Goal: Task Accomplishment & Management: Manage account settings

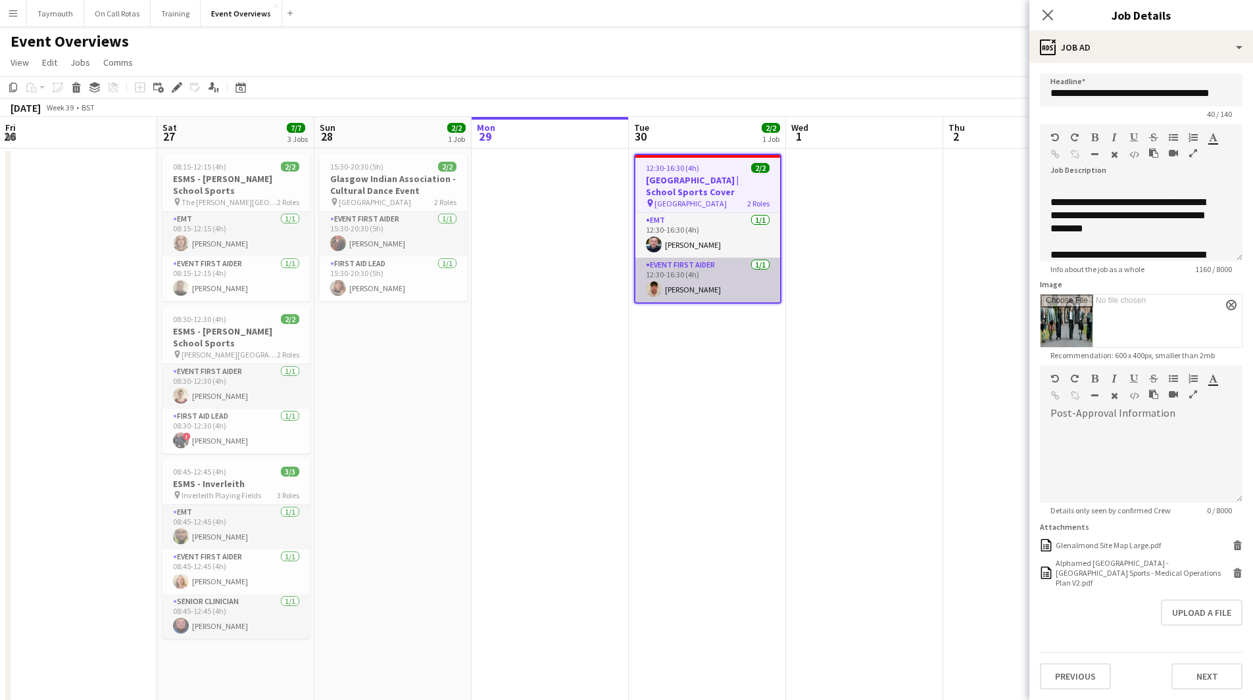
scroll to position [0, 314]
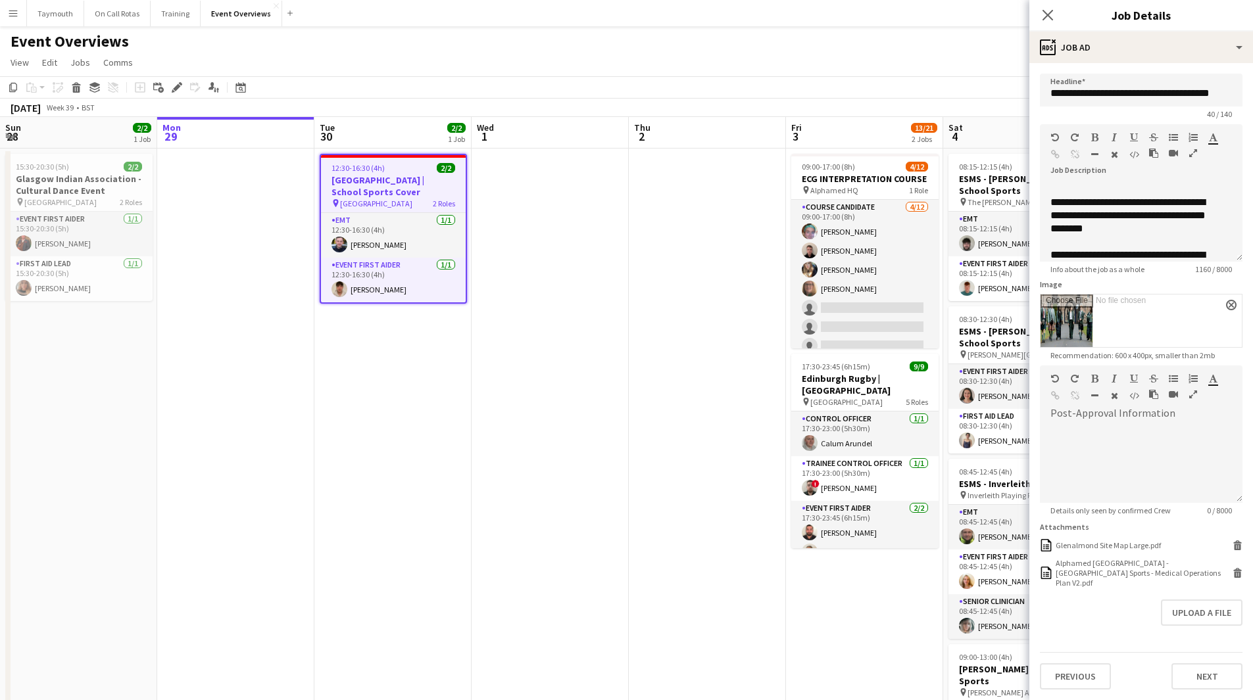
drag, startPoint x: 10, startPoint y: 12, endPoint x: 28, endPoint y: 34, distance: 28.5
click at [11, 12] on app-icon "Menu" at bounding box center [13, 13] width 11 height 11
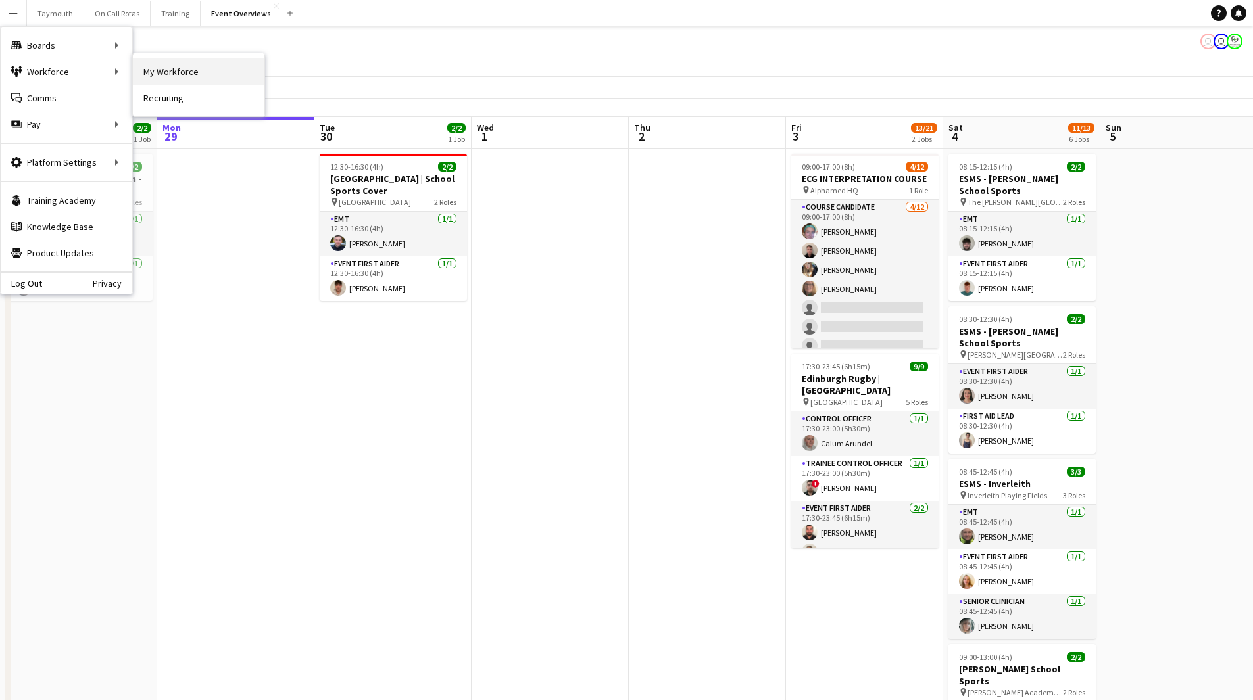
click at [145, 69] on link "My Workforce" at bounding box center [199, 72] width 132 height 26
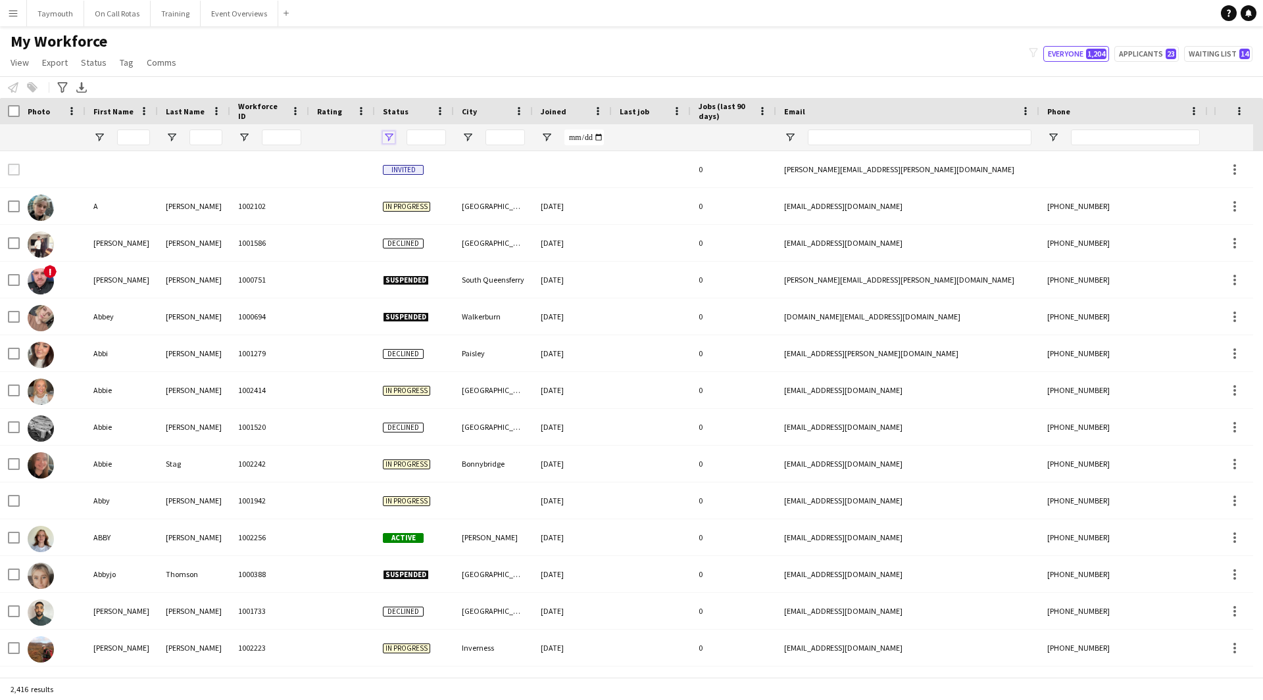
click at [390, 141] on span "Open Filter Menu" at bounding box center [389, 138] width 12 height 12
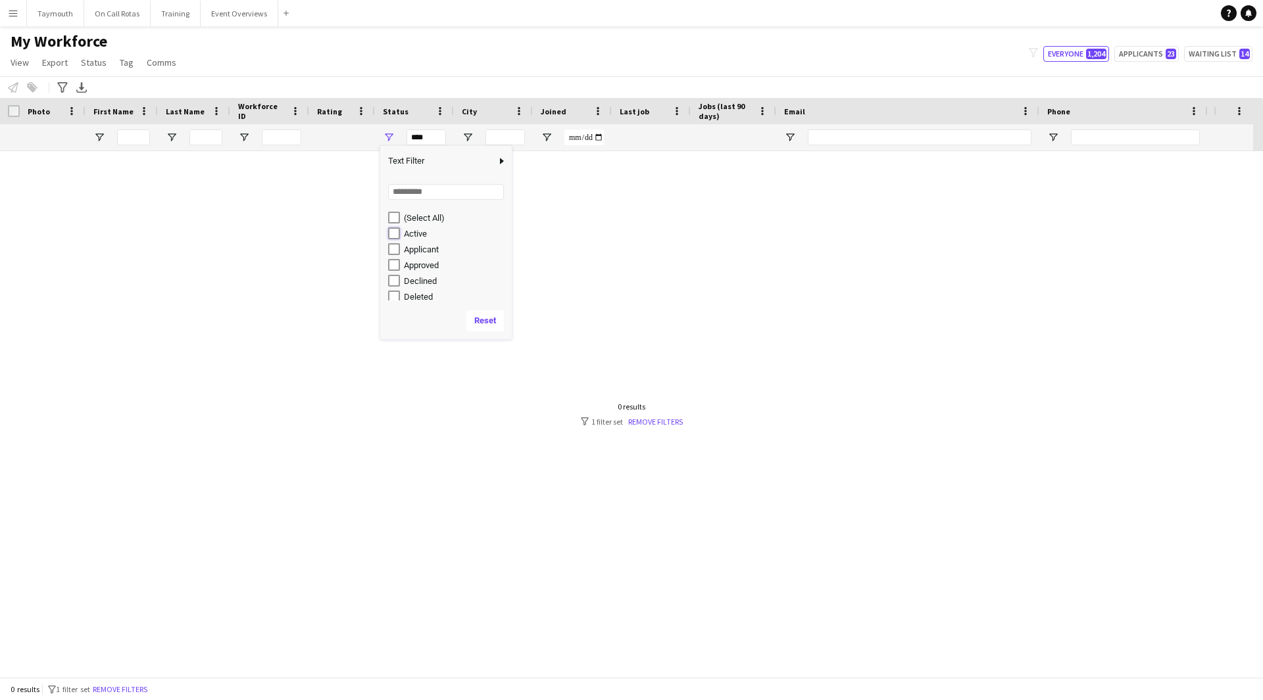
type input "**********"
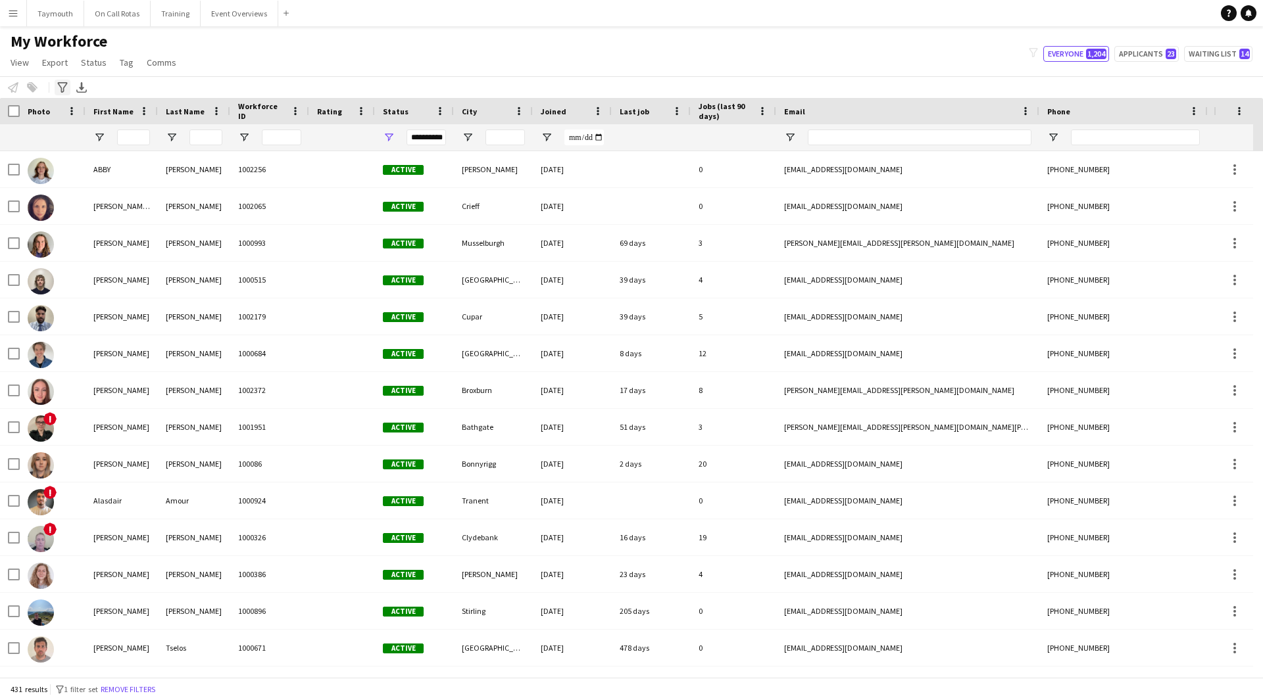
click at [62, 87] on icon "Advanced filters" at bounding box center [62, 87] width 11 height 11
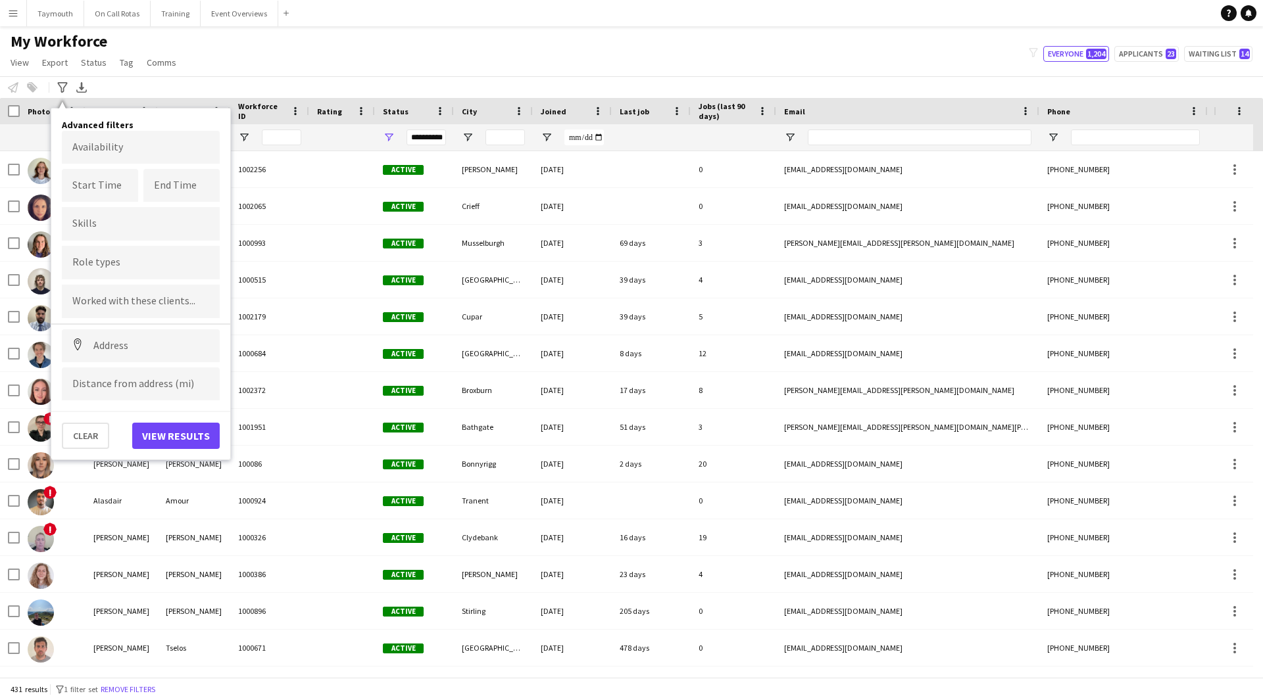
click at [116, 260] on input "Type to search role types..." at bounding box center [140, 263] width 137 height 12
type input "***"
click at [132, 367] on div "Event First Aider" at bounding box center [141, 363] width 158 height 32
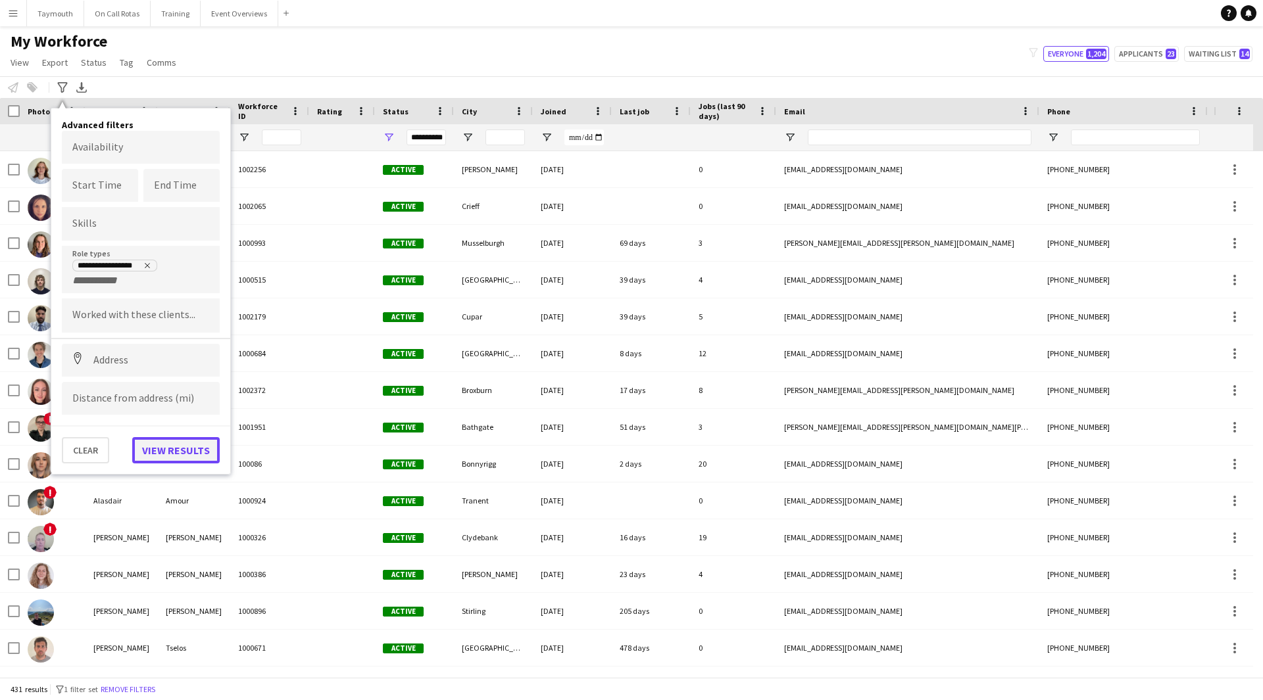
click at [164, 452] on button "View results" at bounding box center [175, 450] width 87 height 26
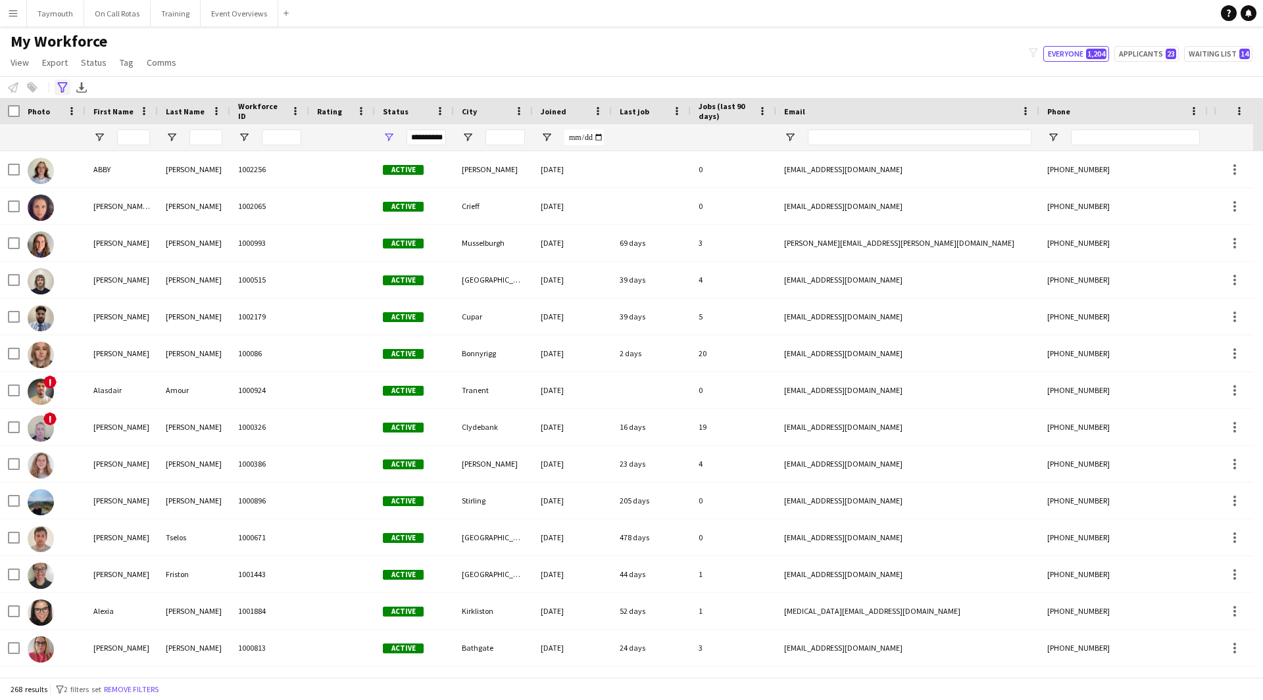
click at [64, 87] on icon "Advanced filters" at bounding box center [62, 87] width 11 height 11
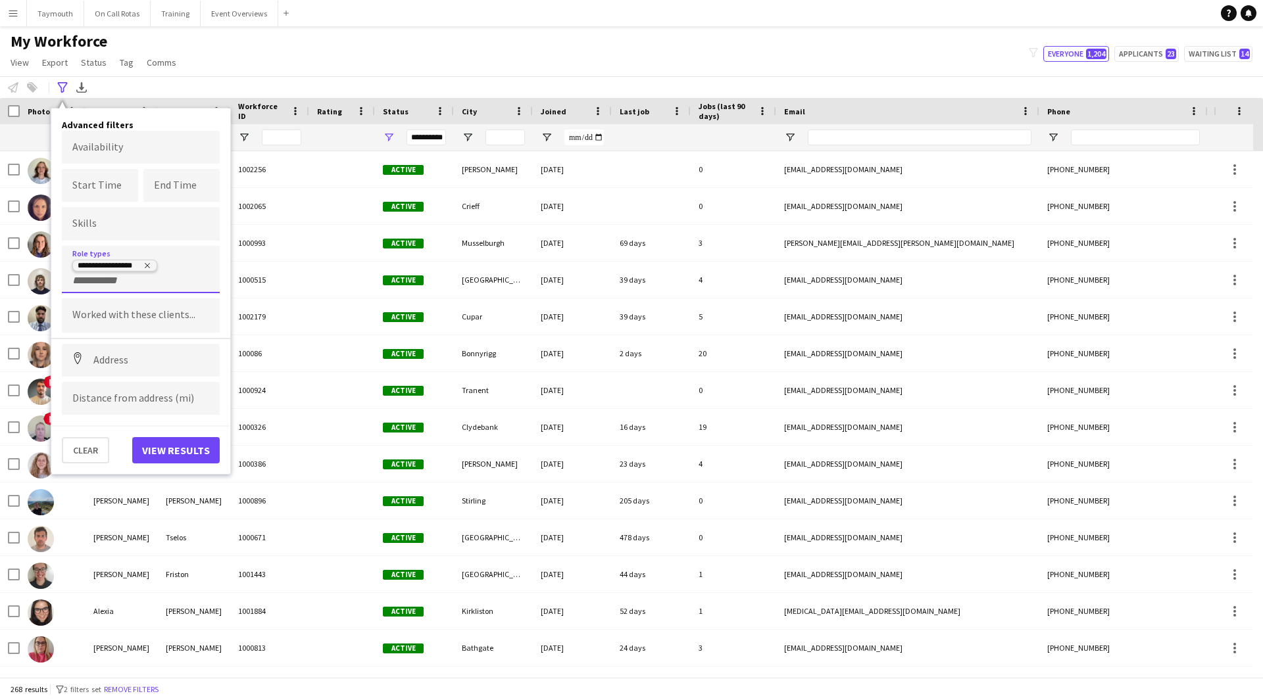
click at [147, 270] on delete-icon "Remove tag" at bounding box center [146, 267] width 11 height 11
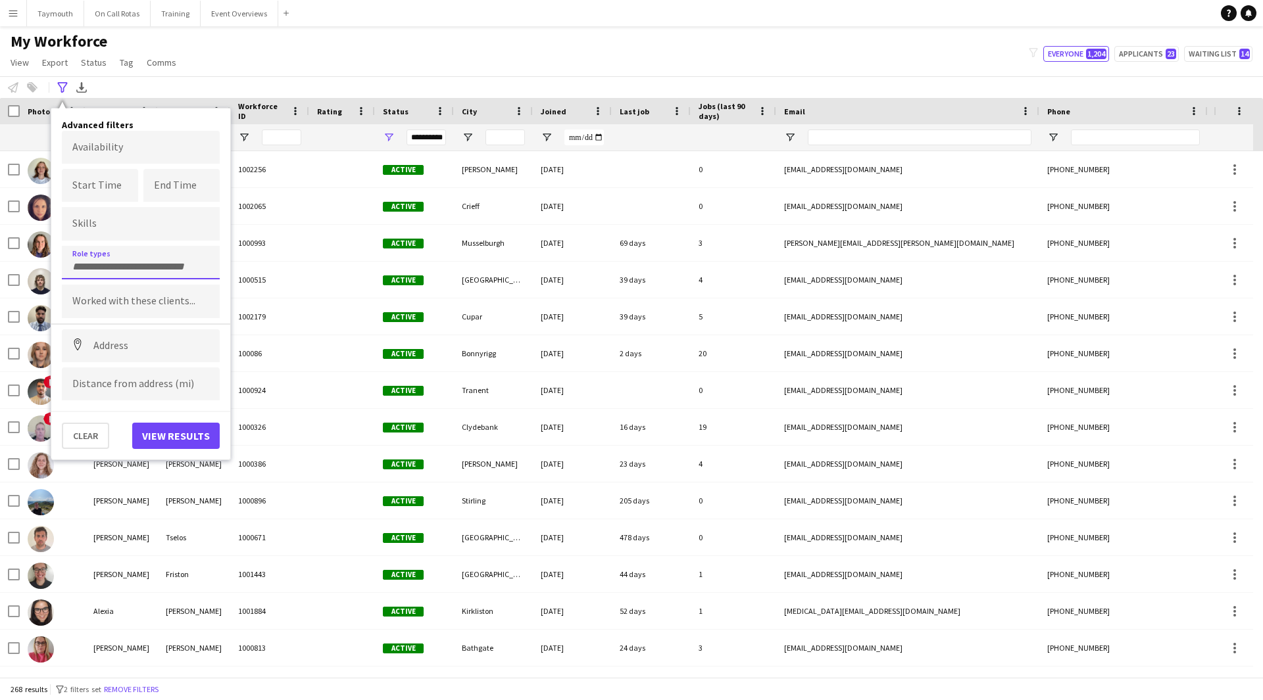
click at [147, 269] on input "Type to search role types..." at bounding box center [140, 267] width 137 height 12
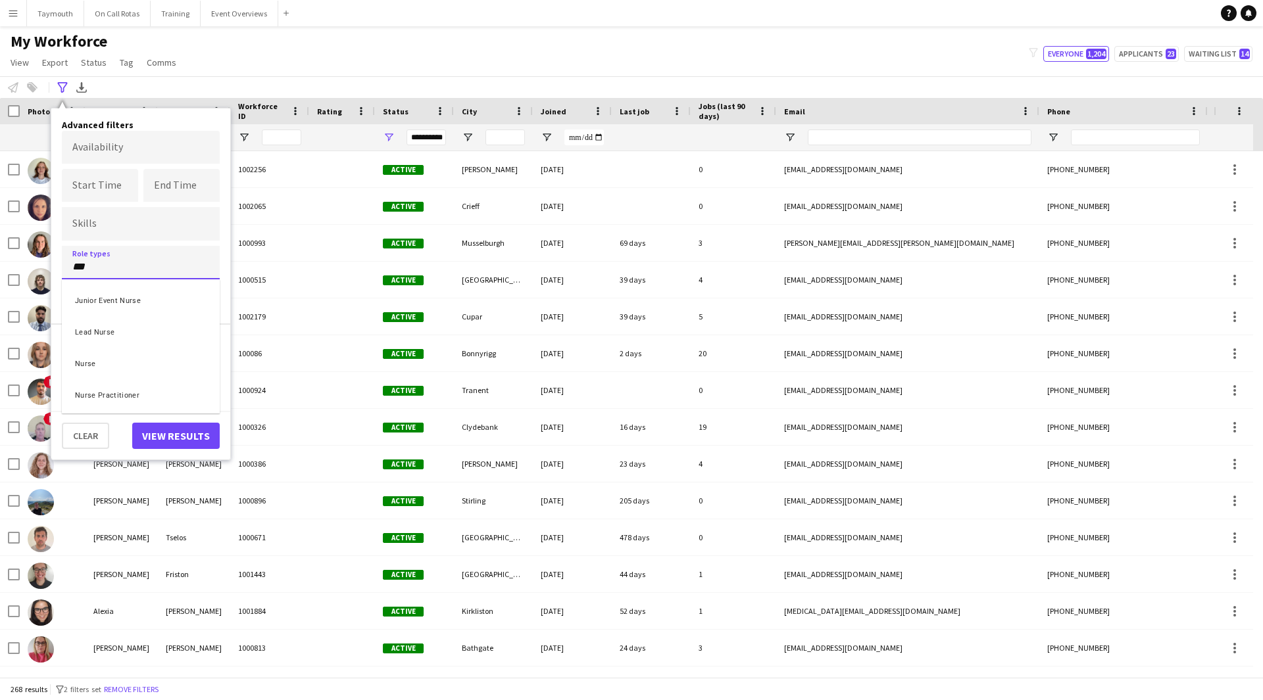
type input "***"
click at [97, 358] on div "Nurse" at bounding box center [141, 363] width 158 height 32
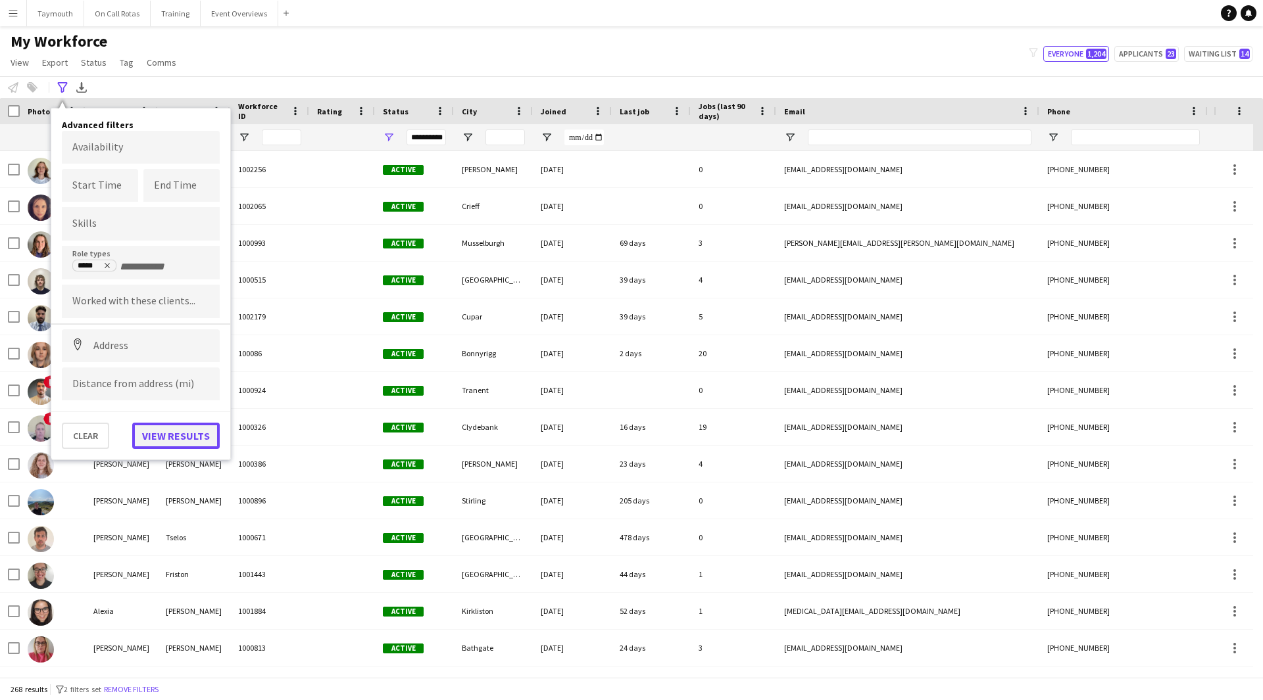
click at [193, 443] on button "View results" at bounding box center [175, 436] width 87 height 26
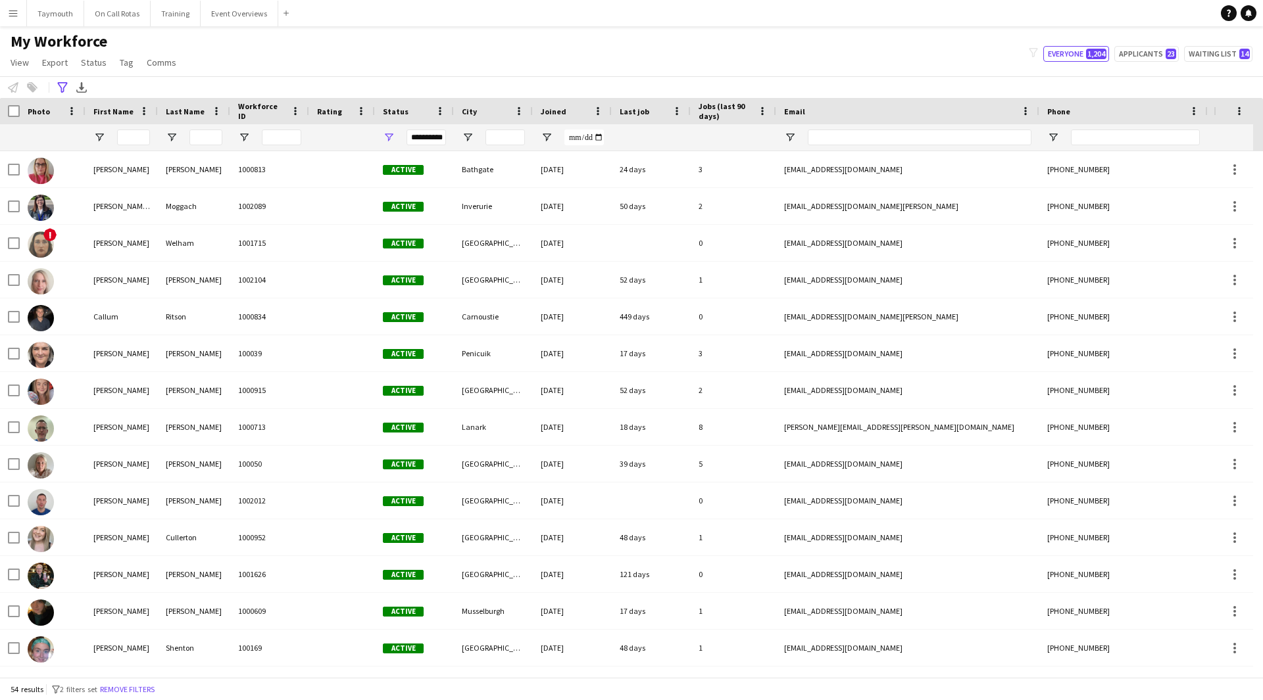
drag, startPoint x: 61, startPoint y: 92, endPoint x: 89, endPoint y: 196, distance: 107.7
click at [61, 92] on icon "Advanced filters" at bounding box center [62, 87] width 11 height 11
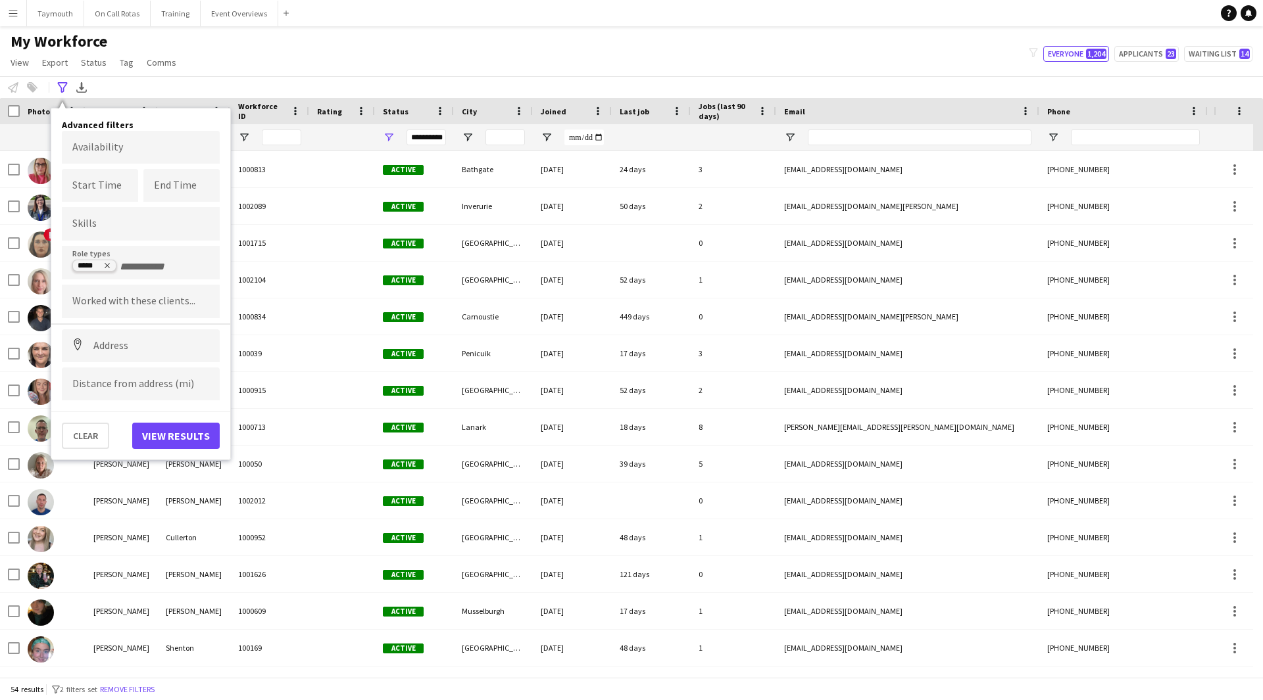
click at [107, 266] on icon "Remove tag" at bounding box center [107, 266] width 5 height 5
type input "***"
click at [101, 337] on div "EMT" at bounding box center [141, 331] width 158 height 32
click at [179, 431] on button "View results" at bounding box center [175, 436] width 87 height 26
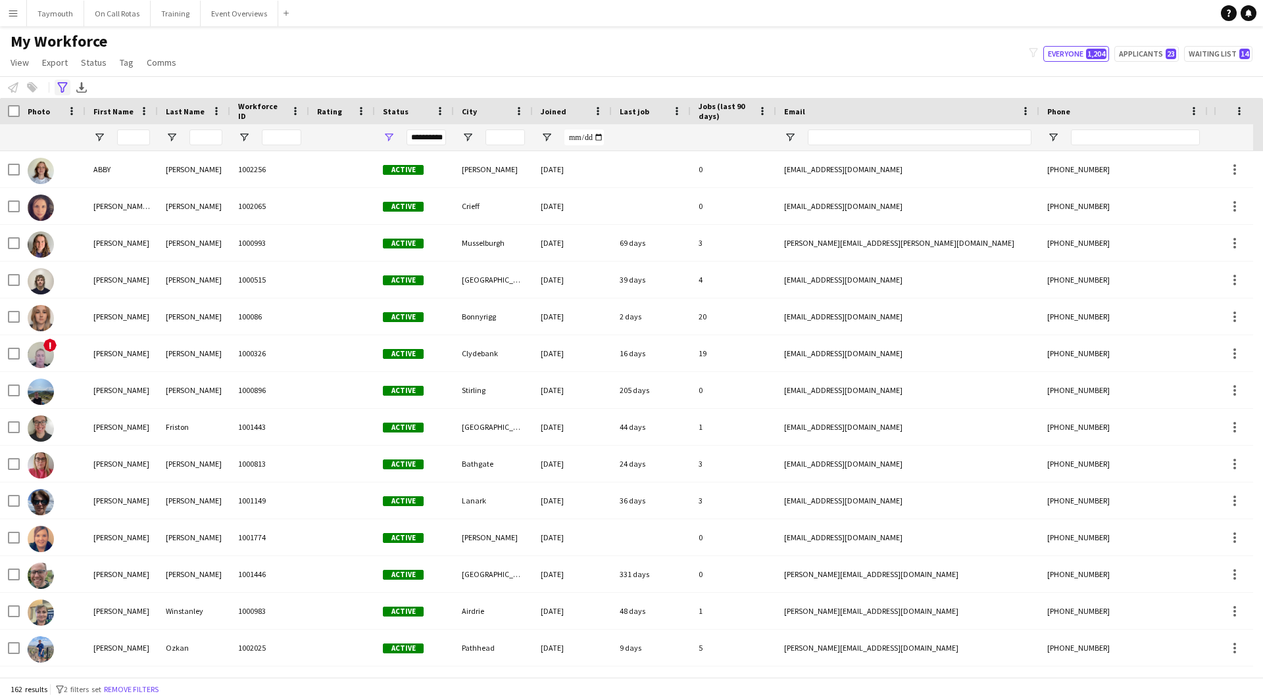
click at [60, 85] on icon at bounding box center [62, 87] width 10 height 11
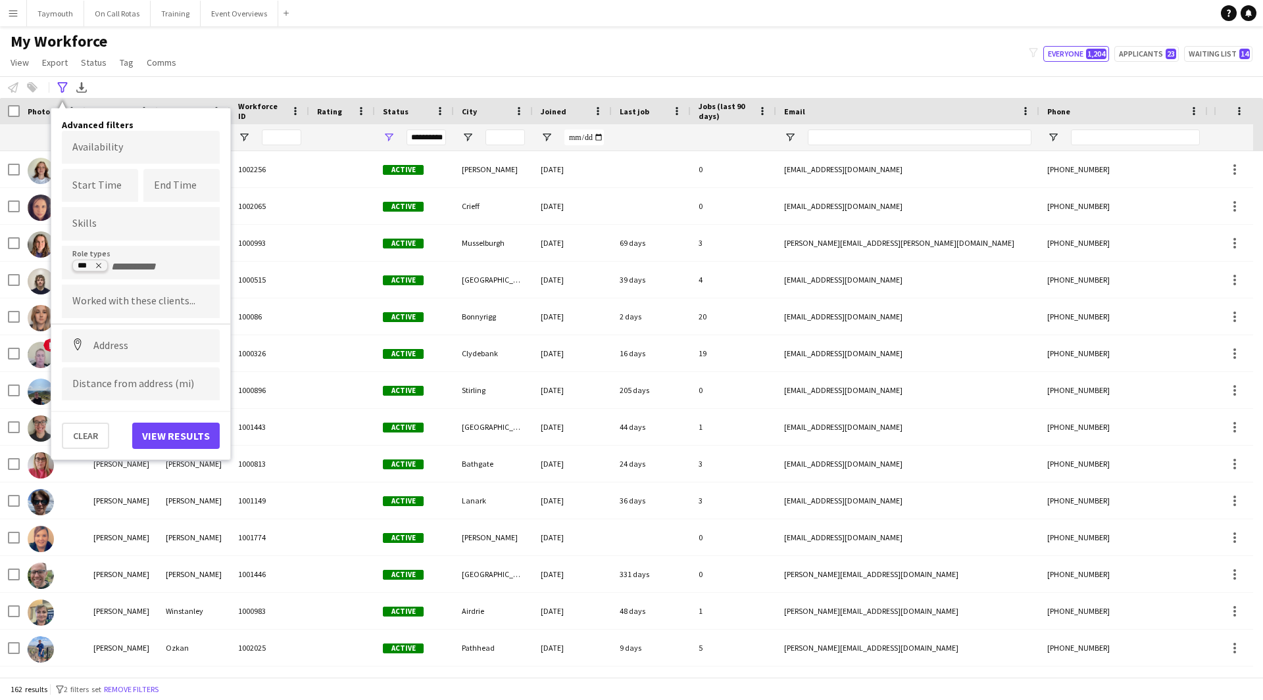
click at [99, 268] on icon "Remove tag" at bounding box center [99, 266] width 8 height 8
click at [109, 266] on input "Type to search role types..." at bounding box center [140, 267] width 137 height 12
type input "****"
click at [134, 331] on div "Paramedic" at bounding box center [141, 331] width 158 height 32
click at [176, 427] on button "View results" at bounding box center [175, 436] width 87 height 26
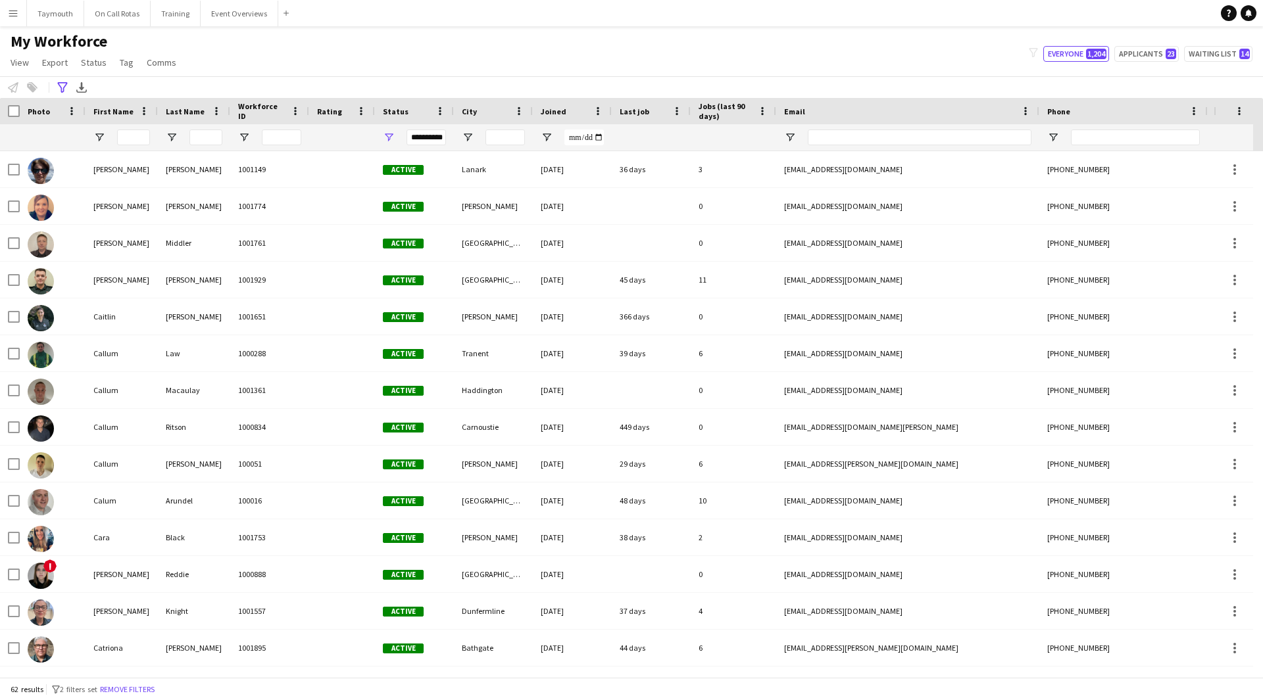
drag, startPoint x: 61, startPoint y: 85, endPoint x: 87, endPoint y: 132, distance: 52.7
click at [61, 85] on icon "Advanced filters" at bounding box center [62, 87] width 11 height 11
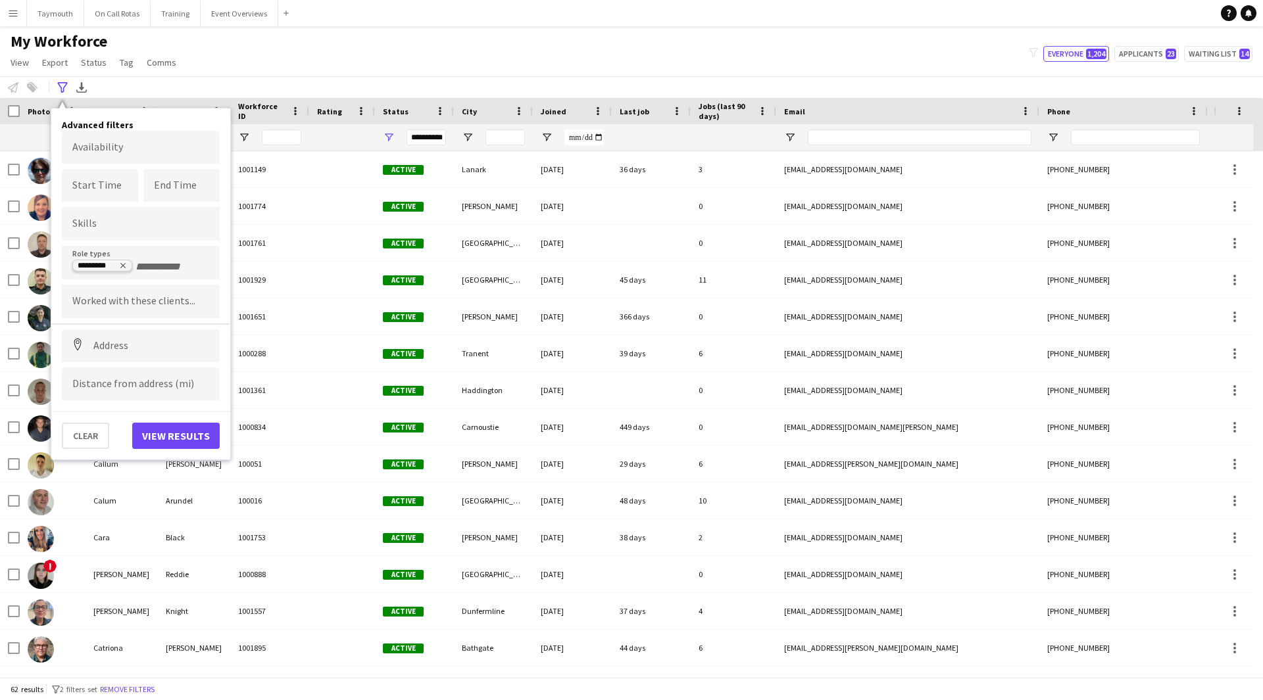
click at [126, 264] on icon "Remove tag" at bounding box center [123, 266] width 8 height 8
click at [134, 267] on input "Type to search role types..." at bounding box center [140, 267] width 137 height 12
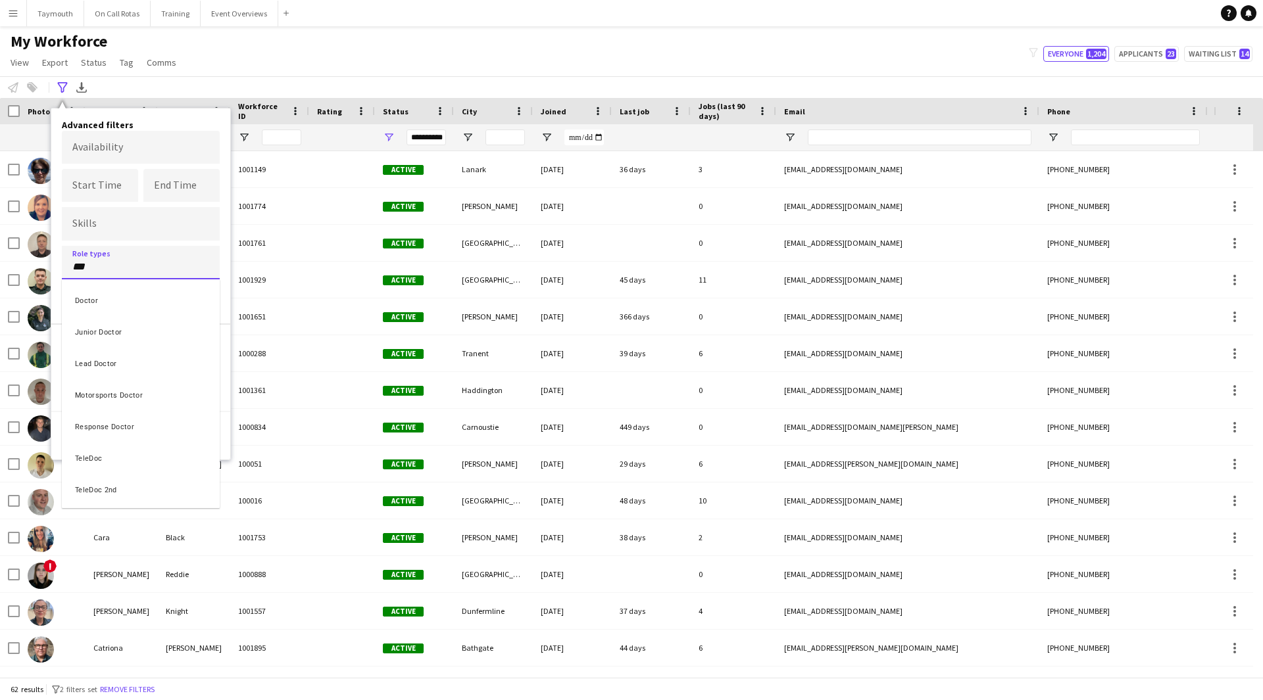
type input "***"
click at [116, 291] on div "Doctor" at bounding box center [141, 299] width 158 height 32
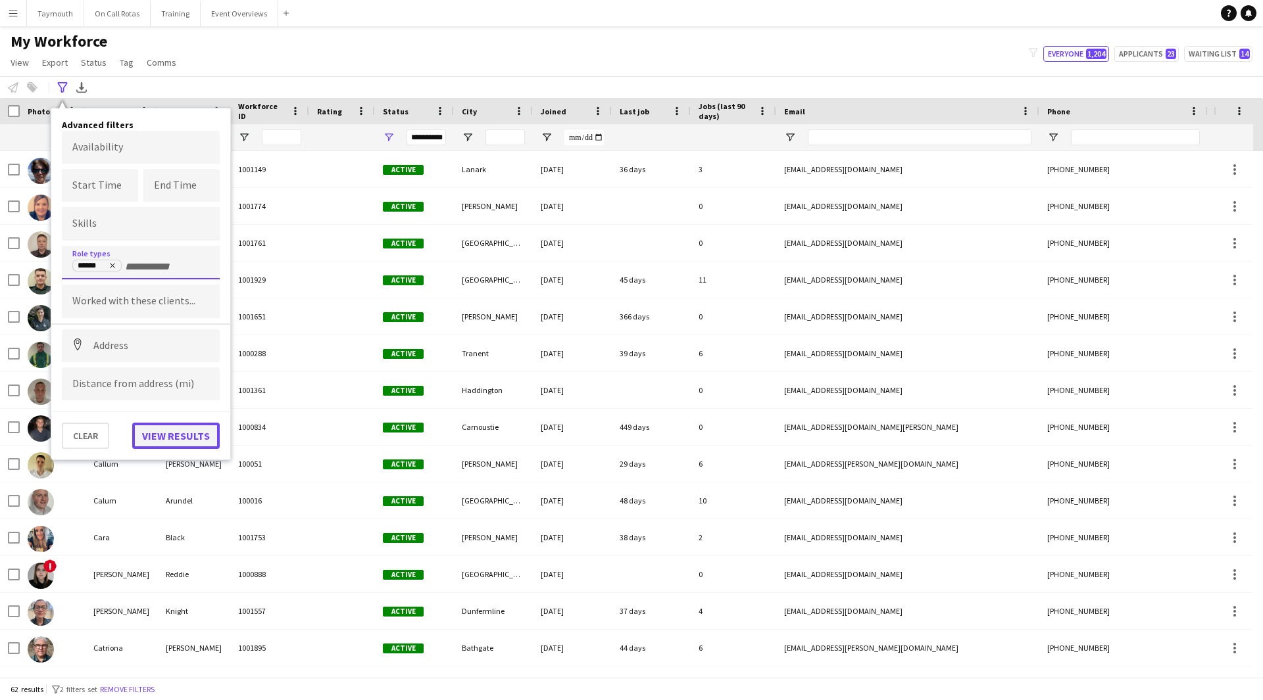
click at [187, 443] on button "View results" at bounding box center [175, 436] width 87 height 26
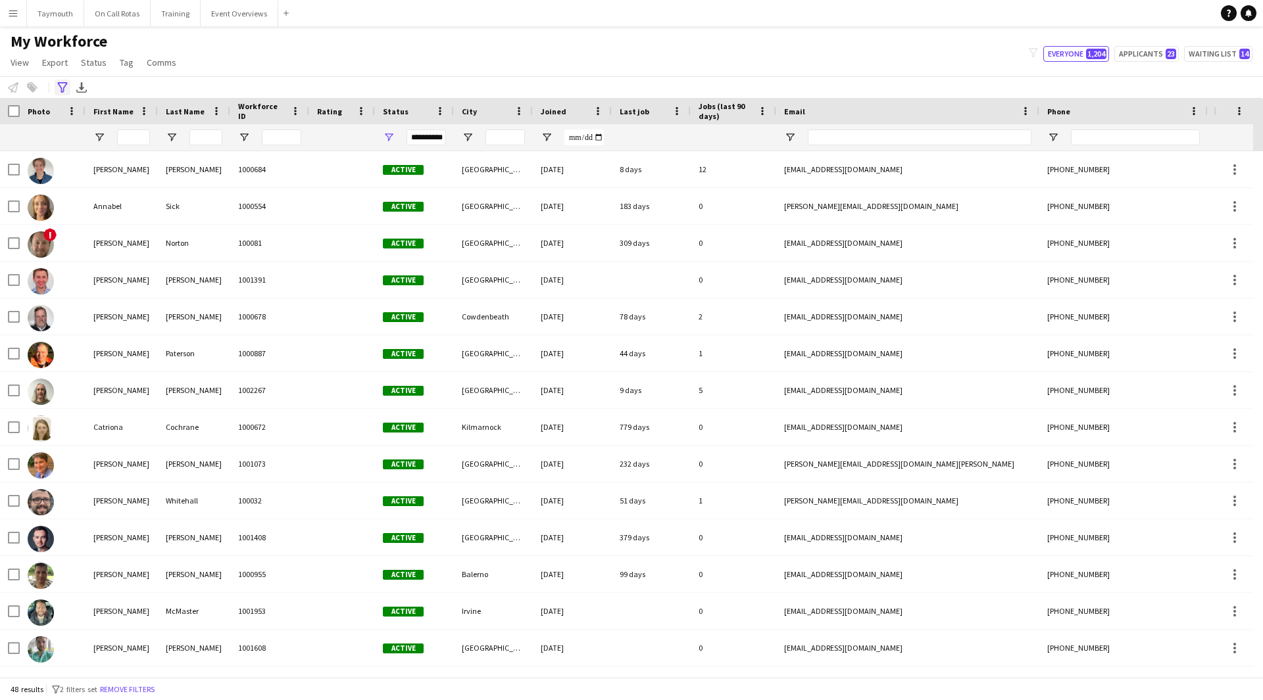
click at [59, 85] on icon "Advanced filters" at bounding box center [62, 87] width 11 height 11
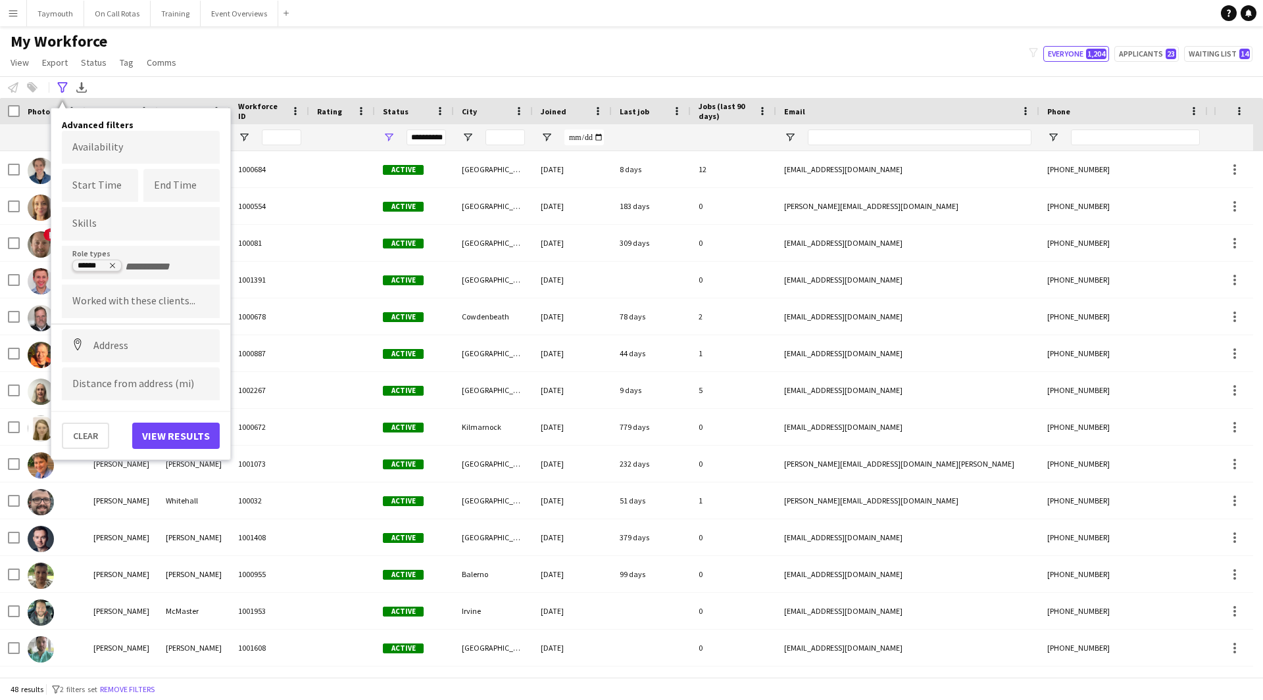
click at [114, 266] on icon "Remove tag" at bounding box center [113, 266] width 8 height 8
click at [157, 427] on button "View results" at bounding box center [175, 436] width 87 height 26
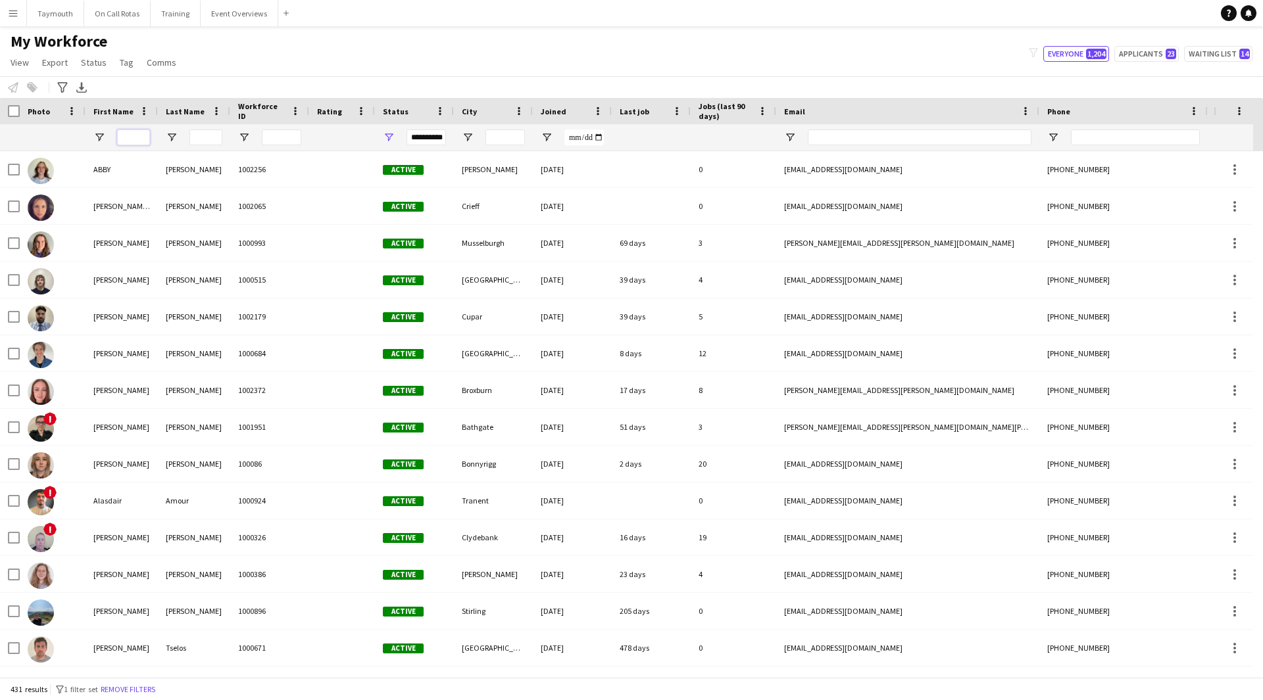
click at [132, 137] on input "First Name Filter Input" at bounding box center [133, 138] width 33 height 16
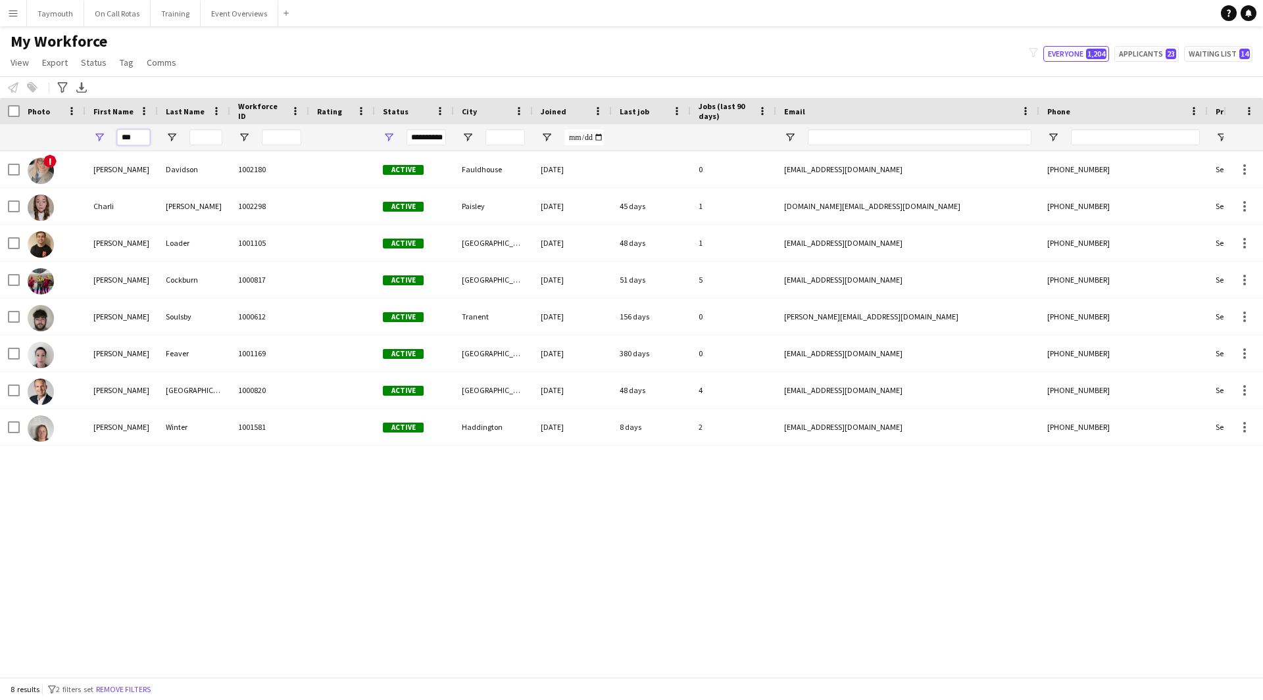
type input "***"
click at [386, 139] on span "Open Filter Menu" at bounding box center [389, 138] width 12 height 12
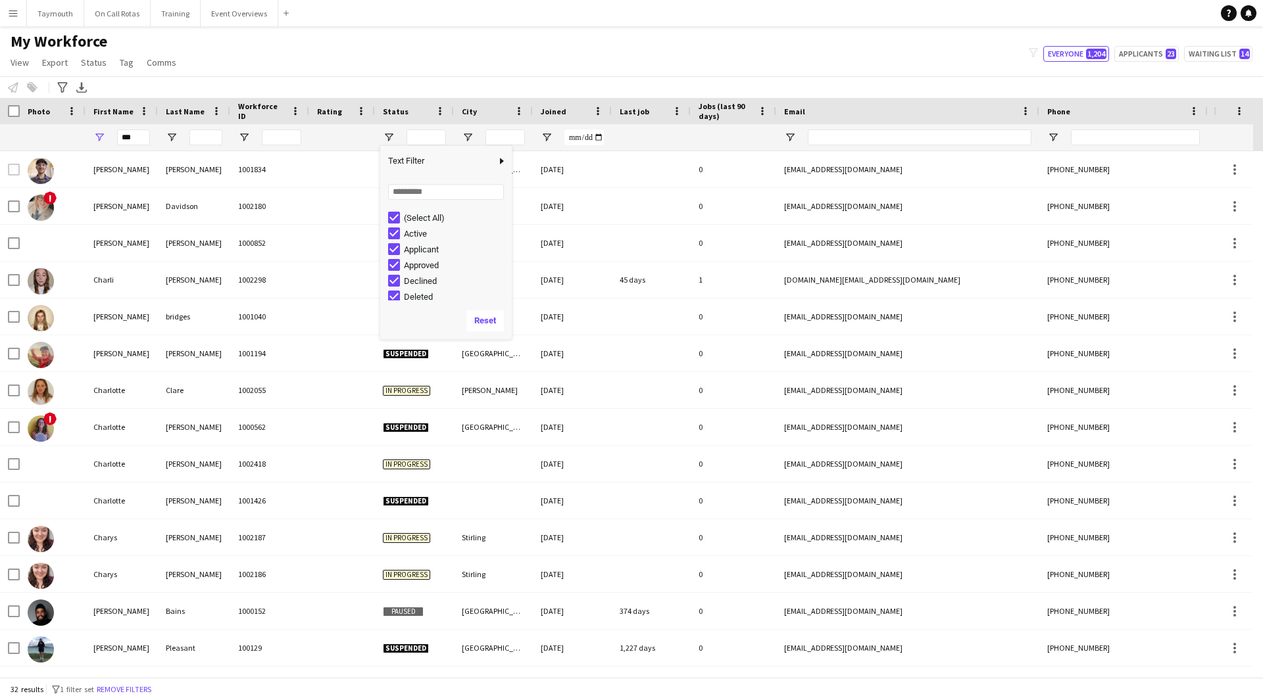
click at [183, 138] on div at bounding box center [194, 137] width 72 height 26
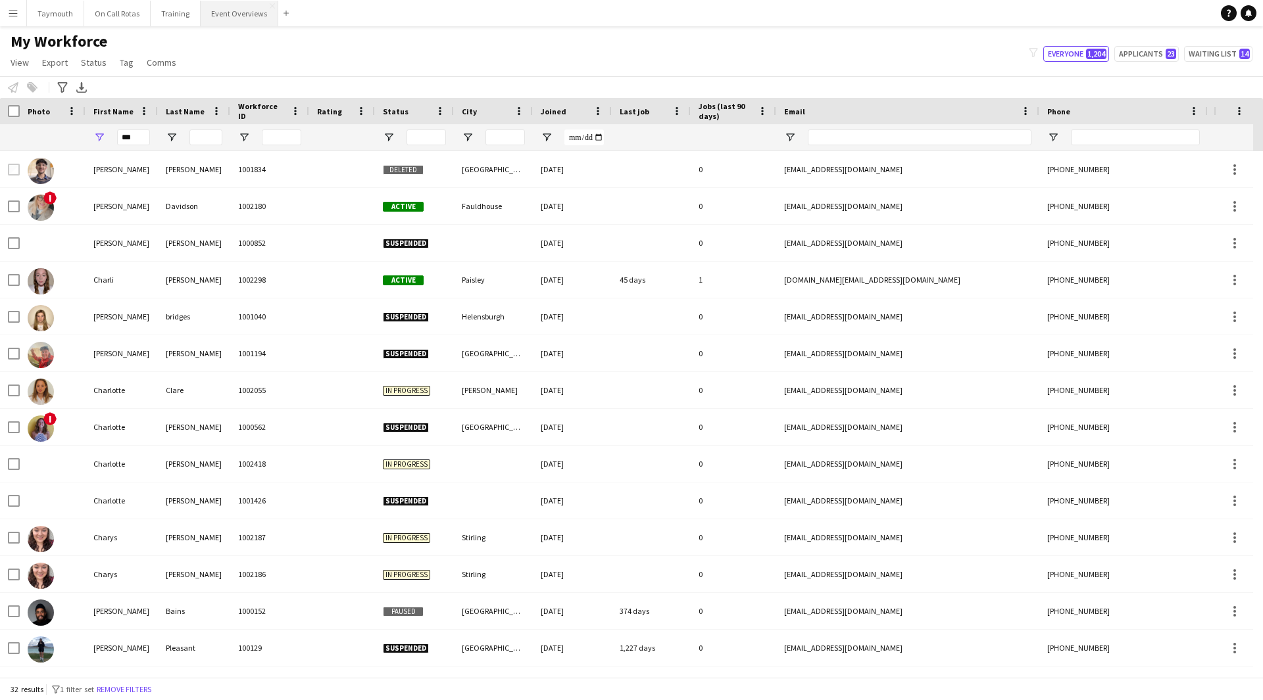
click at [212, 16] on button "Event Overviews Close" at bounding box center [240, 14] width 78 height 26
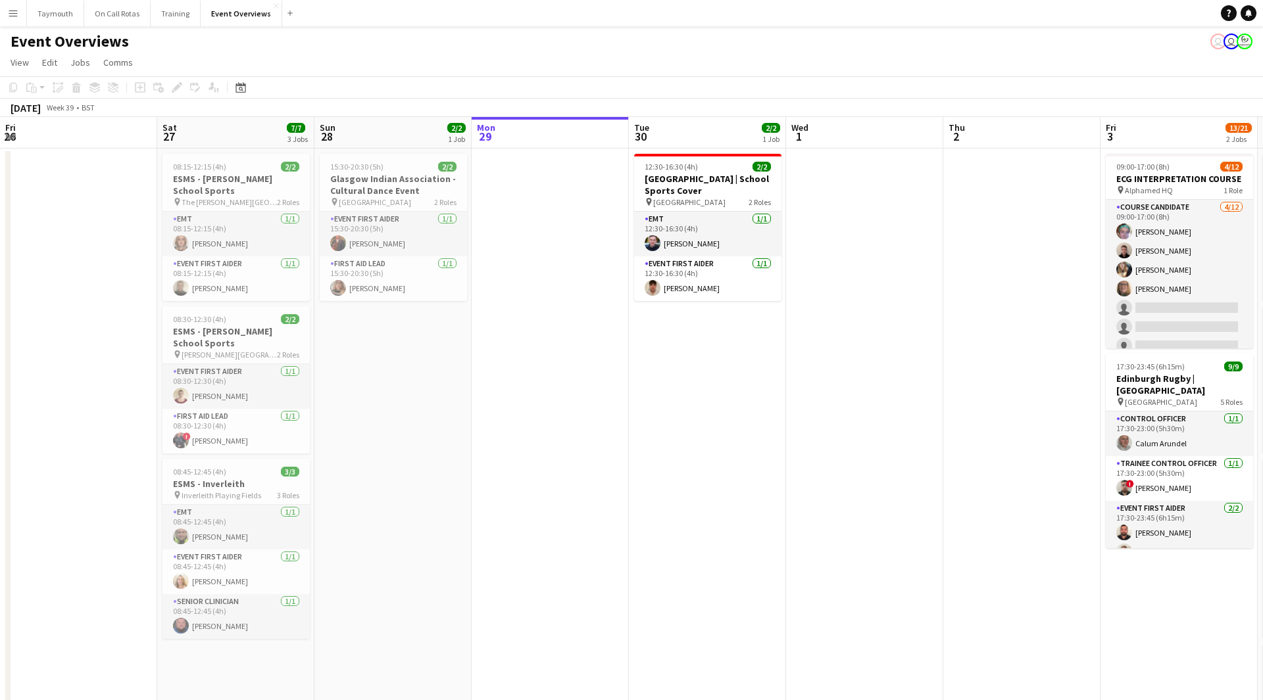
drag, startPoint x: 262, startPoint y: 386, endPoint x: 783, endPoint y: 373, distance: 520.4
click at [783, 373] on app-calendar-viewport "Wed 24 Thu 25 Fri 26 Sat 27 7/7 3 Jobs Sun 28 2/2 1 Job Mon 29 Tue 30 2/2 1 Job…" at bounding box center [631, 623] width 1263 height 1012
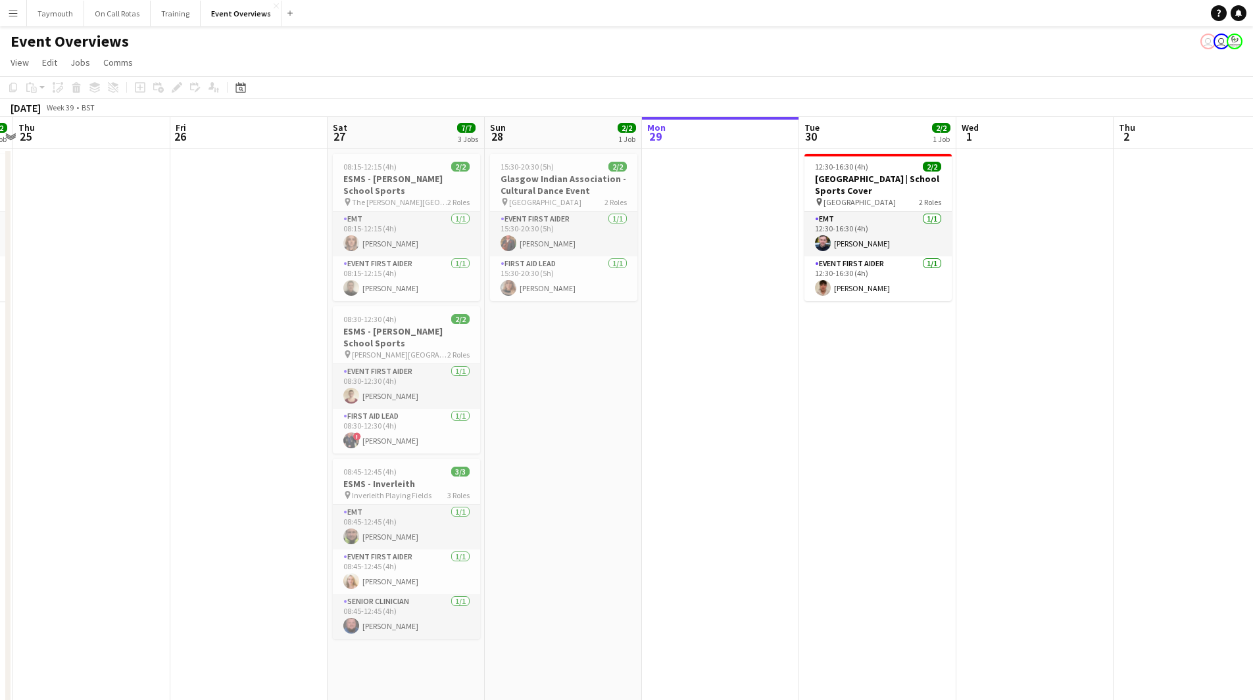
drag, startPoint x: 422, startPoint y: 457, endPoint x: 593, endPoint y: 455, distance: 170.3
click at [593, 455] on app-calendar-viewport "Tue 23 9/9 1 Job Wed 24 2/2 1 Job Thu 25 Fri 26 Sat 27 7/7 3 Jobs Sun 28 2/2 1 …" at bounding box center [626, 623] width 1253 height 1012
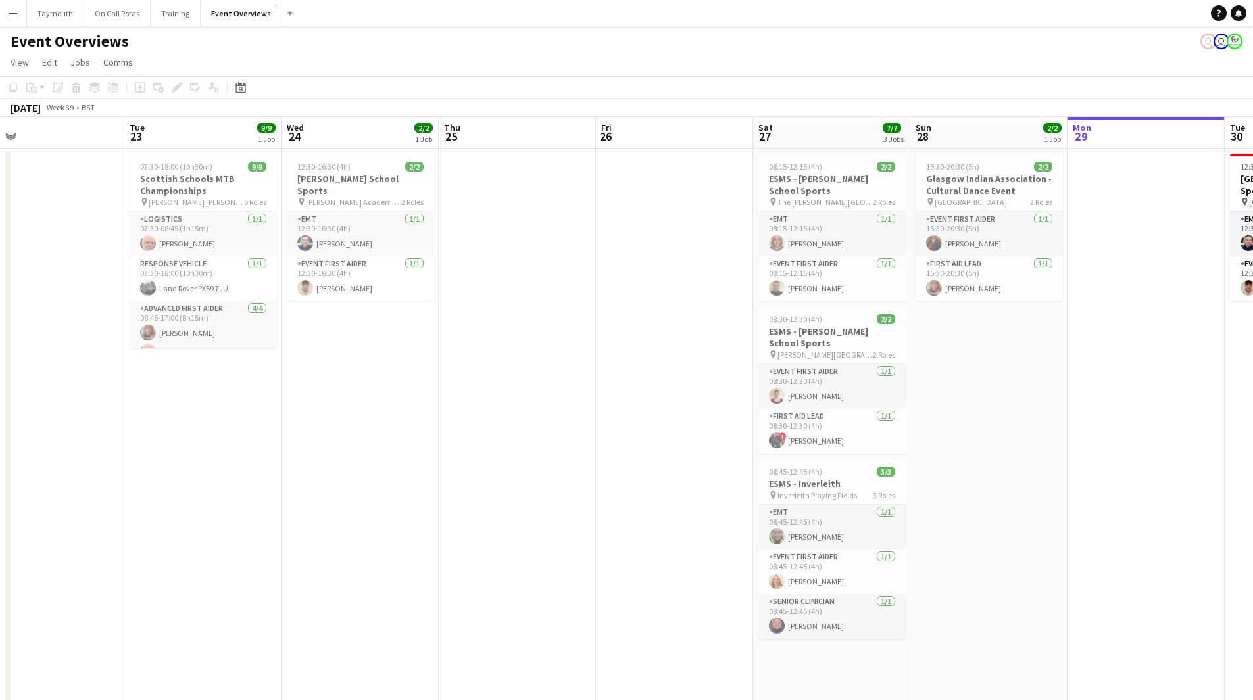
drag, startPoint x: 187, startPoint y: 406, endPoint x: 613, endPoint y: 406, distance: 426.2
click at [613, 406] on app-calendar-viewport "Sat 20 Sun 21 17/17 1 Job Mon 22 Tue 23 9/9 1 Job Wed 24 2/2 1 Job Thu 25 Fri 2…" at bounding box center [626, 623] width 1253 height 1012
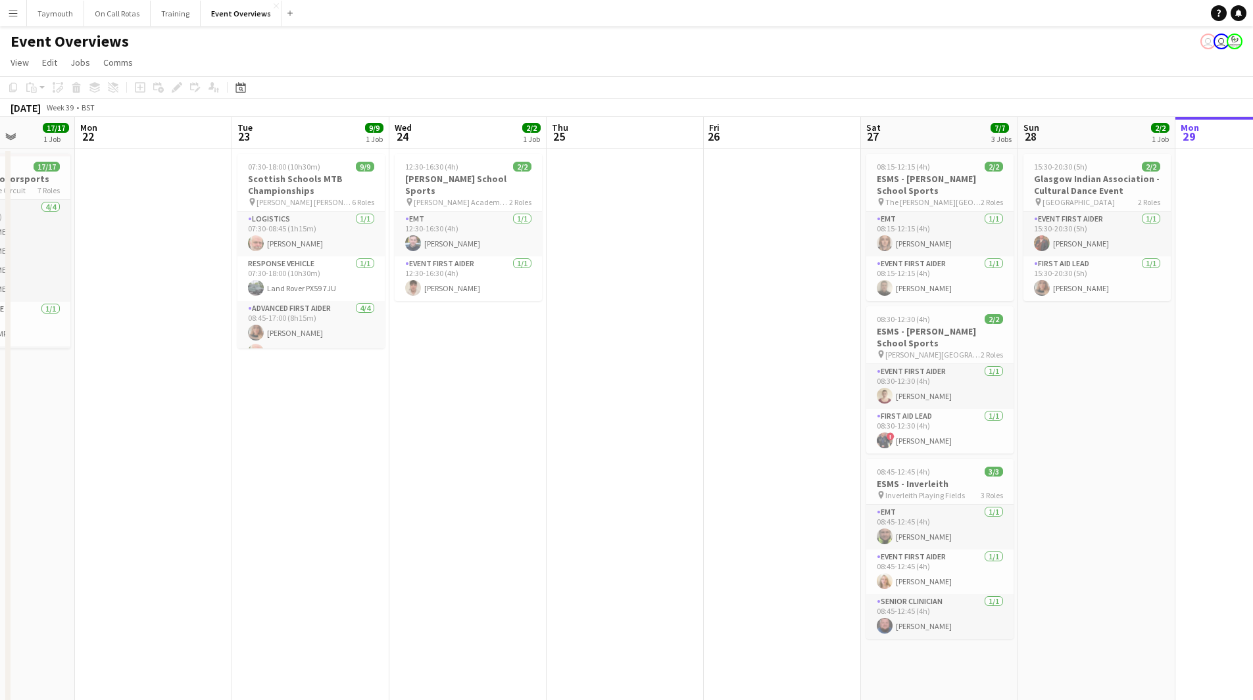
drag, startPoint x: 382, startPoint y: 411, endPoint x: 489, endPoint y: 411, distance: 107.2
click at [489, 411] on app-calendar-viewport "Fri 19 Sat 20 30/30 4 Jobs Sun 21 17/17 1 Job Mon 22 Tue 23 9/9 1 Job Wed 24 2/…" at bounding box center [626, 623] width 1253 height 1012
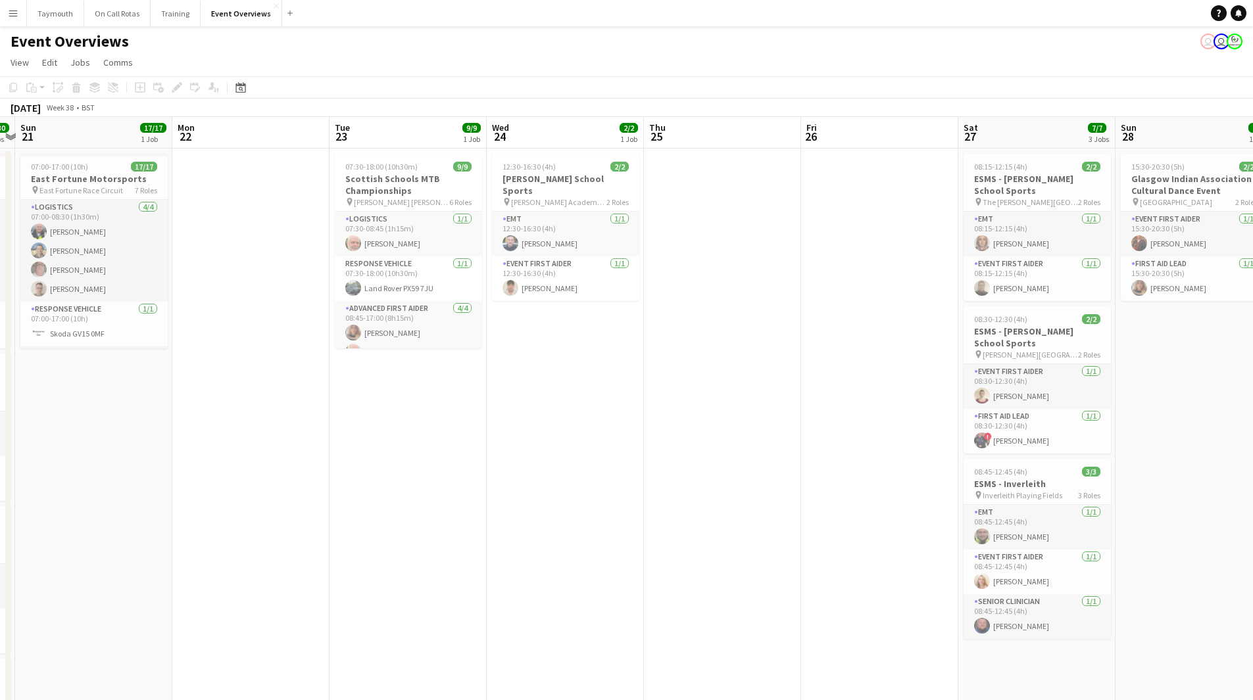
drag, startPoint x: 444, startPoint y: 412, endPoint x: 263, endPoint y: 421, distance: 181.1
click at [339, 419] on app-calendar-viewport "Fri 19 9/9 2 Jobs Sat 20 30/30 4 Jobs Sun 21 17/17 1 Job Mon 22 Tue 23 9/9 1 Jo…" at bounding box center [626, 623] width 1253 height 1012
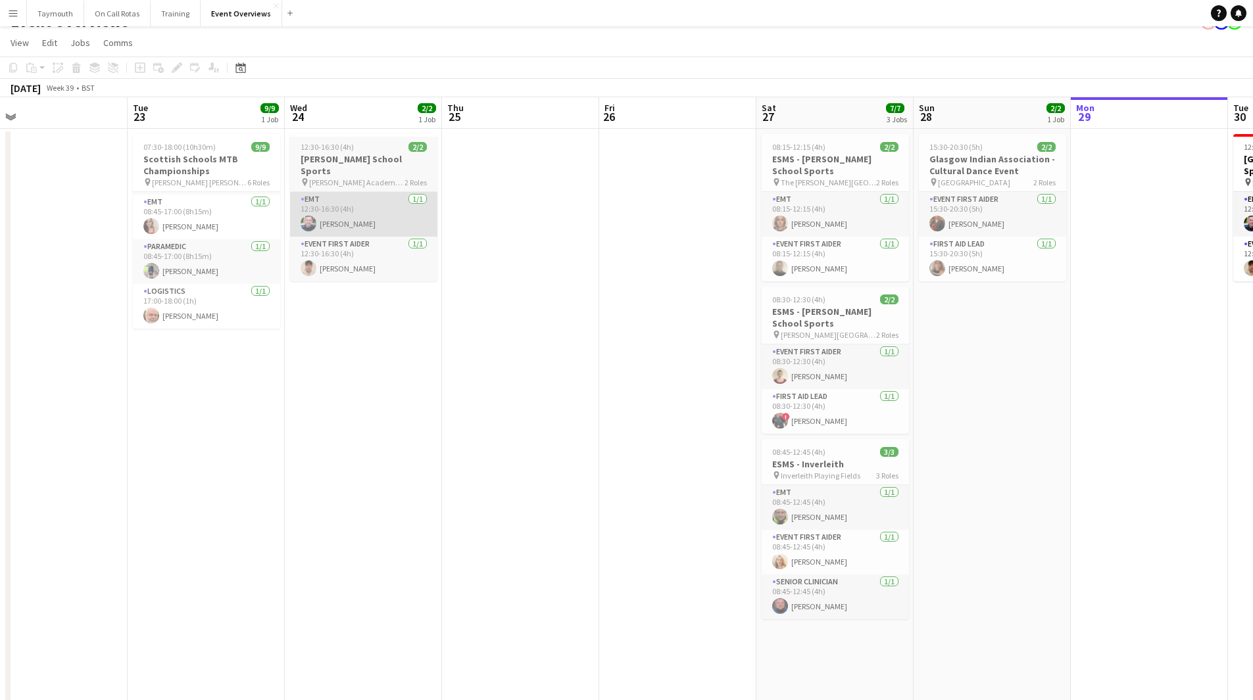
scroll to position [0, 0]
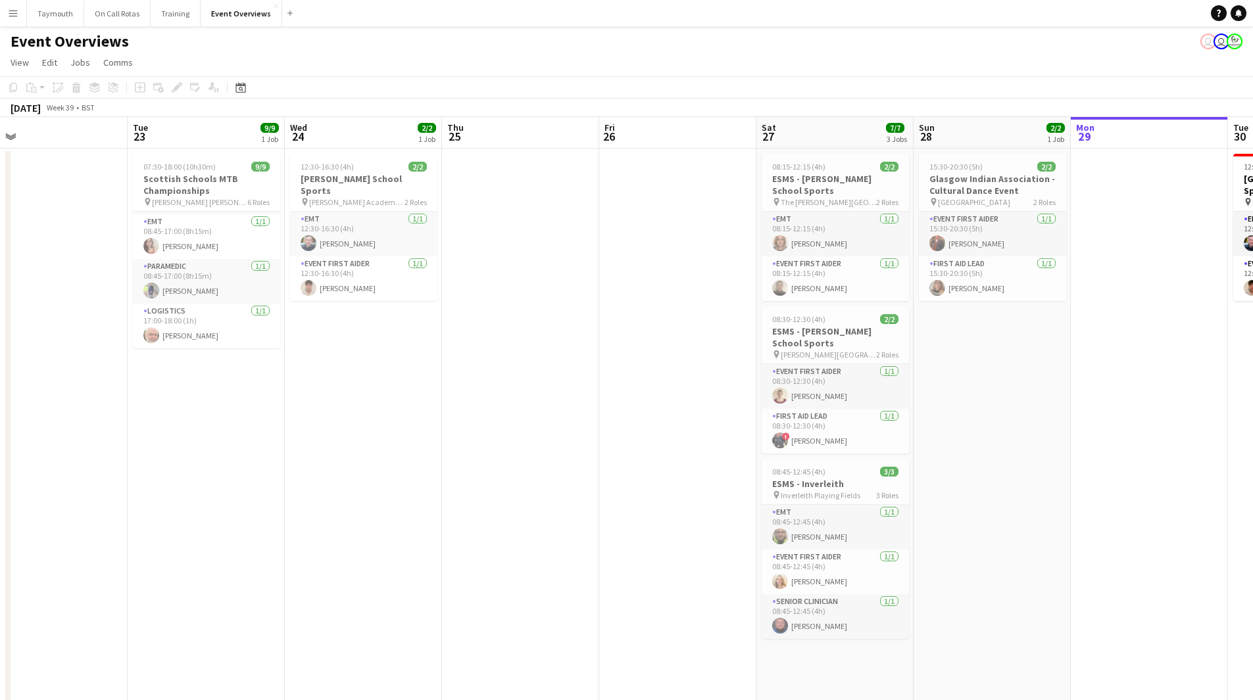
drag, startPoint x: 683, startPoint y: 392, endPoint x: 504, endPoint y: 391, distance: 179.5
click at [472, 413] on app-calendar-viewport "Fri 19 9/9 2 Jobs Sat 20 30/30 4 Jobs Sun 21 17/17 1 Job Mon 22 Tue 23 9/9 1 Jo…" at bounding box center [626, 623] width 1253 height 1012
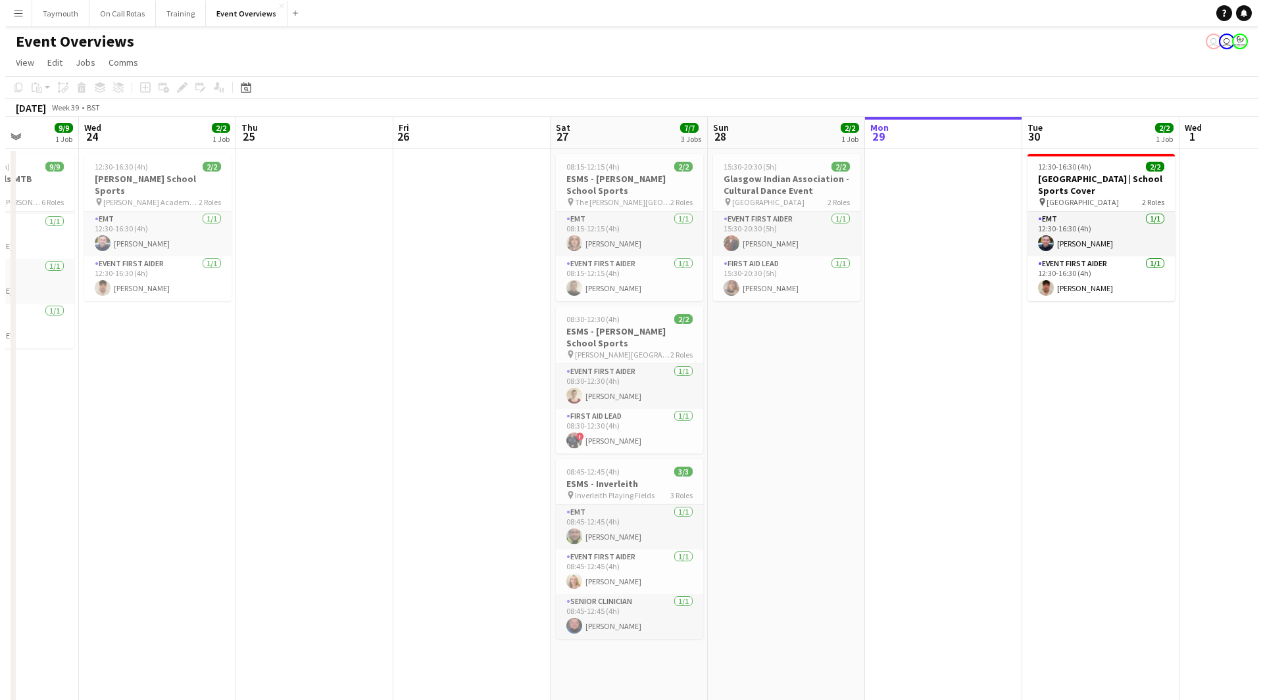
scroll to position [0, 268]
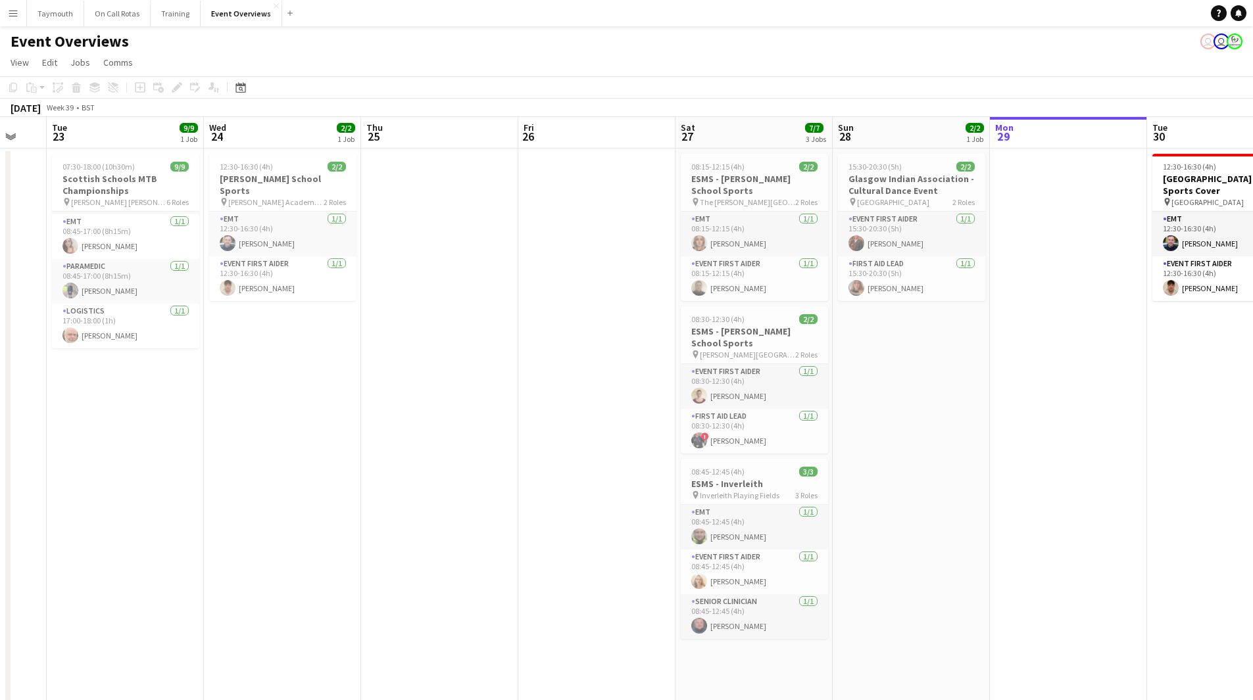
drag, startPoint x: 155, startPoint y: 406, endPoint x: 600, endPoint y: 385, distance: 445.1
click at [600, 385] on app-calendar-viewport "Sun 21 17/17 1 Job Mon 22 Tue 23 9/9 1 Job Wed 24 2/2 1 Job Thu 25 Fri 26 Sat 2…" at bounding box center [626, 623] width 1253 height 1012
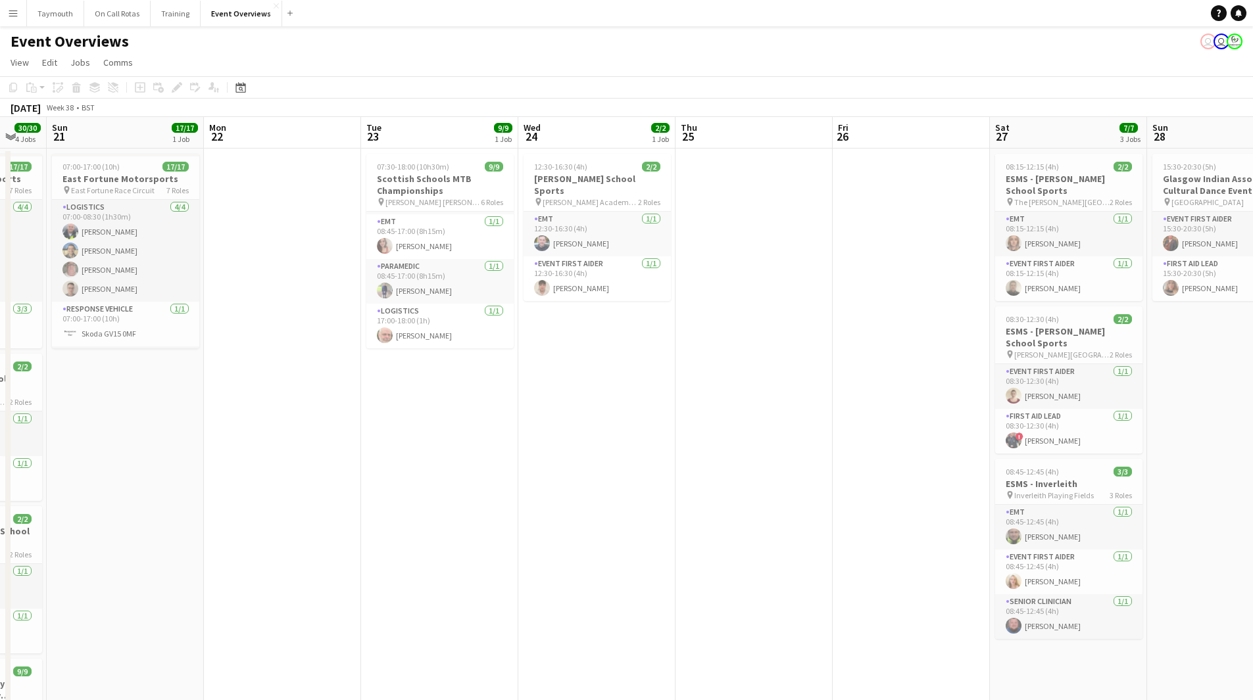
drag, startPoint x: 19, startPoint y: 15, endPoint x: 26, endPoint y: 30, distance: 15.9
click at [19, 15] on button "Menu" at bounding box center [13, 13] width 26 height 26
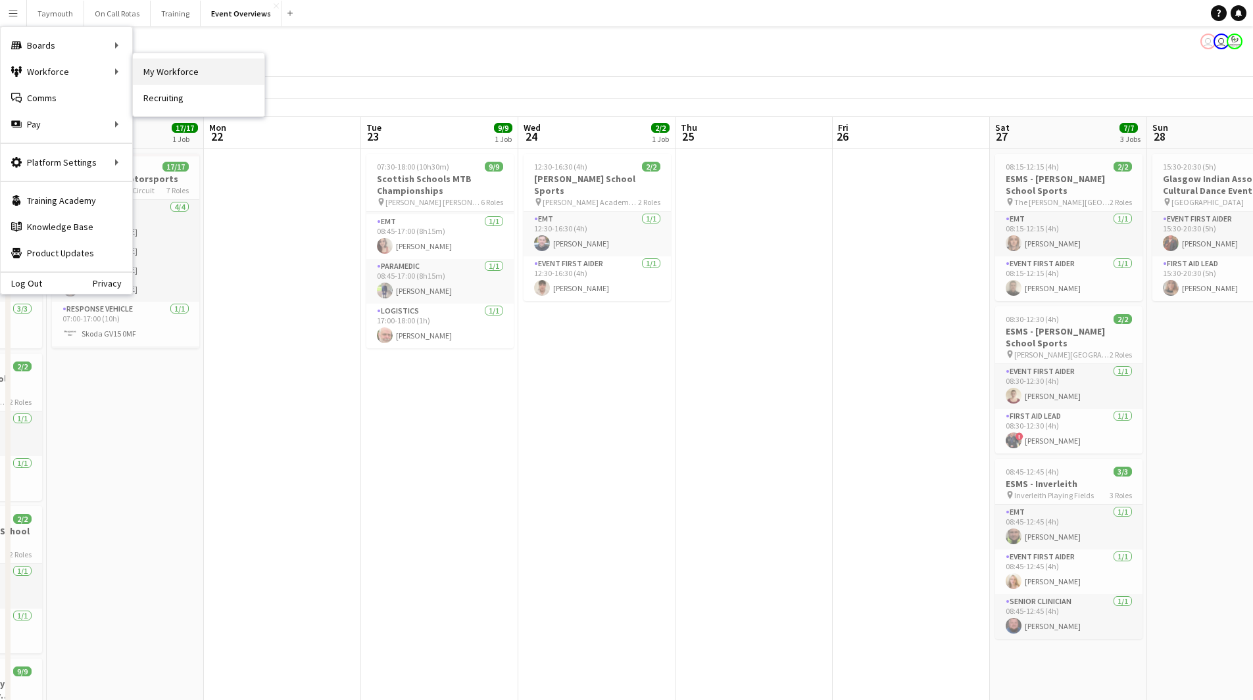
click at [139, 66] on link "My Workforce" at bounding box center [199, 72] width 132 height 26
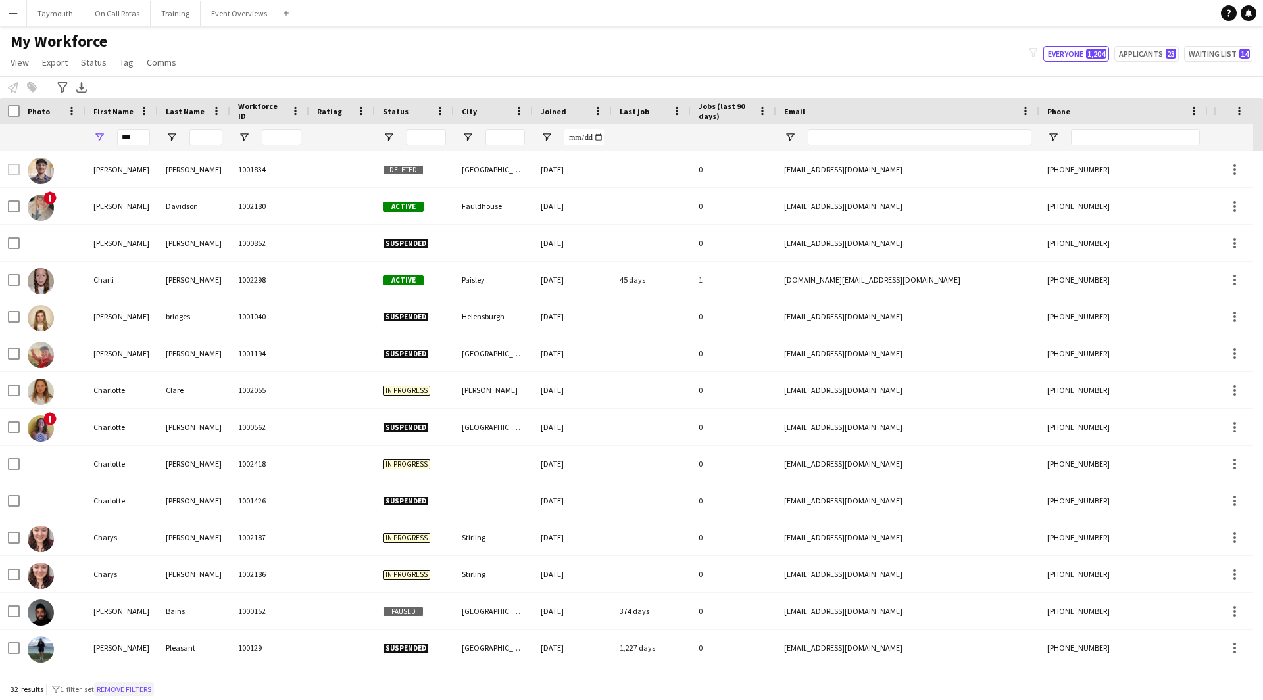
click at [146, 696] on button "Remove filters" at bounding box center [124, 690] width 60 height 14
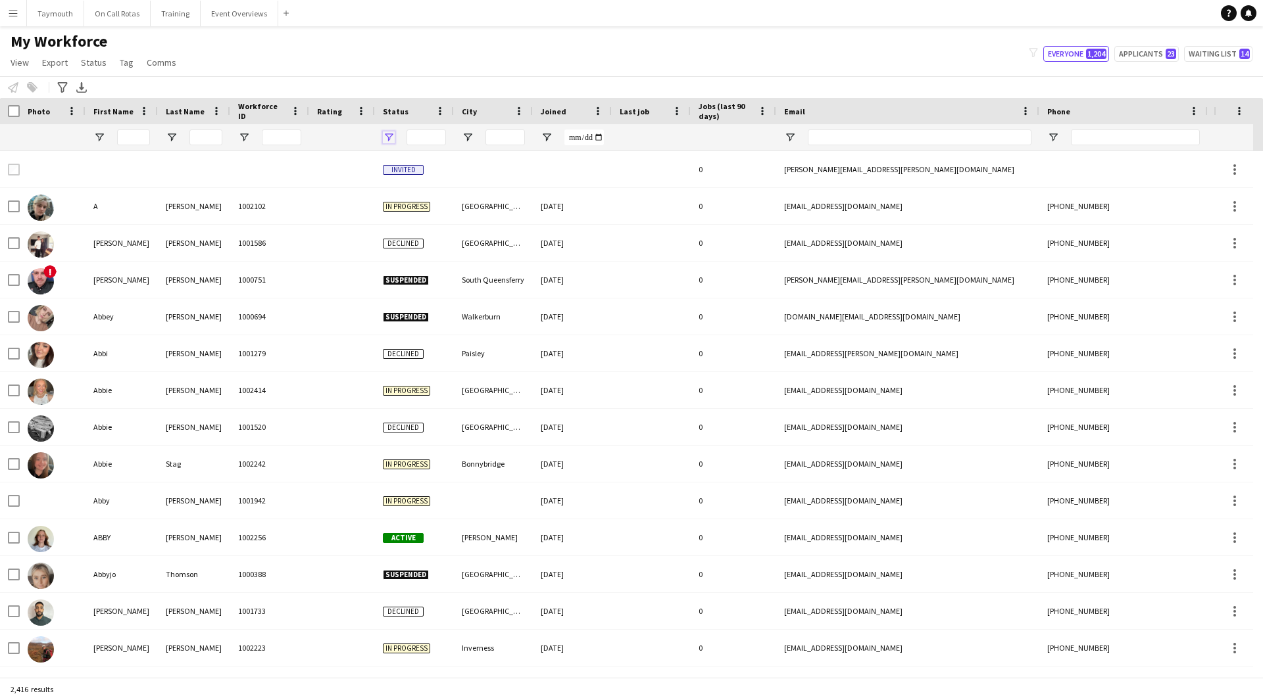
click at [386, 139] on span "Open Filter Menu" at bounding box center [389, 138] width 12 height 12
click at [398, 224] on div "(Select All)" at bounding box center [450, 218] width 124 height 16
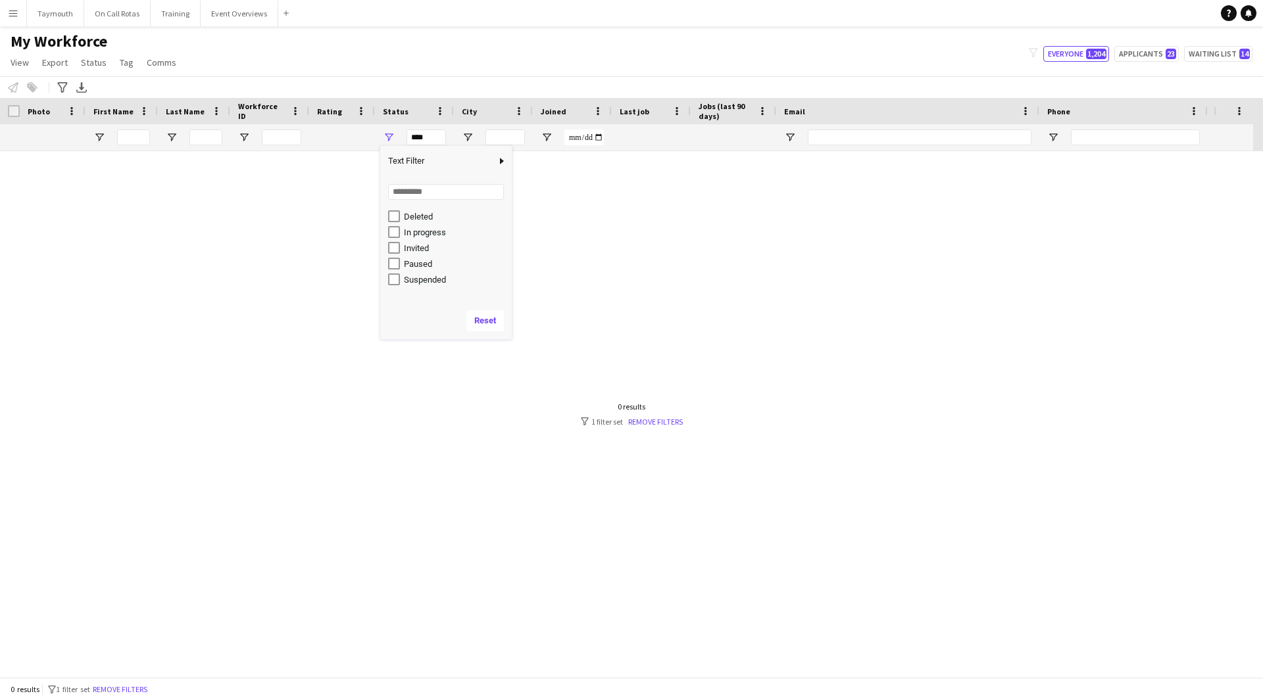
scroll to position [83, 0]
type input "**********"
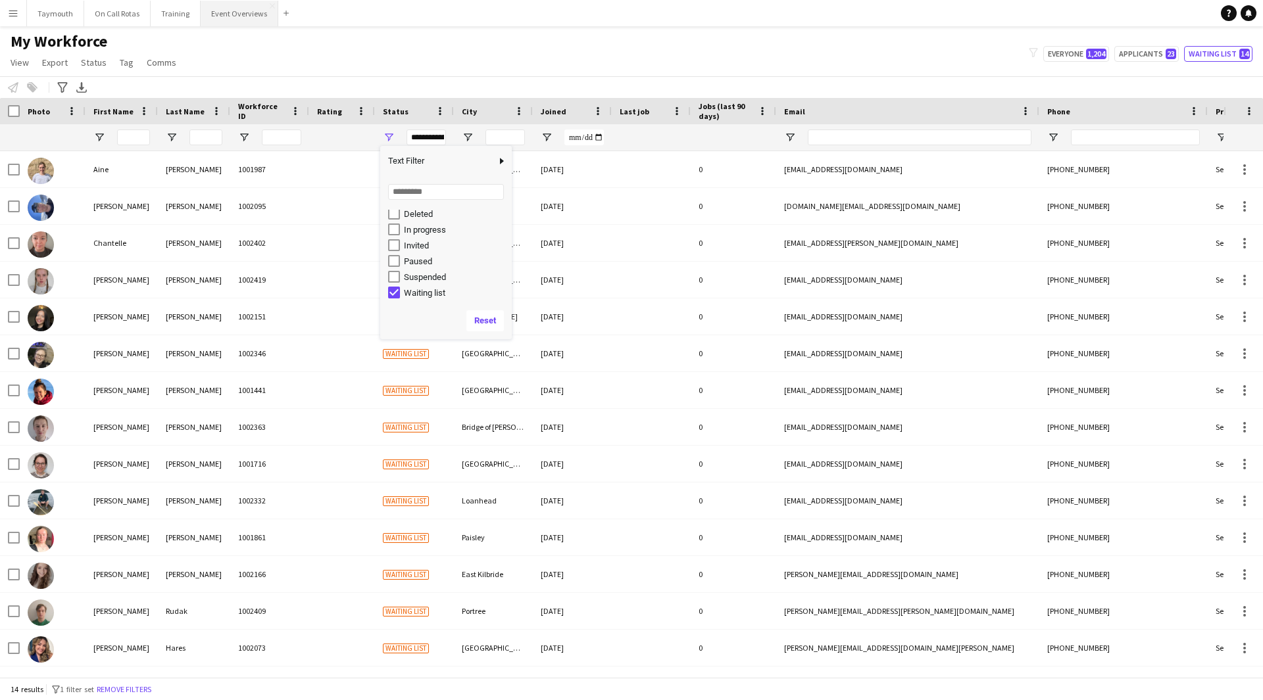
click at [222, 7] on button "Event Overviews Close" at bounding box center [240, 14] width 78 height 26
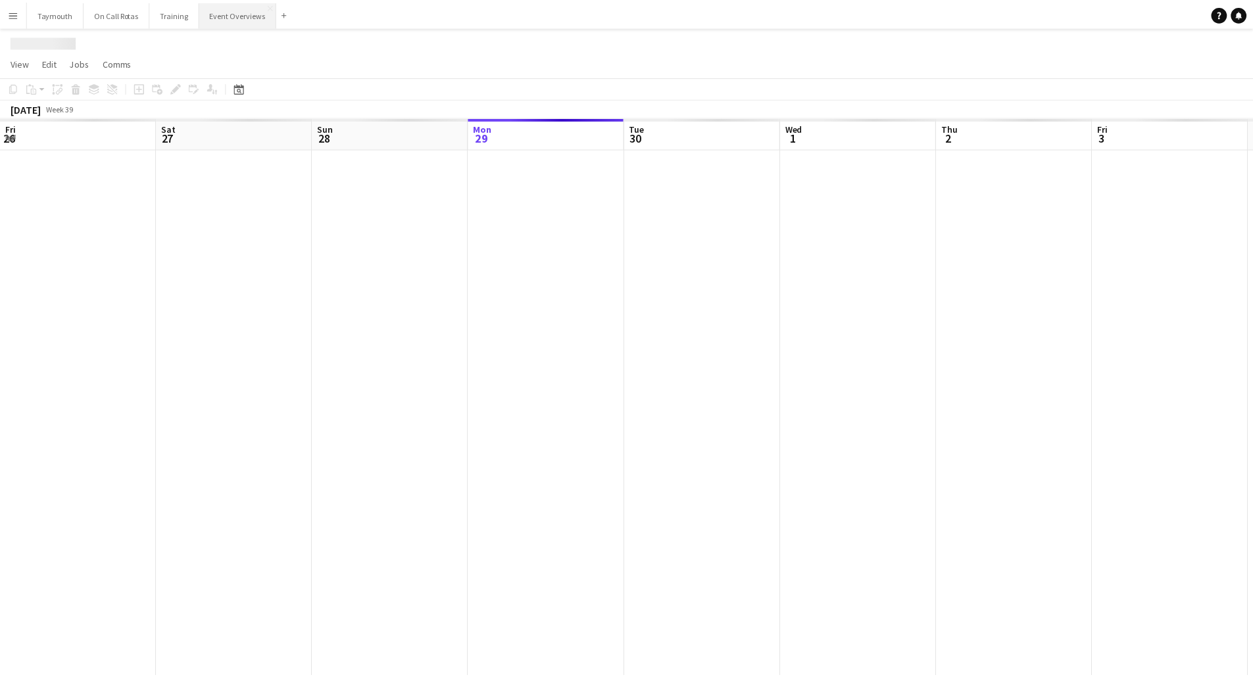
scroll to position [0, 314]
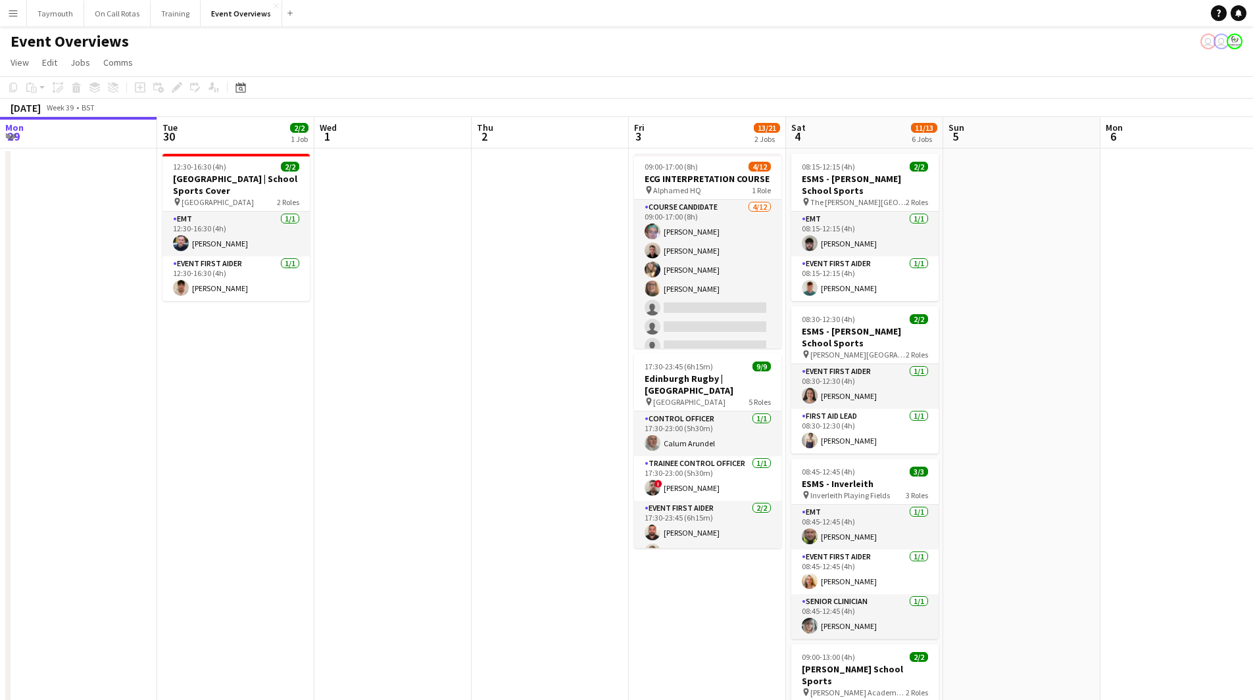
drag, startPoint x: 512, startPoint y: 268, endPoint x: 161, endPoint y: 350, distance: 360.7
click at [148, 353] on app-calendar-viewport "Sat 27 7/7 3 Jobs Sun 28 2/2 1 Job Mon 29 Tue 30 2/2 1 Job Wed 1 Thu 2 Fri 3 13…" at bounding box center [626, 623] width 1253 height 1012
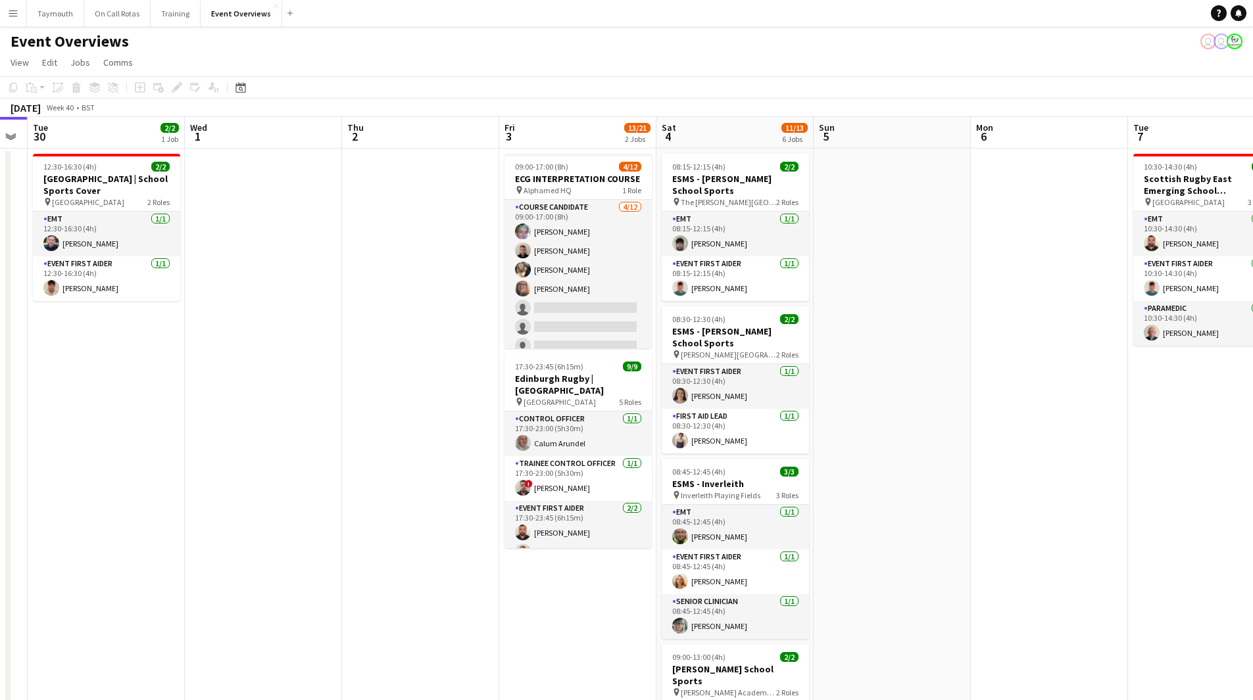
scroll to position [0, 283]
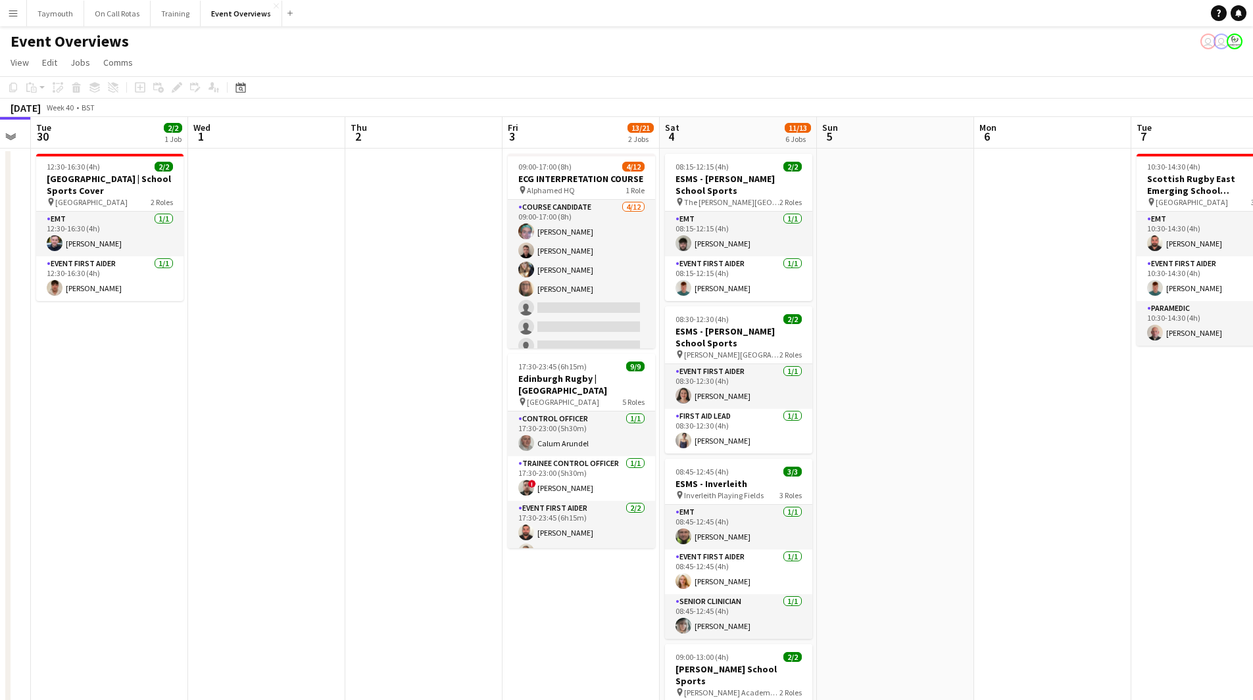
drag, startPoint x: 330, startPoint y: 341, endPoint x: 411, endPoint y: 346, distance: 81.1
click at [411, 346] on app-calendar-viewport "Sun 28 2/2 1 Job Mon 29 Tue 30 2/2 1 Job Wed 1 Thu 2 Fri 3 13/21 2 Jobs Sat 4 1…" at bounding box center [626, 623] width 1253 height 1012
click at [101, 179] on h3 "[GEOGRAPHIC_DATA] | School Sports Cover" at bounding box center [109, 185] width 147 height 24
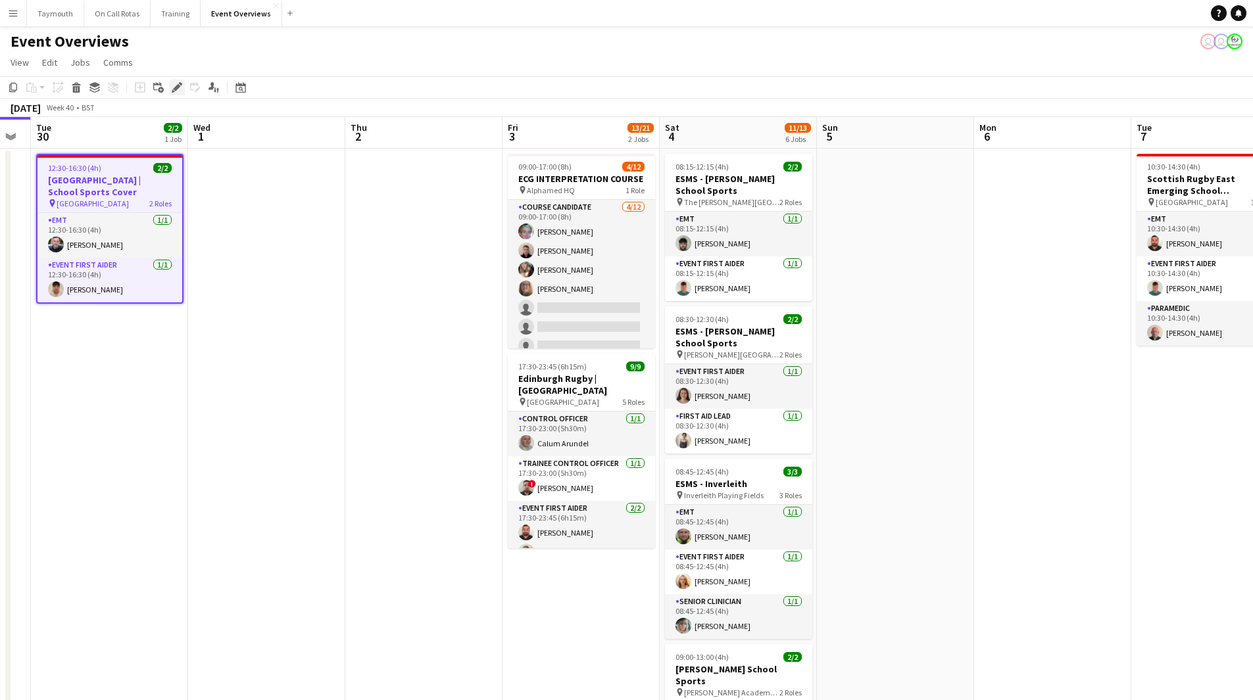
click at [179, 88] on icon "Edit" at bounding box center [177, 87] width 11 height 11
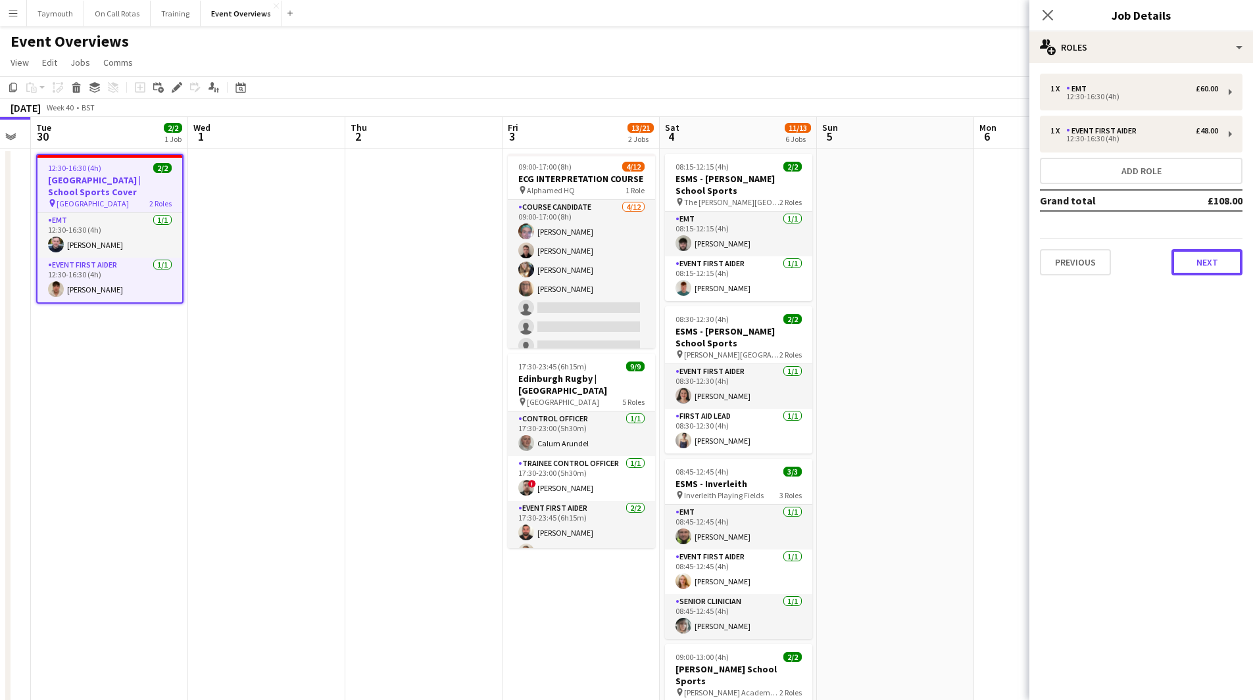
click at [1205, 257] on button "Next" at bounding box center [1206, 262] width 71 height 26
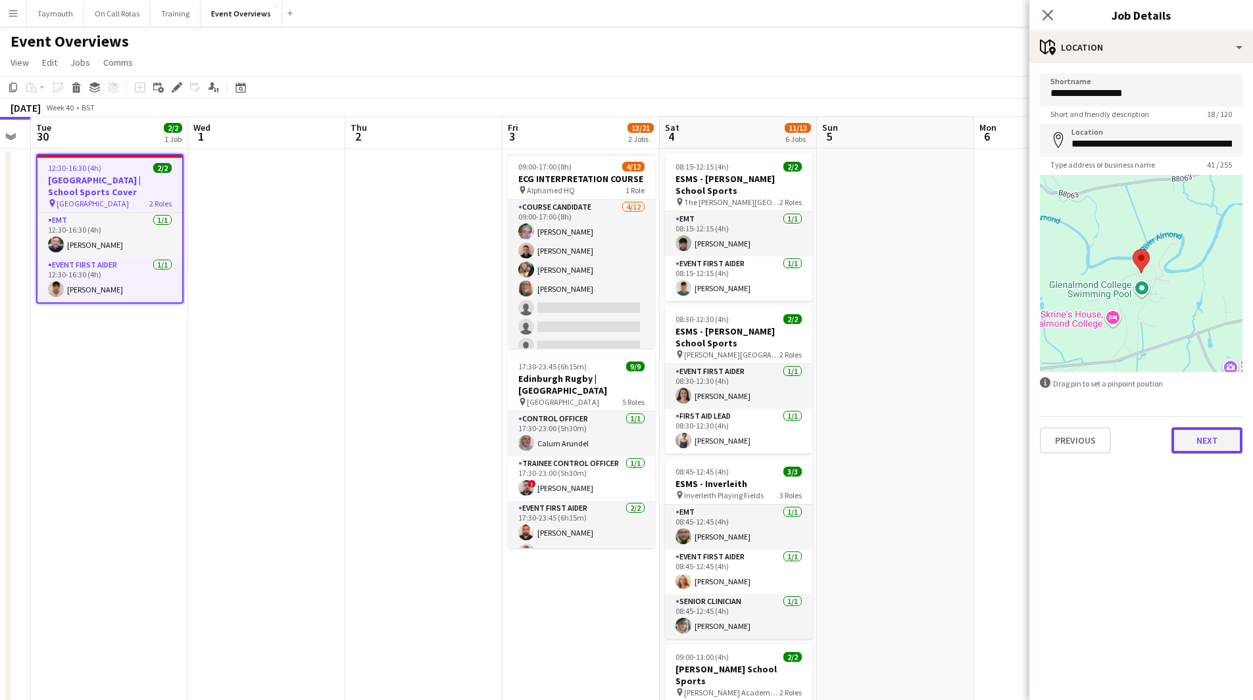
click at [1208, 429] on button "Next" at bounding box center [1206, 440] width 71 height 26
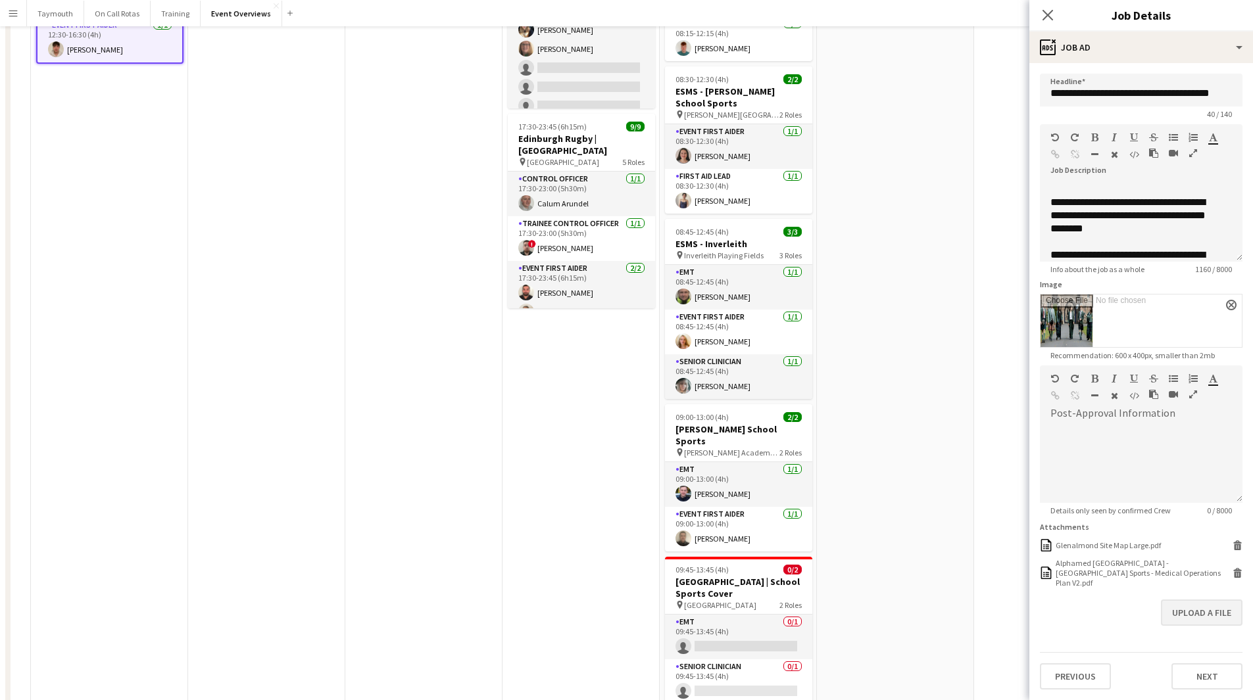
scroll to position [427, 0]
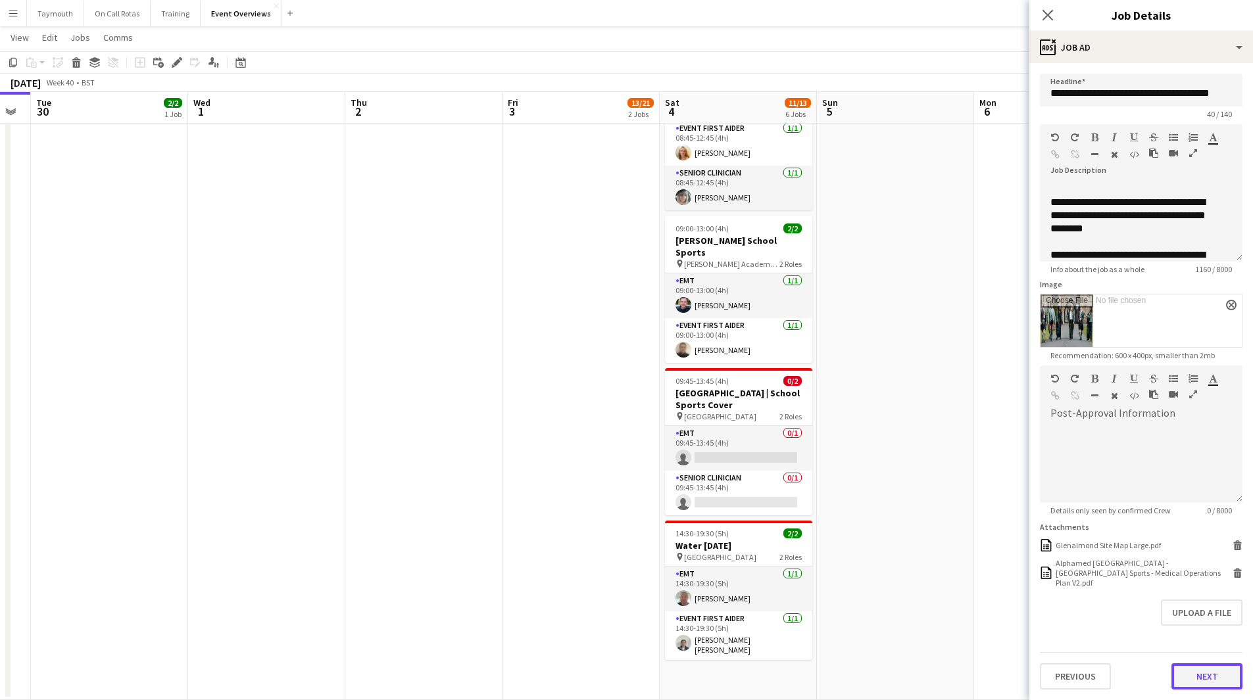
click at [1179, 668] on button "Next" at bounding box center [1206, 677] width 71 height 26
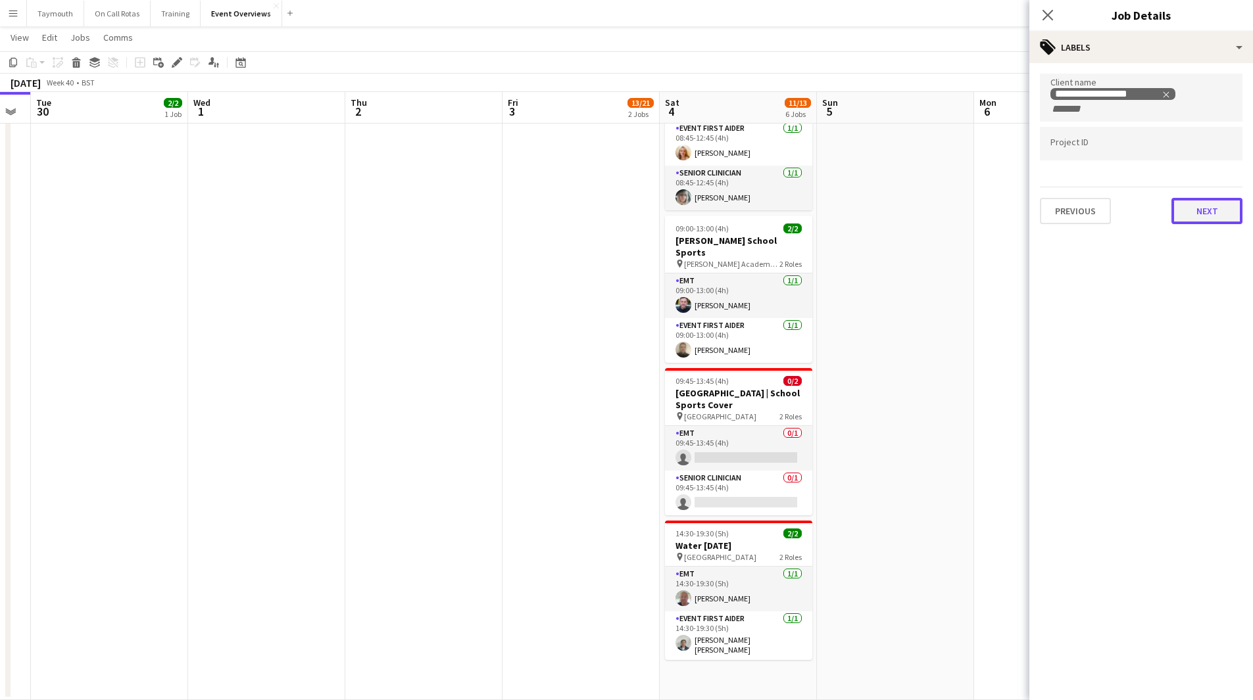
click at [1228, 212] on button "Next" at bounding box center [1206, 211] width 71 height 26
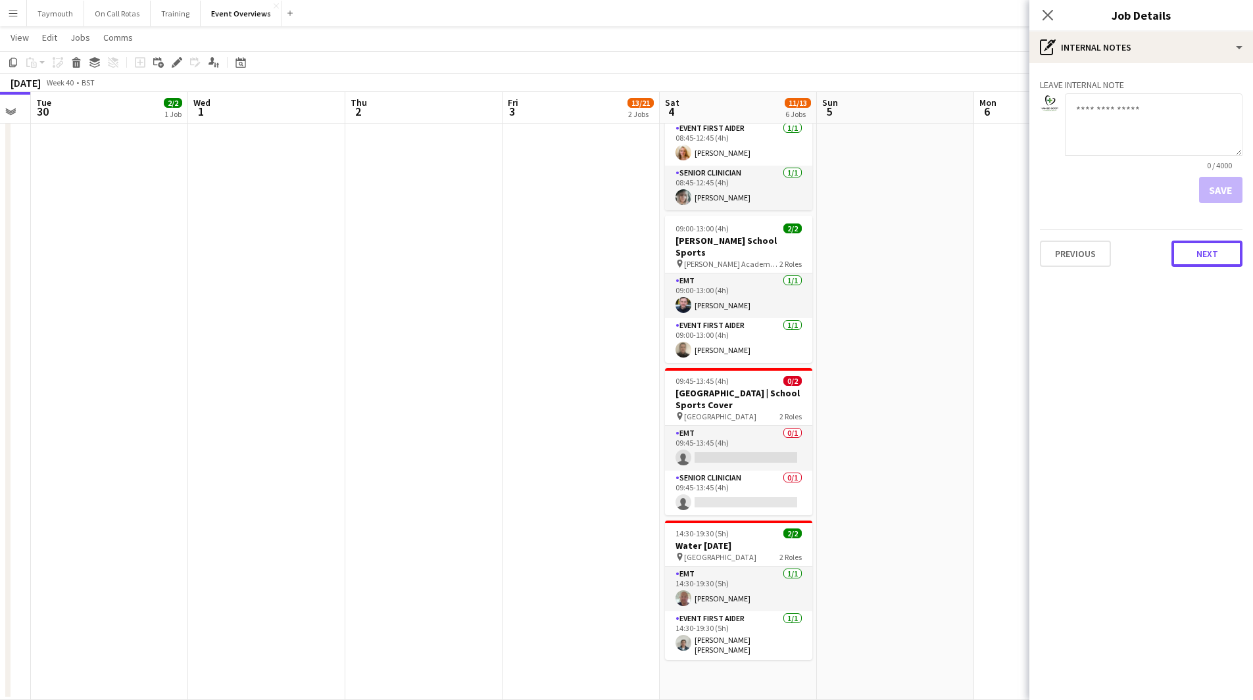
click at [1225, 260] on button "Next" at bounding box center [1206, 254] width 71 height 26
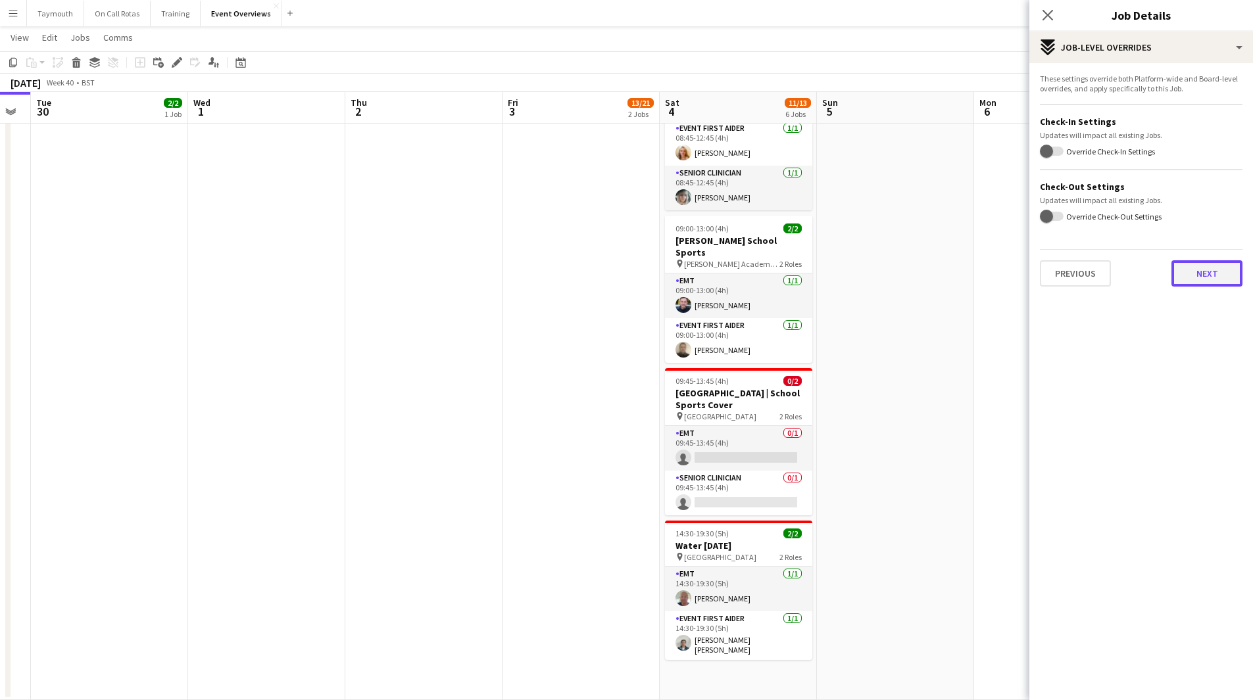
click at [1215, 264] on button "Next" at bounding box center [1206, 273] width 71 height 26
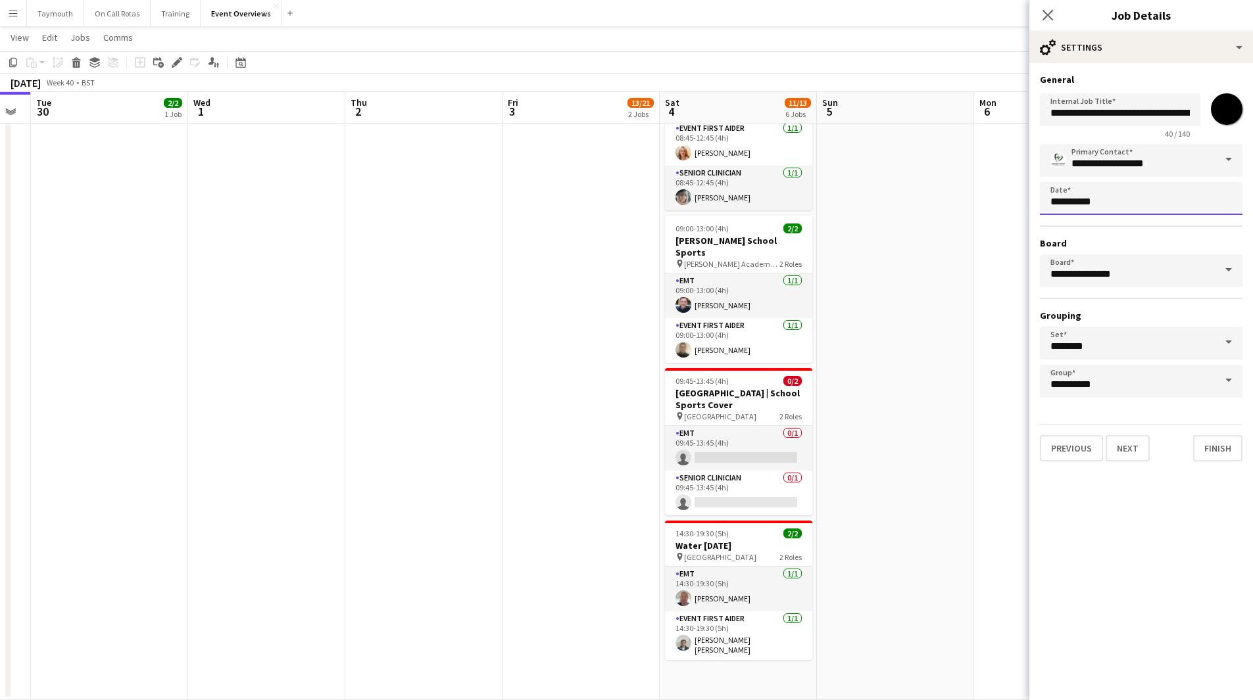
scroll to position [0, 0]
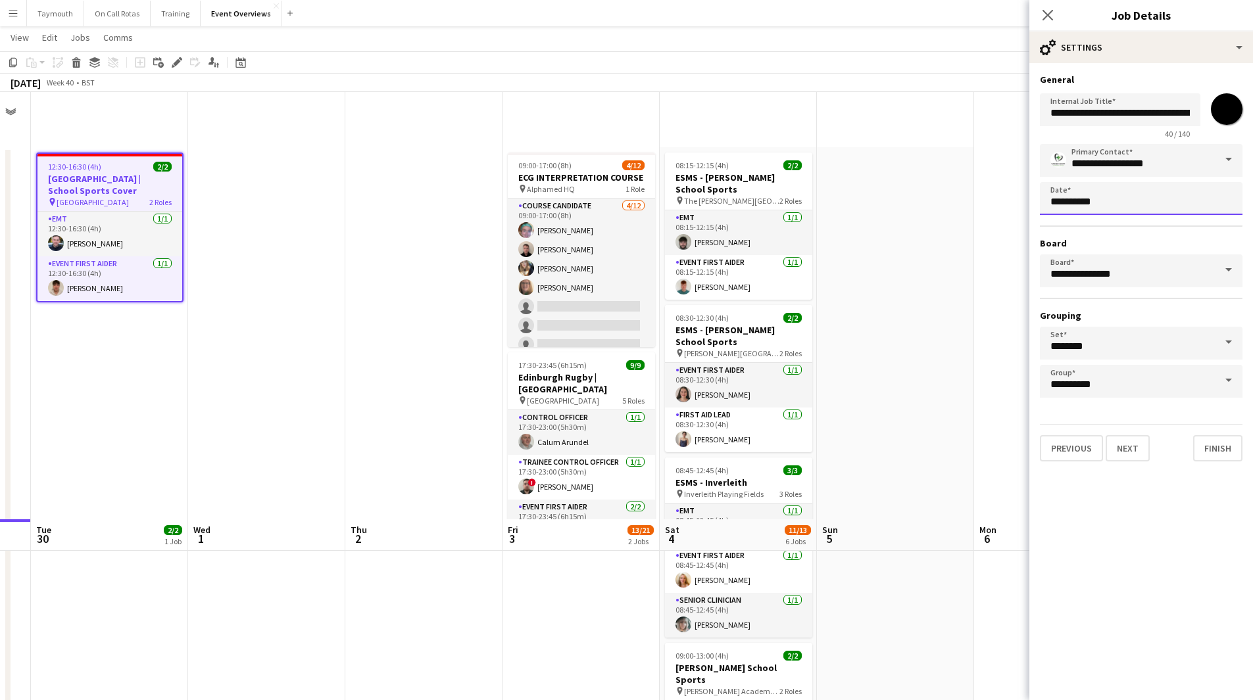
click at [1153, 207] on body "Menu Boards Boards Boards All jobs Status Workforce Workforce My Workforce Recr…" at bounding box center [626, 564] width 1253 height 1128
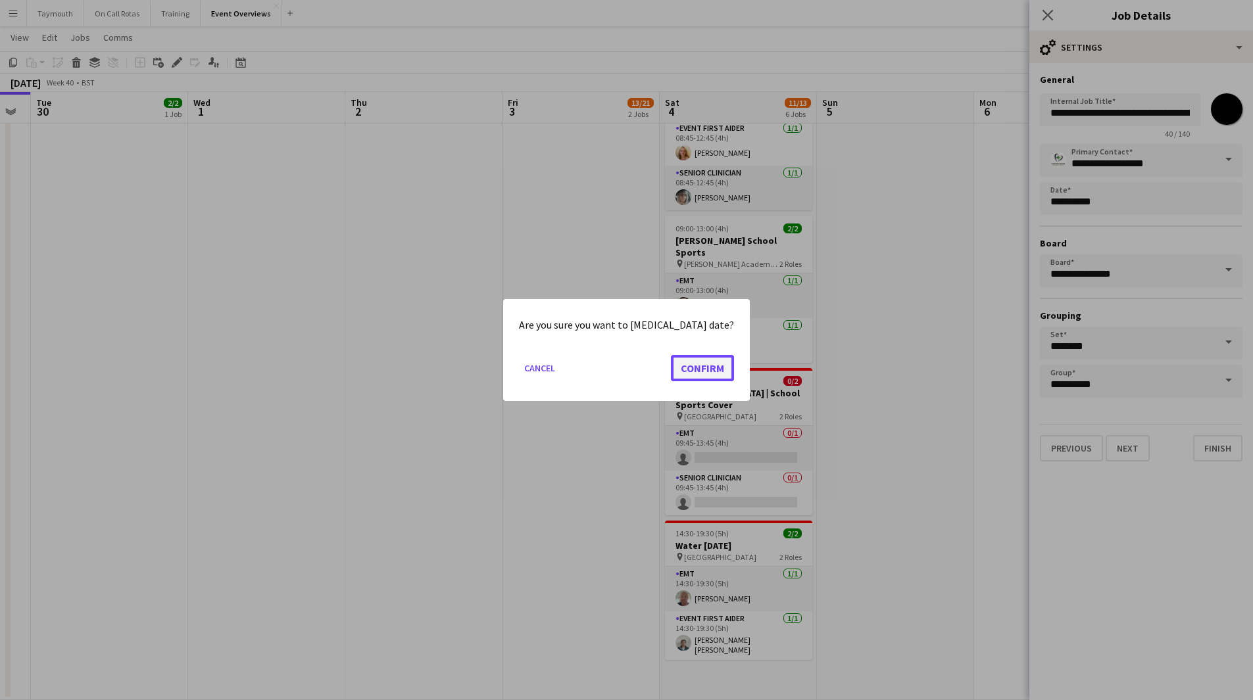
click at [679, 364] on button "Confirm" at bounding box center [702, 368] width 63 height 26
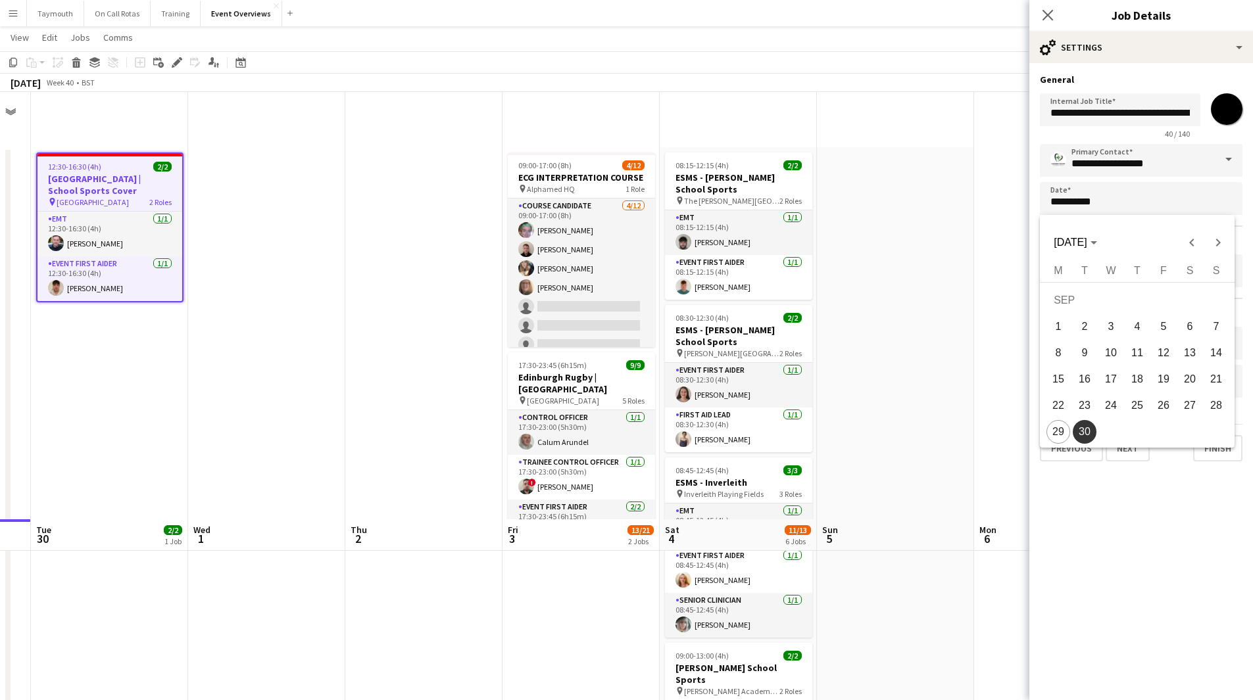
scroll to position [427, 0]
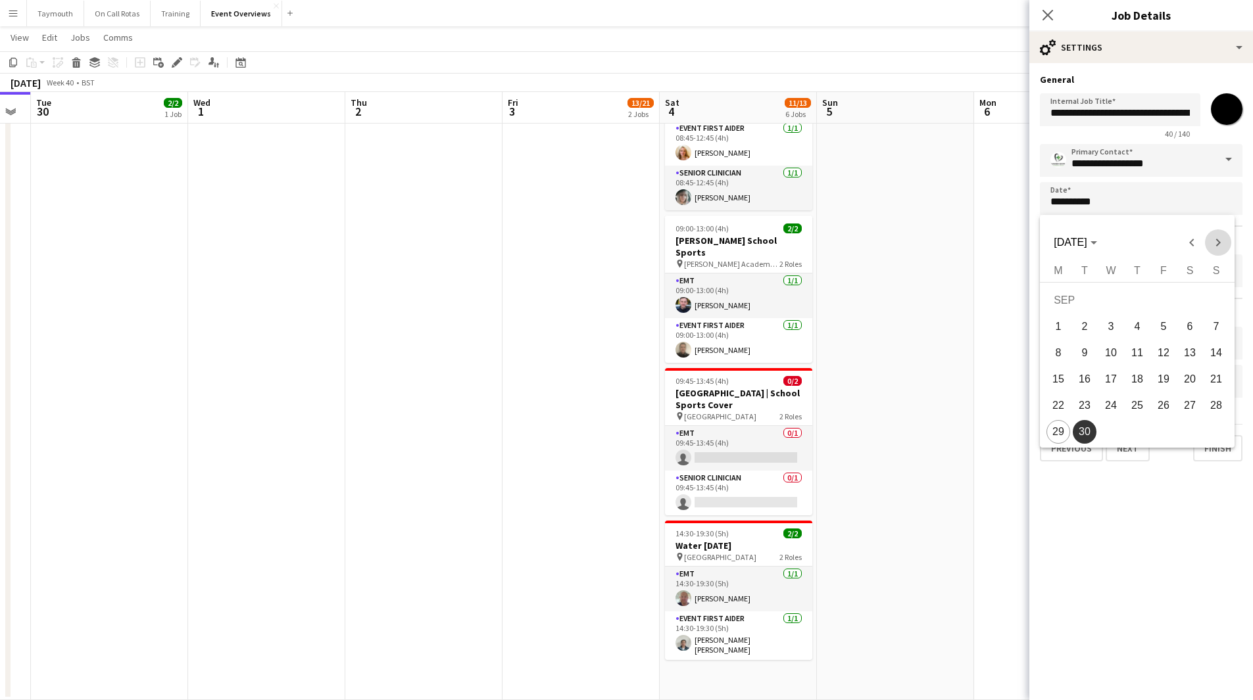
click at [1213, 248] on span "Next month" at bounding box center [1218, 243] width 26 height 26
click at [1088, 355] on span "7" at bounding box center [1085, 353] width 24 height 24
type input "**********"
click at [954, 373] on app-date-cell at bounding box center [895, 210] width 157 height 981
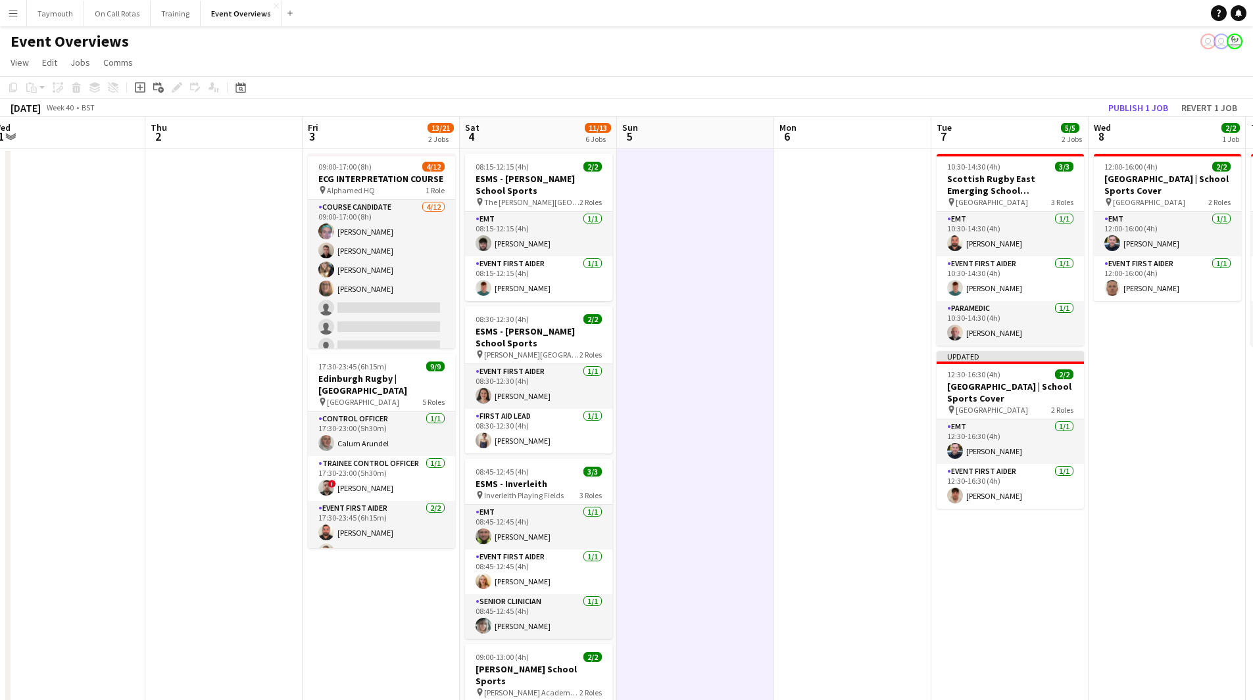
scroll to position [0, 472]
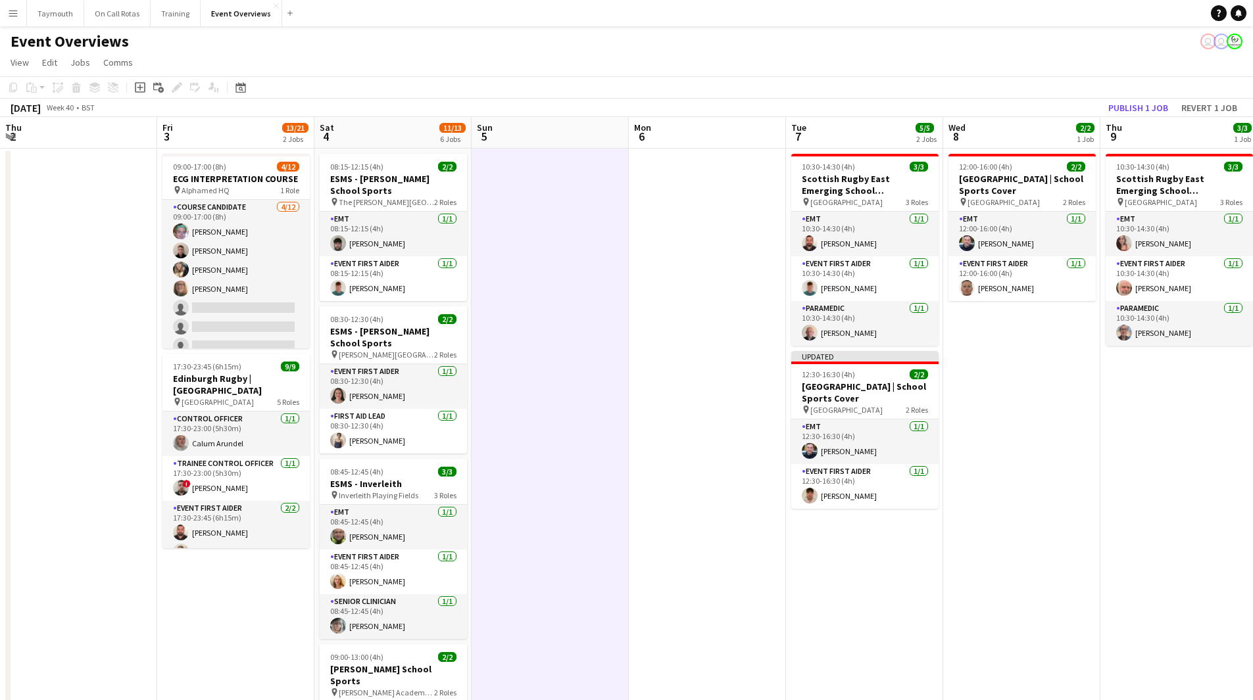
drag, startPoint x: 1065, startPoint y: 252, endPoint x: 720, endPoint y: 274, distance: 346.0
click at [720, 274] on app-calendar-viewport "Mon 29 Tue 30 Wed 1 Thu 2 Fri 3 13/21 2 Jobs Sat 4 11/13 6 Jobs Sun 5 Mon 6 Tue…" at bounding box center [626, 623] width 1253 height 1012
click at [1144, 105] on button "Publish 1 job" at bounding box center [1138, 107] width 70 height 17
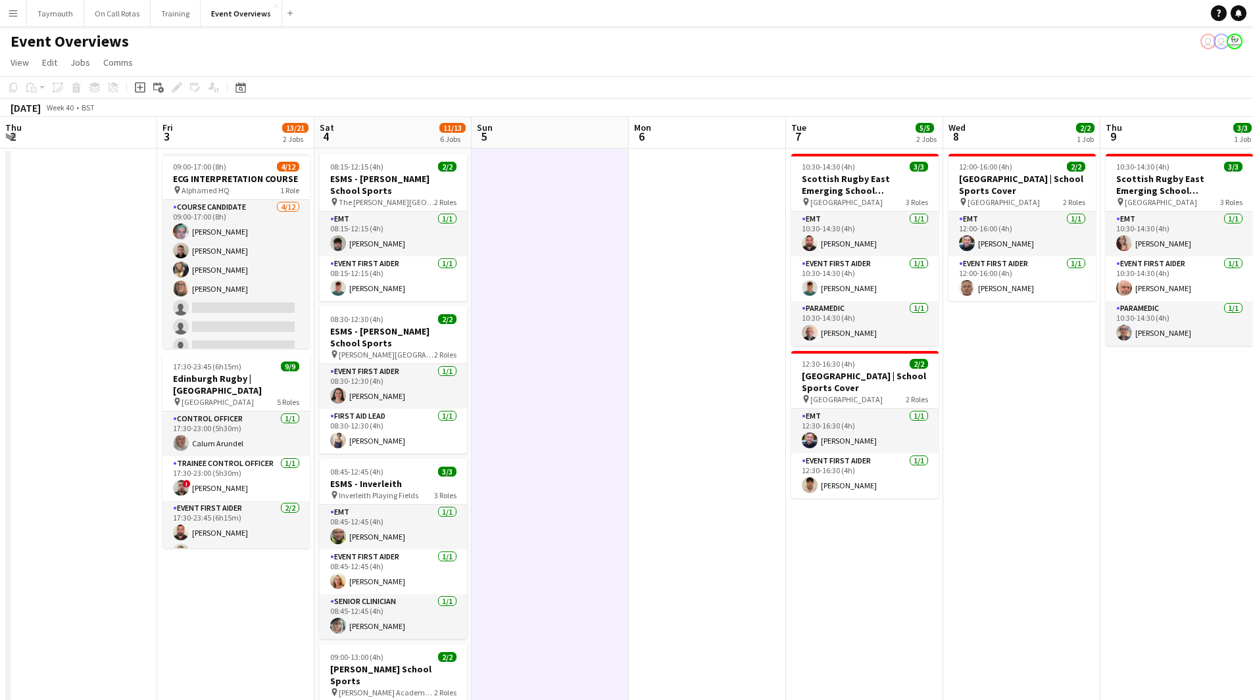
click at [992, 514] on app-date-cell "12:00-16:00 (4h) 2/2 [GEOGRAPHIC_DATA] | School Sports Cover pin [GEOGRAPHIC_DA…" at bounding box center [1021, 639] width 157 height 981
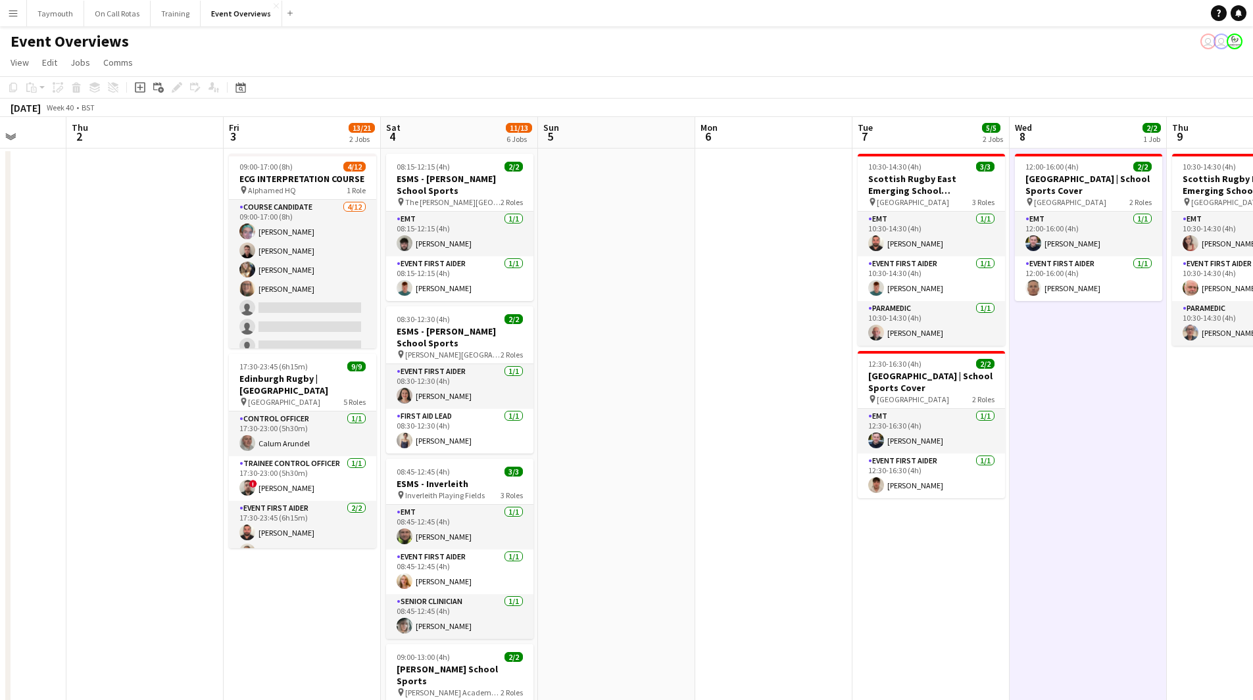
drag, startPoint x: 1084, startPoint y: 563, endPoint x: 1180, endPoint y: 555, distance: 95.7
click at [1252, 561] on html "Menu Boards Boards Boards All jobs Status Workforce Workforce My Workforce Recr…" at bounding box center [626, 564] width 1253 height 1129
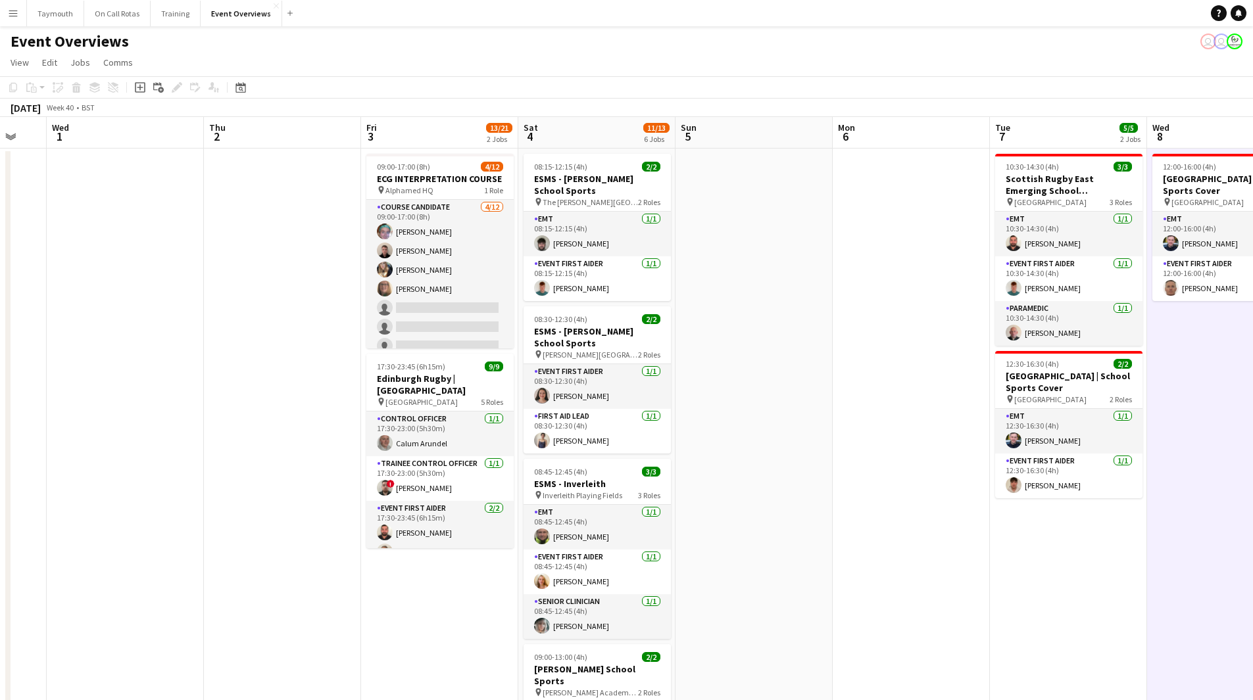
drag, startPoint x: 608, startPoint y: 562, endPoint x: 1060, endPoint y: 589, distance: 452.6
click at [1060, 589] on app-calendar-viewport "Mon 29 Tue 30 Wed 1 Thu 2 Fri 3 13/21 2 Jobs Sat 4 11/13 6 Jobs Sun 5 Mon 6 Tue…" at bounding box center [626, 623] width 1253 height 1012
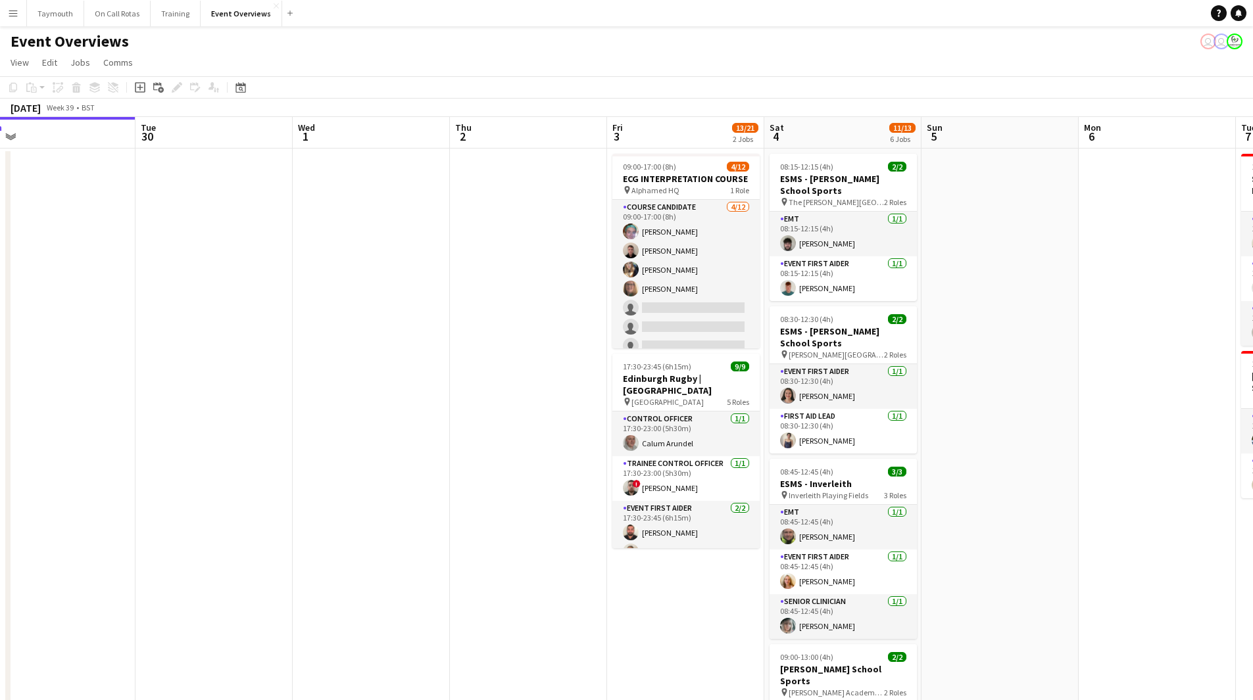
scroll to position [0, 430]
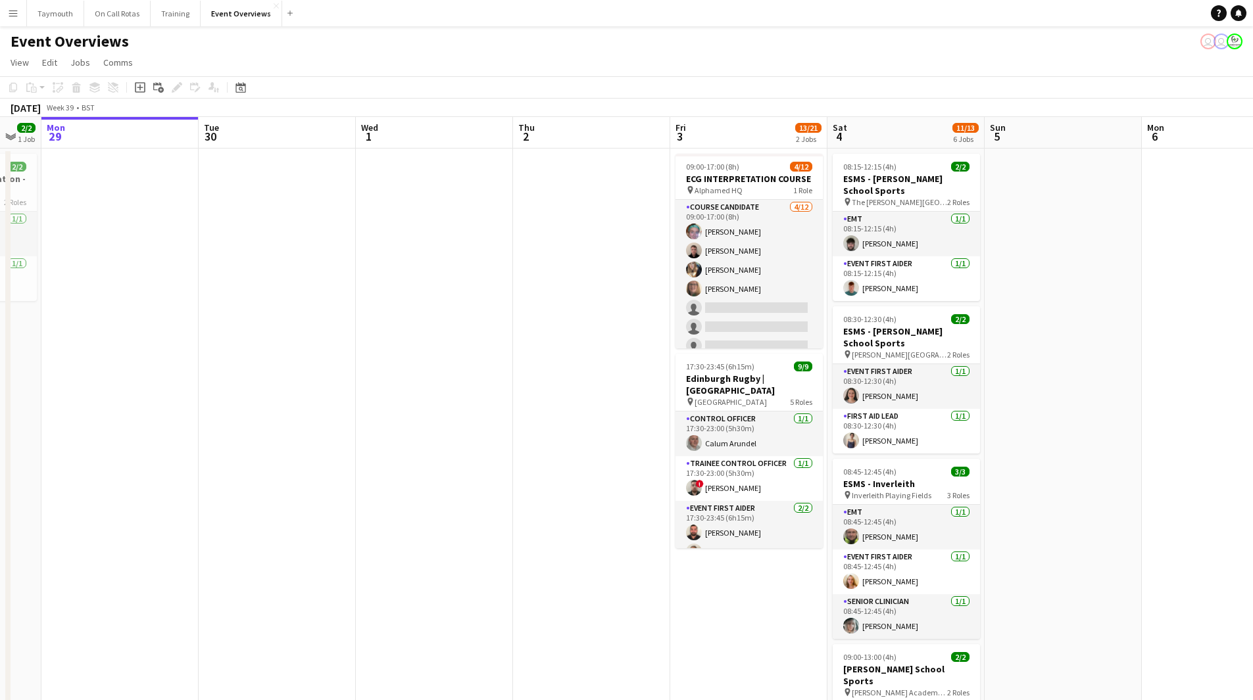
drag, startPoint x: 625, startPoint y: 537, endPoint x: 117, endPoint y: 518, distance: 508.7
click at [117, 518] on app-calendar-viewport "Fri 26 Sat 27 7/7 3 Jobs Sun 28 2/2 1 Job Mon 29 Tue 30 Wed 1 Thu 2 Fri 3 13/21…" at bounding box center [626, 623] width 1253 height 1012
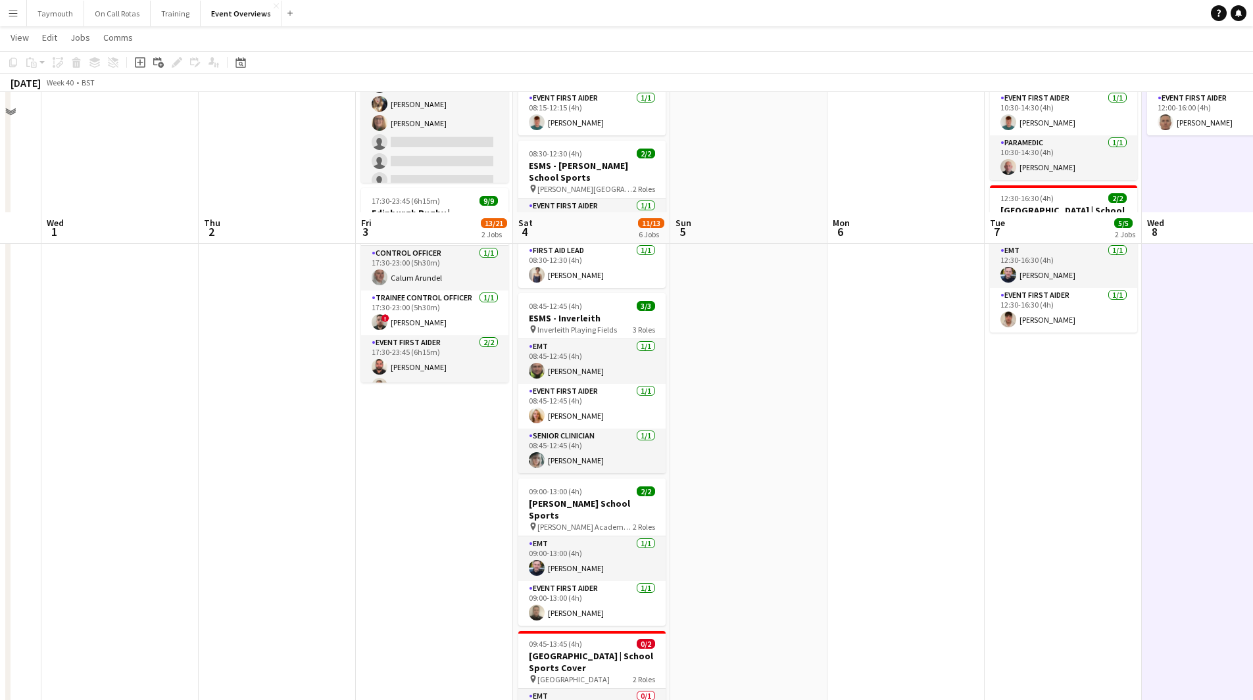
scroll to position [0, 0]
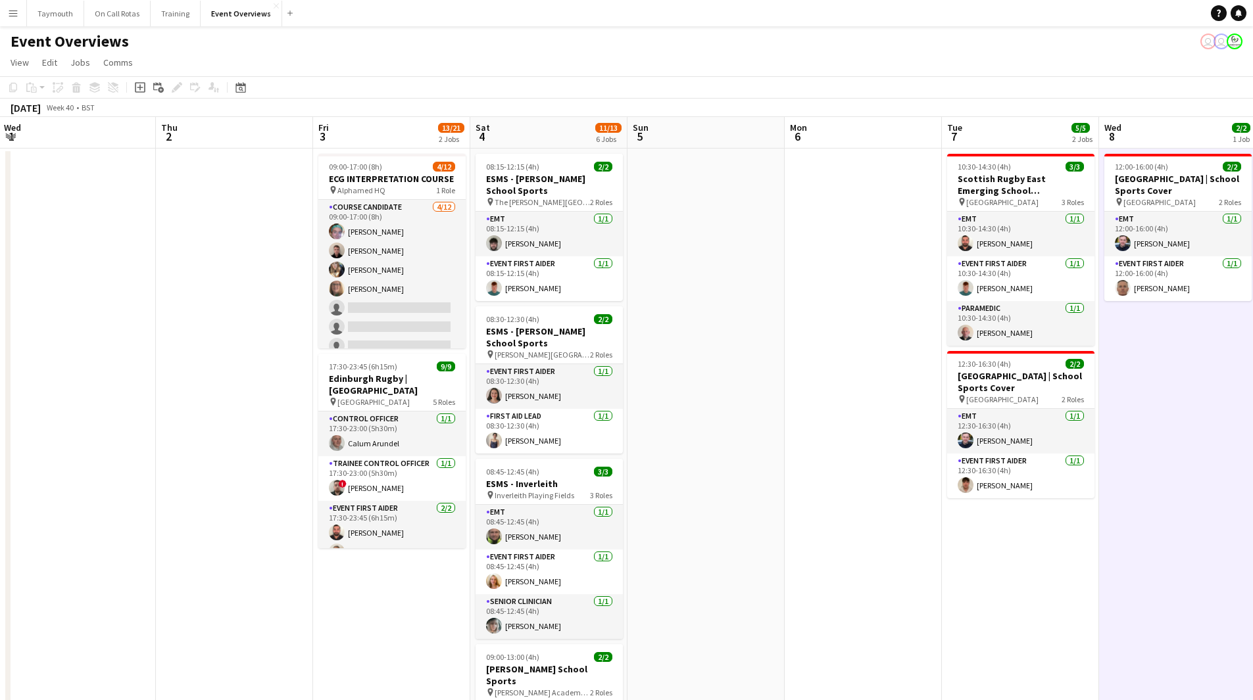
drag, startPoint x: 871, startPoint y: 505, endPoint x: 854, endPoint y: 506, distance: 17.1
click at [854, 506] on app-calendar-viewport "Sun 28 2/2 1 Job Mon 29 Tue 30 Wed 1 Thu 2 Fri 3 13/21 2 Jobs Sat 4 11/13 6 Job…" at bounding box center [626, 623] width 1253 height 1012
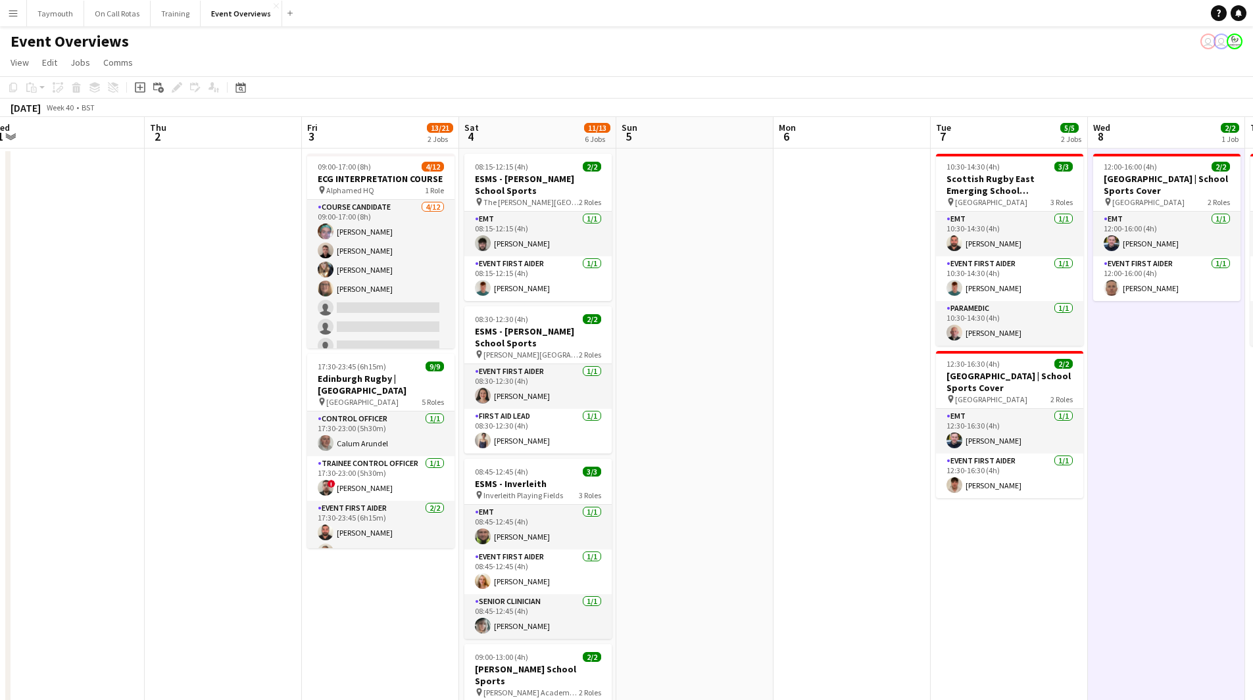
drag, startPoint x: 1036, startPoint y: 531, endPoint x: 466, endPoint y: 560, distance: 570.9
click at [466, 560] on app-calendar-viewport "Sun 28 2/2 1 Job Mon 29 Tue 30 Wed 1 Thu 2 Fri 3 13/21 2 Jobs Sat 4 11/13 6 Job…" at bounding box center [626, 623] width 1253 height 1012
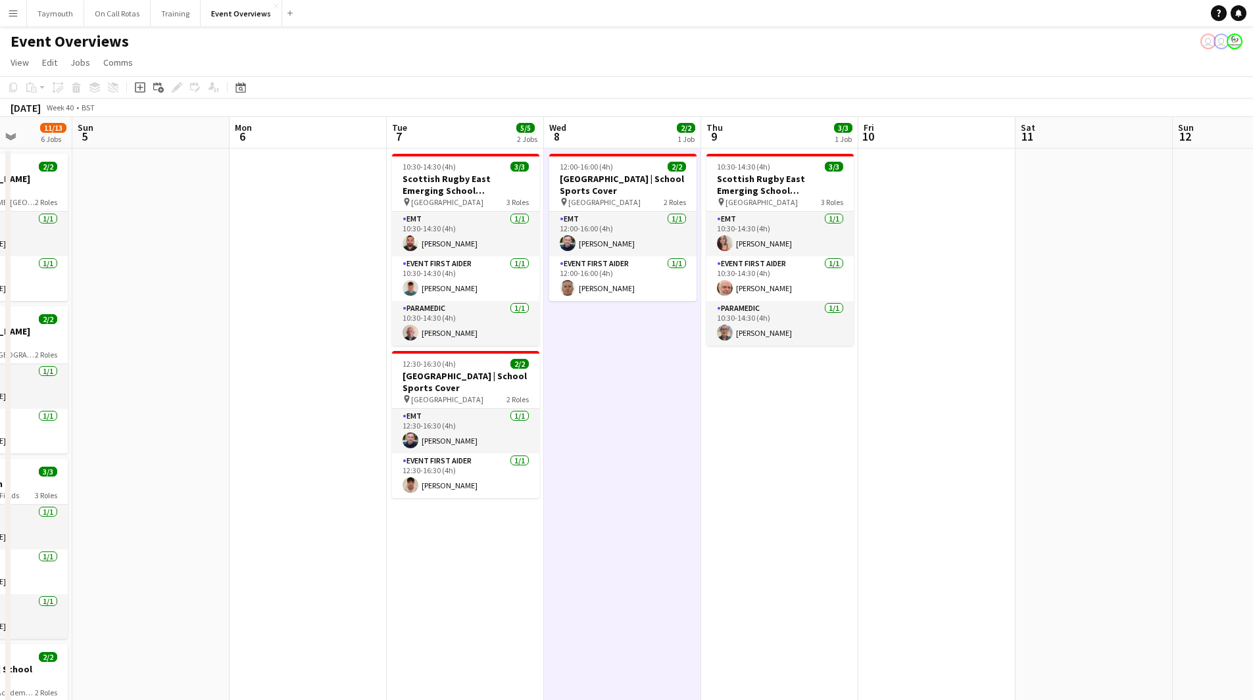
drag, startPoint x: 671, startPoint y: 531, endPoint x: 250, endPoint y: 555, distance: 422.2
click at [250, 555] on app-calendar-viewport "Thu 2 Fri 3 13/21 2 Jobs Sat 4 11/13 6 Jobs Sun 5 Mon 6 Tue 7 5/5 2 Jobs Wed 8 …" at bounding box center [626, 623] width 1253 height 1012
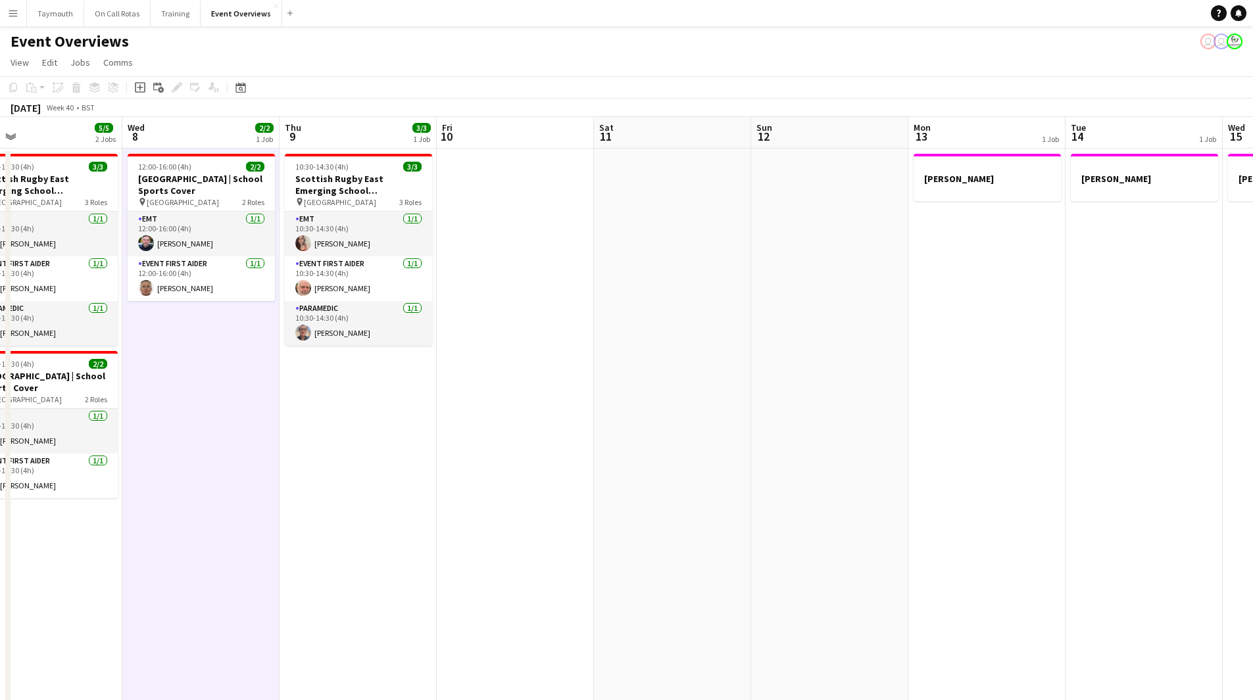
drag, startPoint x: 723, startPoint y: 543, endPoint x: 265, endPoint y: 543, distance: 457.7
click at [181, 553] on app-calendar-viewport "Sun 5 Mon 6 Tue 7 5/5 2 Jobs Wed 8 2/2 1 Job Thu 9 3/3 1 Job Fri 10 Sat 11 Sun …" at bounding box center [626, 623] width 1253 height 1012
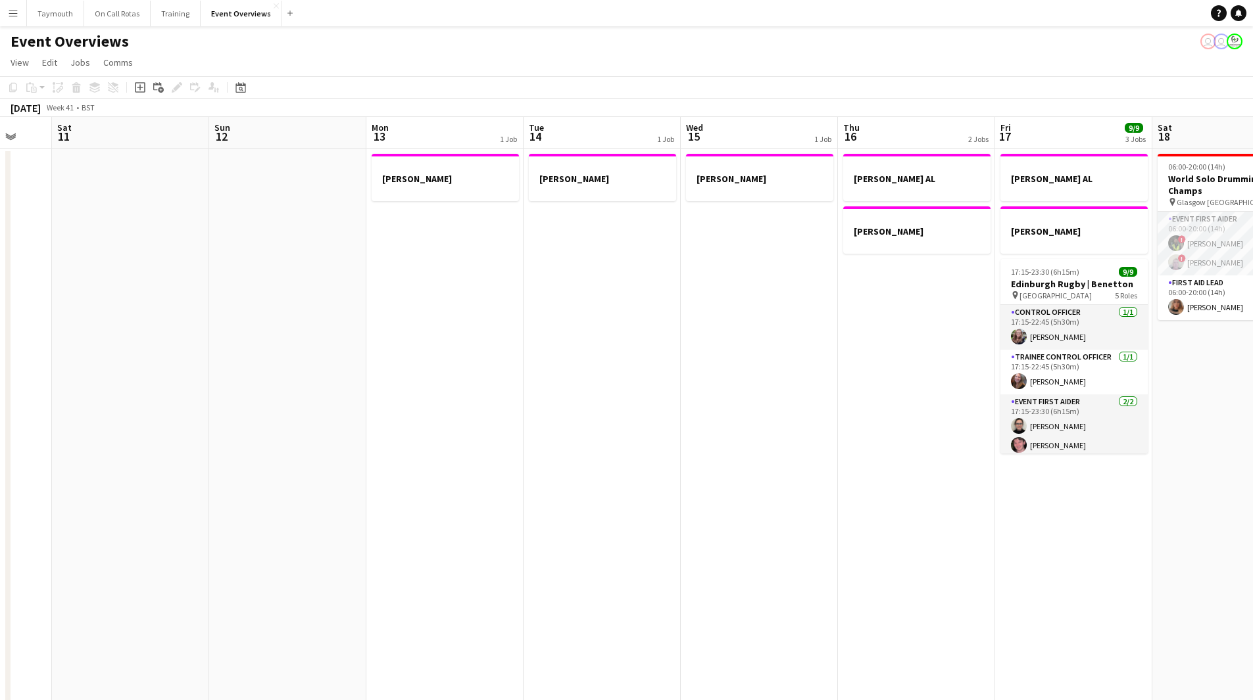
drag, startPoint x: 696, startPoint y: 553, endPoint x: 218, endPoint y: 580, distance: 478.9
click at [222, 582] on app-calendar-viewport "Wed 8 2/2 1 Job Thu 9 3/3 1 Job Fri 10 Sat 11 Sun 12 Mon 13 1 Job Tue 14 1 Job …" at bounding box center [626, 623] width 1253 height 1012
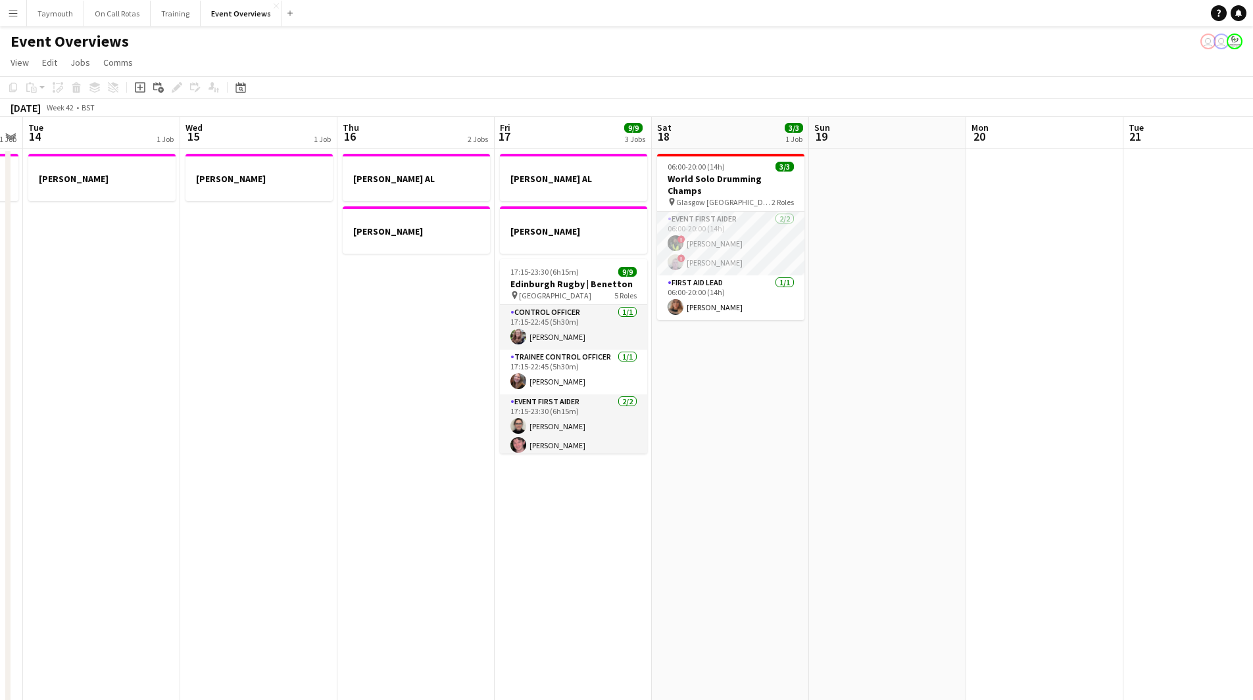
drag, startPoint x: 332, startPoint y: 578, endPoint x: 226, endPoint y: 576, distance: 105.9
click at [226, 576] on app-calendar-viewport "Sat 11 Sun 12 Mon 13 1 Job Tue 14 1 Job Wed 15 1 Job Thu 16 2 Jobs Fri 17 9/9 3…" at bounding box center [626, 623] width 1253 height 1012
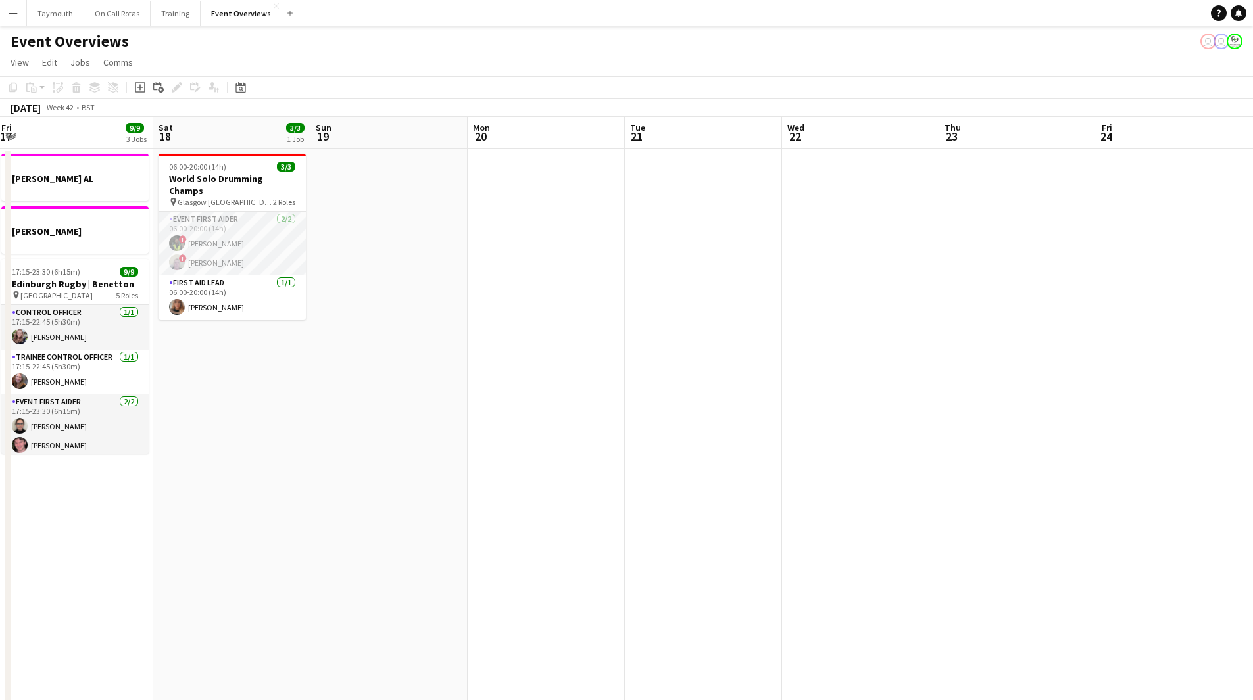
drag, startPoint x: 388, startPoint y: 550, endPoint x: 278, endPoint y: 551, distance: 110.5
click at [76, 576] on app-calendar-viewport "Tue 14 1 Job Wed 15 1 Job Thu 16 2 Jobs Fri 17 9/9 3 Jobs Sat 18 3/3 1 Job Sun …" at bounding box center [626, 623] width 1253 height 1012
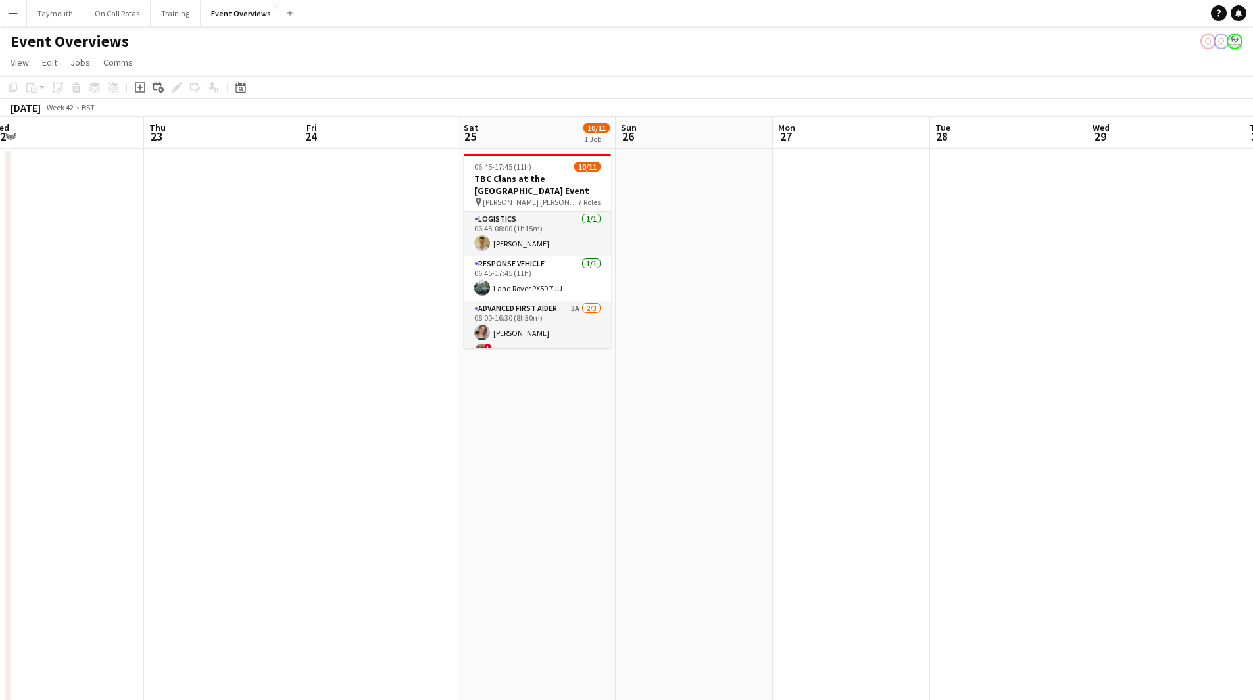
drag, startPoint x: 433, startPoint y: 548, endPoint x: 312, endPoint y: 552, distance: 120.4
click at [312, 552] on app-calendar-viewport "Sun 19 Mon 20 Tue 21 Wed 22 Thu 23 Fri 24 Sat 25 10/11 1 Job Sun 26 Mon 27 Tue …" at bounding box center [626, 623] width 1253 height 1012
drag, startPoint x: 277, startPoint y: 529, endPoint x: 300, endPoint y: 522, distance: 24.3
click at [287, 525] on app-calendar-viewport "Sun 19 Mon 20 Tue 21 Wed 22 Thu 23 Fri 24 Sat 25 10/11 1 Job Sun 26 Mon 27 Tue …" at bounding box center [626, 623] width 1253 height 1012
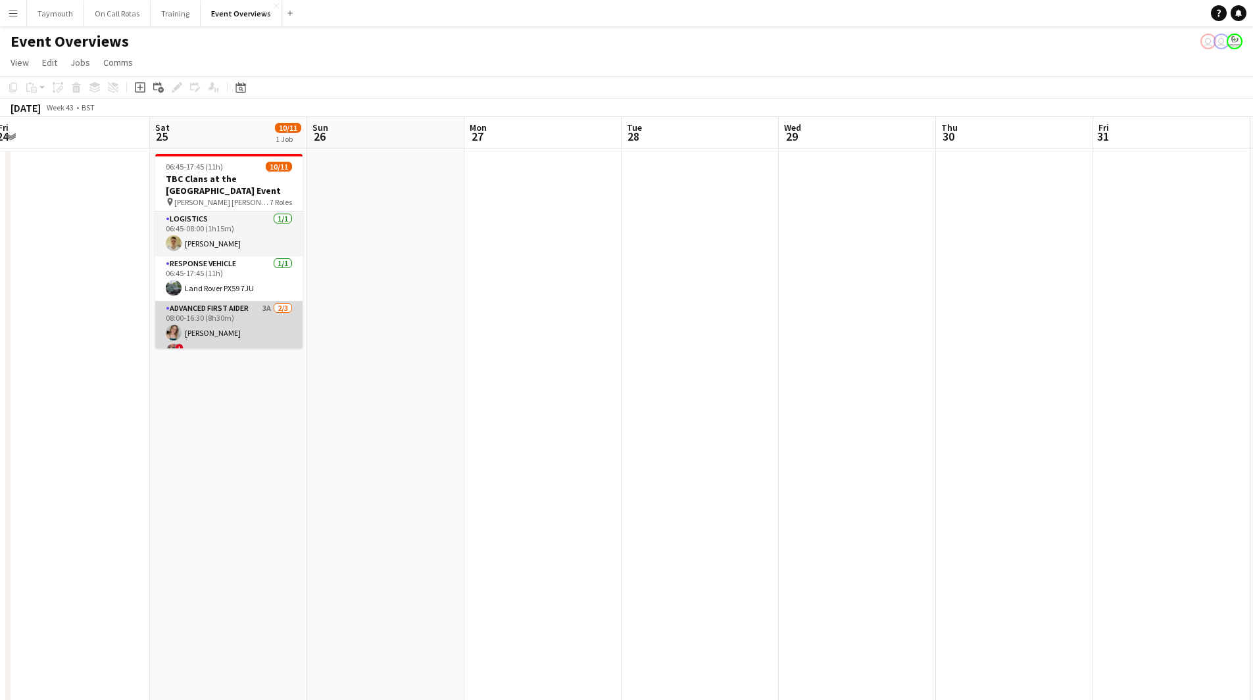
click at [262, 315] on app-card-role "Advanced First Aider 3A [DATE] 08:00-16:30 (8h30m) [PERSON_NAME] ! [PERSON_NAME…" at bounding box center [228, 342] width 147 height 83
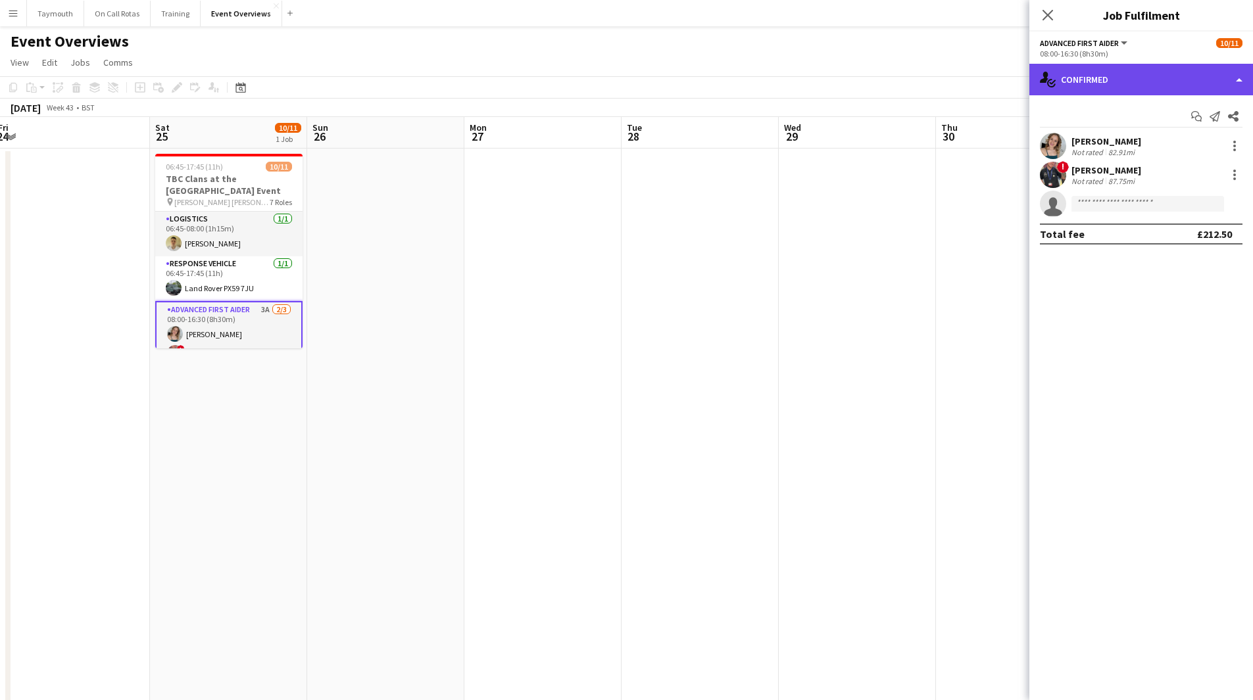
click at [1131, 70] on div "single-neutral-actions-check-2 Confirmed" at bounding box center [1141, 80] width 224 height 32
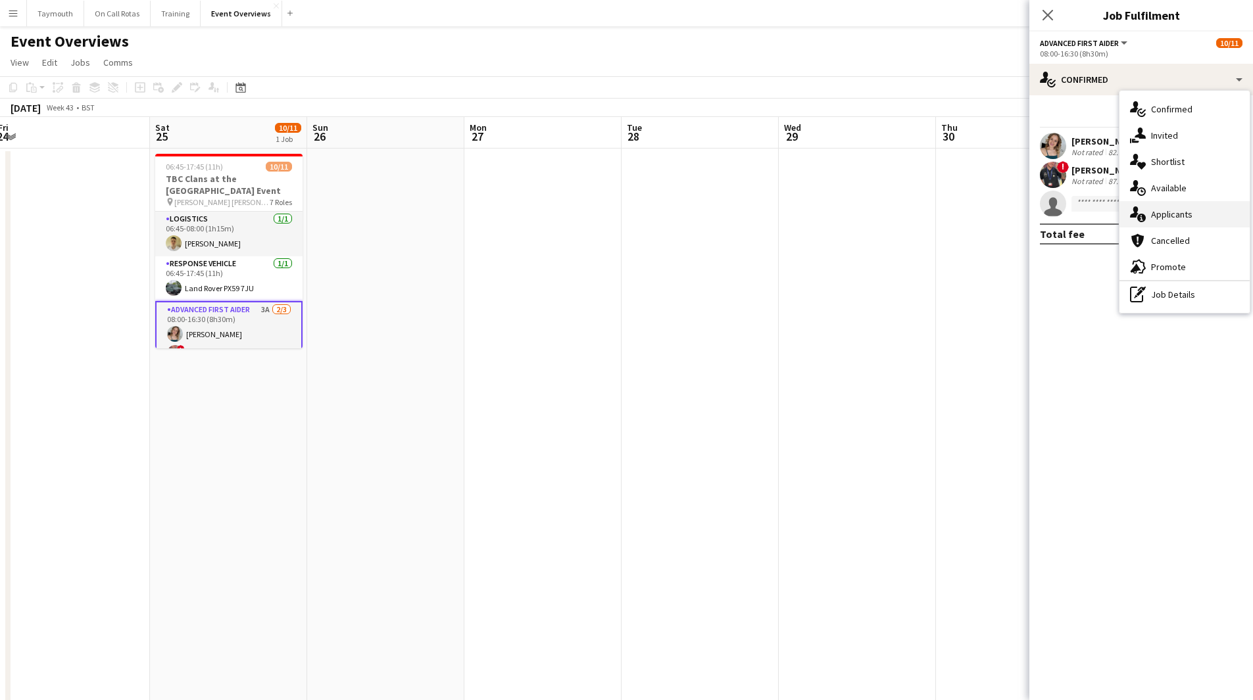
click at [1168, 208] on span "Applicants" at bounding box center [1171, 214] width 41 height 12
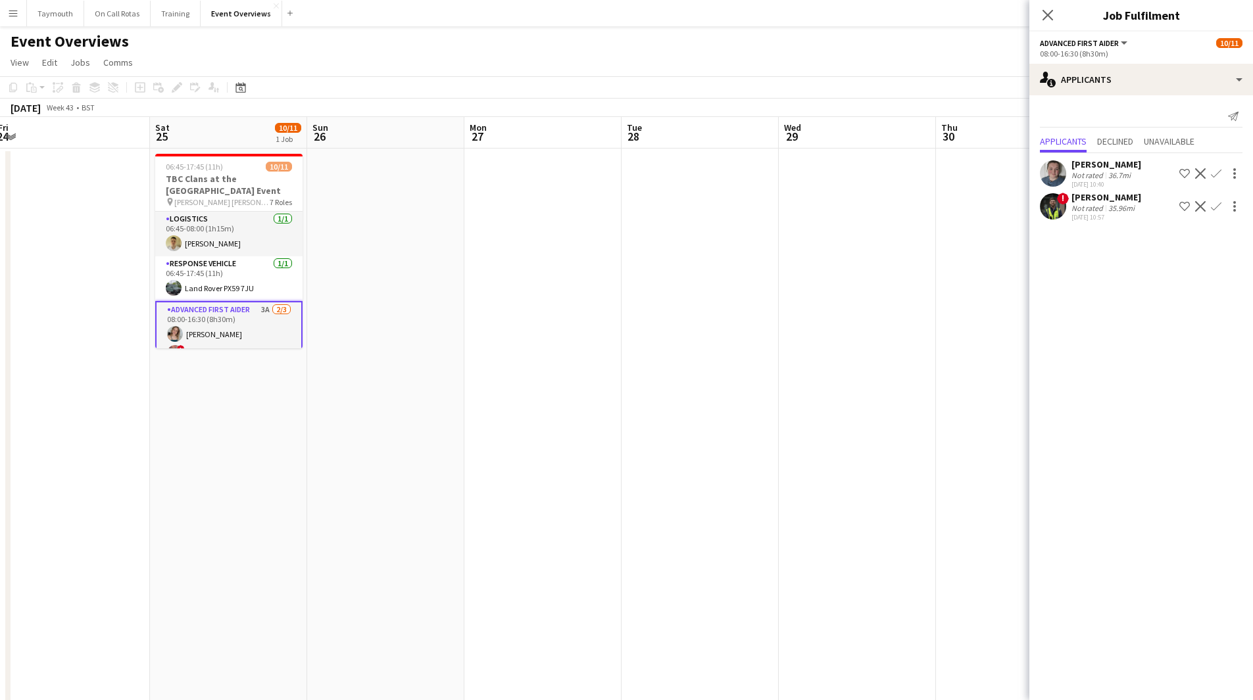
click at [1109, 180] on div "36.7mi" at bounding box center [1120, 175] width 28 height 10
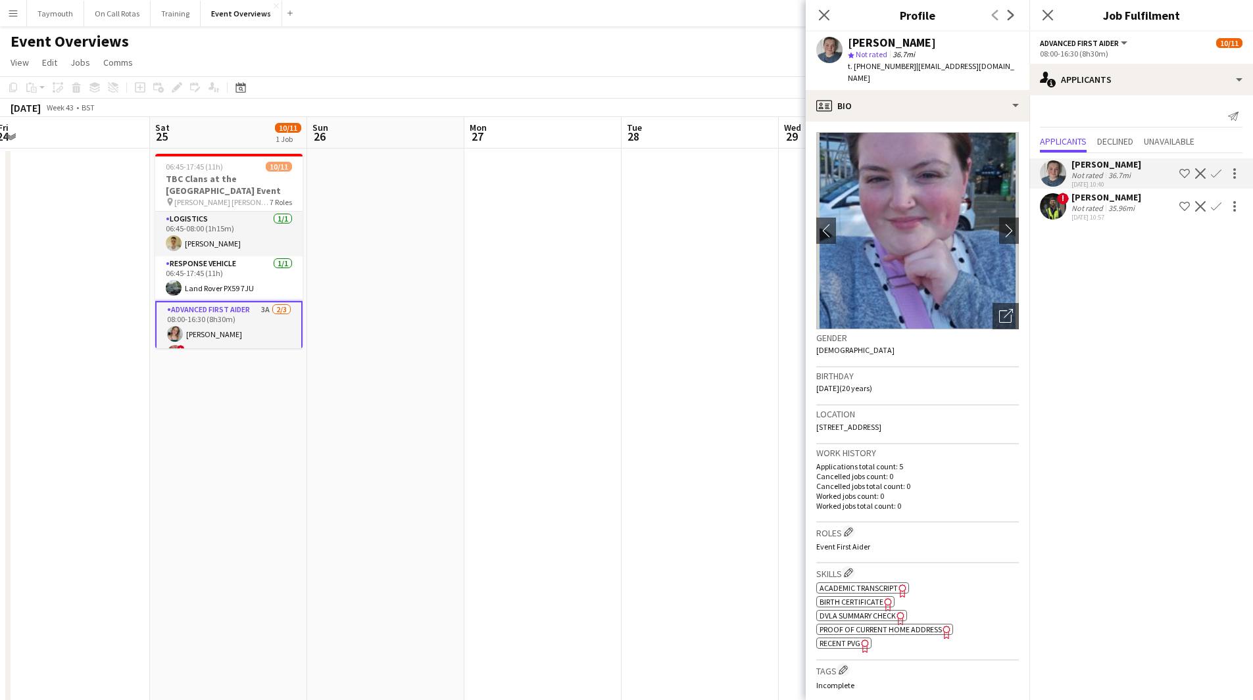
click at [594, 433] on app-date-cell at bounding box center [542, 679] width 157 height 1061
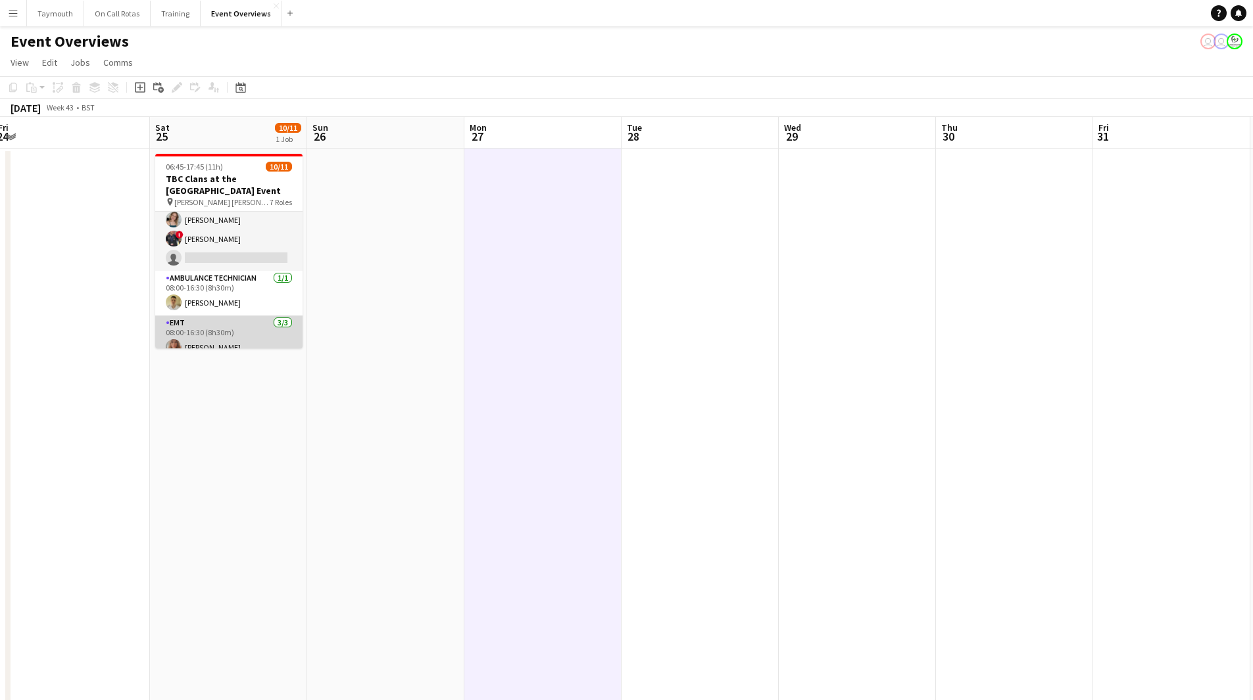
scroll to position [0, 0]
drag, startPoint x: 754, startPoint y: 328, endPoint x: 455, endPoint y: 360, distance: 300.2
click at [80, 352] on app-calendar-viewport "Tue 21 Wed 22 Thu 23 Fri 24 Sat 25 10/11 1 Job Sun 26 Mon 27 Tue 28 Wed 29 Thu …" at bounding box center [626, 663] width 1253 height 1093
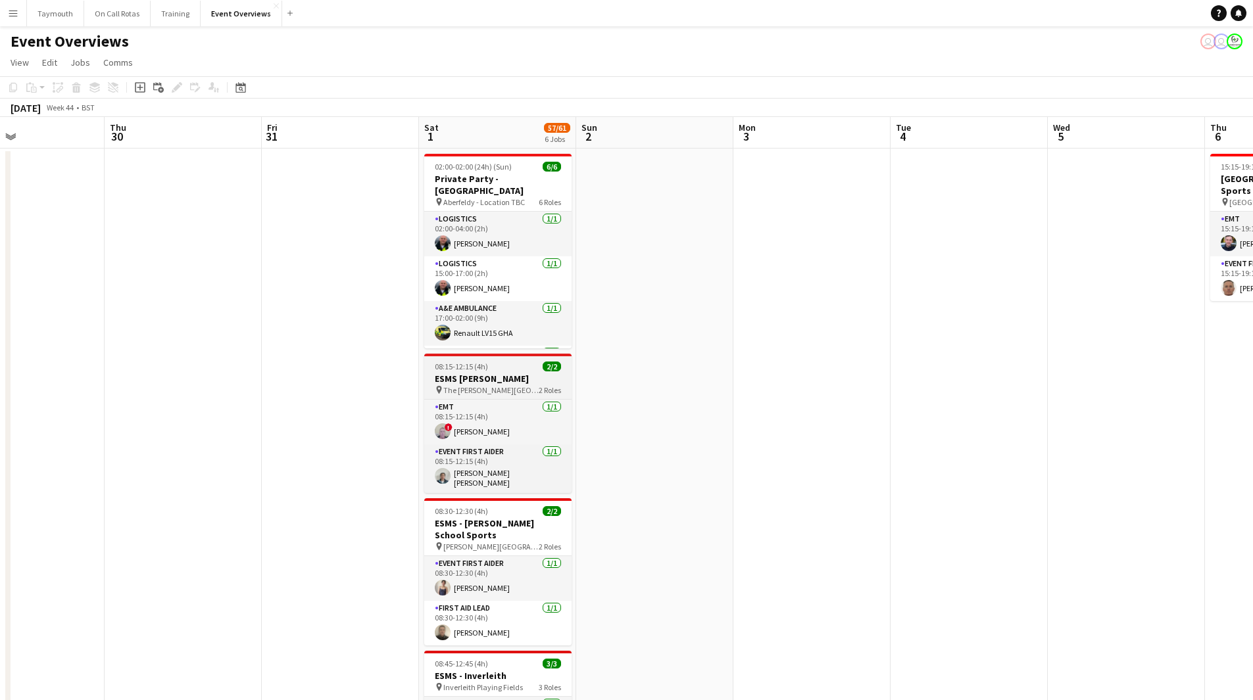
drag, startPoint x: 359, startPoint y: 386, endPoint x: 441, endPoint y: 373, distance: 83.3
click at [326, 382] on app-calendar-viewport "Sun 26 Mon 27 Tue 28 Wed 29 Thu 30 Fri 31 Sat 1 57/61 6 Jobs Sun 2 Mon 3 Tue 4 …" at bounding box center [626, 663] width 1253 height 1093
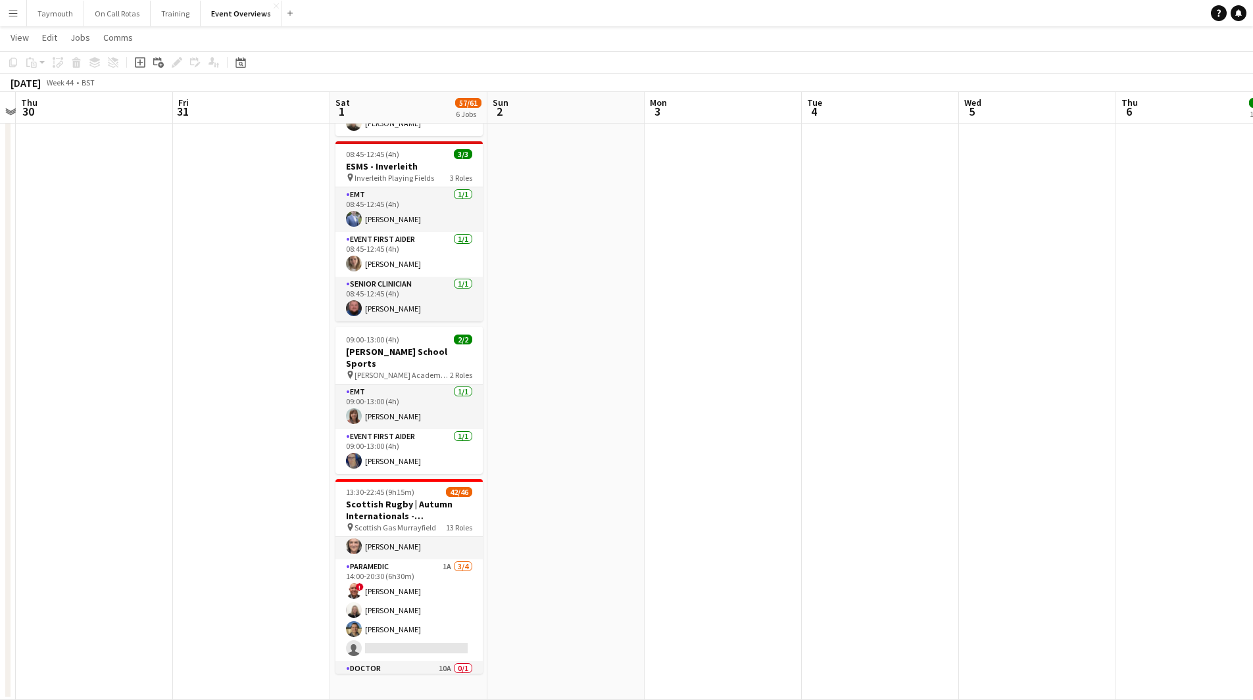
scroll to position [614, 0]
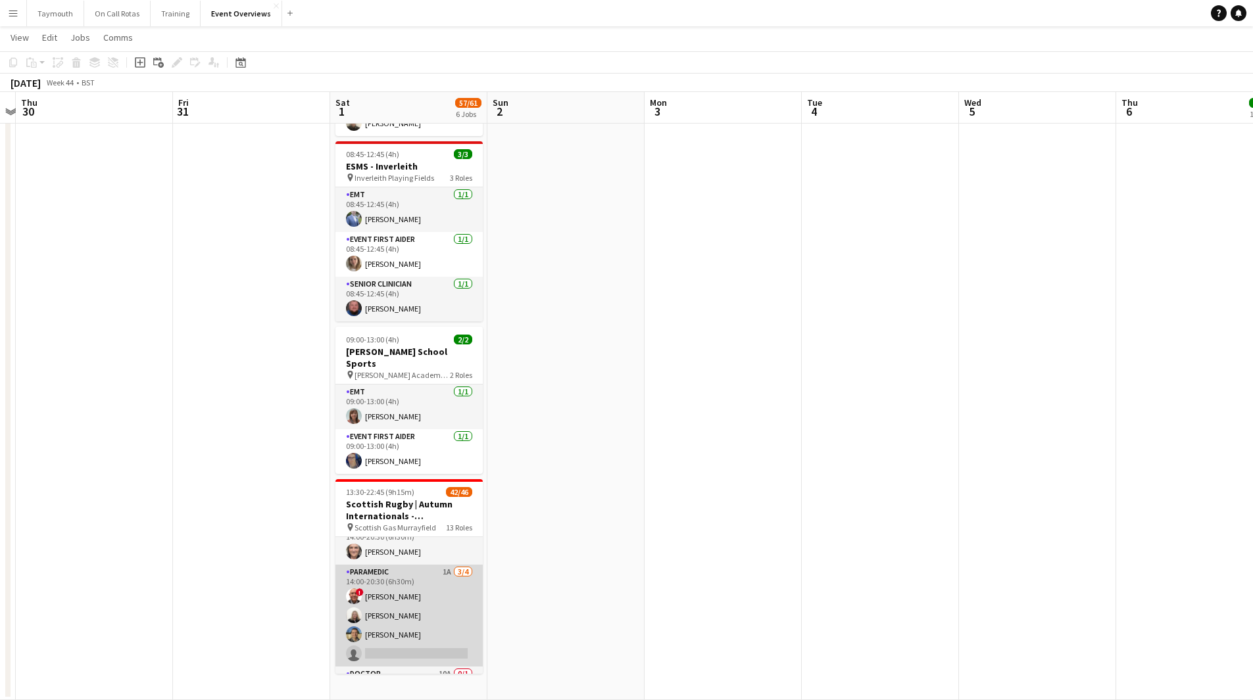
click at [447, 585] on app-card-role "Paramedic 1A [DATE] 14:00-20:30 (6h30m) ! [PERSON_NAME] [PERSON_NAME] [PERSON_N…" at bounding box center [408, 616] width 147 height 102
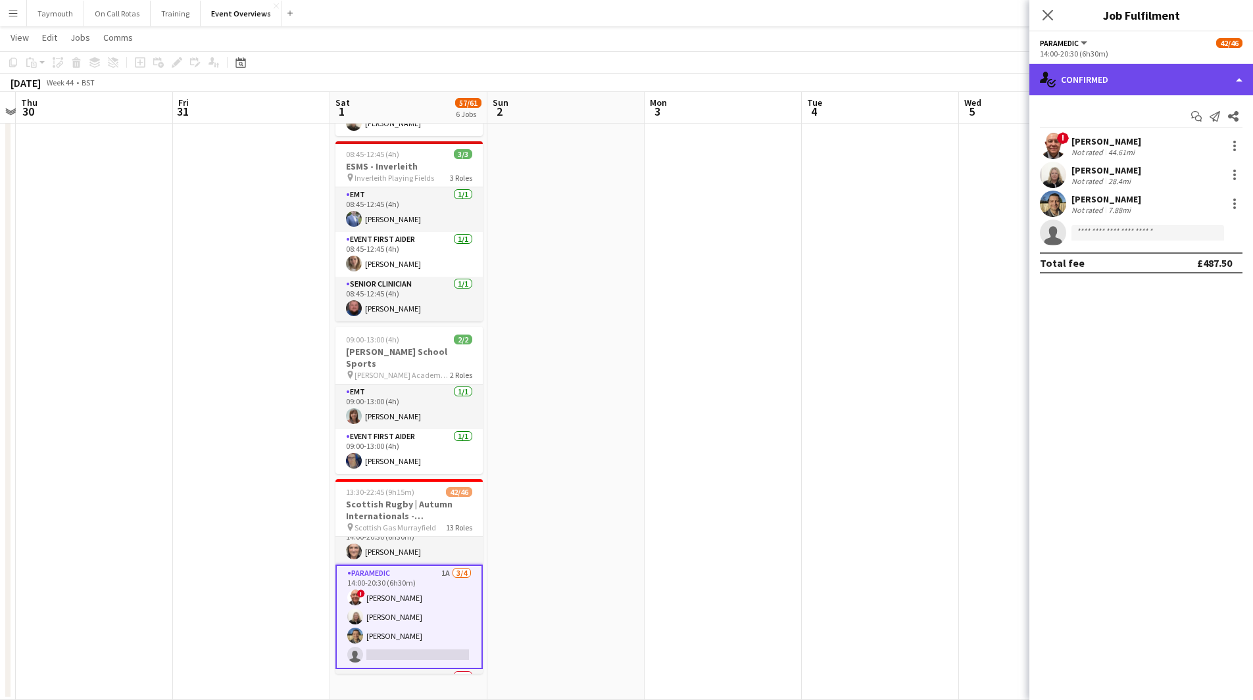
click at [1136, 77] on div "single-neutral-actions-check-2 Confirmed" at bounding box center [1141, 80] width 224 height 32
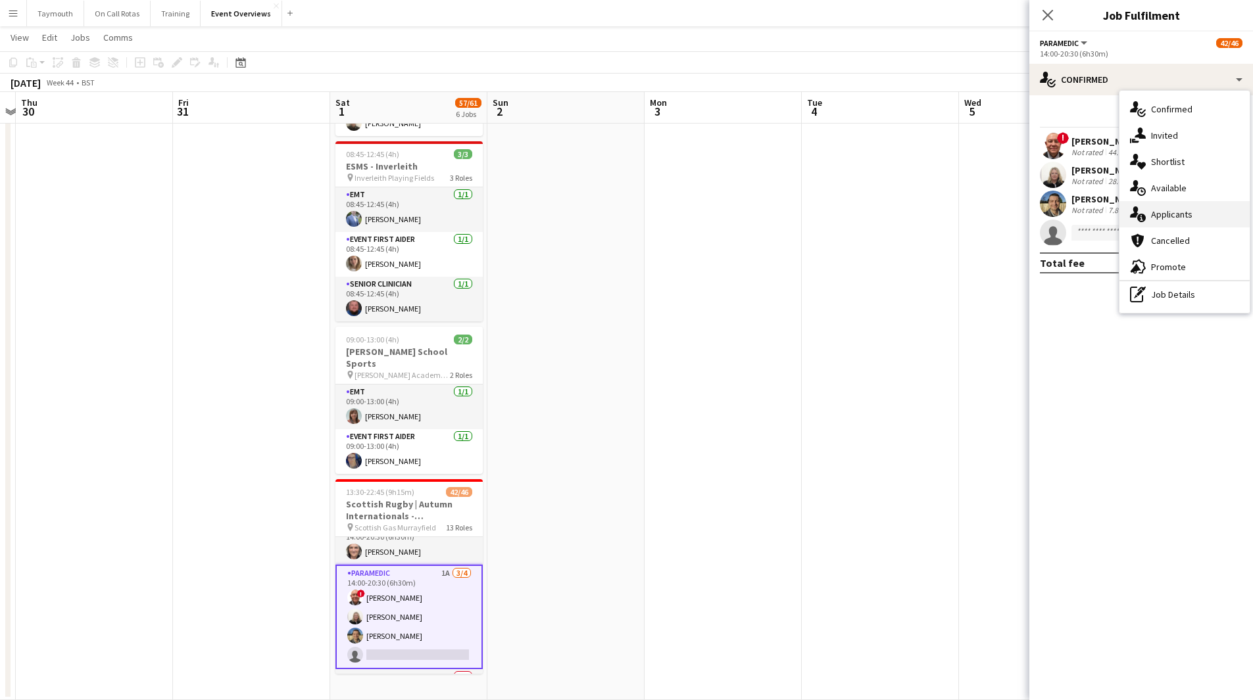
click at [1196, 215] on div "single-neutral-actions-information Applicants" at bounding box center [1184, 214] width 130 height 26
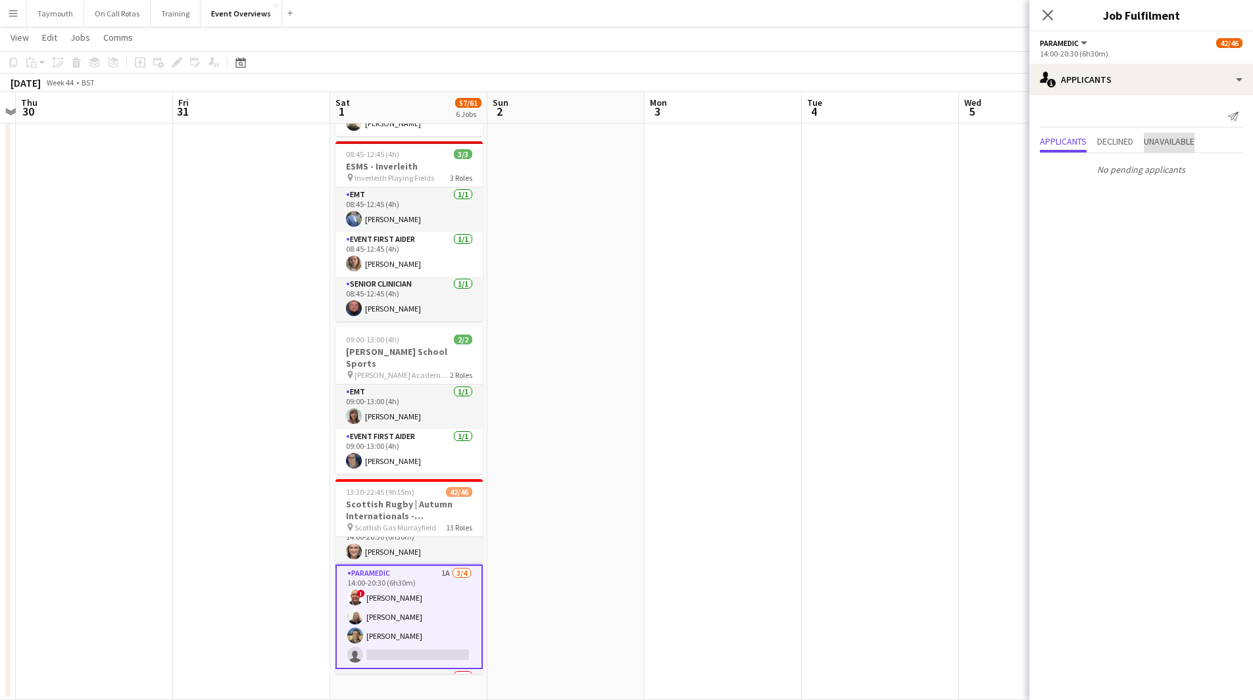
click at [1169, 137] on span "Unavailable" at bounding box center [1169, 141] width 51 height 9
click at [771, 392] on app-date-cell at bounding box center [723, 169] width 157 height 1061
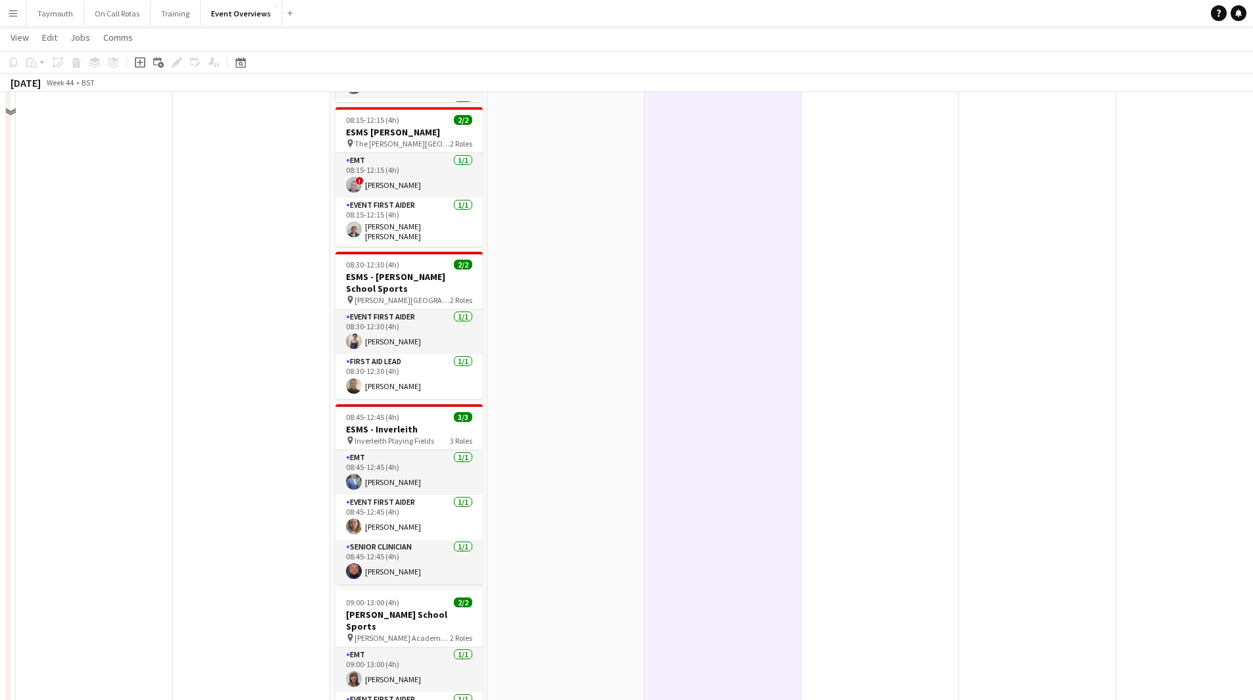
scroll to position [0, 0]
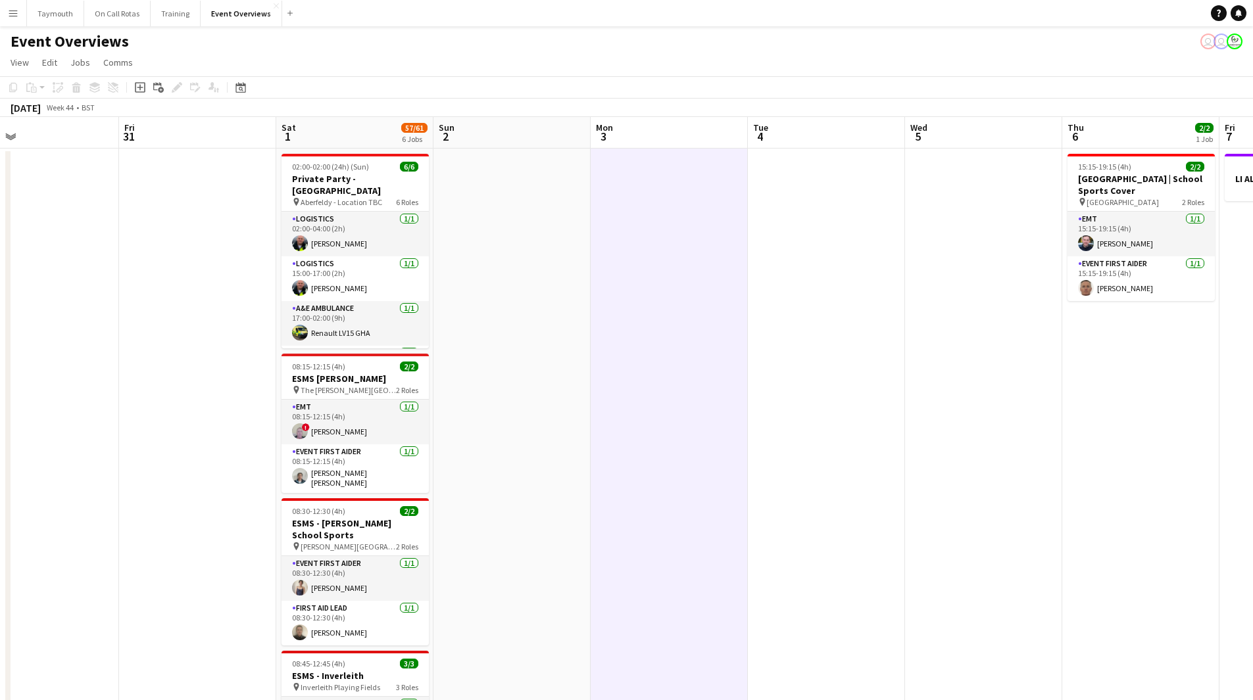
drag, startPoint x: 1075, startPoint y: 437, endPoint x: 356, endPoint y: 441, distance: 718.8
click at [343, 443] on app-calendar-viewport "Mon 27 Tue 28 Wed 29 Thu 30 Fri 31 Sat 1 57/61 6 Jobs Sun 2 Mon 3 Tue 4 Wed 5 T…" at bounding box center [626, 663] width 1253 height 1093
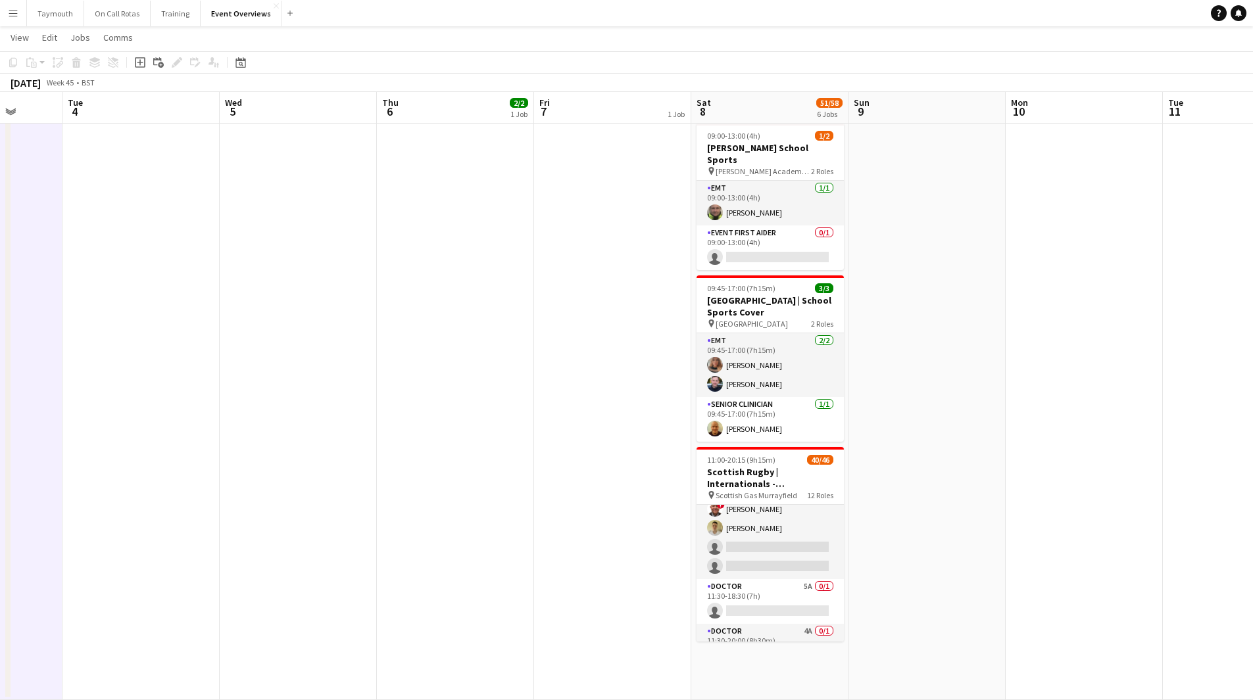
scroll to position [592, 0]
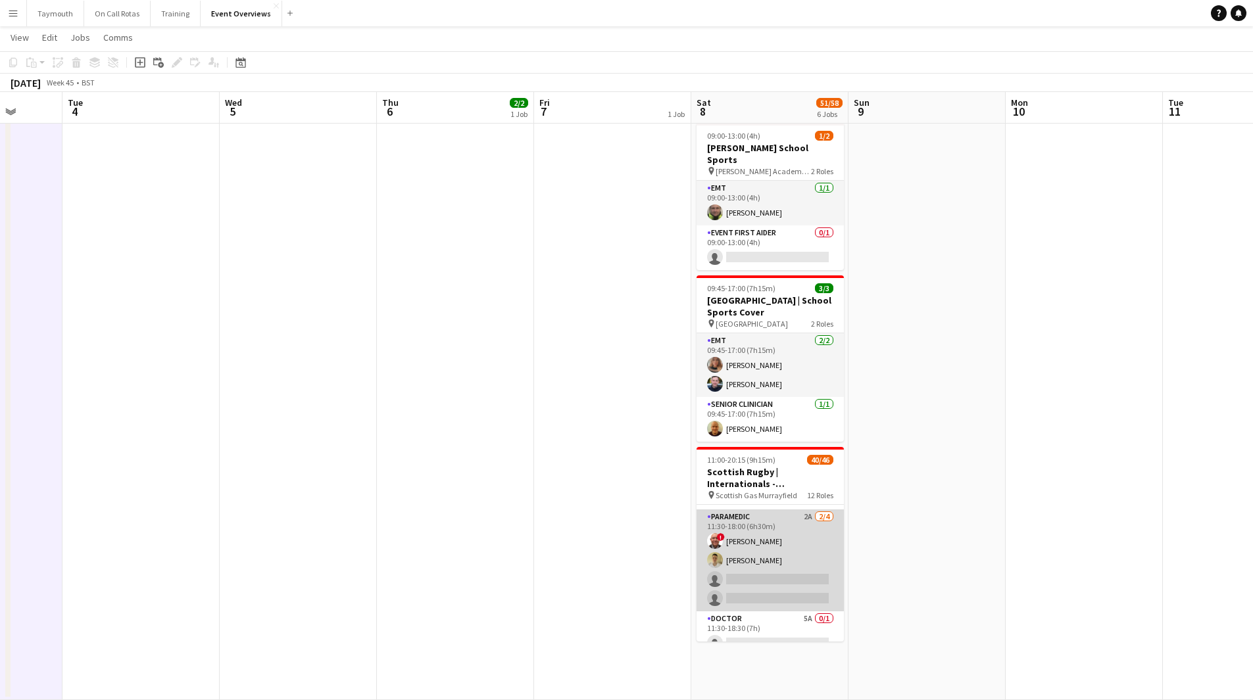
click at [778, 554] on app-card-role "Paramedic 2A [DATE] 11:30-18:00 (6h30m) ! [PERSON_NAME] [PERSON_NAME] single-ne…" at bounding box center [769, 561] width 147 height 102
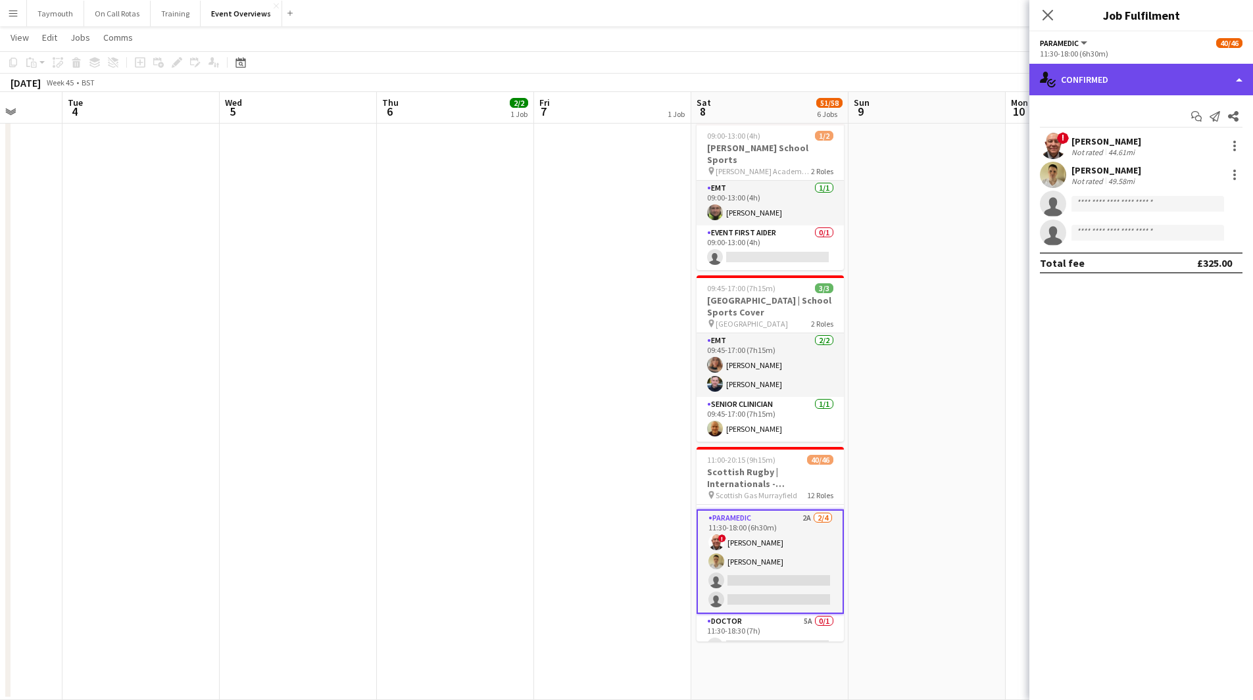
click at [1162, 89] on div "single-neutral-actions-check-2 Confirmed" at bounding box center [1141, 80] width 224 height 32
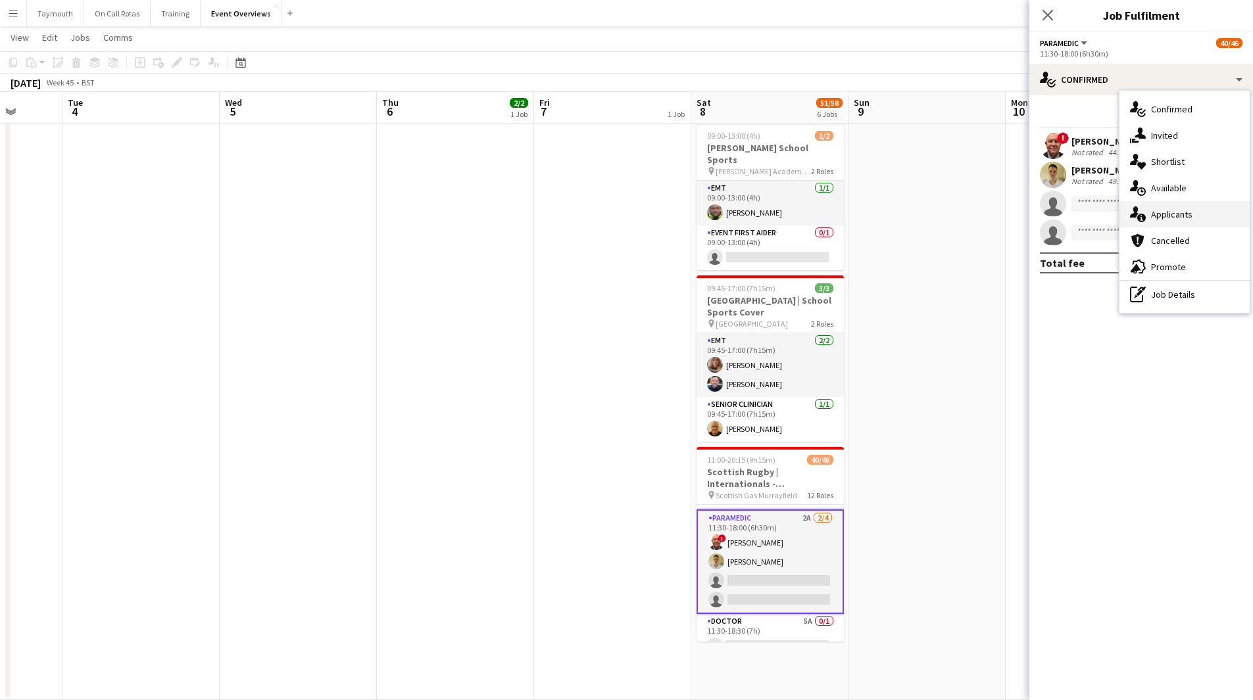
click at [1161, 211] on span "Applicants" at bounding box center [1171, 214] width 41 height 12
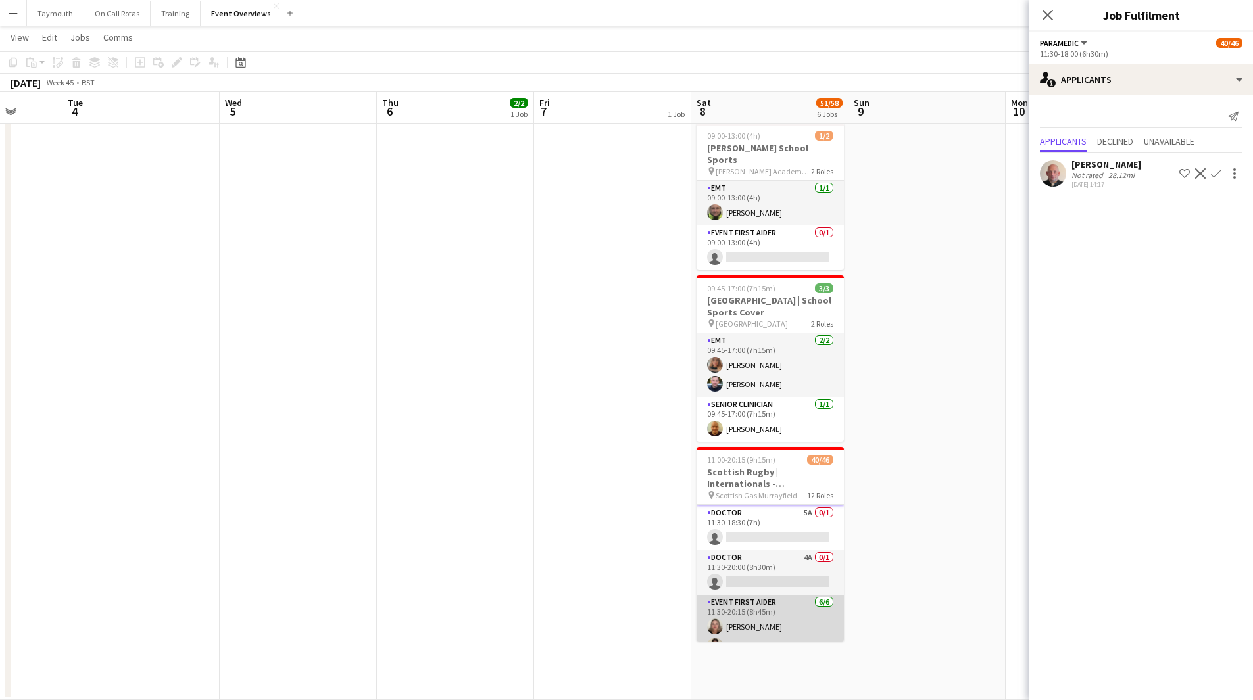
scroll to position [723, 0]
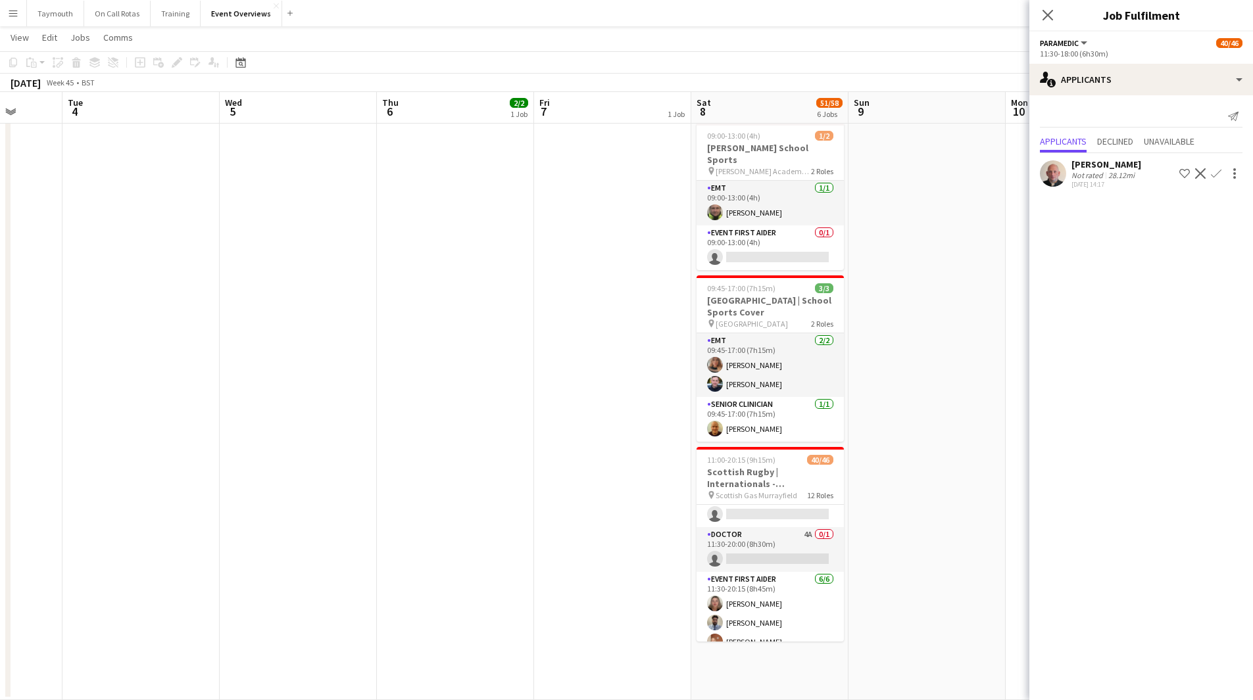
click at [1216, 176] on app-icon "Confirm" at bounding box center [1216, 173] width 11 height 11
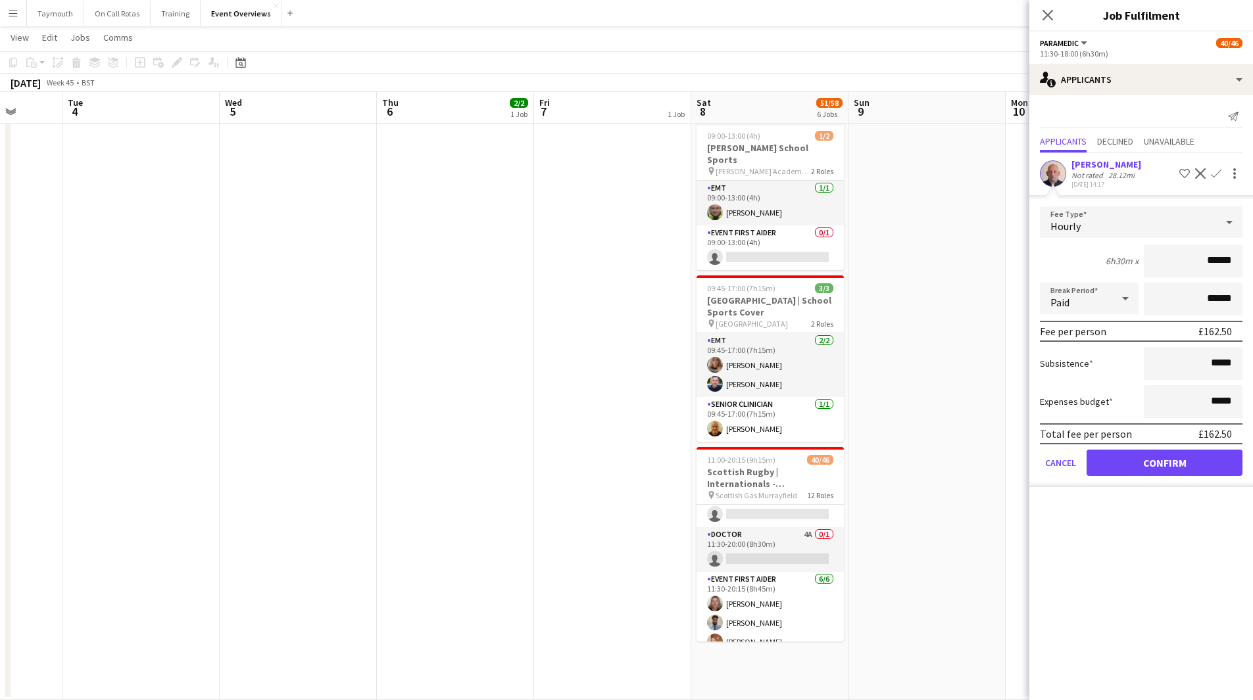
click at [971, 508] on app-date-cell at bounding box center [926, 169] width 157 height 1061
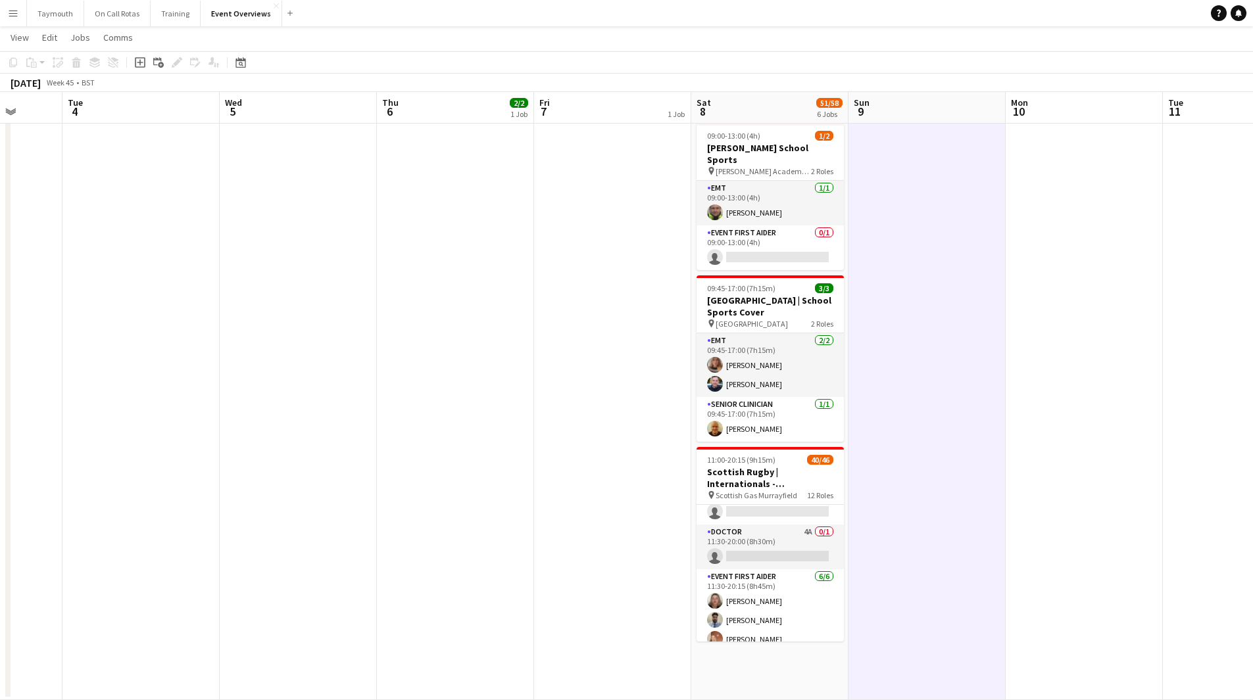
scroll to position [721, 0]
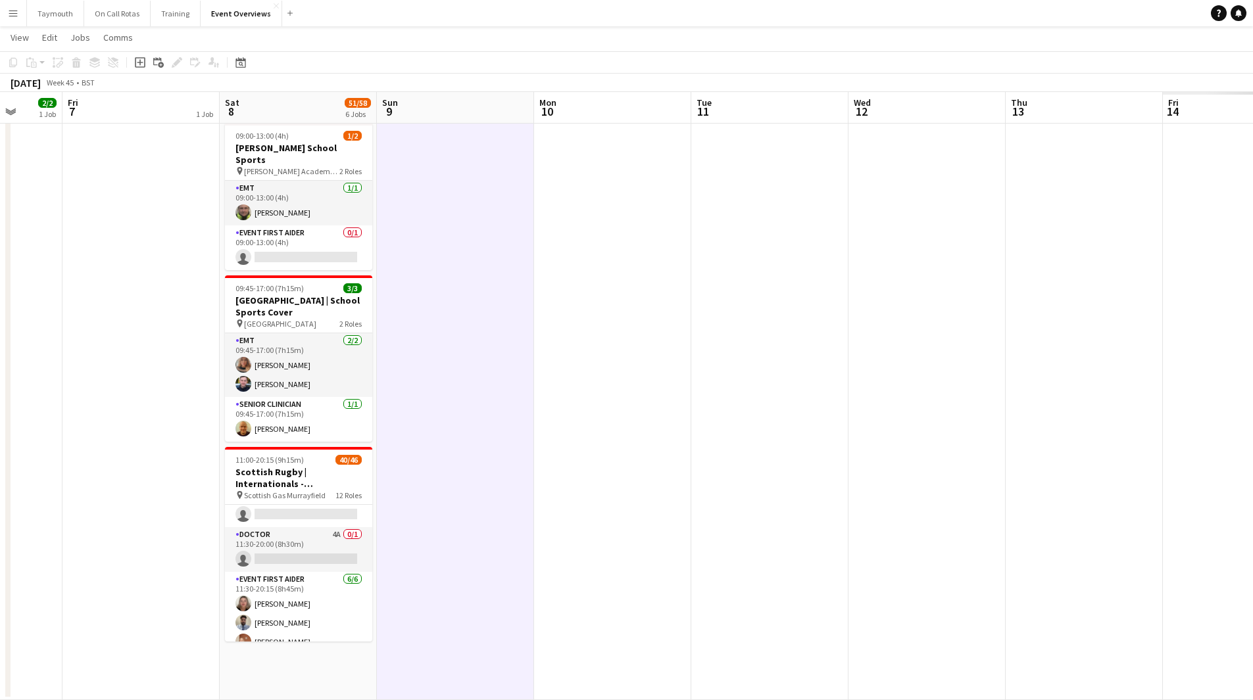
drag, startPoint x: 825, startPoint y: 485, endPoint x: 326, endPoint y: 477, distance: 499.2
click at [267, 491] on app-calendar-viewport "Tue 4 Wed 5 Thu 6 2/2 1 Job Fri 7 1 Job Sat 8 51/58 6 Jobs Sun 9 Mon 10 Tue 11 …" at bounding box center [626, 121] width 1253 height 1157
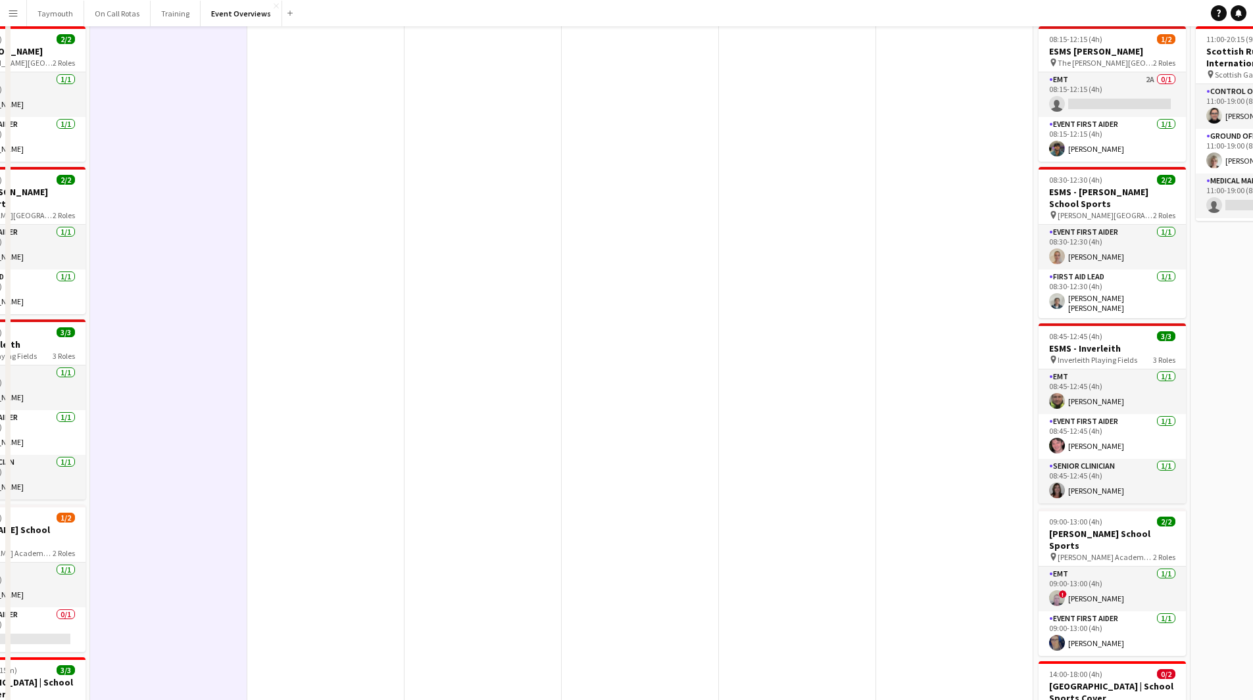
scroll to position [0, 0]
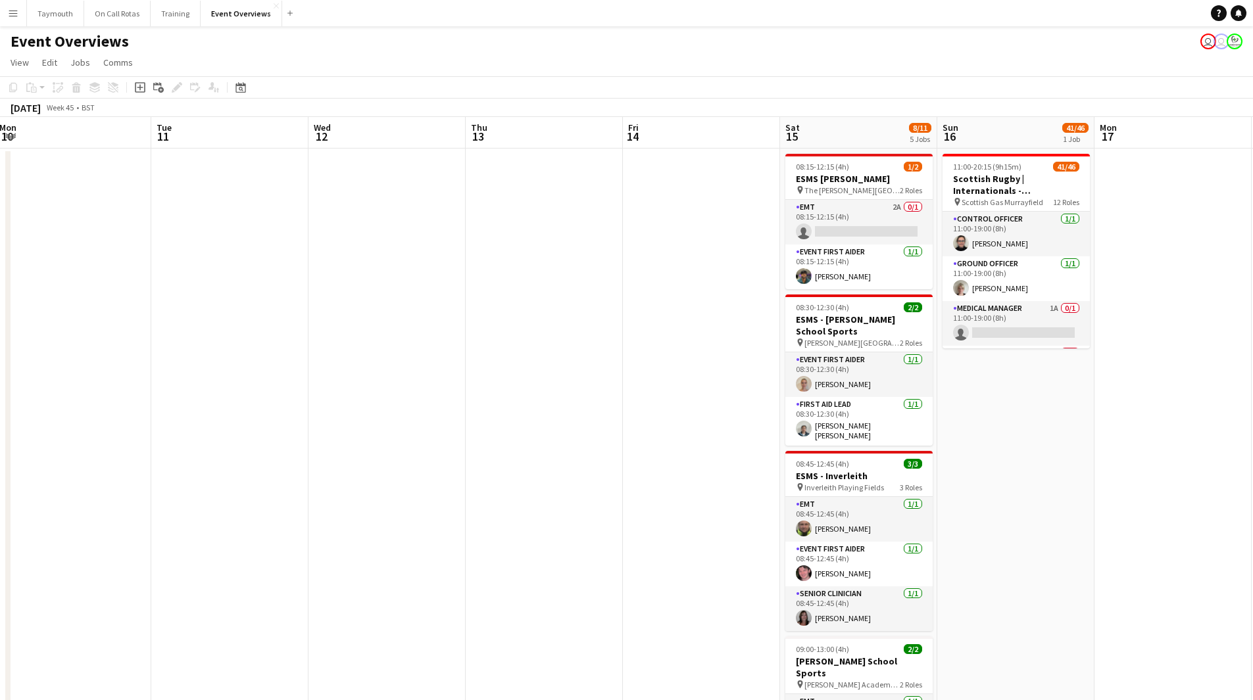
drag, startPoint x: 828, startPoint y: 456, endPoint x: 215, endPoint y: 459, distance: 613.0
click at [210, 459] on app-calendar-viewport "Thu 6 2/2 1 Job Fri 7 1 Job Sat 8 51/58 6 Jobs Sun 9 Mon 10 Tue 11 Wed 12 Thu 1…" at bounding box center [626, 663] width 1253 height 1093
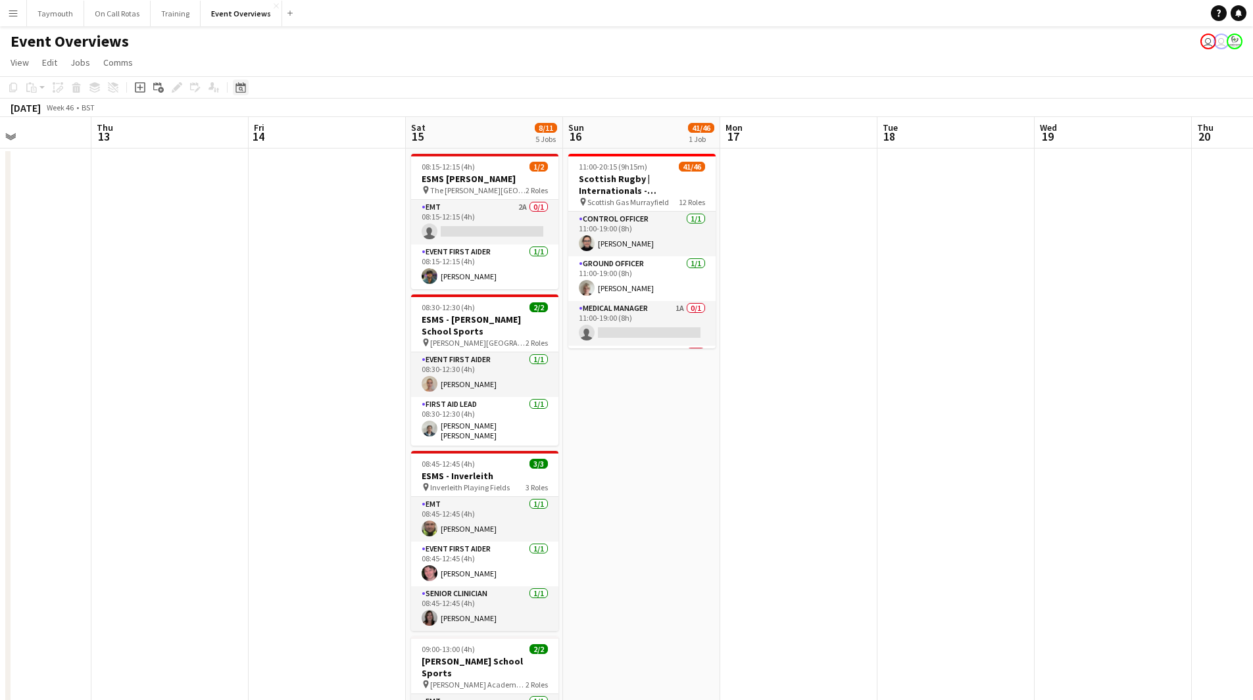
click at [240, 85] on icon at bounding box center [240, 87] width 10 height 11
click at [342, 301] on button "[DATE]" at bounding box center [334, 293] width 38 height 21
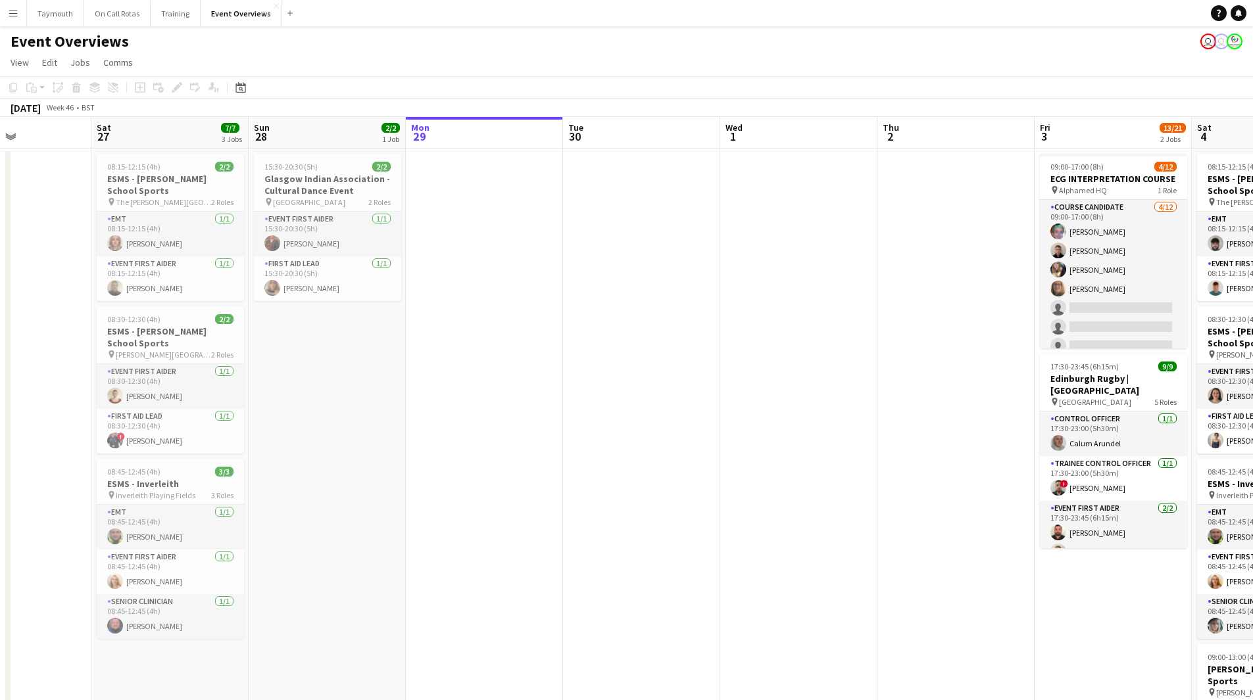
scroll to position [0, 452]
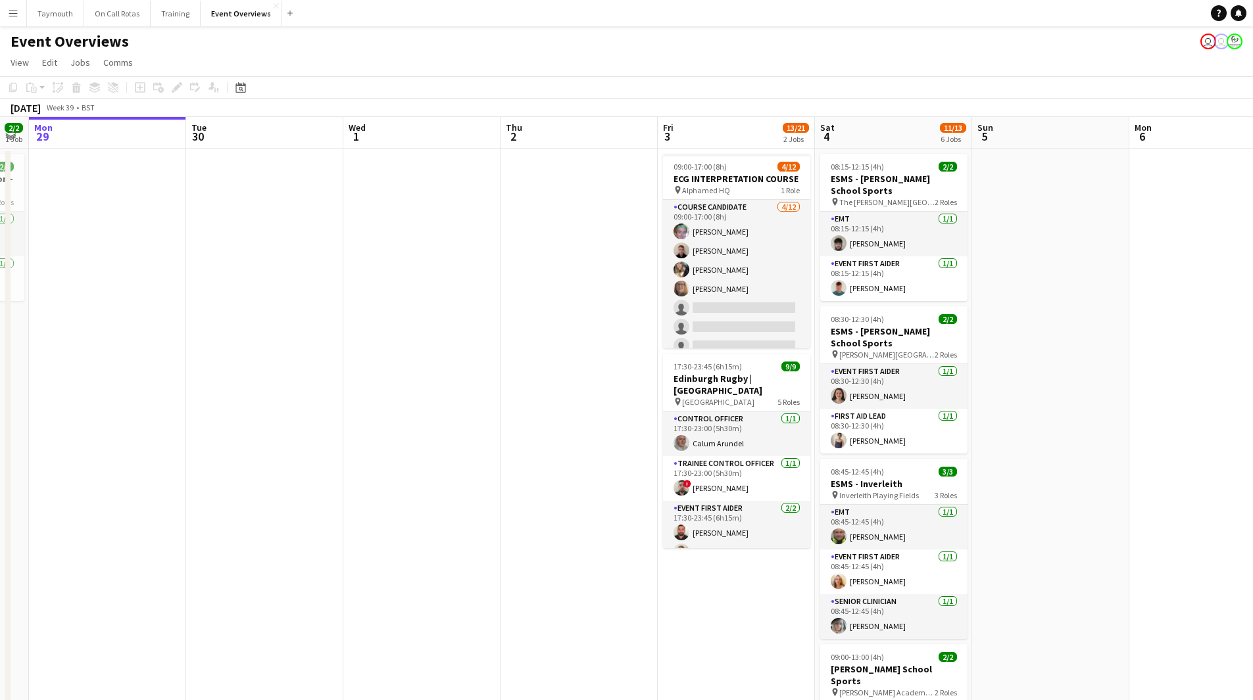
drag, startPoint x: 824, startPoint y: 433, endPoint x: 26, endPoint y: 460, distance: 798.9
click at [26, 460] on app-calendar-viewport "Fri 26 Sat 27 7/7 3 Jobs Sun 28 2/2 1 Job Mon 29 Tue 30 Wed 1 Thu 2 Fri 3 13/21…" at bounding box center [626, 663] width 1253 height 1093
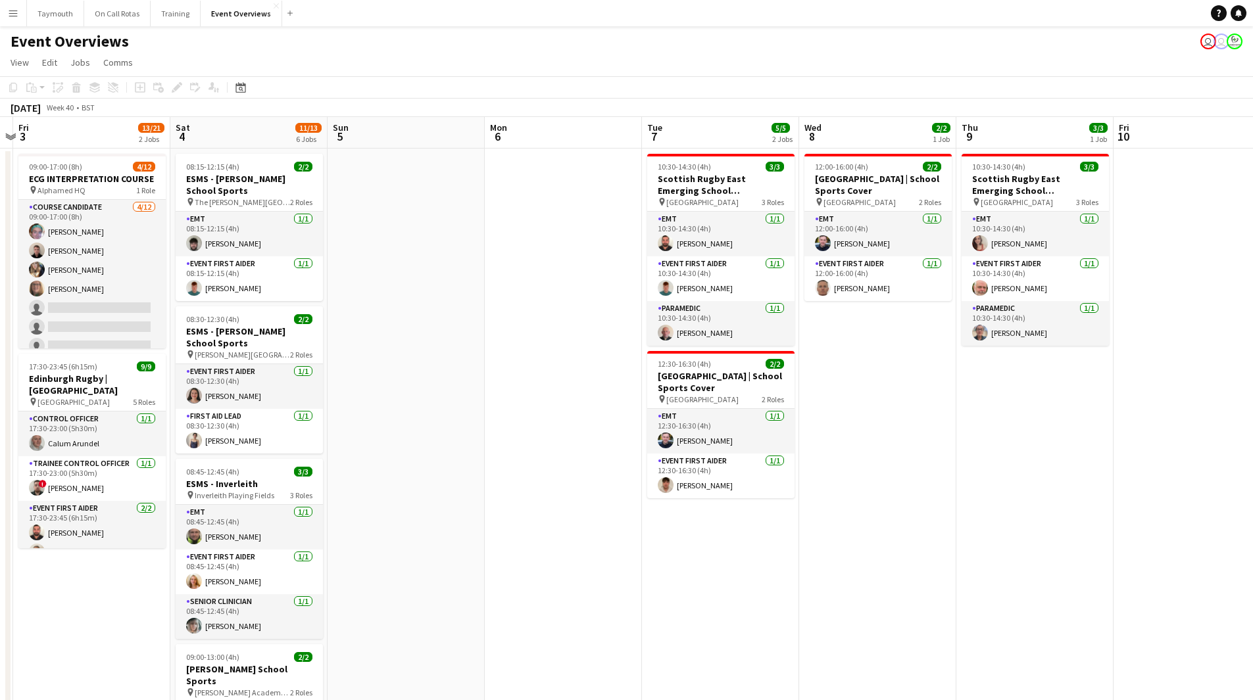
scroll to position [0, 464]
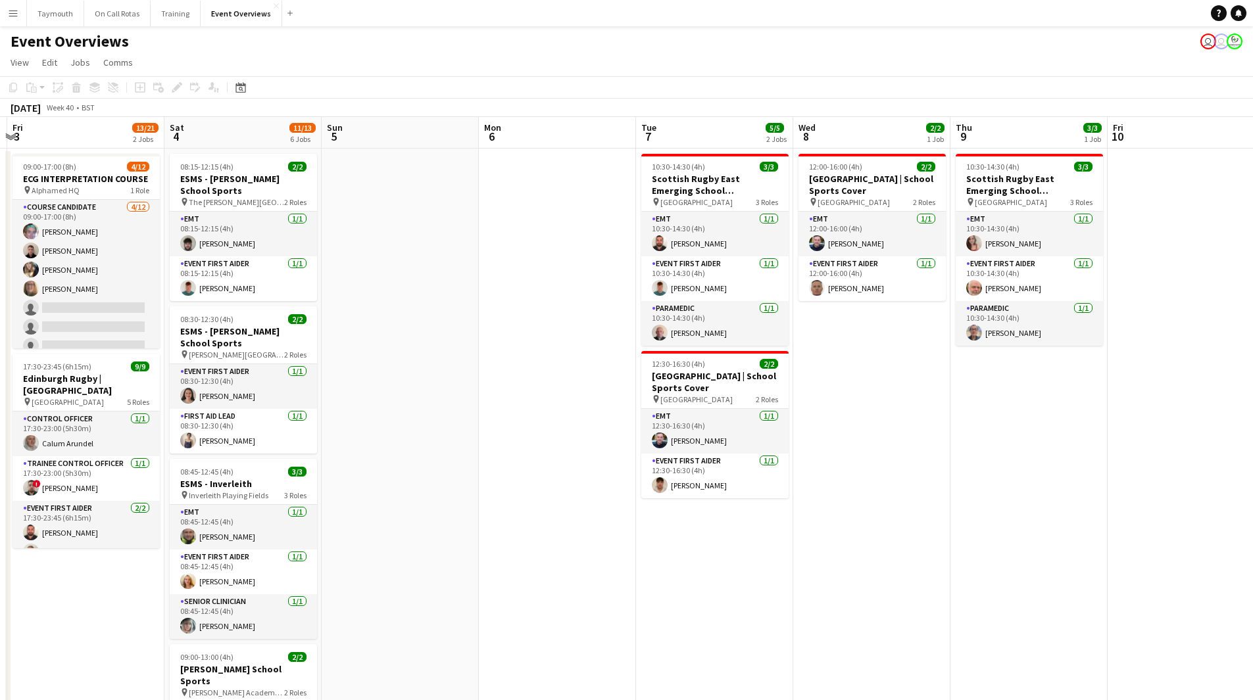
drag, startPoint x: 904, startPoint y: 474, endPoint x: 399, endPoint y: 539, distance: 509.3
click at [399, 539] on app-calendar-viewport "Tue 30 Wed 1 Thu 2 Fri 3 13/21 2 Jobs Sat 4 11/13 6 Jobs Sun 5 Mon 6 Tue 7 5/5 …" at bounding box center [626, 663] width 1253 height 1093
drag, startPoint x: 242, startPoint y: 89, endPoint x: 233, endPoint y: 96, distance: 11.7
click at [242, 89] on icon at bounding box center [241, 89] width 5 height 5
click at [265, 137] on span "[DATE]" at bounding box center [253, 133] width 24 height 12
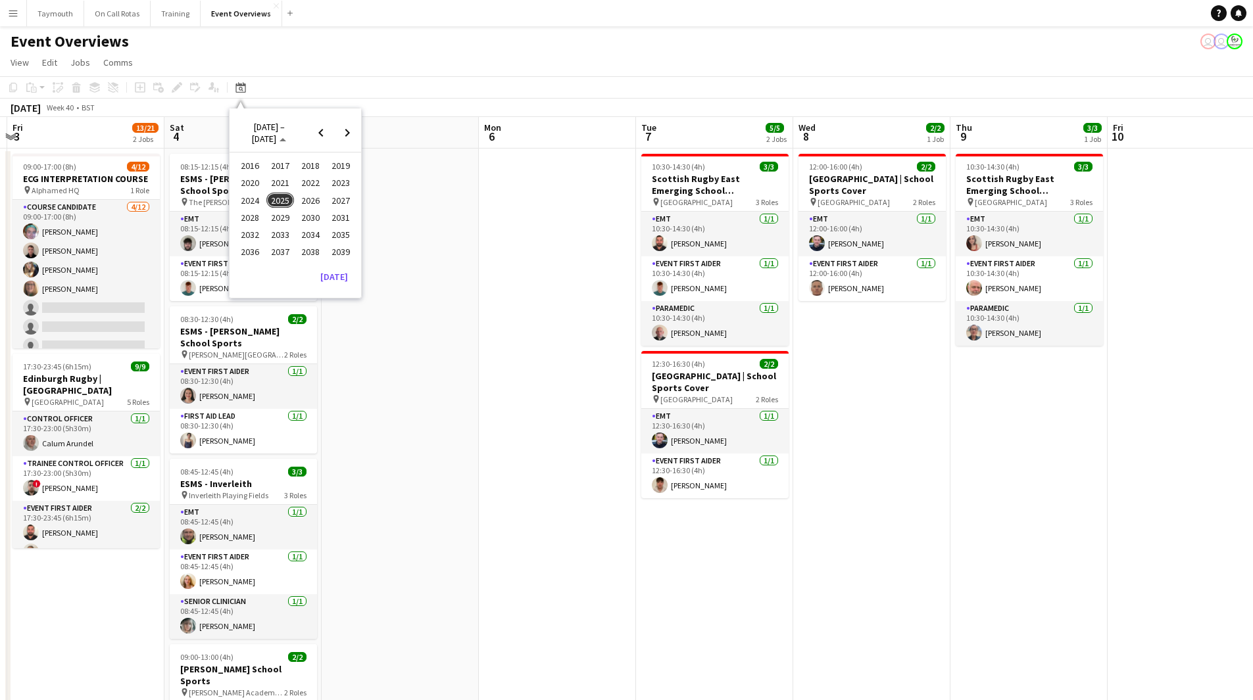
click at [284, 198] on span "2025" at bounding box center [279, 201] width 27 height 16
click at [279, 199] on span "JUN" at bounding box center [279, 201] width 27 height 16
click at [350, 182] on span "1" at bounding box center [347, 185] width 16 height 18
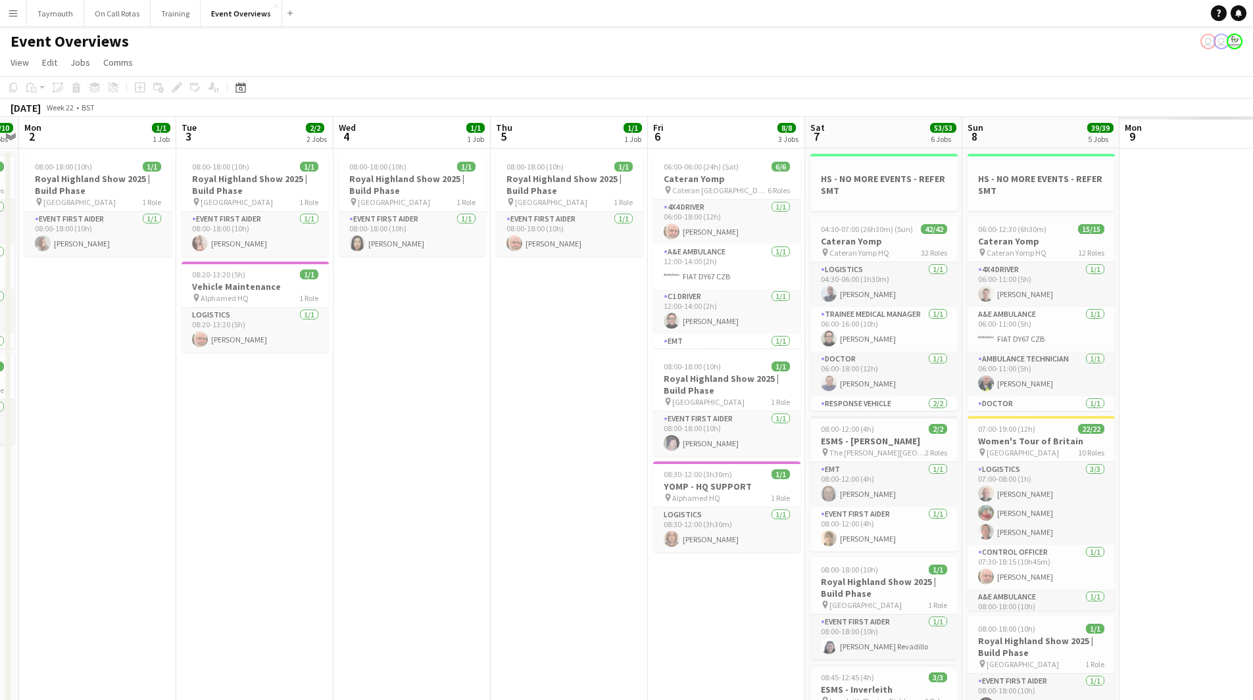
drag, startPoint x: 820, startPoint y: 472, endPoint x: 274, endPoint y: 468, distance: 546.5
click at [269, 479] on app-calendar-viewport "Fri 30 Sat 31 78/78 6 Jobs Sun 1 10/10 2 Jobs Mon 2 1/1 1 Job Tue 3 2/2 2 Jobs …" at bounding box center [626, 663] width 1253 height 1093
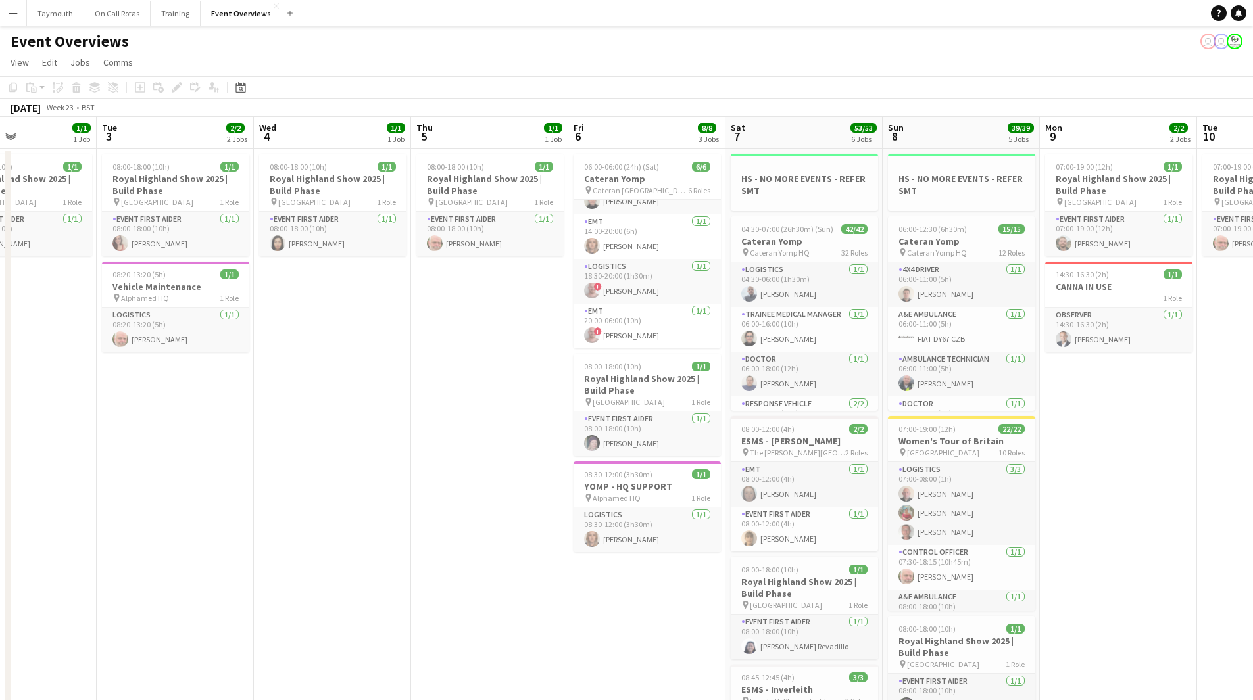
scroll to position [0, 366]
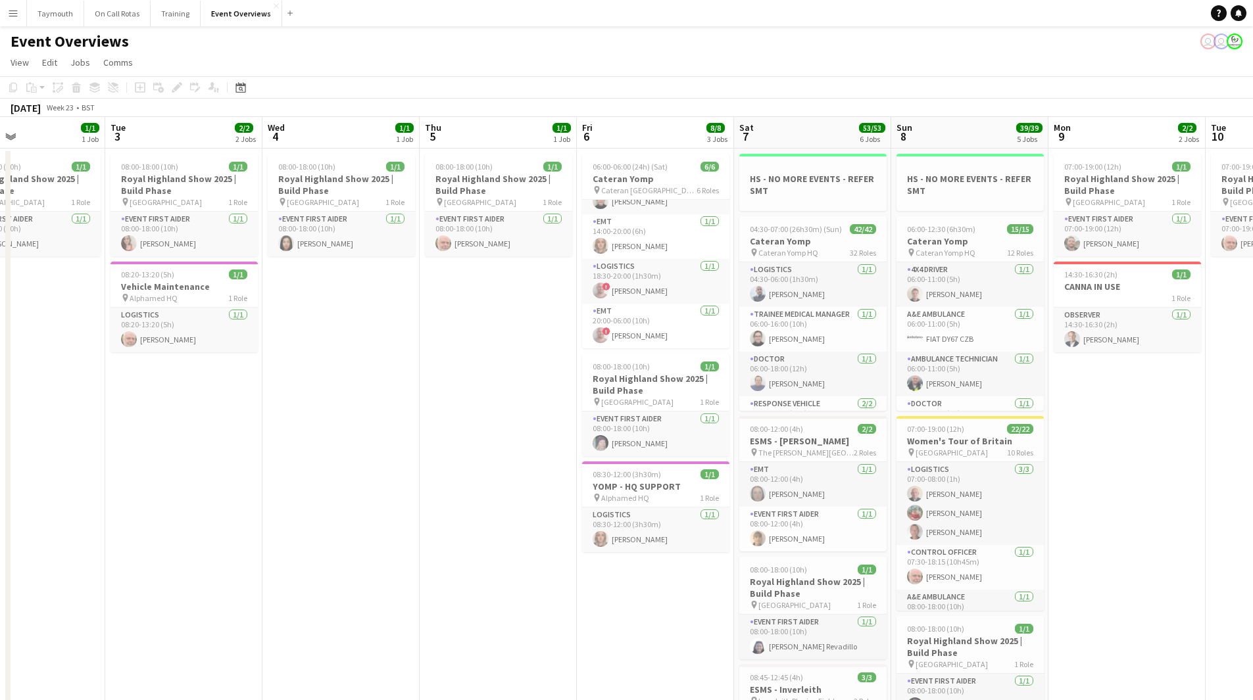
drag, startPoint x: 445, startPoint y: 391, endPoint x: 206, endPoint y: 393, distance: 238.7
click at [139, 402] on app-calendar-viewport "Sat 31 78/78 6 Jobs Sun 1 10/10 2 Jobs Mon 2 1/1 1 Job Tue 3 2/2 2 Jobs Wed 4 1…" at bounding box center [626, 663] width 1253 height 1093
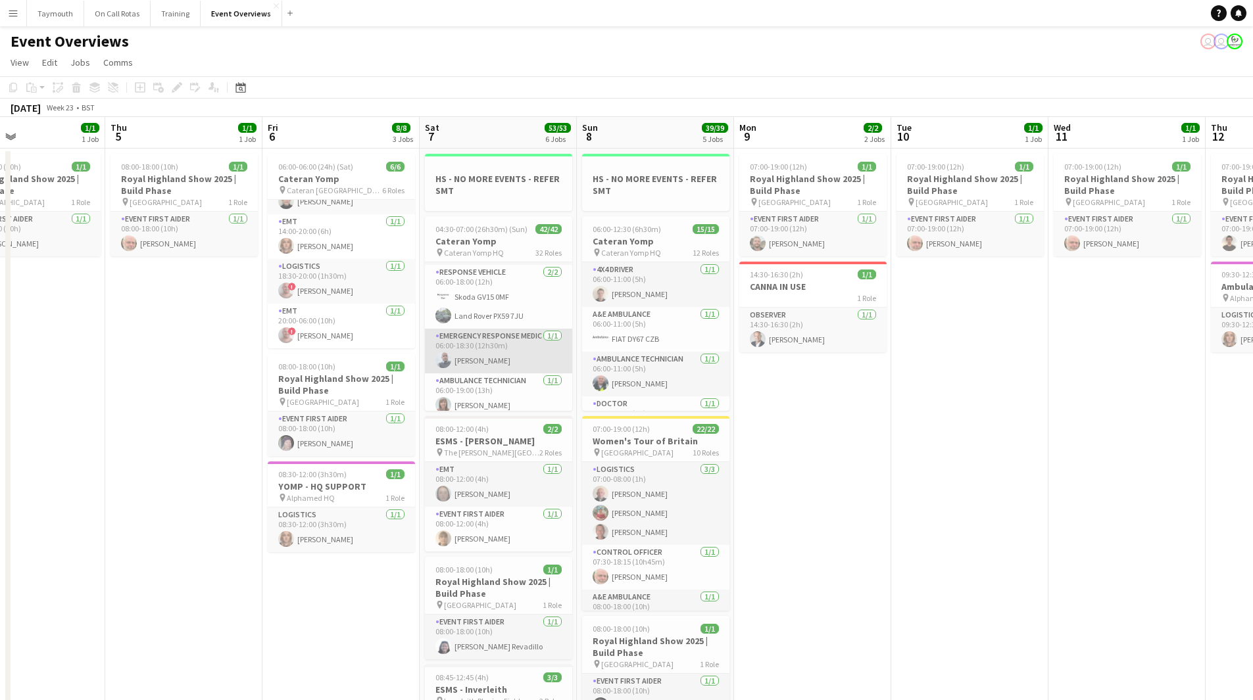
scroll to position [0, 0]
click at [495, 384] on app-card-role "Doctor [DATE] 06:00-18:00 (12h) [PERSON_NAME]" at bounding box center [498, 374] width 147 height 45
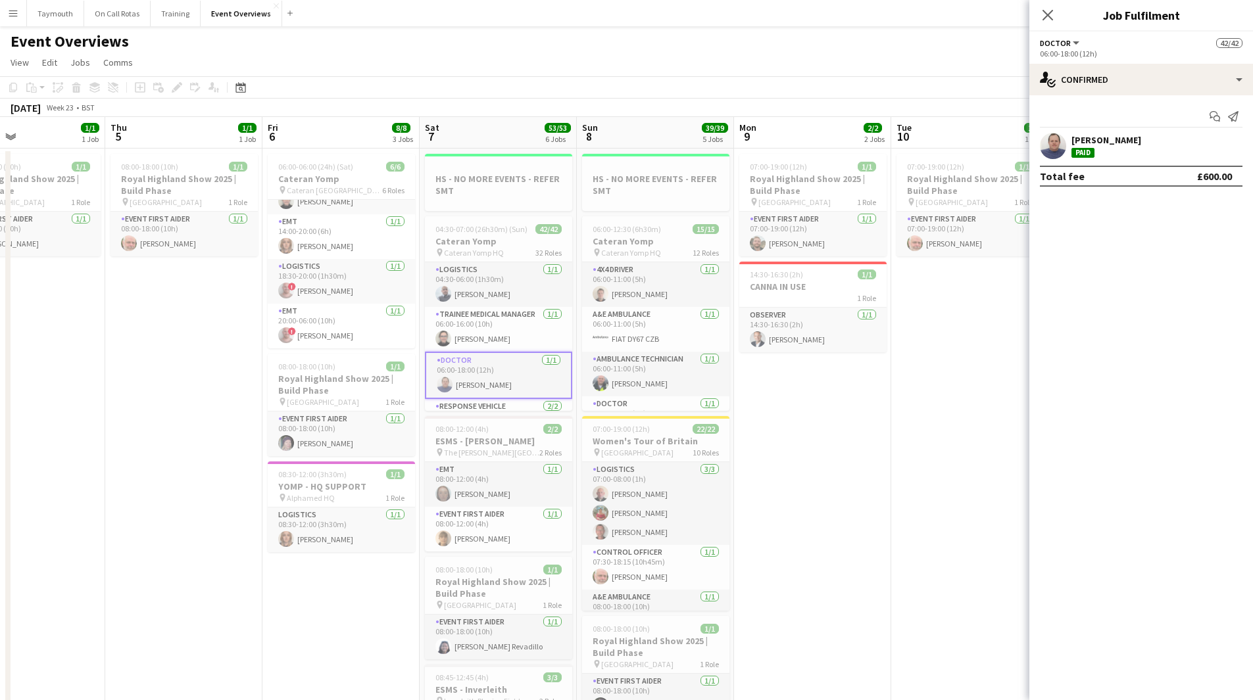
click at [1131, 145] on div "[PERSON_NAME]" at bounding box center [1106, 140] width 70 height 12
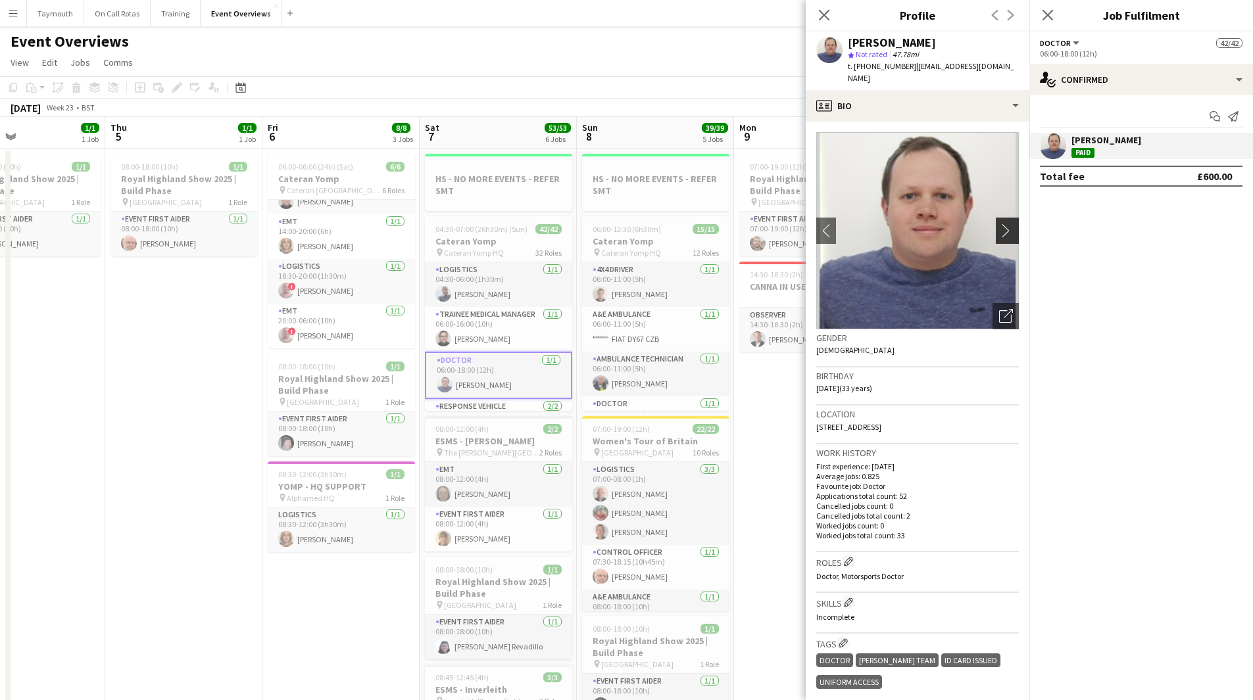
click at [1006, 234] on app-icon "chevron-right" at bounding box center [1009, 231] width 20 height 14
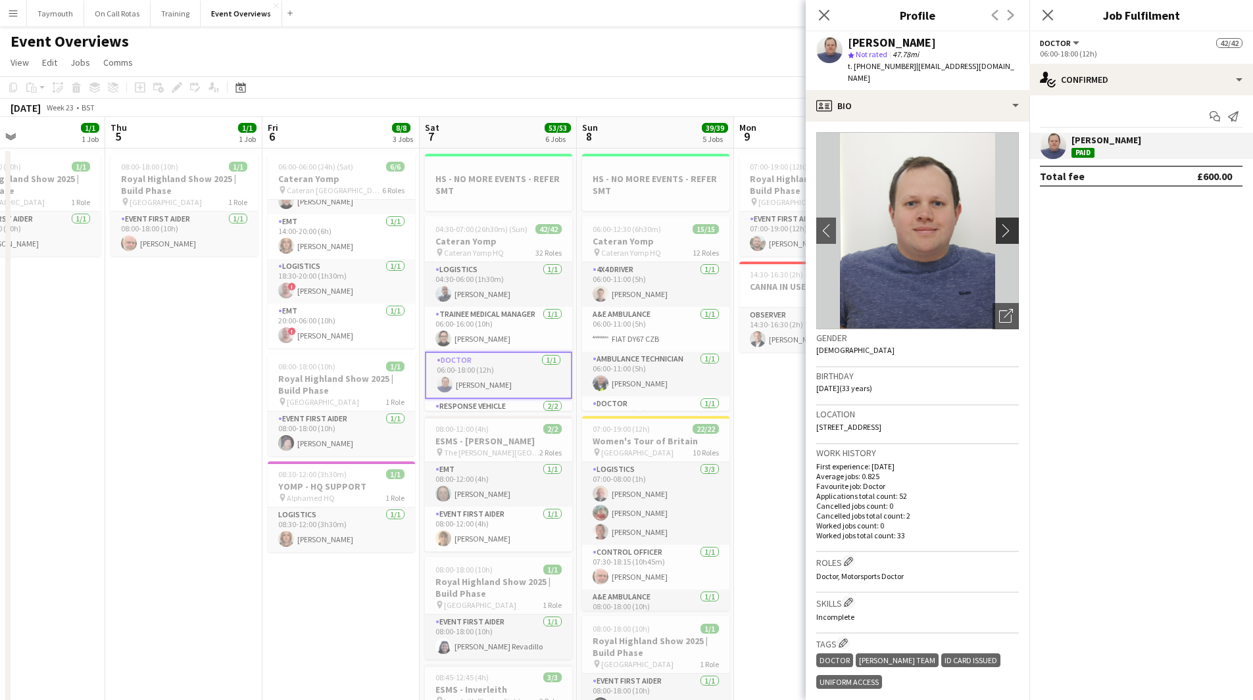
click at [1006, 234] on app-icon "chevron-right" at bounding box center [1009, 231] width 20 height 14
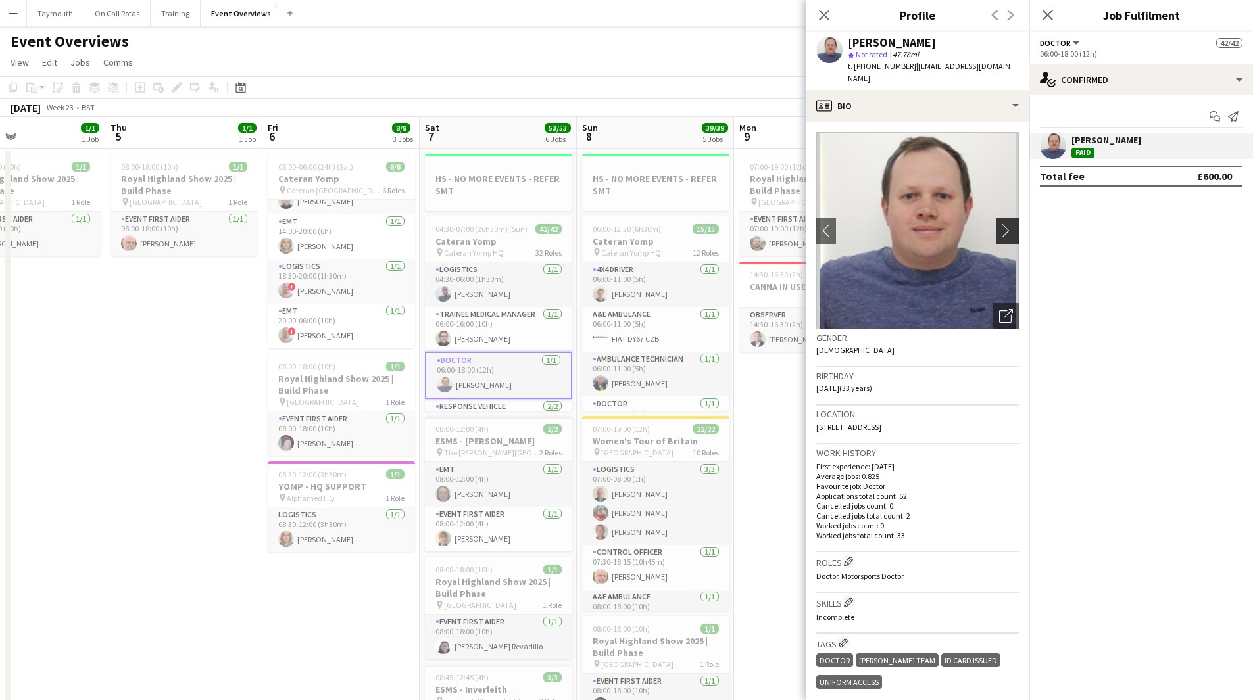
click at [1006, 234] on app-icon "chevron-right" at bounding box center [1009, 231] width 20 height 14
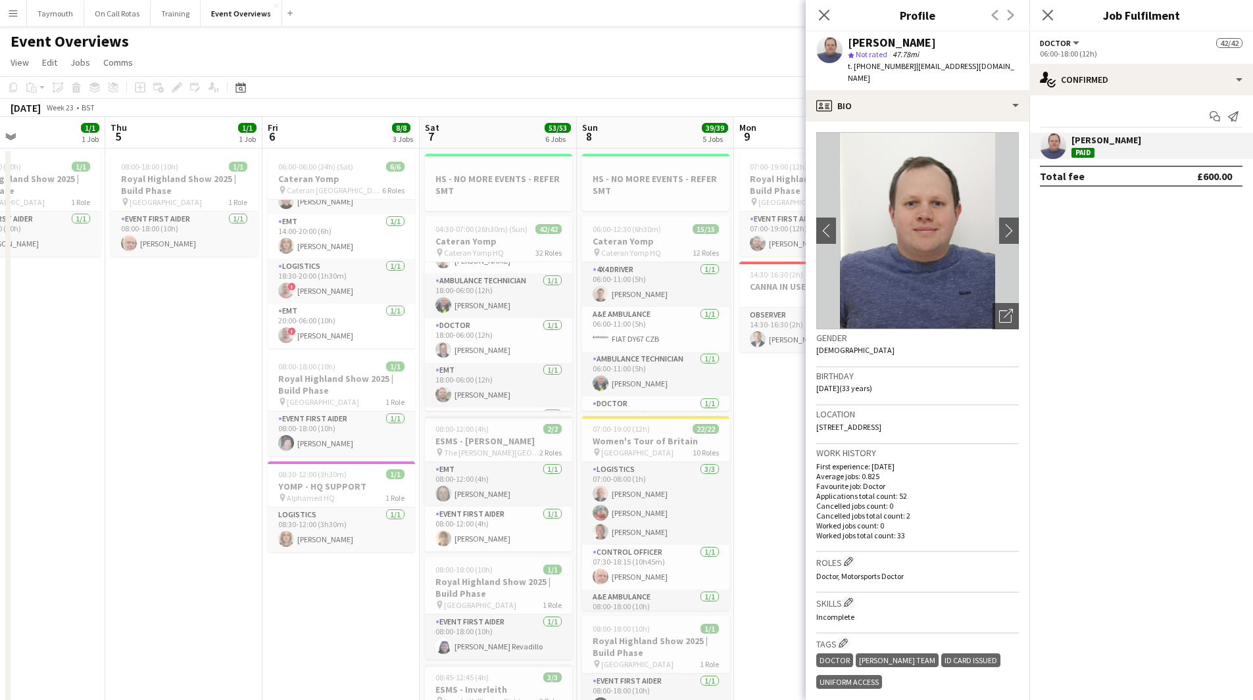
scroll to position [1213, 0]
click at [206, 357] on app-date-cell "08:00-18:00 (10h) 1/1 Royal Highland Show 2025 | Build Phase pin [GEOGRAPHIC_DA…" at bounding box center [183, 679] width 157 height 1061
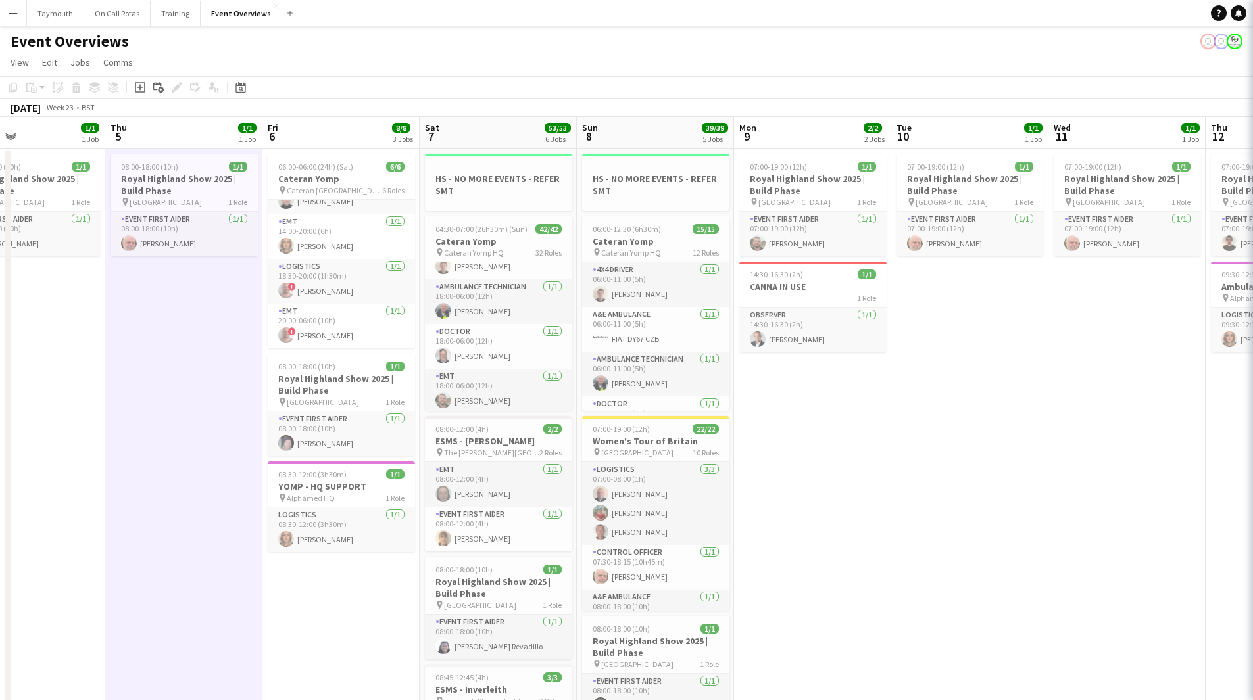
scroll to position [1210, 0]
drag, startPoint x: 246, startPoint y: 87, endPoint x: 306, endPoint y: 154, distance: 89.4
click at [246, 87] on div "Date picker" at bounding box center [241, 88] width 16 height 16
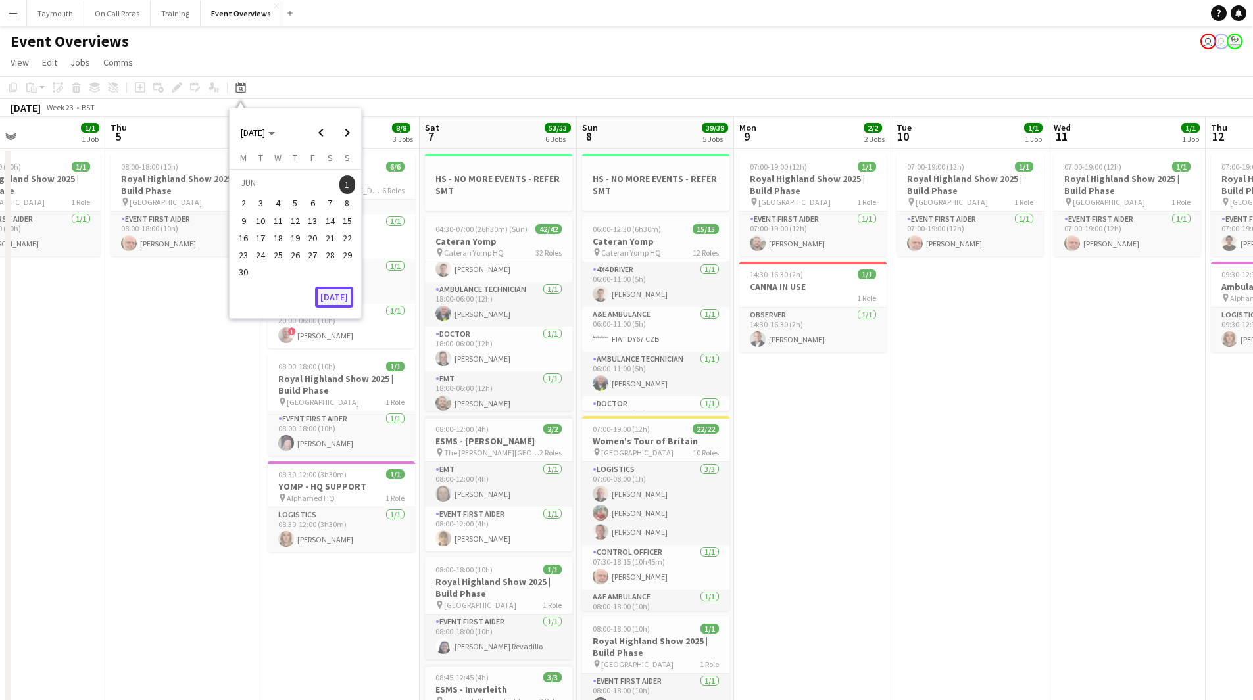
click at [325, 297] on button "[DATE]" at bounding box center [334, 297] width 38 height 21
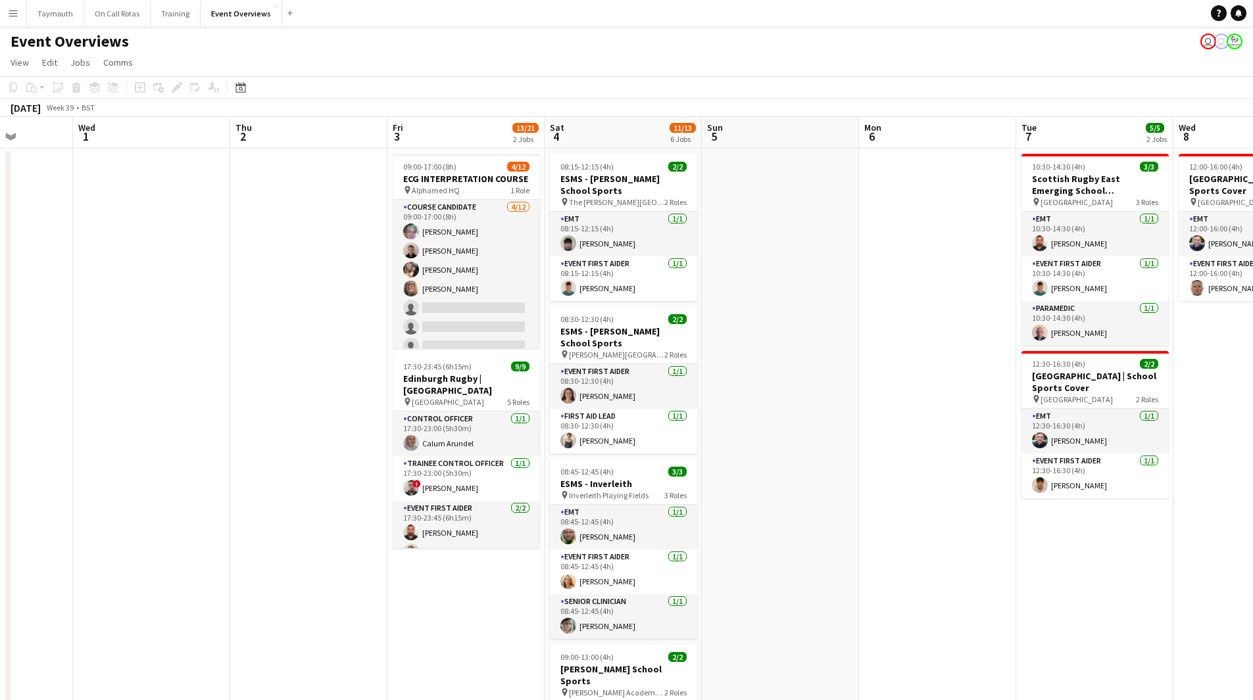
scroll to position [0, 401]
drag, startPoint x: 826, startPoint y: 401, endPoint x: 249, endPoint y: 449, distance: 578.8
click at [249, 449] on app-calendar-viewport "Sun 28 2/2 1 Job Mon 29 Tue 30 Wed 1 Thu 2 Fri 3 13/21 2 Jobs Sat 4 11/13 6 Job…" at bounding box center [626, 663] width 1253 height 1093
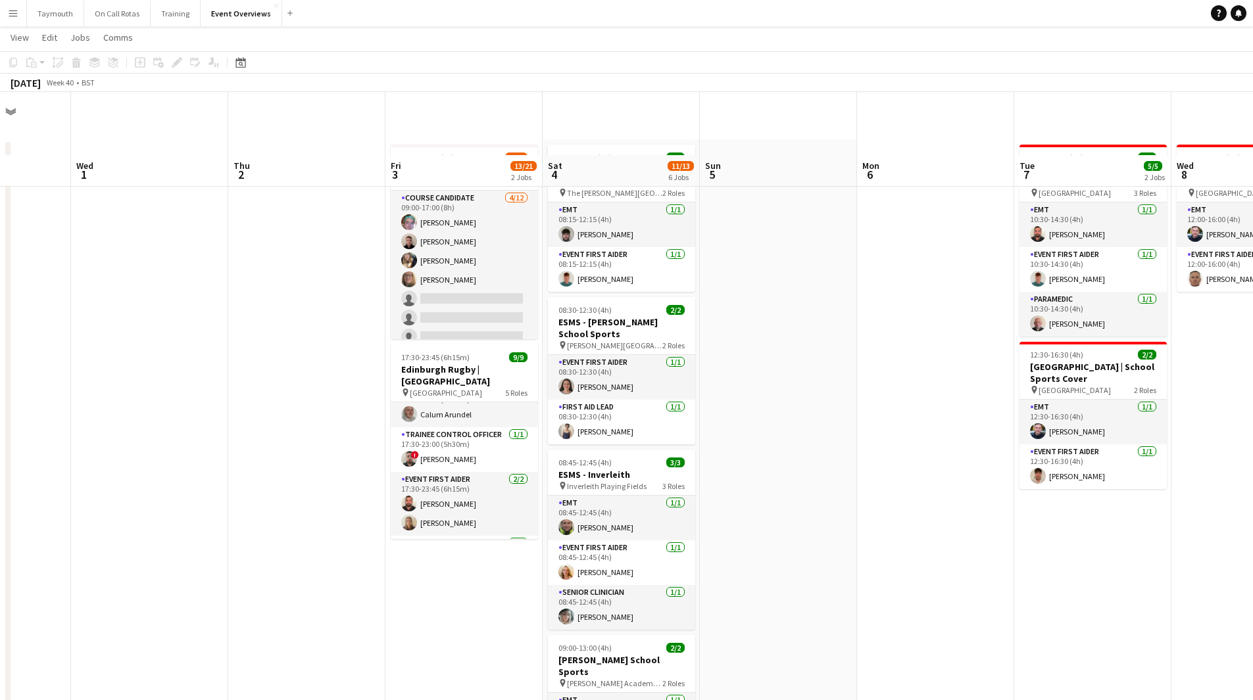
scroll to position [0, 0]
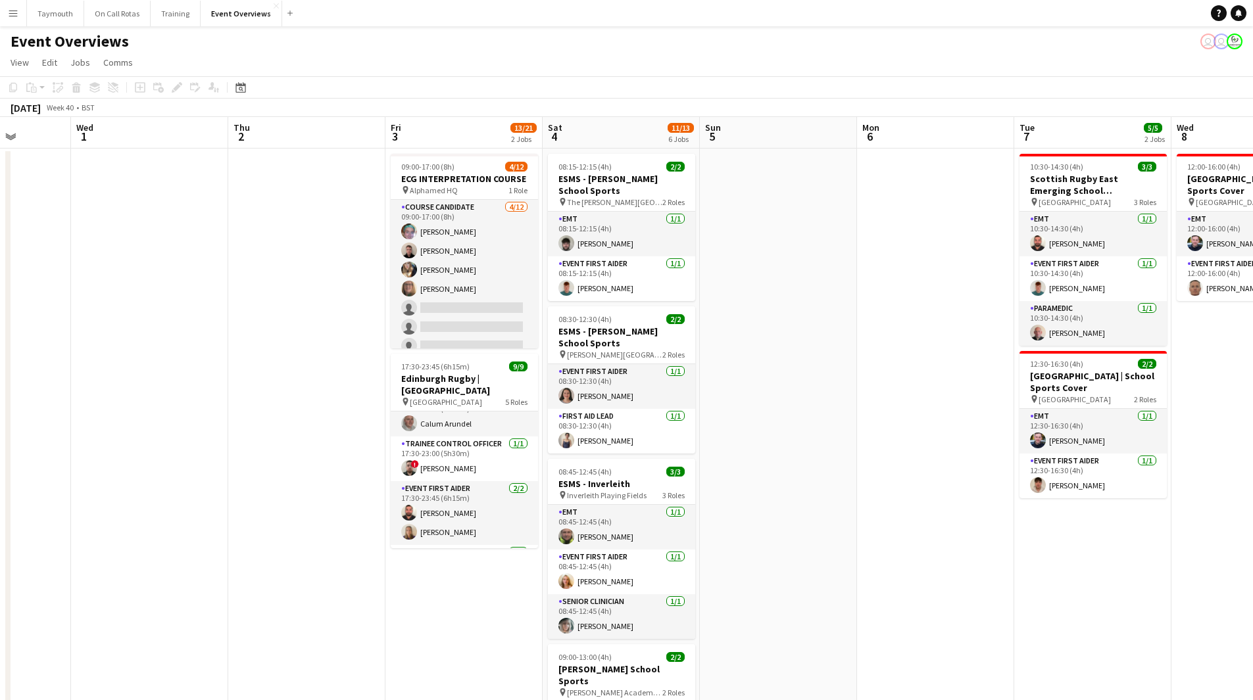
drag, startPoint x: 195, startPoint y: 429, endPoint x: 706, endPoint y: 420, distance: 511.1
click at [793, 414] on app-calendar-viewport "Sun 28 2/2 1 Job Mon 29 Tue 30 Wed 1 Thu 2 Fri 3 13/21 2 Jobs Sat 4 11/13 6 Job…" at bounding box center [626, 663] width 1253 height 1093
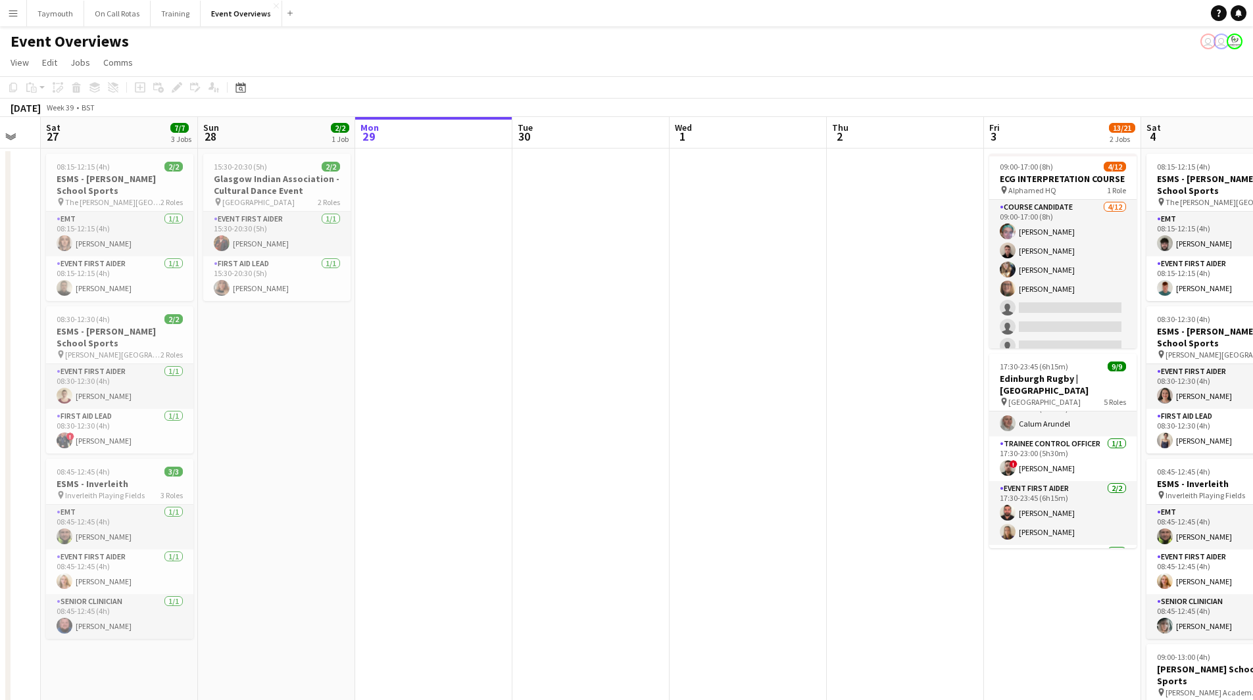
drag, startPoint x: 380, startPoint y: 437, endPoint x: 631, endPoint y: 432, distance: 251.3
click at [631, 432] on app-calendar-viewport "Wed 24 2/2 1 Job Thu 25 Fri 26 Sat 27 7/7 3 Jobs Sun 28 2/2 1 Job Mon 29 Tue 30…" at bounding box center [626, 663] width 1253 height 1093
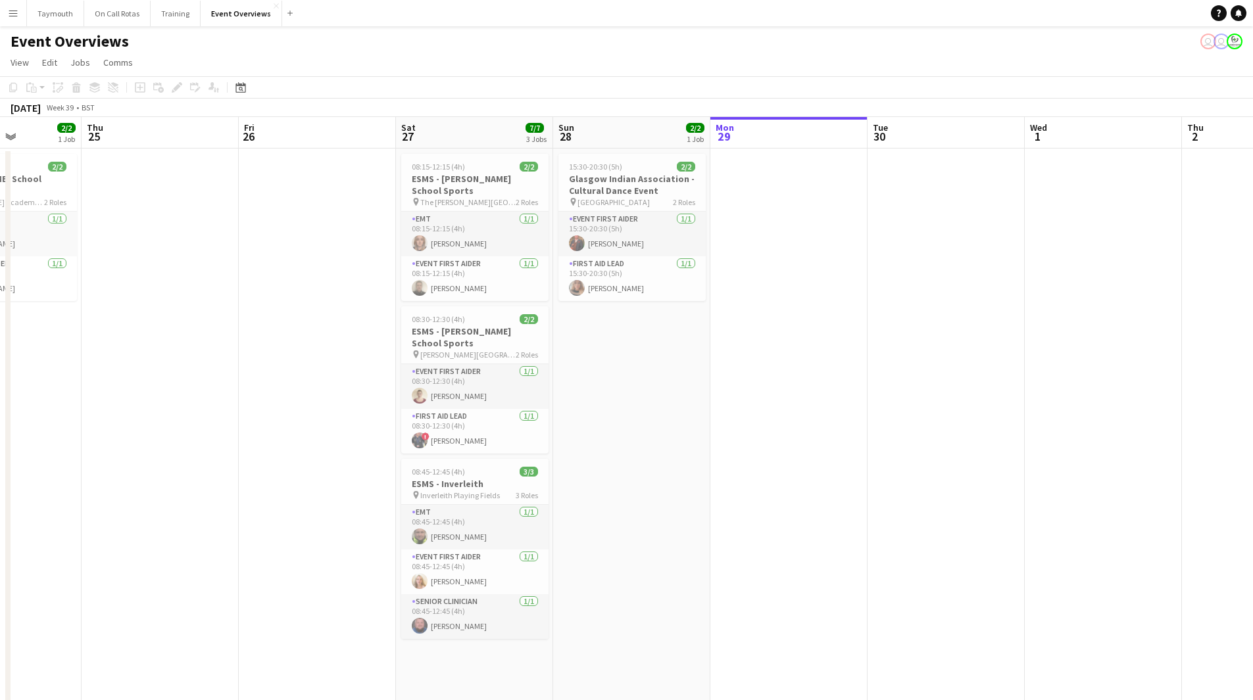
drag, startPoint x: 522, startPoint y: 424, endPoint x: 781, endPoint y: 416, distance: 259.2
click at [781, 416] on app-calendar-viewport "Mon 22 Tue 23 9/9 1 Job Wed 24 2/2 1 Job Thu 25 Fri 26 Sat 27 7/7 3 Jobs Sun 28…" at bounding box center [626, 663] width 1253 height 1093
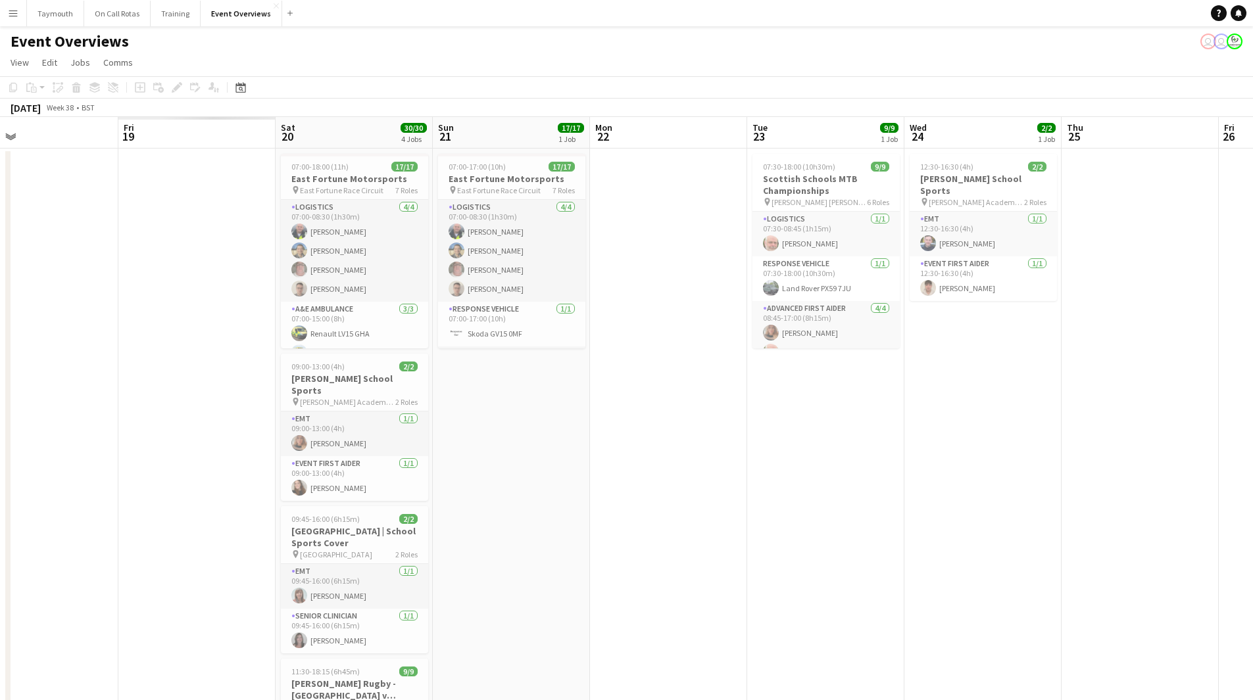
click at [675, 427] on app-calendar-viewport "Wed 17 Thu 18 Fri 19 Sat 20 30/30 4 Jobs Sun 21 17/17 1 Job Mon 22 Tue 23 9/9 1…" at bounding box center [626, 663] width 1253 height 1093
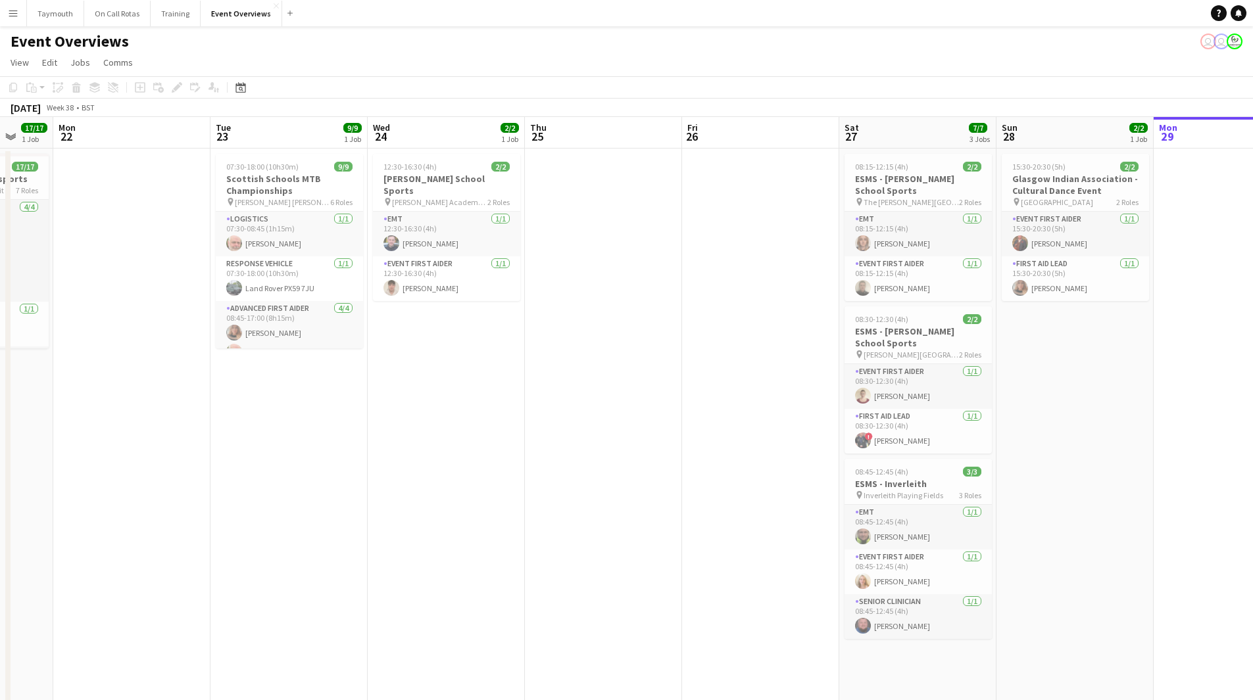
drag, startPoint x: 501, startPoint y: 436, endPoint x: 404, endPoint y: 434, distance: 96.7
click at [297, 445] on app-calendar-viewport "Wed 17 Thu 18 Fri 19 9/9 2 Jobs Sat 20 30/30 4 Jobs Sun 21 17/17 1 Job Mon 22 T…" at bounding box center [626, 663] width 1253 height 1093
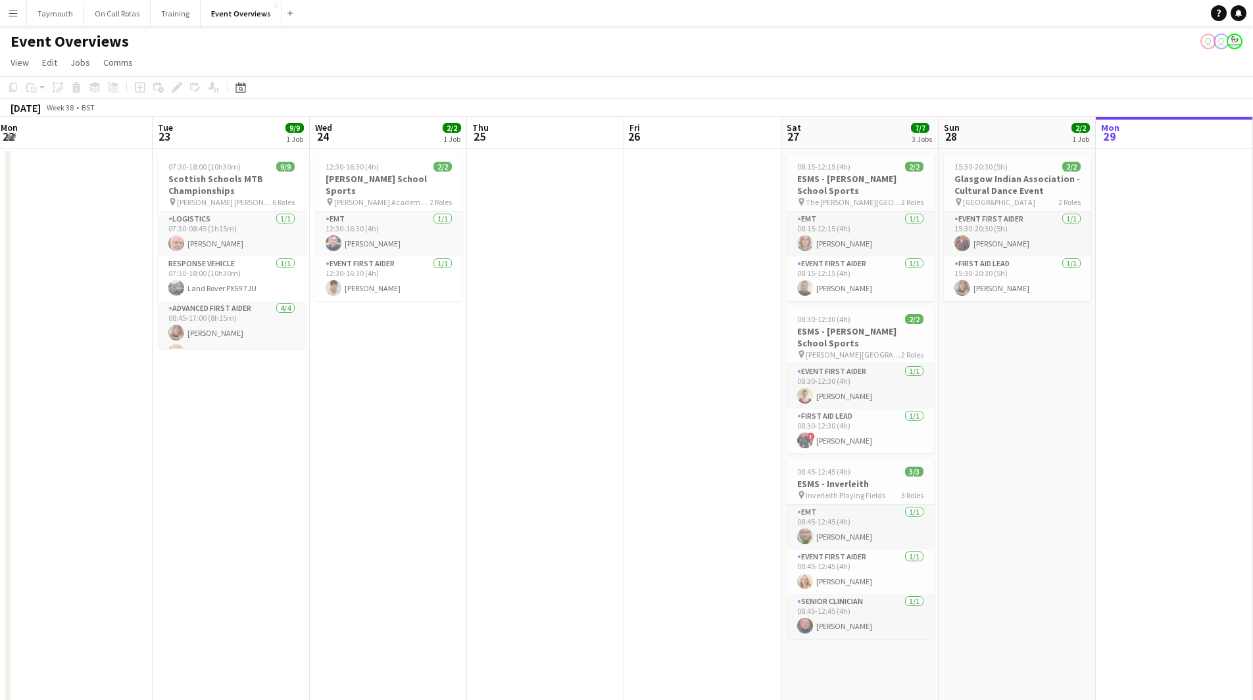
drag, startPoint x: 230, startPoint y: 447, endPoint x: 706, endPoint y: 426, distance: 476.6
click at [0, 442] on html "Menu Boards Boards Boards All jobs Status Workforce Workforce My Workforce Recr…" at bounding box center [626, 605] width 1253 height 1210
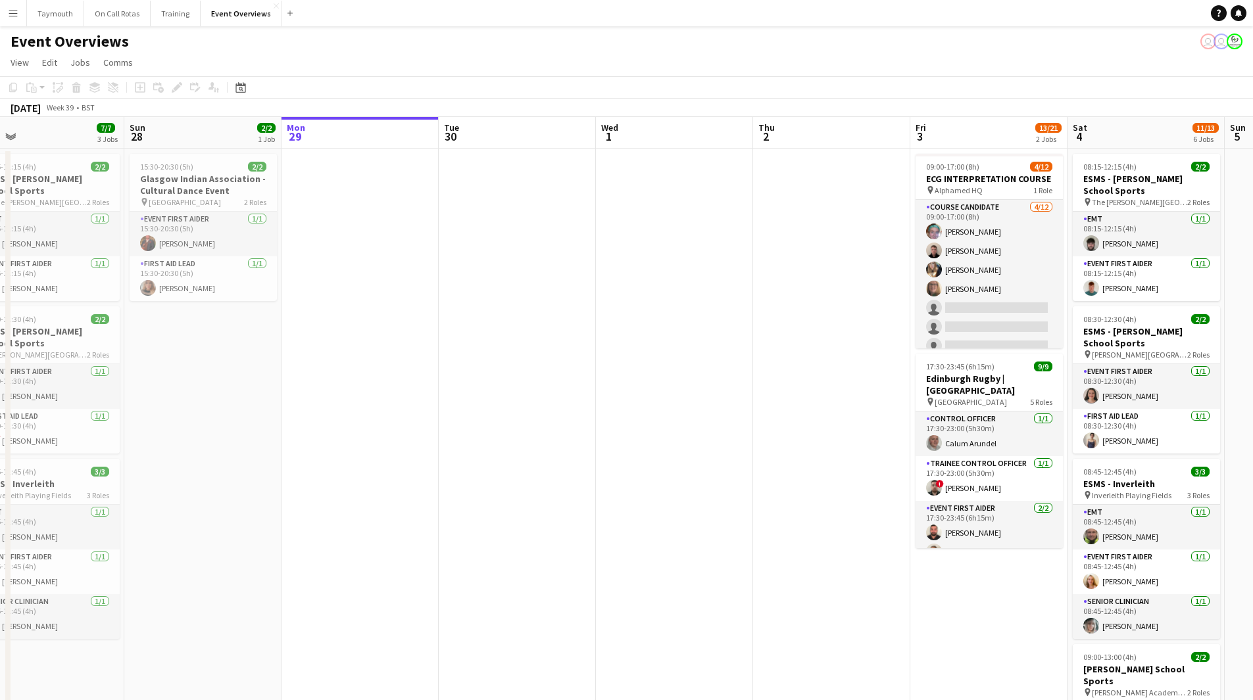
drag, startPoint x: 334, startPoint y: 434, endPoint x: 90, endPoint y: 415, distance: 244.7
click at [82, 423] on app-calendar-viewport "Tue 23 9/9 1 Job Wed 24 2/2 1 Job Thu 25 Fri 26 Sat 27 7/7 3 Jobs Sun 28 2/2 1 …" at bounding box center [626, 663] width 1253 height 1093
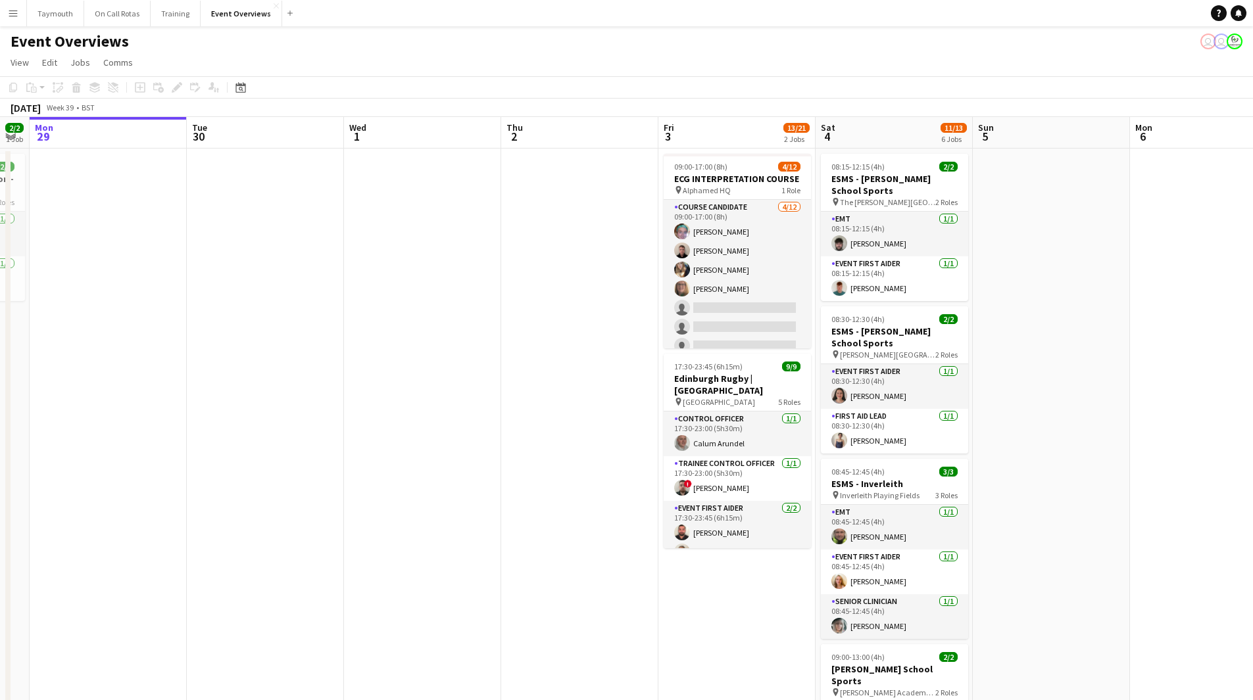
click at [93, 416] on app-calendar-viewport "Fri 26 Sat 27 7/7 3 Jobs Sun 28 2/2 1 Job Mon 29 Tue 30 Wed 1 Thu 2 Fri 3 13/21…" at bounding box center [626, 663] width 1253 height 1093
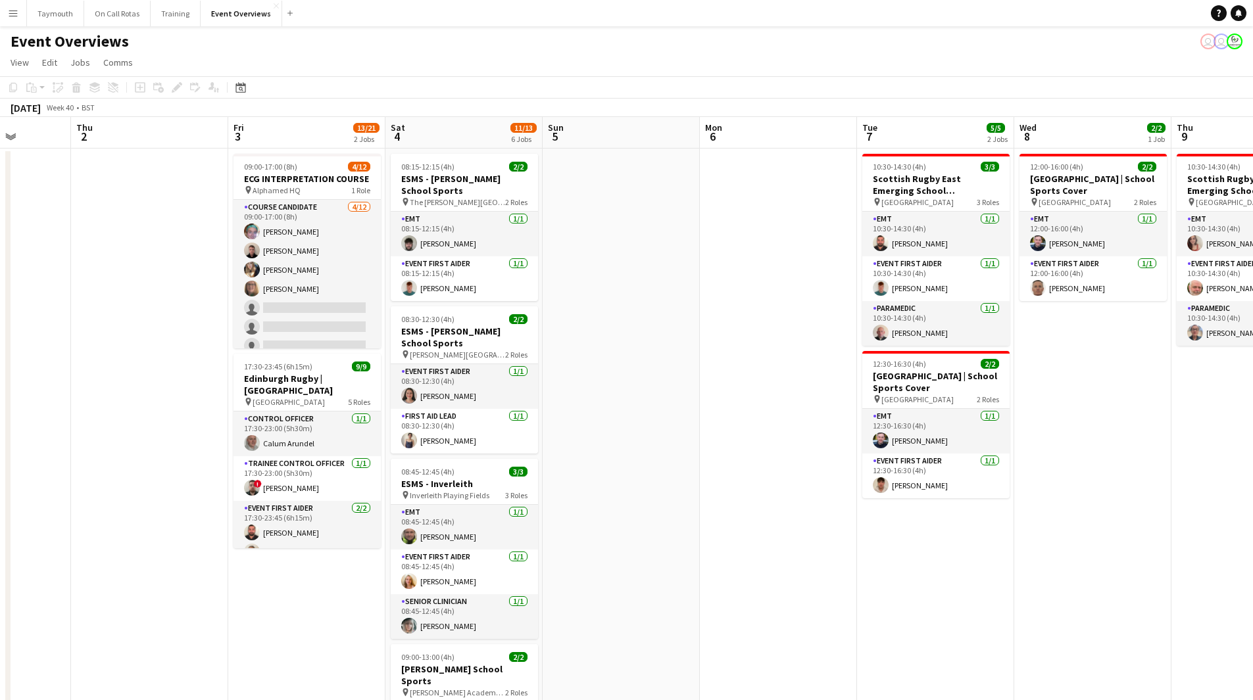
drag, startPoint x: 746, startPoint y: 394, endPoint x: 461, endPoint y: 440, distance: 288.5
click at [461, 440] on app-calendar-viewport "Mon 29 Tue 30 Wed 1 Thu 2 Fri 3 13/21 2 Jobs Sat 4 11/13 6 Jobs Sun 5 Mon 6 Tue…" at bounding box center [626, 663] width 1253 height 1093
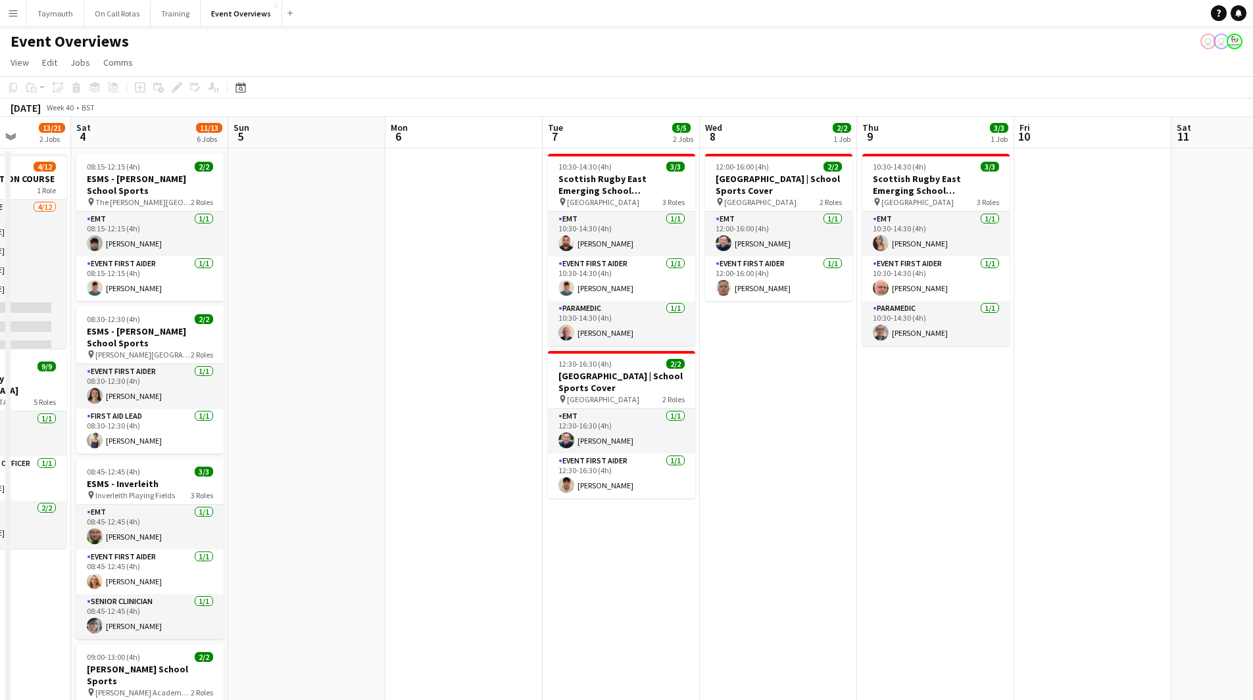
scroll to position [0, 371]
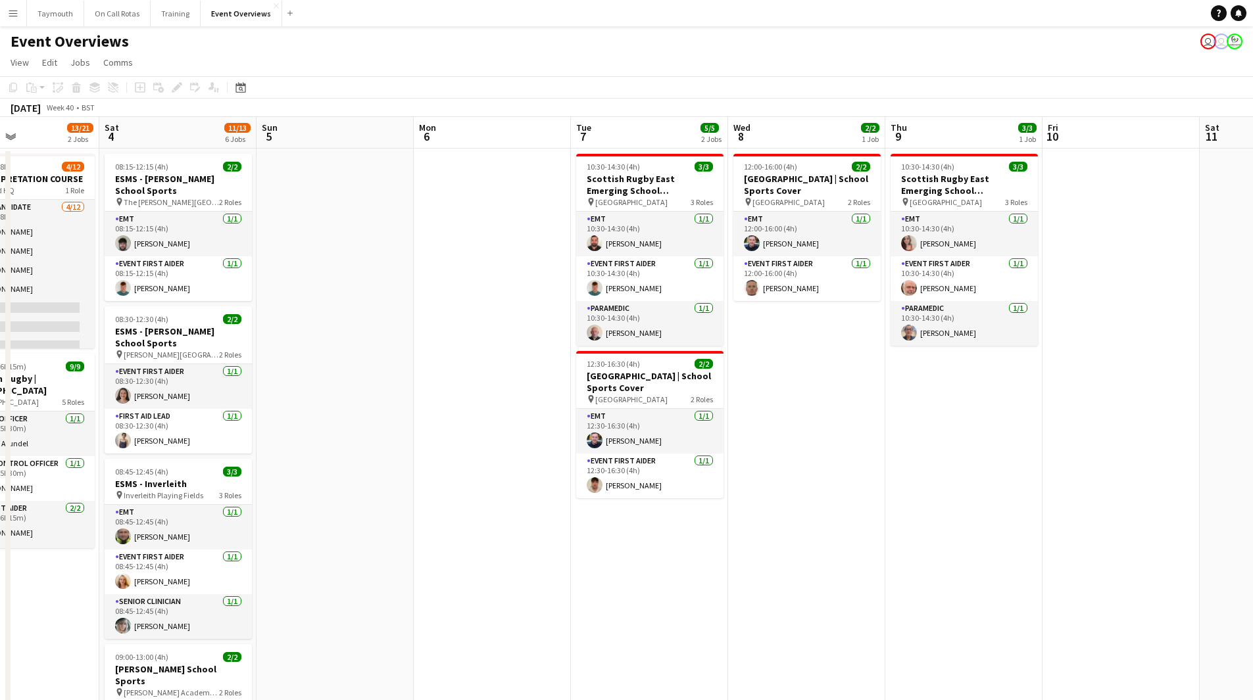
drag, startPoint x: 816, startPoint y: 507, endPoint x: 404, endPoint y: 527, distance: 412.2
click at [404, 527] on app-calendar-viewport "Wed 1 Thu 2 Fri 3 13/21 2 Jobs Sat 4 11/13 6 Jobs Sun 5 Mon 6 Tue 7 5/5 2 Jobs …" at bounding box center [626, 663] width 1253 height 1093
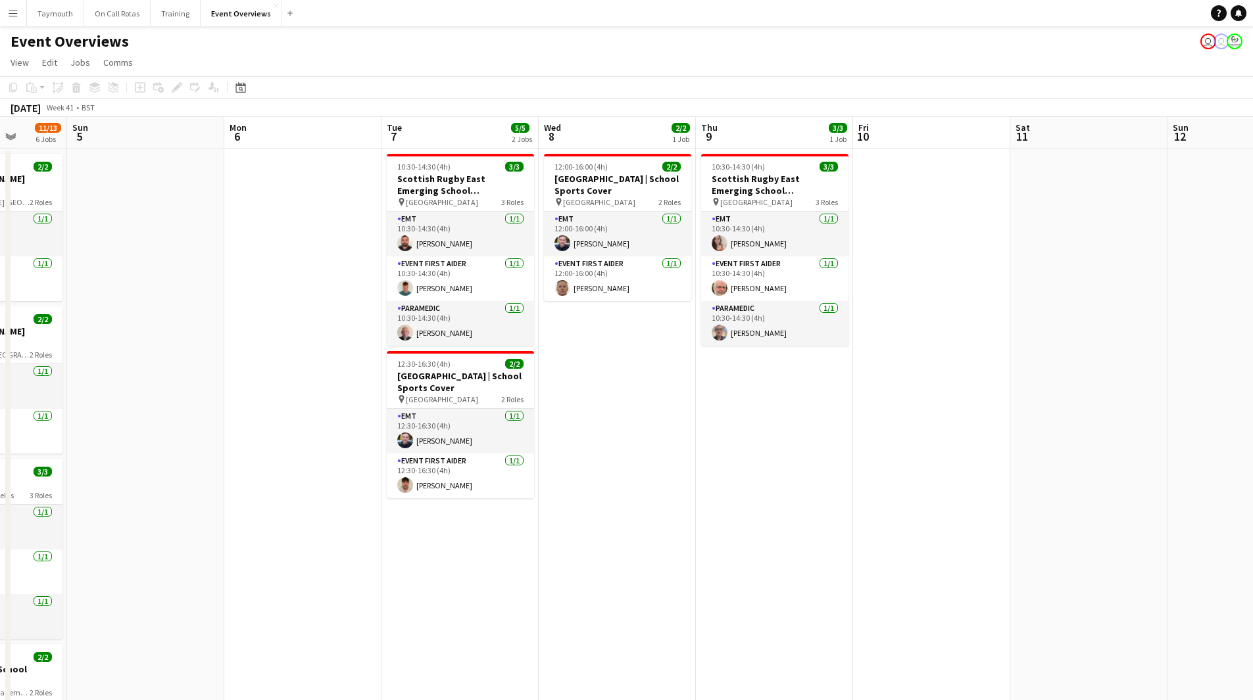
scroll to position [0, 345]
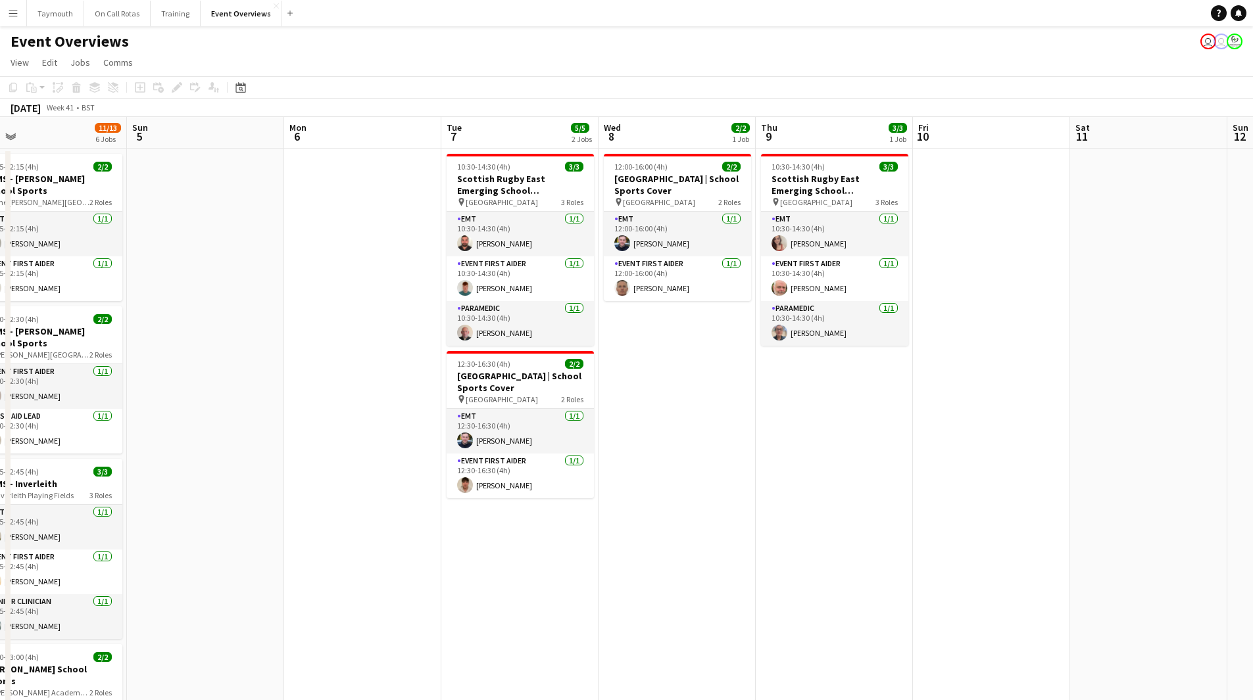
drag, startPoint x: 456, startPoint y: 535, endPoint x: 955, endPoint y: 529, distance: 498.5
click at [955, 529] on app-calendar-viewport "Thu 2 Fri 3 13/21 2 Jobs Sat 4 11/13 6 Jobs Sun 5 Mon 6 Tue 7 5/5 2 Jobs Wed 8 …" at bounding box center [626, 663] width 1253 height 1093
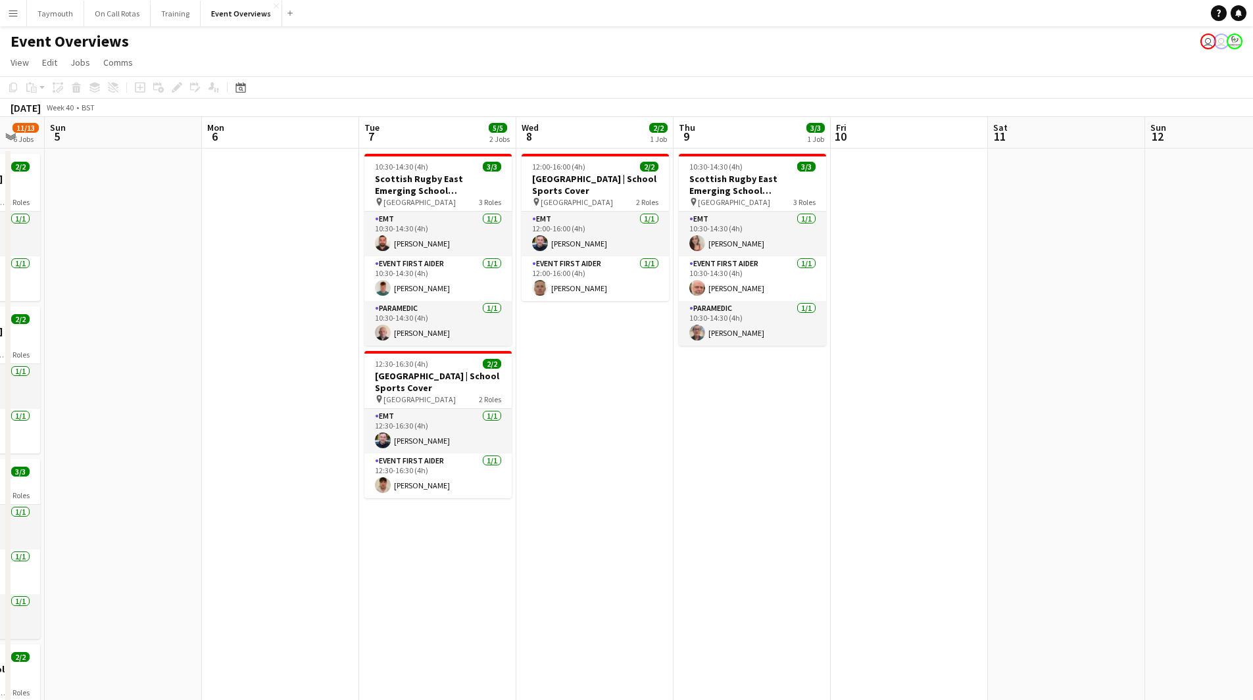
scroll to position [0, 478]
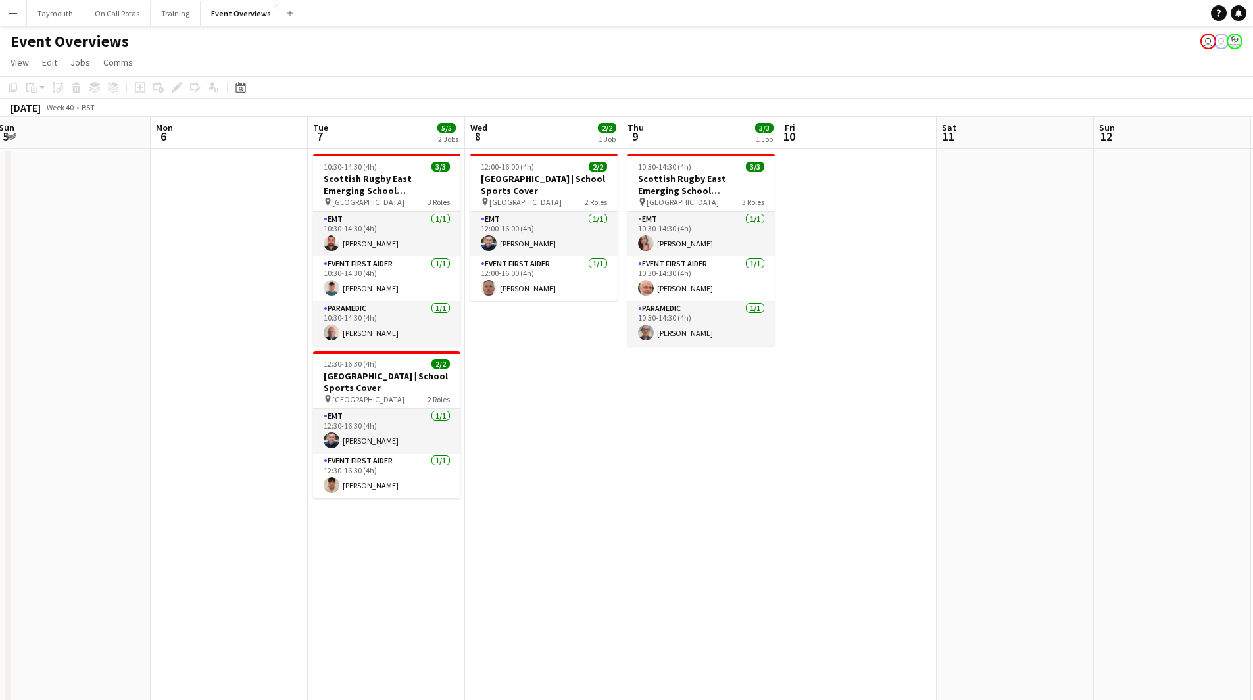
drag, startPoint x: 955, startPoint y: 529, endPoint x: 664, endPoint y: 568, distance: 293.3
click at [664, 568] on app-calendar-viewport "Thu 2 Fri 3 13/21 2 Jobs Sat 4 11/13 6 Jobs Sun 5 Mon 6 Tue 7 5/5 2 Jobs Wed 8 …" at bounding box center [626, 663] width 1253 height 1093
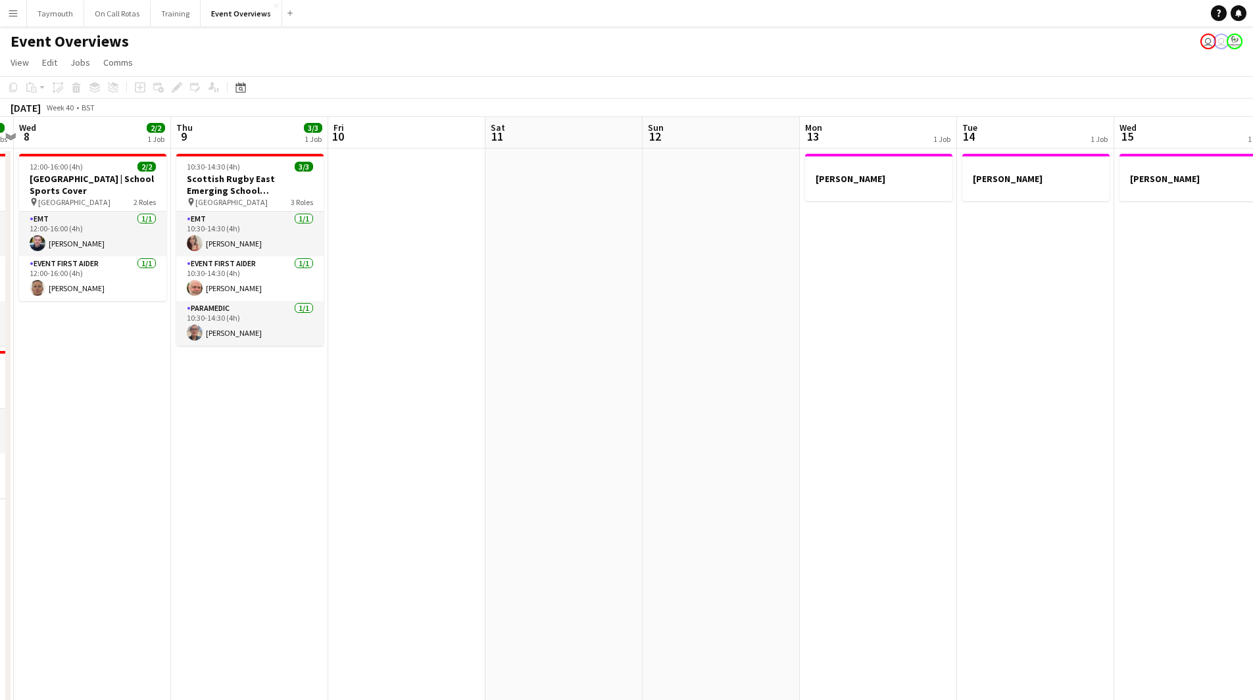
drag, startPoint x: 1031, startPoint y: 548, endPoint x: 580, endPoint y: 562, distance: 451.4
click at [580, 562] on app-calendar-viewport "Sun 5 Mon 6 Tue 7 5/5 2 Jobs Wed 8 2/2 1 Job Thu 9 3/3 1 Job Fri 10 Sat 11 Sun …" at bounding box center [626, 663] width 1253 height 1093
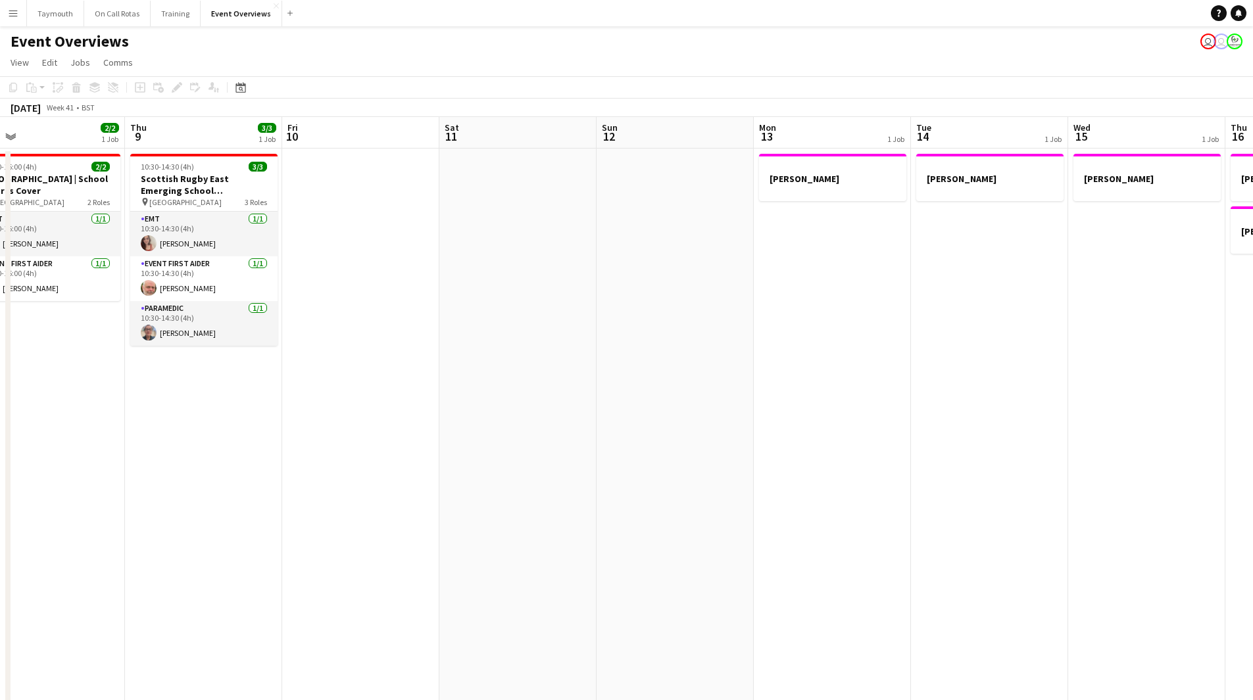
drag, startPoint x: 865, startPoint y: 554, endPoint x: 1044, endPoint y: 551, distance: 178.2
click at [1252, 545] on html "Menu Boards Boards Boards All jobs Status Workforce Workforce My Workforce Recr…" at bounding box center [626, 605] width 1253 height 1210
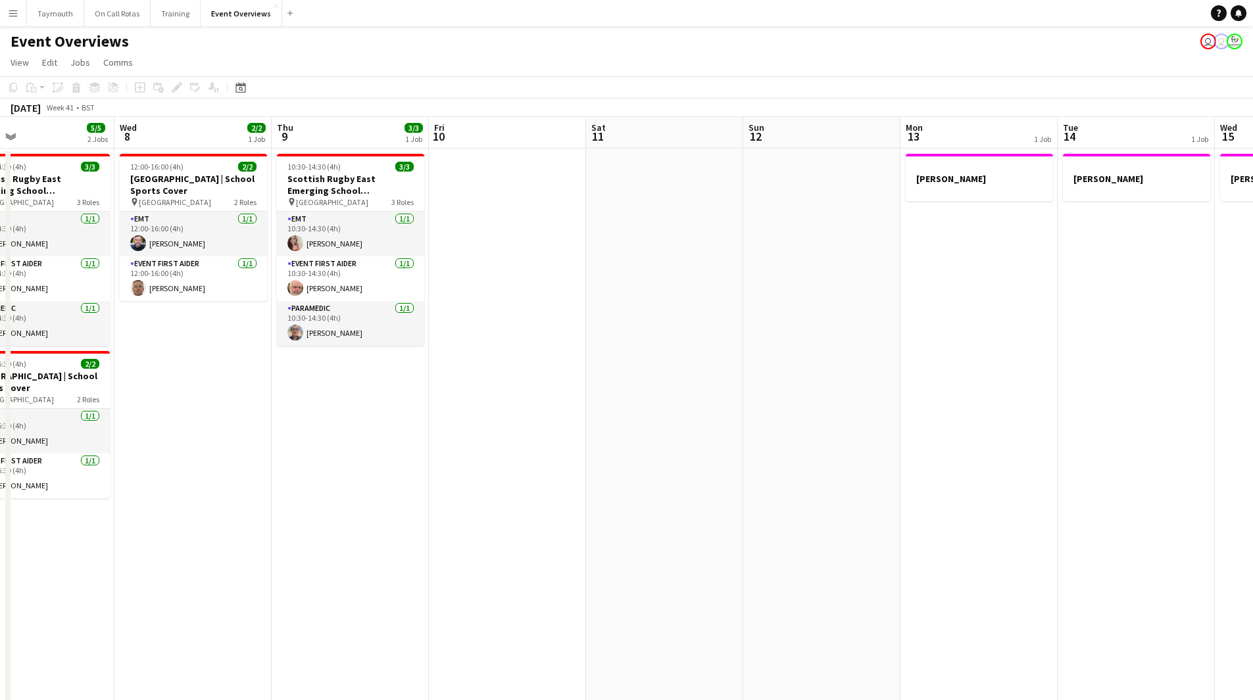
scroll to position [0, 305]
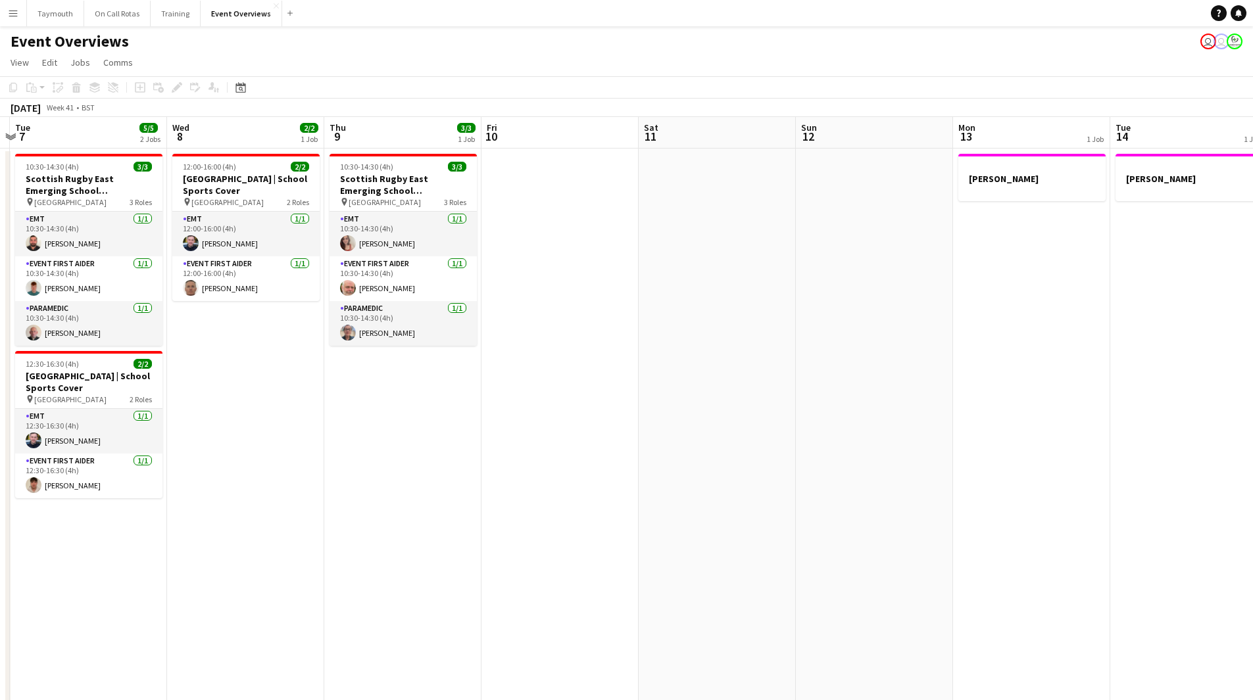
drag, startPoint x: 621, startPoint y: 554, endPoint x: 1091, endPoint y: 553, distance: 469.6
click at [1091, 553] on app-calendar-viewport "Sun 5 Mon 6 Tue 7 5/5 2 Jobs Wed 8 2/2 1 Job Thu 9 3/3 1 Job Fri 10 Sat 11 Sun …" at bounding box center [626, 663] width 1253 height 1093
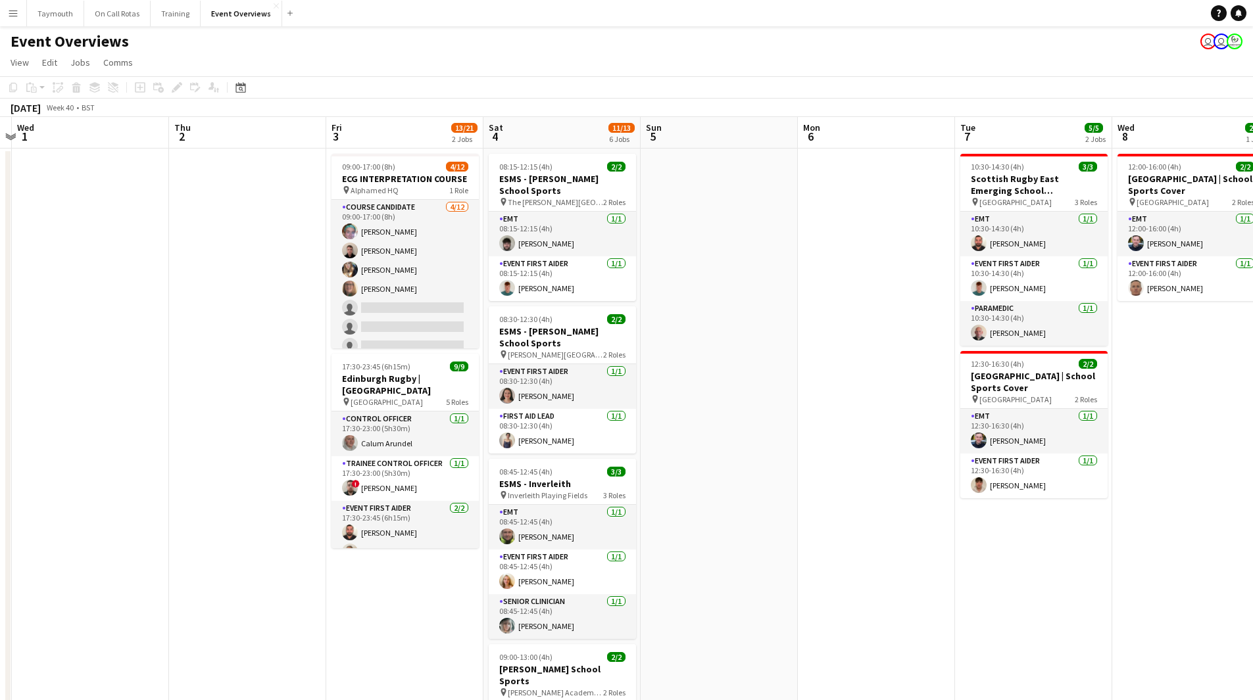
scroll to position [0, 297]
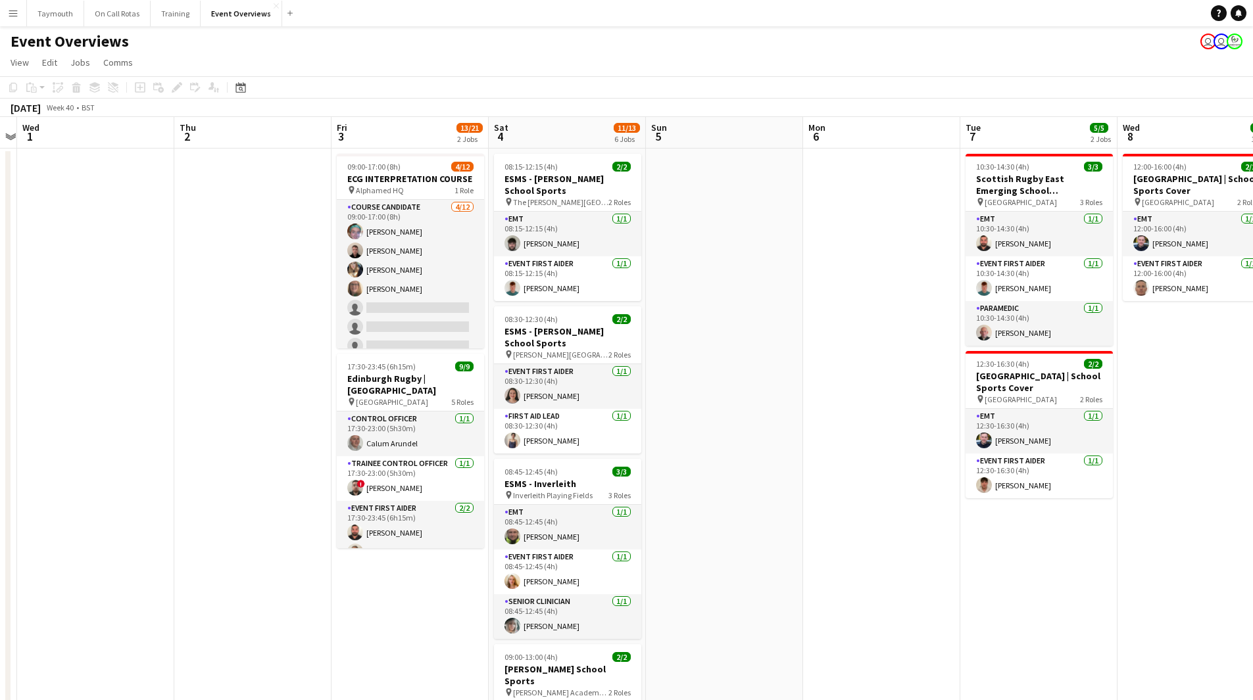
drag, startPoint x: 449, startPoint y: 575, endPoint x: 800, endPoint y: 575, distance: 350.5
click at [800, 575] on app-calendar-viewport "Mon 29 Tue 30 Wed 1 Thu 2 Fri 3 13/21 2 Jobs Sat 4 11/13 6 Jobs Sun 5 Mon 6 Tue…" at bounding box center [626, 663] width 1253 height 1093
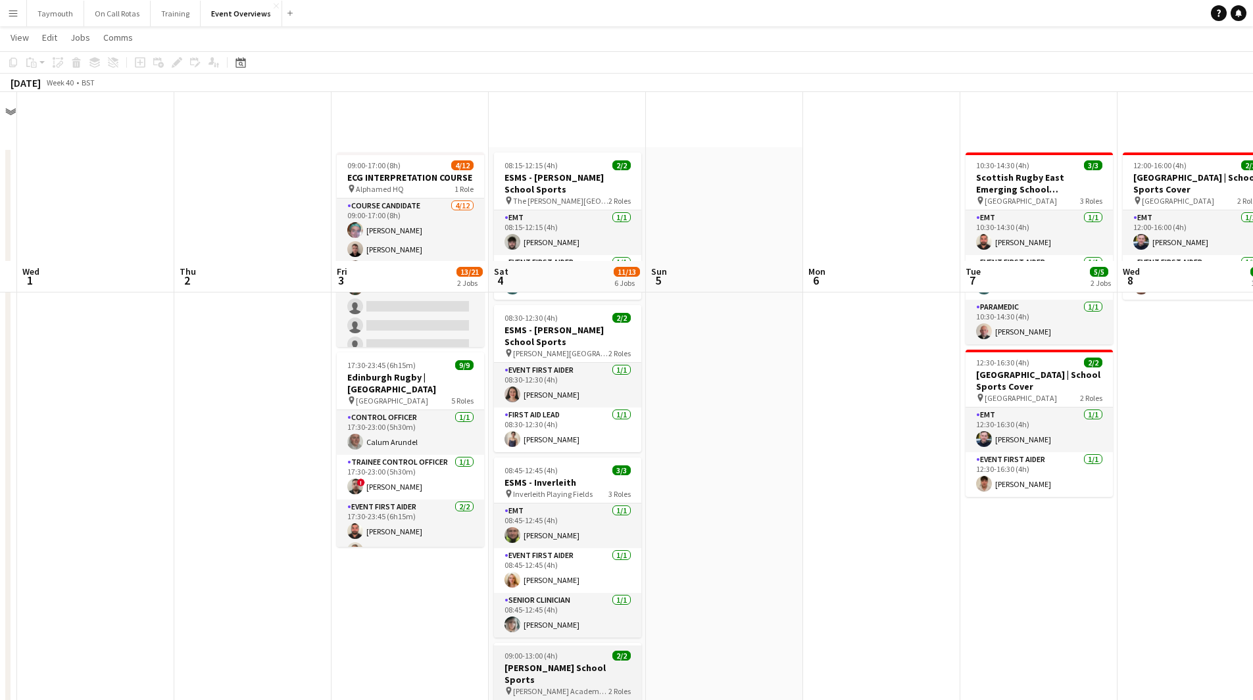
scroll to position [395, 0]
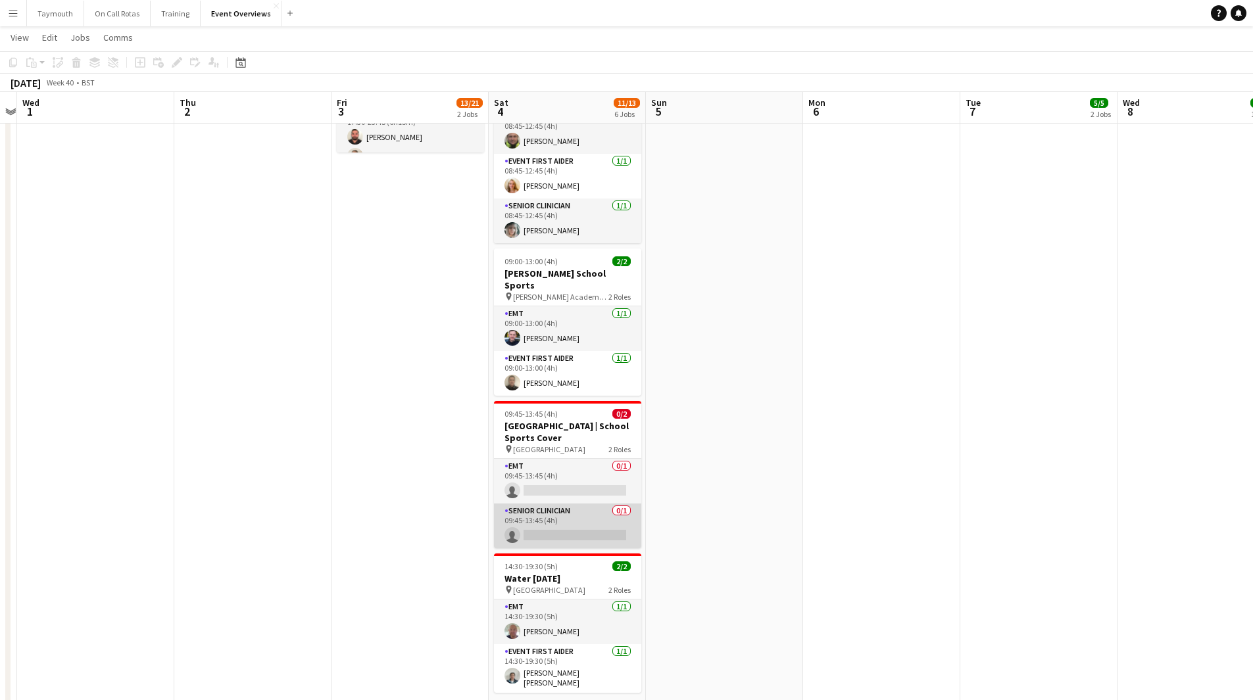
drag, startPoint x: 572, startPoint y: 518, endPoint x: 572, endPoint y: 529, distance: 10.5
click at [572, 518] on app-card-role "Senior Clinician 0/1 09:45-13:45 (4h) single-neutral-actions" at bounding box center [567, 526] width 147 height 45
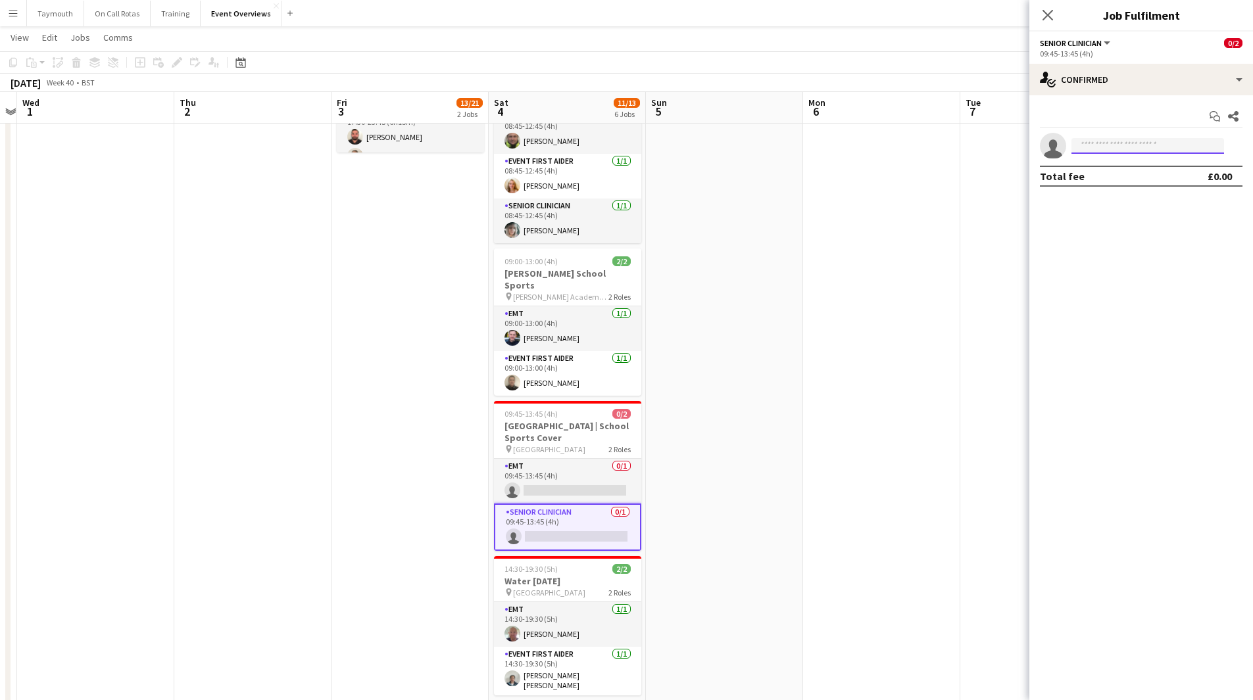
click at [1130, 151] on input at bounding box center [1147, 146] width 153 height 16
type input "*******"
click at [1142, 182] on span "[PHONE_NUMBER]" at bounding box center [1148, 186] width 132 height 11
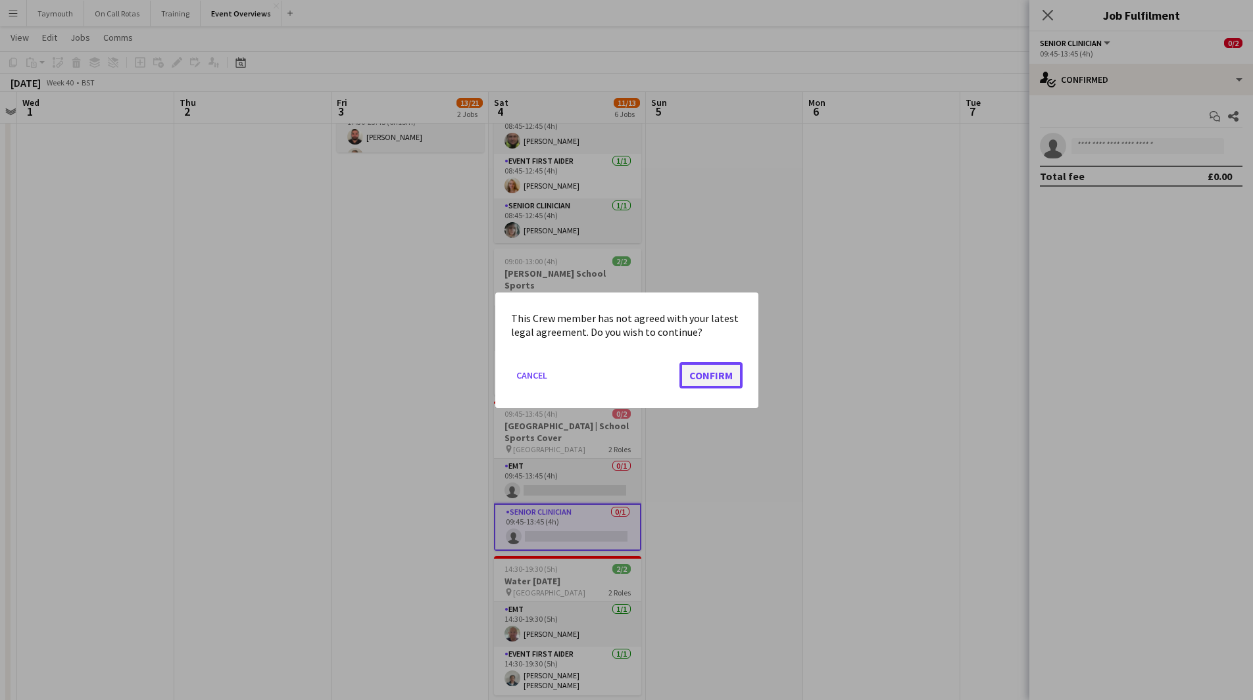
click at [706, 373] on button "Confirm" at bounding box center [710, 375] width 63 height 26
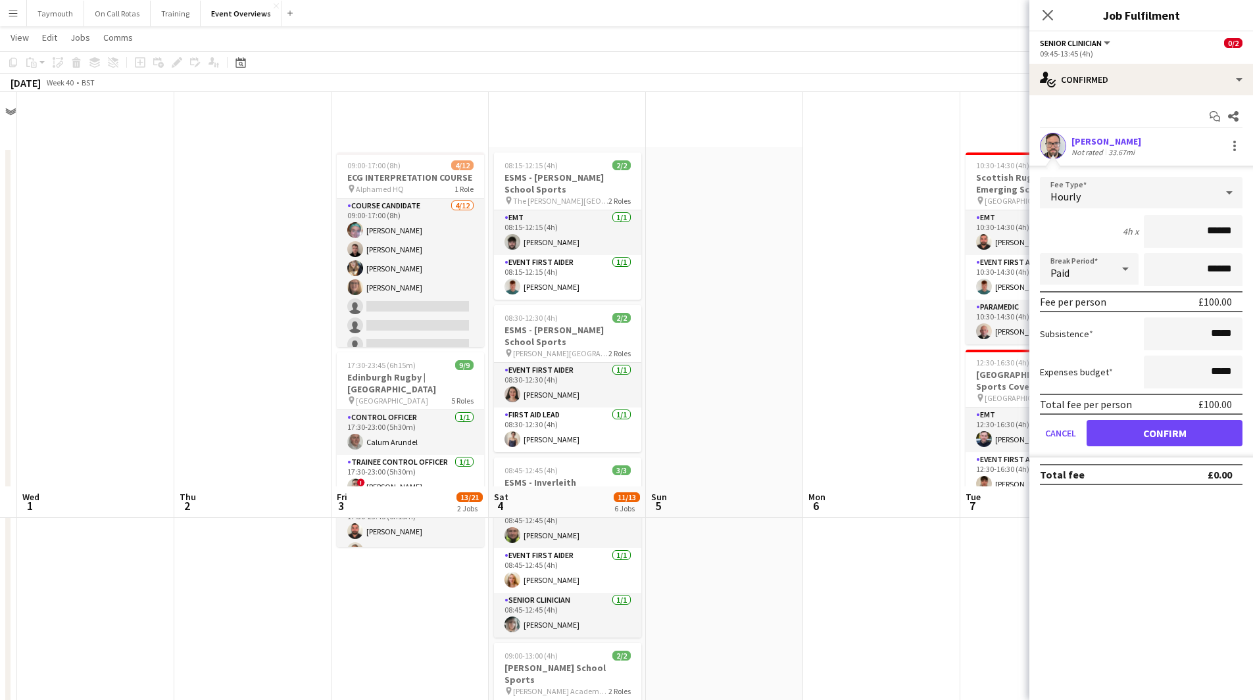
scroll to position [395, 0]
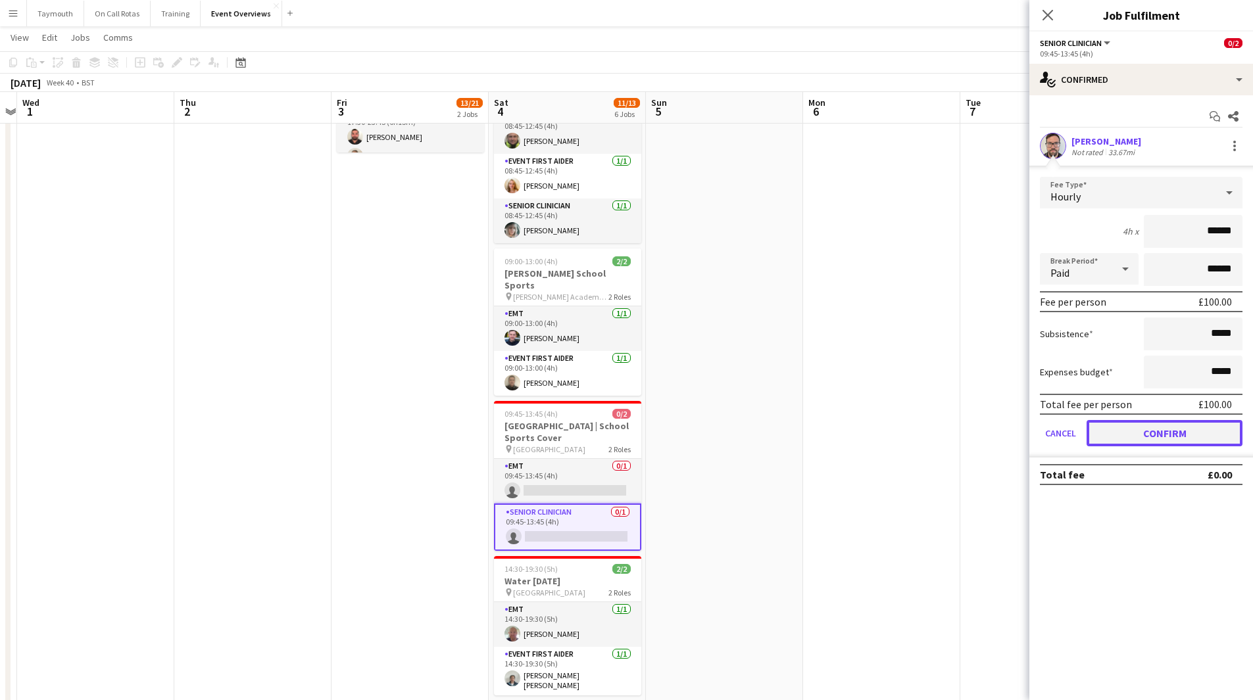
click at [1152, 427] on button "Confirm" at bounding box center [1164, 433] width 156 height 26
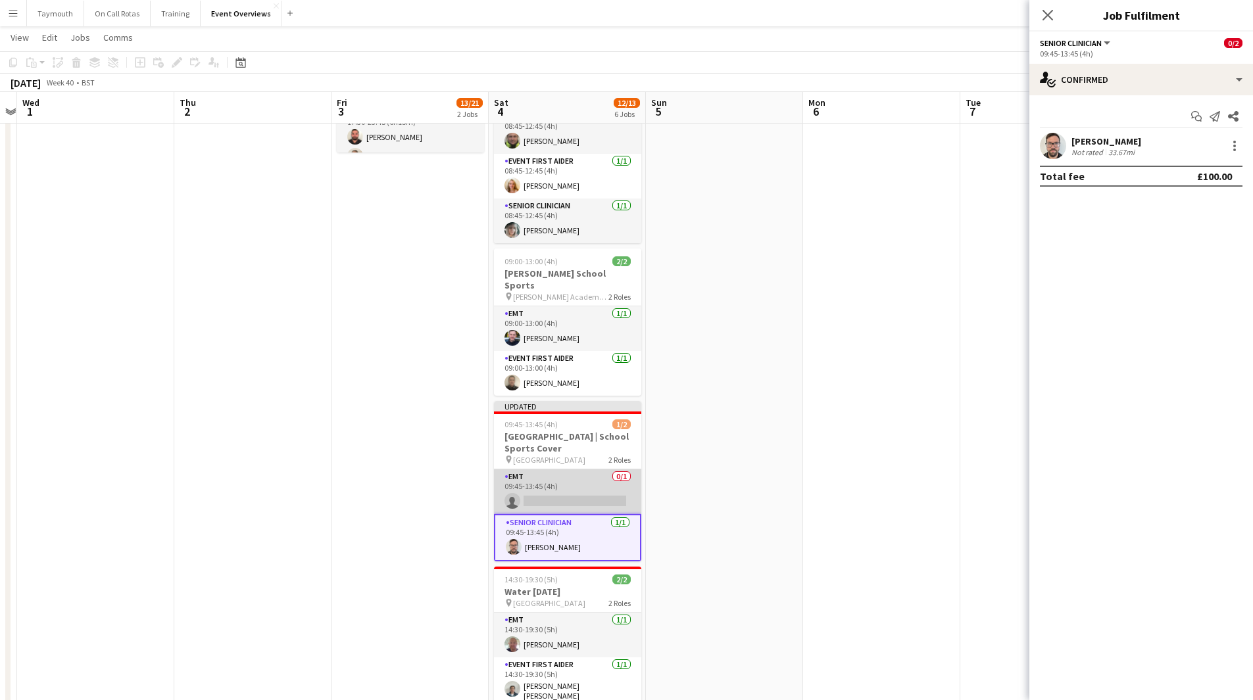
click at [569, 477] on app-card-role "EMT 0/1 09:45-13:45 (4h) single-neutral-actions" at bounding box center [567, 492] width 147 height 45
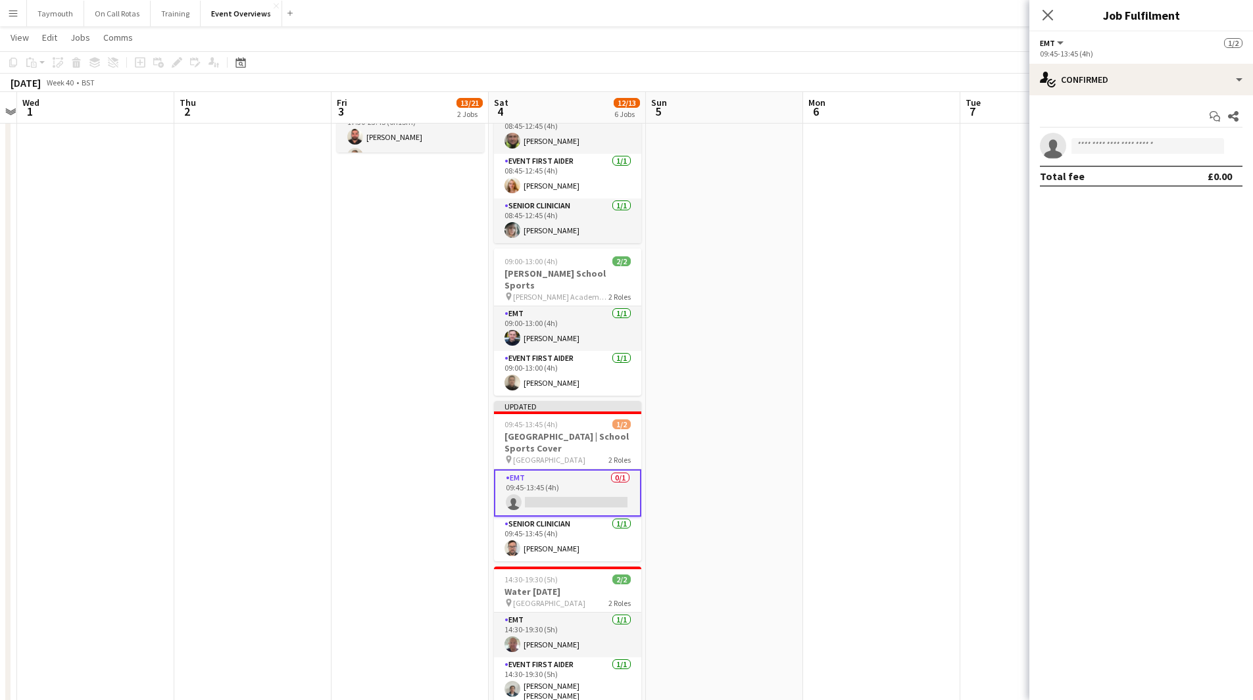
click at [1106, 136] on app-invite-slot "single-neutral-actions" at bounding box center [1141, 146] width 224 height 26
click at [1105, 148] on input at bounding box center [1147, 146] width 153 height 16
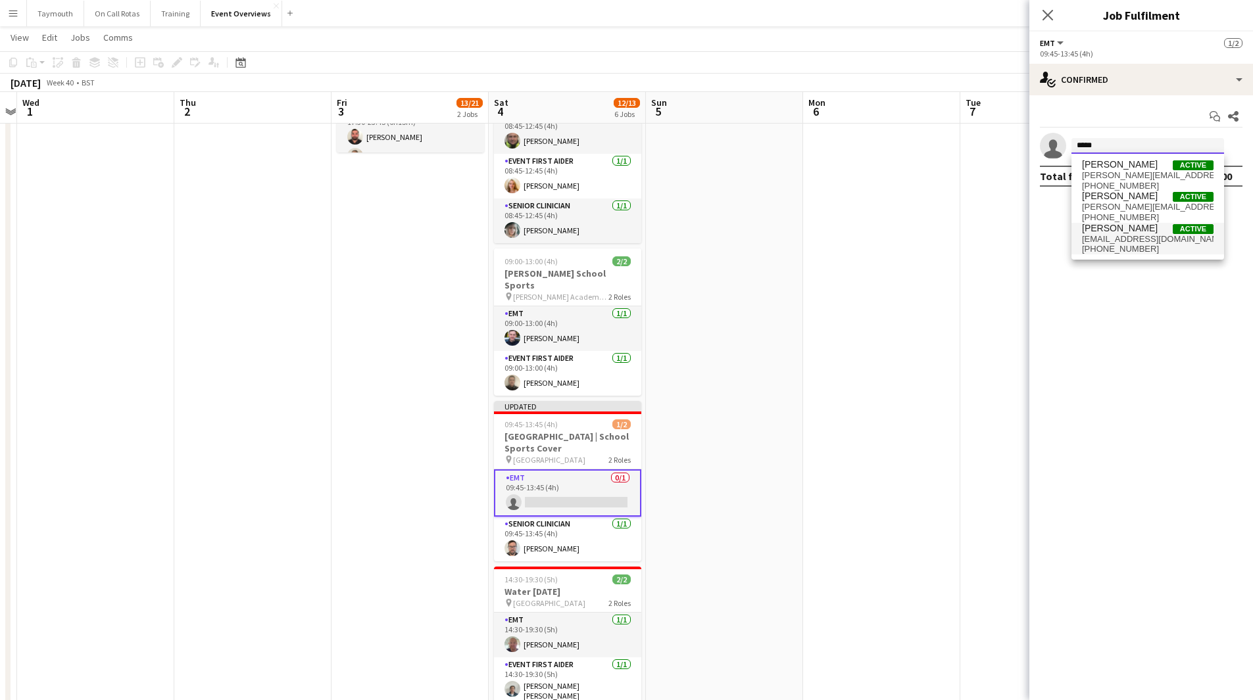
type input "*****"
click at [1136, 243] on span "[EMAIL_ADDRESS][DOMAIN_NAME]" at bounding box center [1148, 239] width 132 height 11
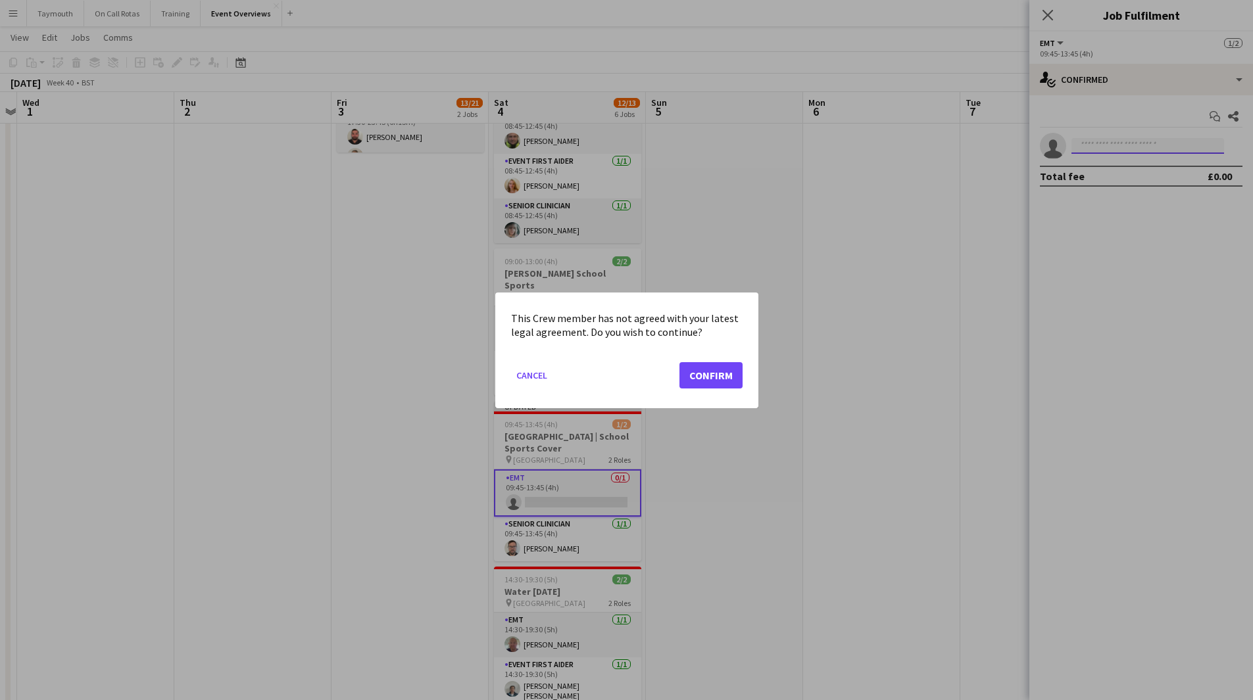
scroll to position [0, 0]
click at [714, 383] on button "Confirm" at bounding box center [710, 375] width 63 height 26
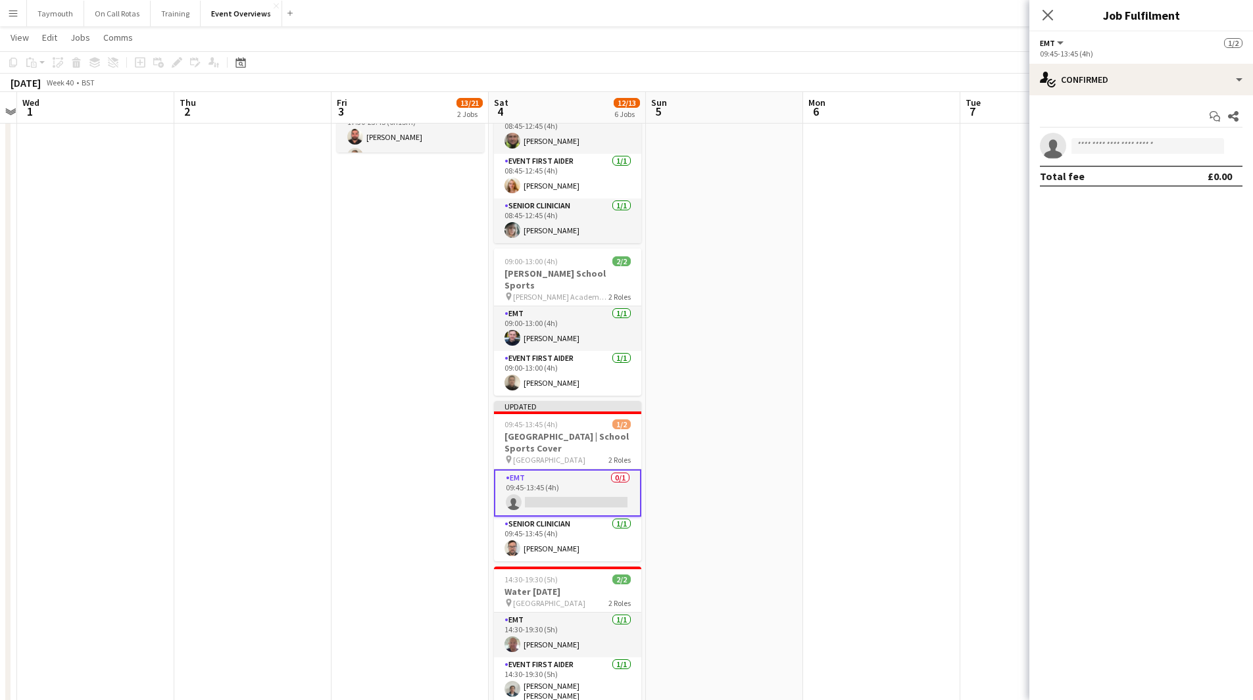
scroll to position [395, 0]
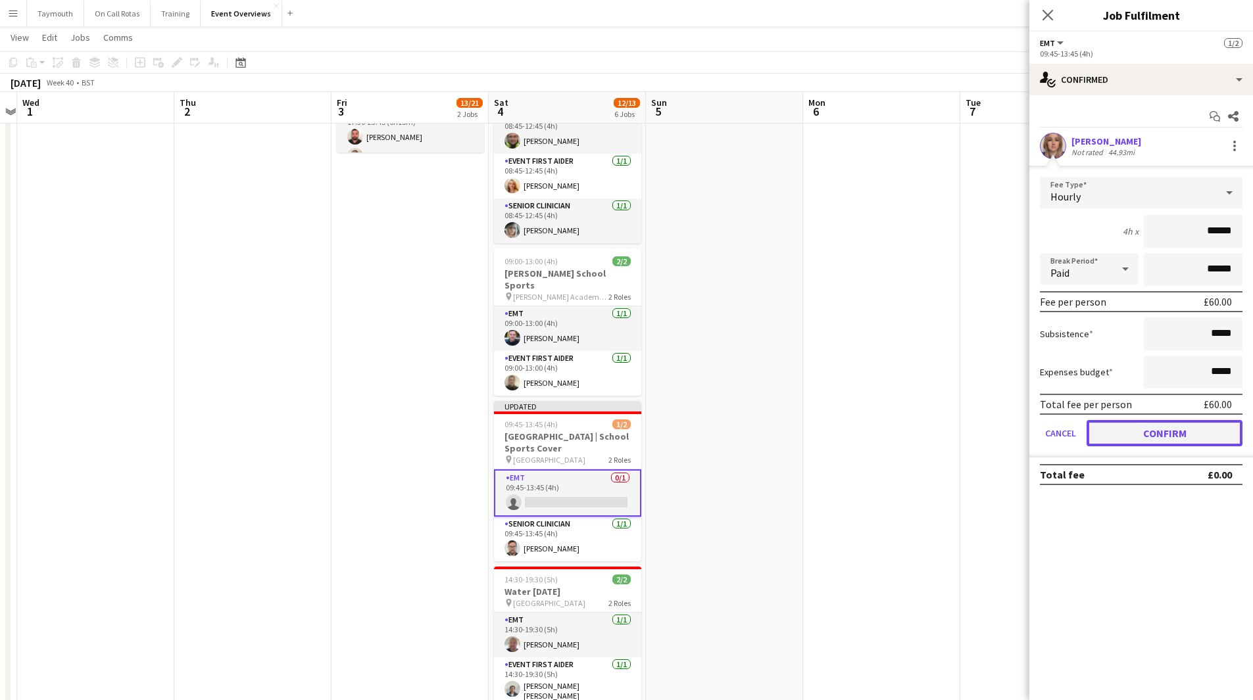
click at [1150, 431] on button "Confirm" at bounding box center [1164, 433] width 156 height 26
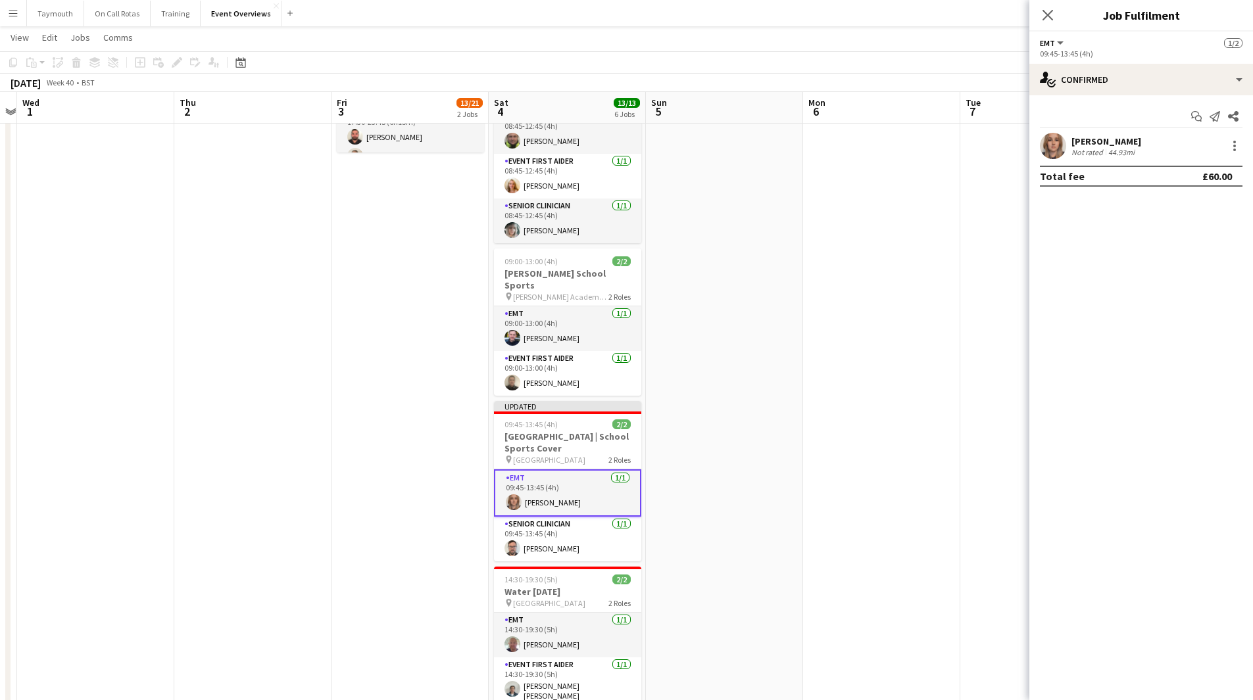
click at [843, 458] on app-date-cell at bounding box center [881, 283] width 157 height 1061
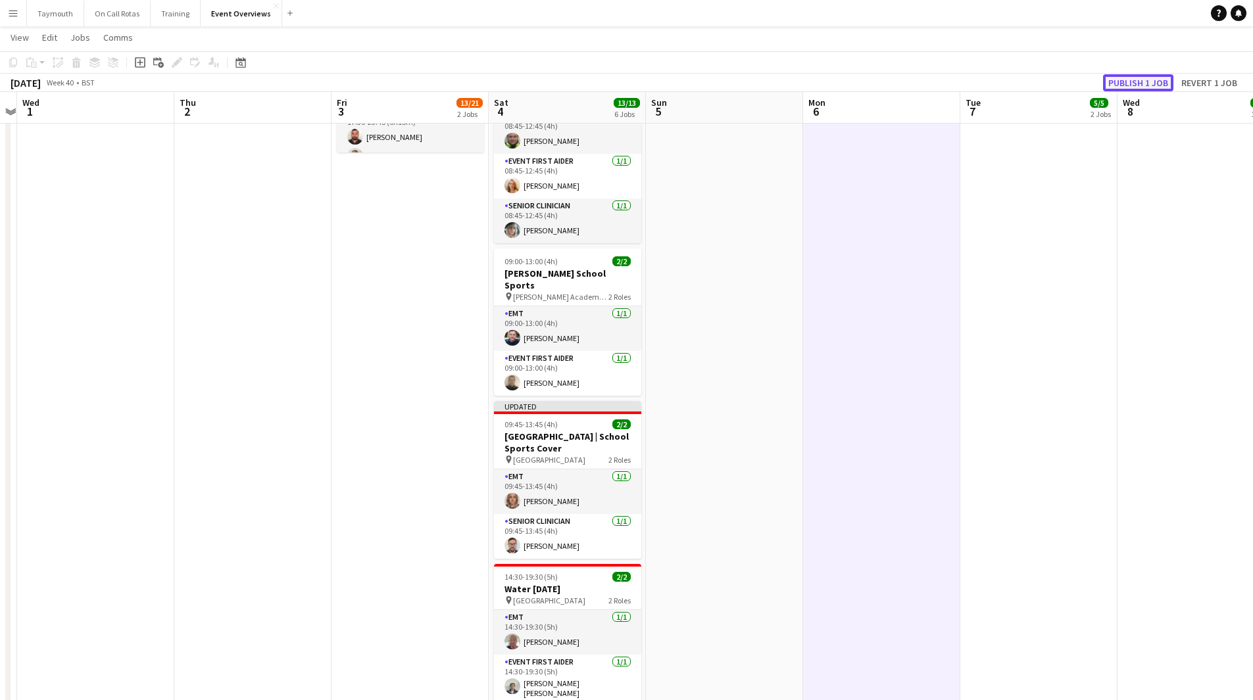
click at [1138, 84] on button "Publish 1 job" at bounding box center [1138, 82] width 70 height 17
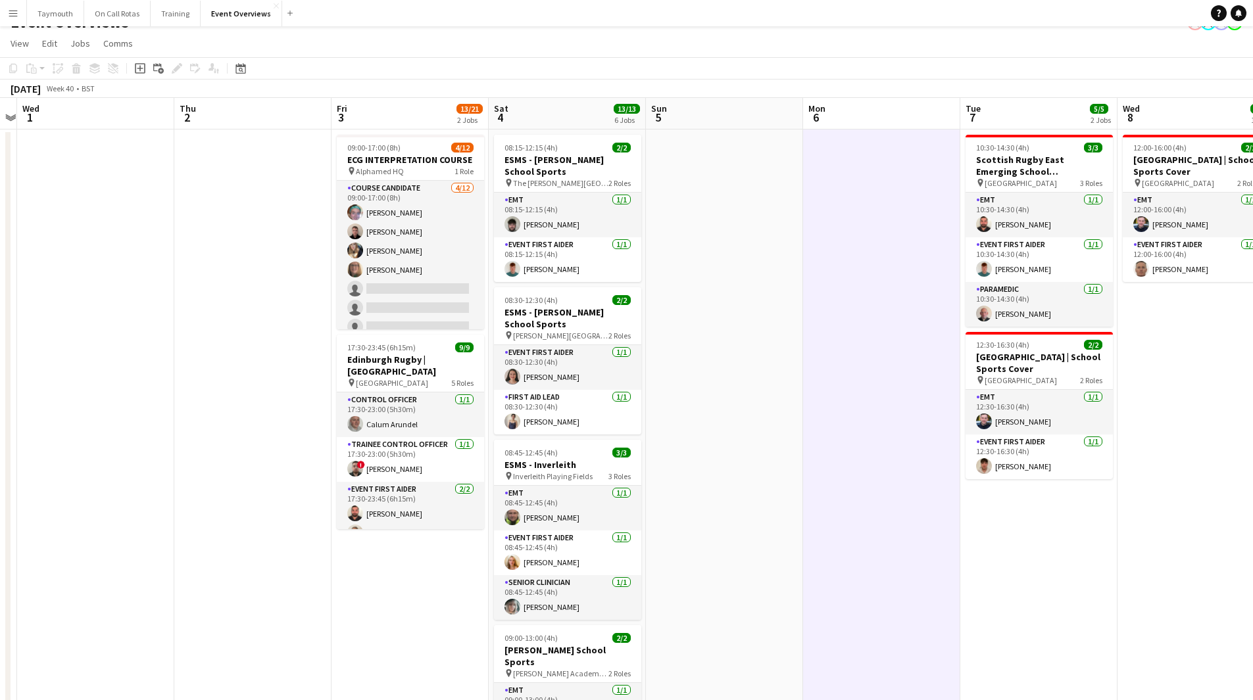
scroll to position [0, 0]
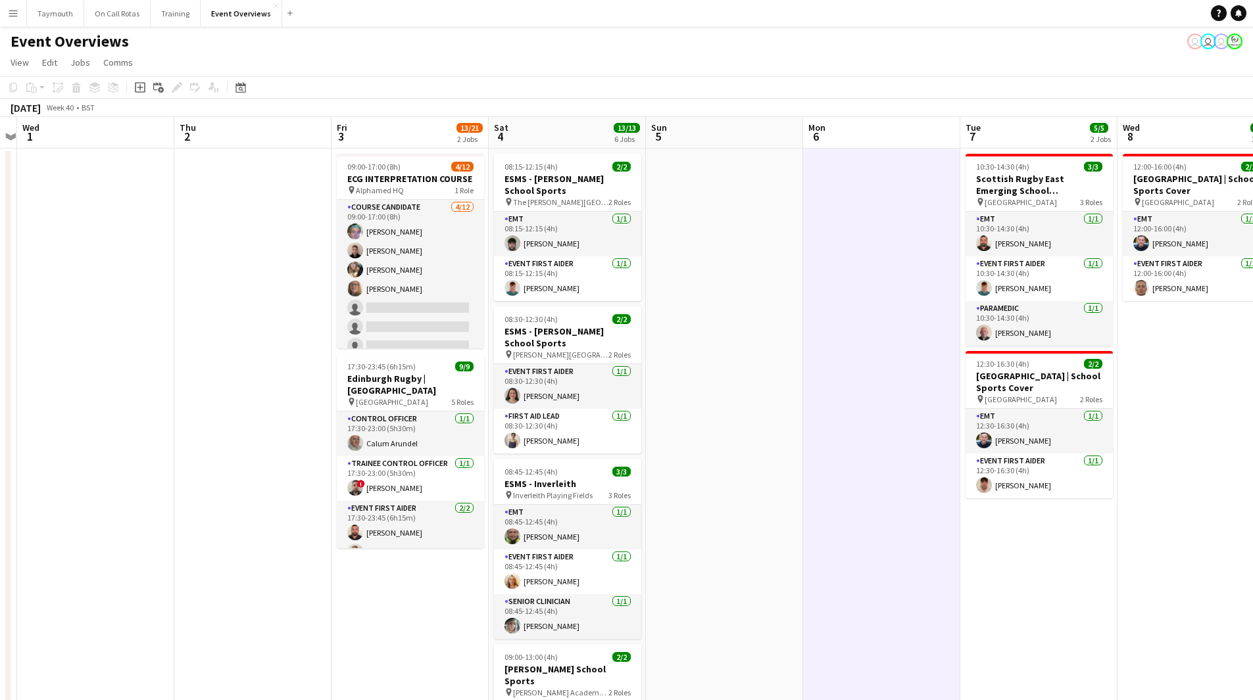
click at [856, 594] on app-date-cell at bounding box center [881, 679] width 157 height 1061
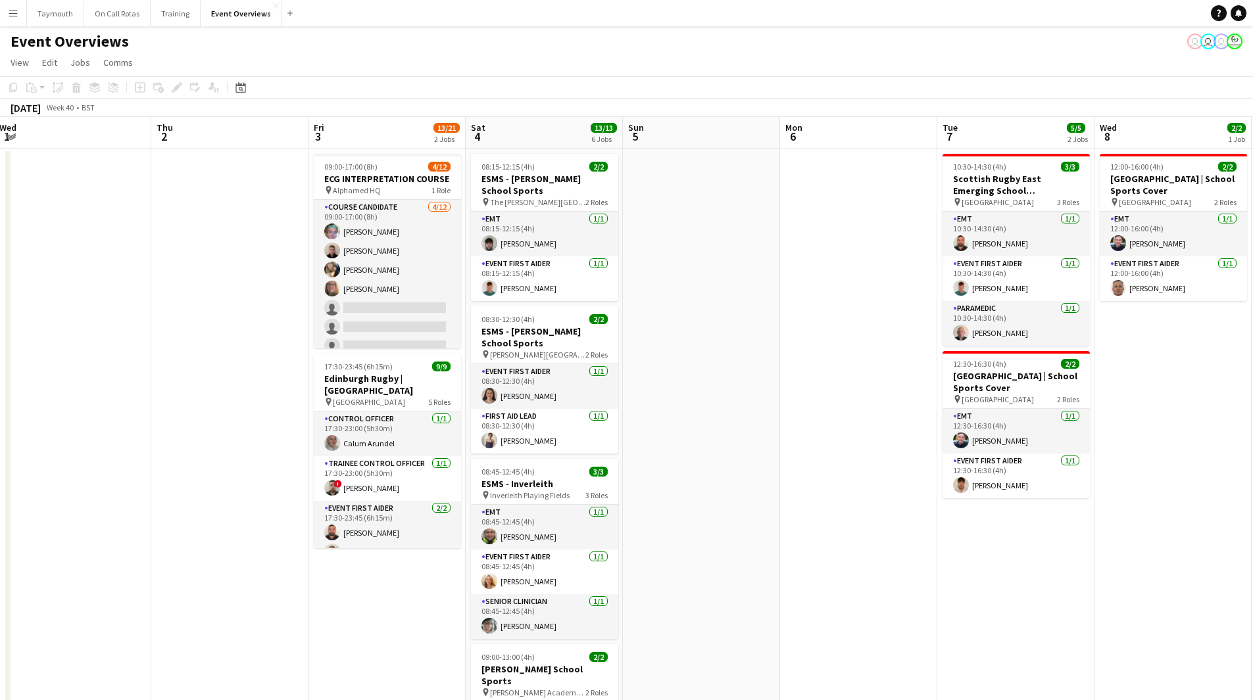
drag, startPoint x: 168, startPoint y: 422, endPoint x: 1033, endPoint y: 518, distance: 869.4
click at [1033, 518] on app-calendar-viewport "Mon 29 Tue 30 Wed 1 Thu 2 Fri 3 13/21 2 Jobs Sat 4 13/13 6 Jobs Sun 5 Mon 6 Tue…" at bounding box center [626, 663] width 1253 height 1093
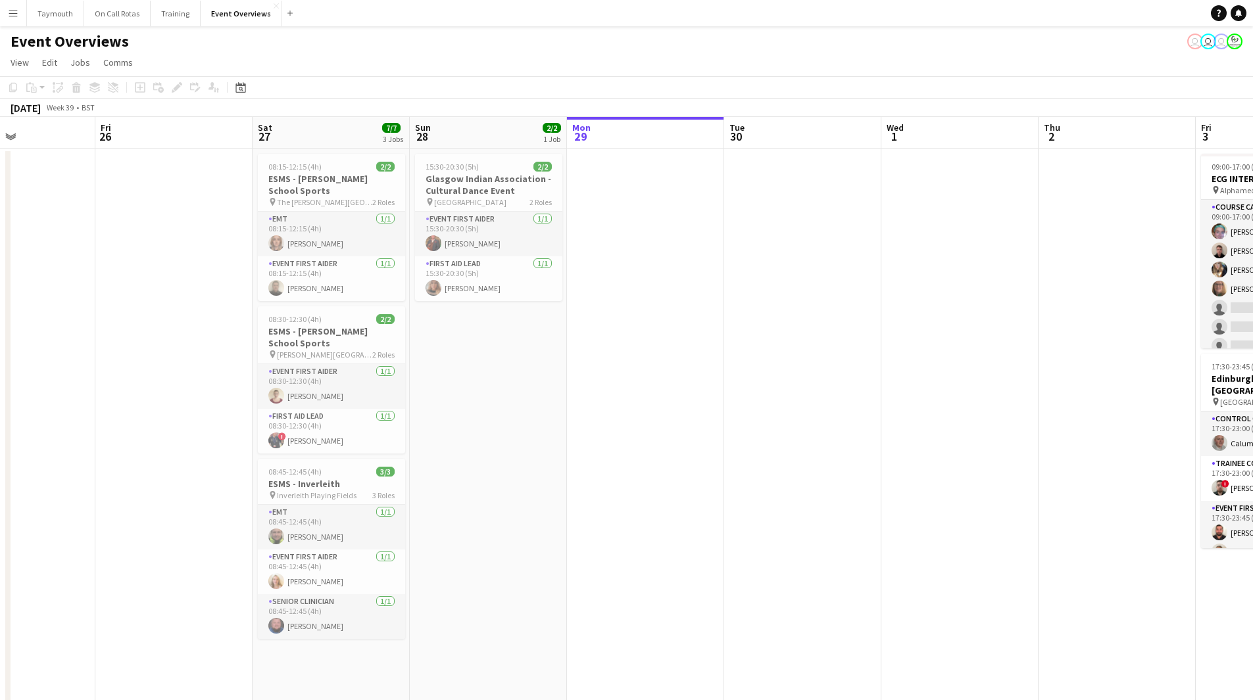
drag, startPoint x: 472, startPoint y: 524, endPoint x: 822, endPoint y: 531, distance: 350.6
click at [1048, 518] on app-calendar-viewport "Tue 23 9/9 1 Job Wed 24 2/2 1 Job Thu 25 Fri 26 Sat 27 7/7 3 Jobs Sun 28 2/2 1 …" at bounding box center [626, 663] width 1253 height 1093
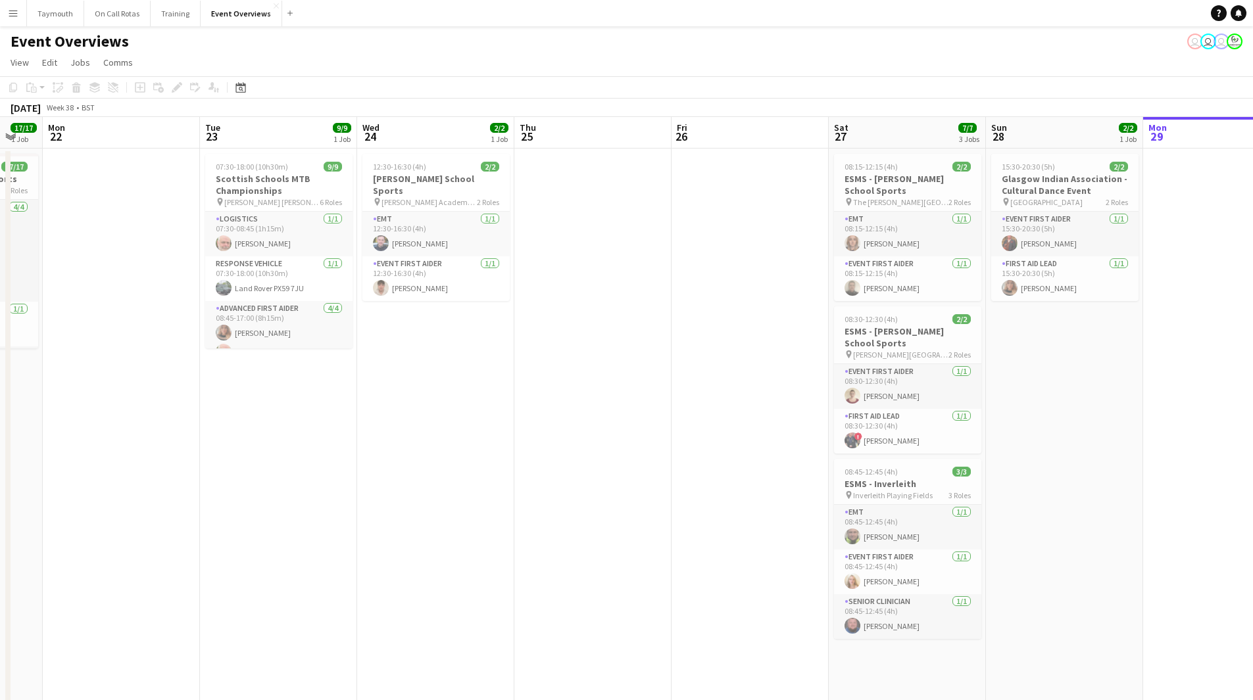
click at [1036, 482] on app-calendar-viewport "Sat 20 30/30 4 Jobs Sun 21 17/17 1 Job Mon 22 Tue 23 9/9 1 Job Wed 24 2/2 1 Job…" at bounding box center [626, 663] width 1253 height 1093
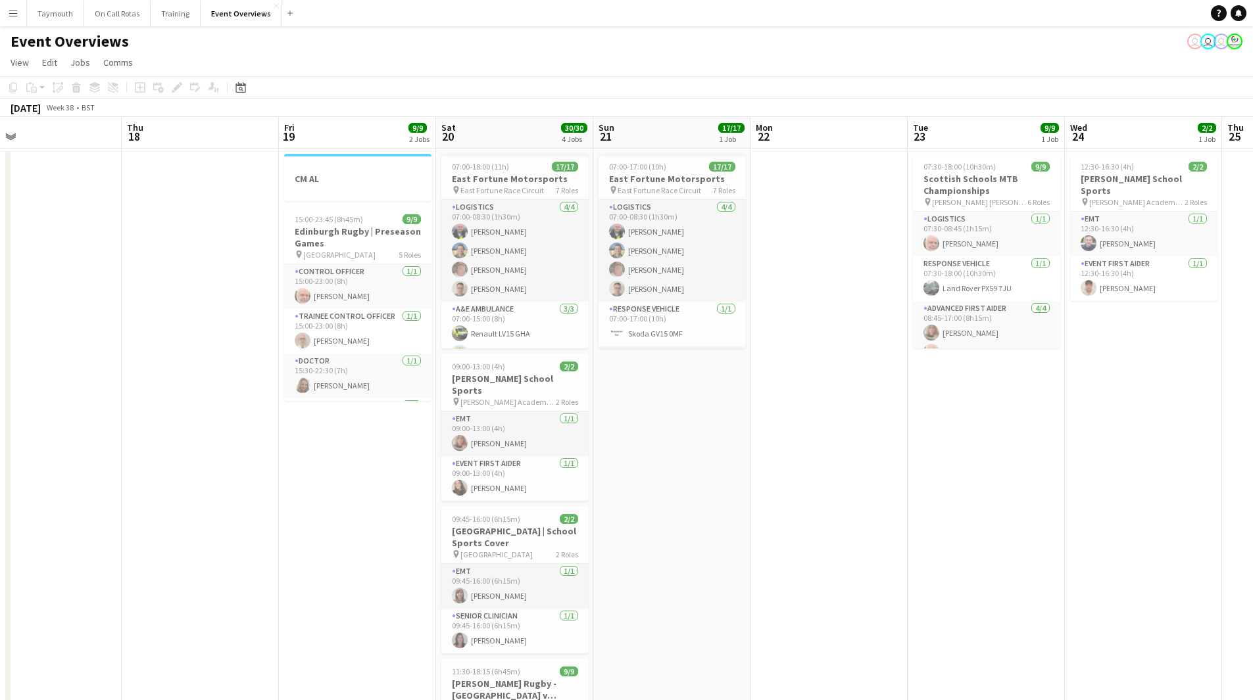
drag, startPoint x: 919, startPoint y: 497, endPoint x: 174, endPoint y: 491, distance: 745.2
click at [148, 494] on app-calendar-viewport "Mon 15 Tue 16 Wed 17 Thu 18 Fri 19 9/9 2 Jobs Sat 20 30/30 4 Jobs Sun 21 17/17 …" at bounding box center [626, 663] width 1253 height 1093
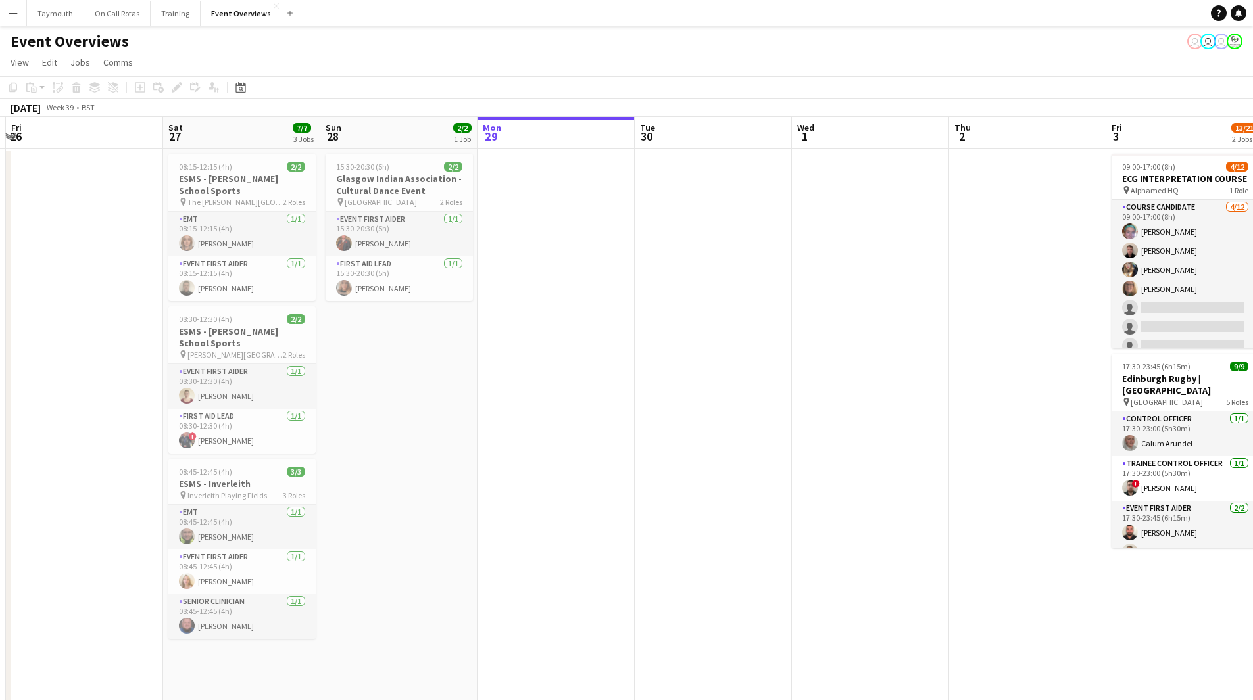
drag, startPoint x: 369, startPoint y: 511, endPoint x: 319, endPoint y: 506, distance: 50.3
click at [319, 506] on app-calendar-viewport "Tue 23 9/9 1 Job Wed 24 2/2 1 Job Thu 25 Fri 26 Sat 27 7/7 3 Jobs Sun 28 2/2 1 …" at bounding box center [626, 663] width 1253 height 1093
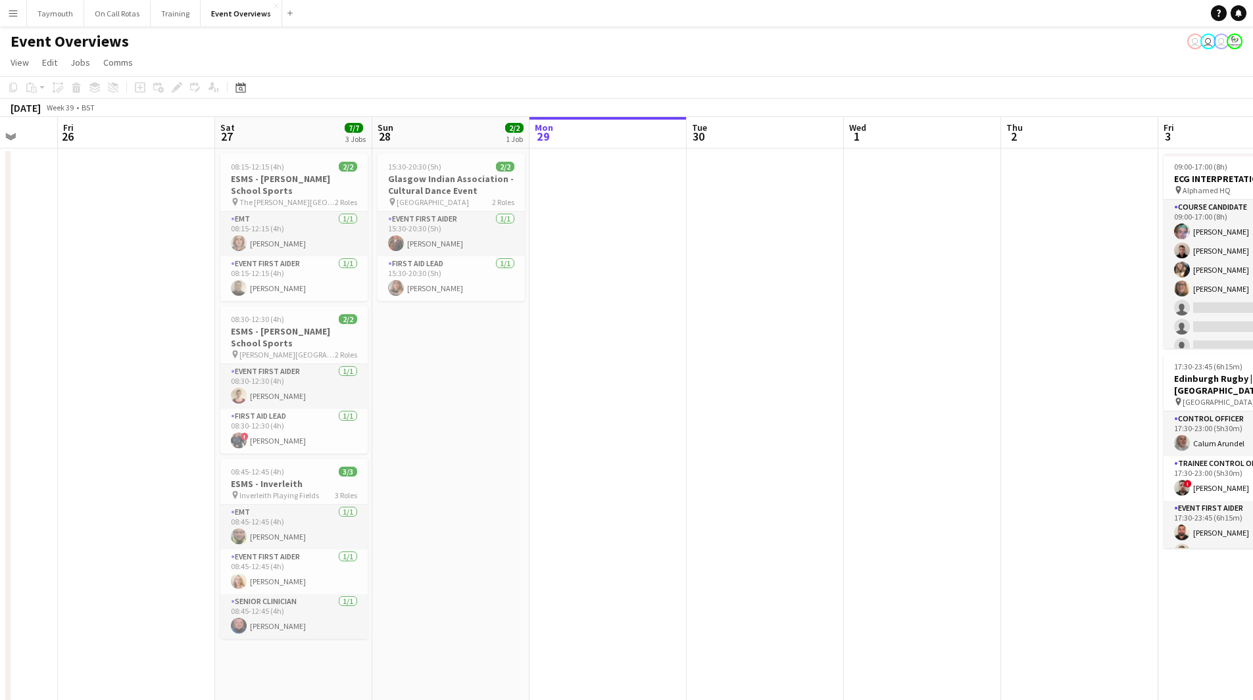
drag, startPoint x: 661, startPoint y: 499, endPoint x: 235, endPoint y: 497, distance: 425.5
click at [236, 500] on app-calendar-viewport "Tue 23 9/9 1 Job Wed 24 2/2 1 Job Thu 25 Fri 26 Sat 27 7/7 3 Jobs Sun 28 2/2 1 …" at bounding box center [626, 663] width 1253 height 1093
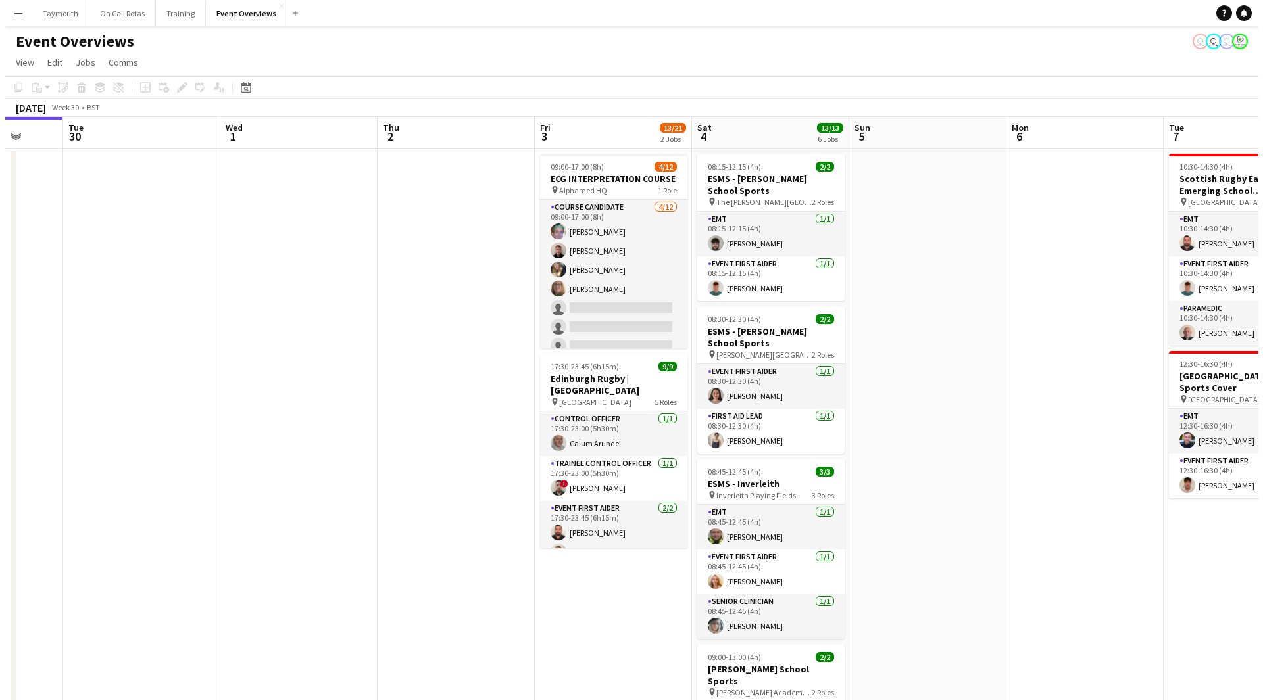
scroll to position [0, 433]
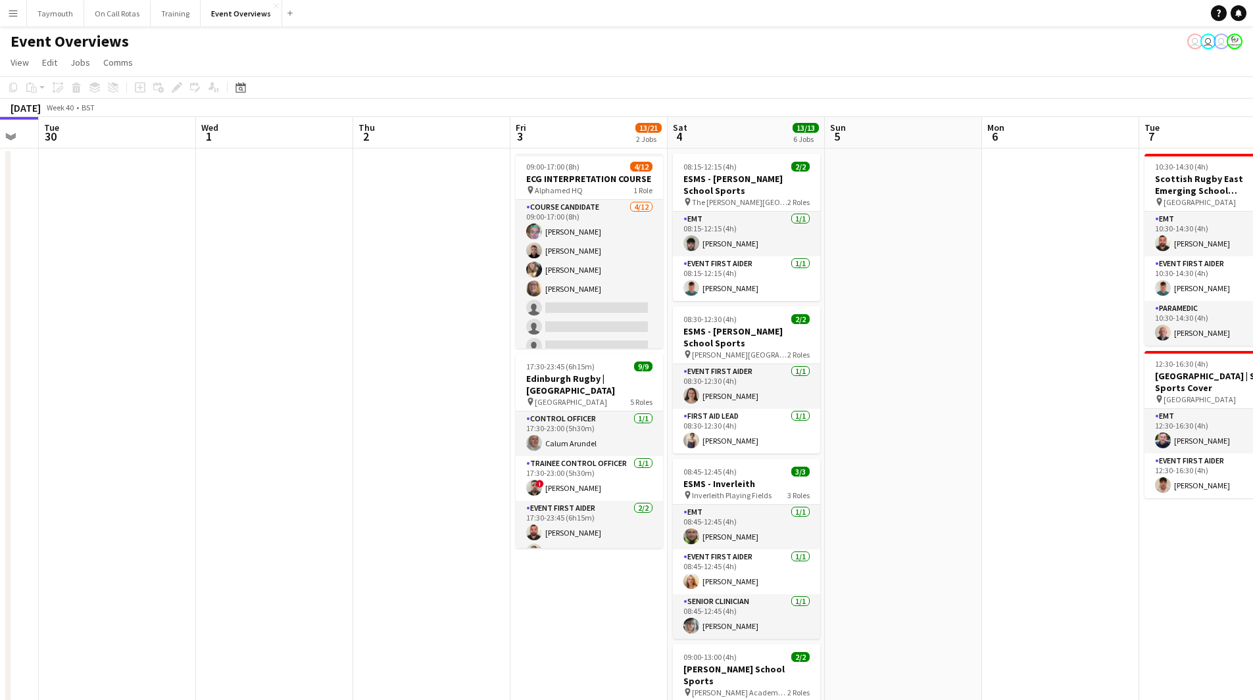
click at [4, 20] on button "Menu" at bounding box center [13, 13] width 26 height 26
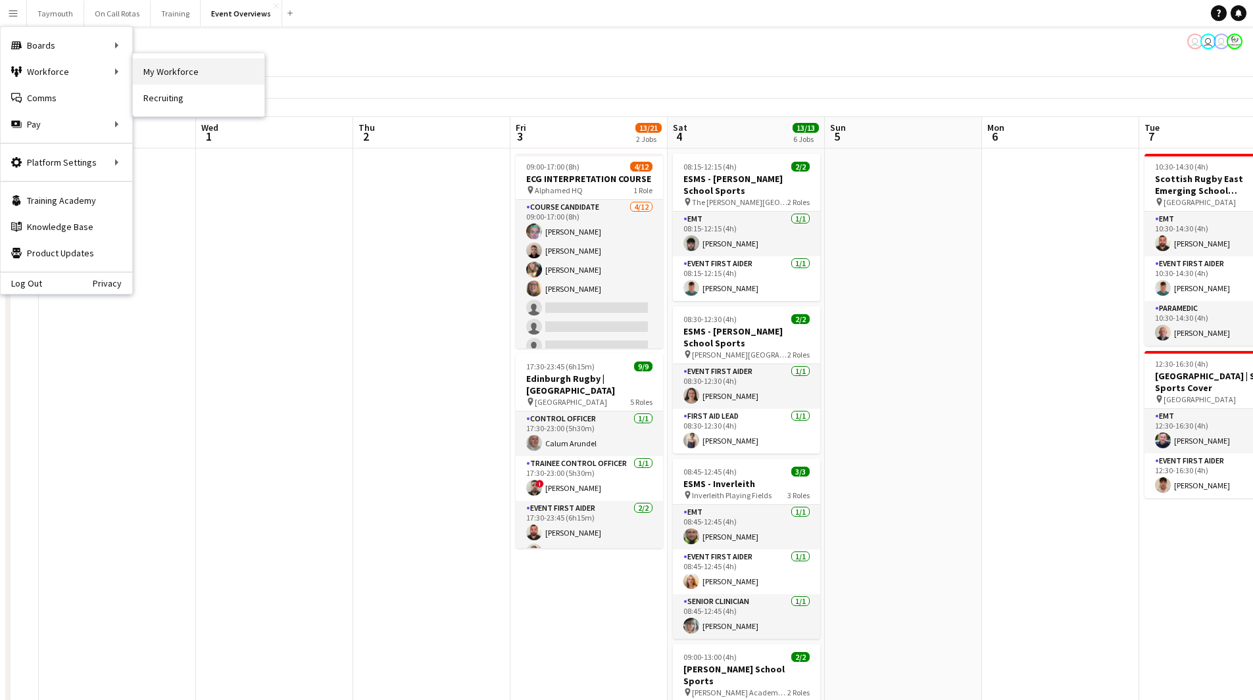
click at [167, 69] on link "My Workforce" at bounding box center [199, 72] width 132 height 26
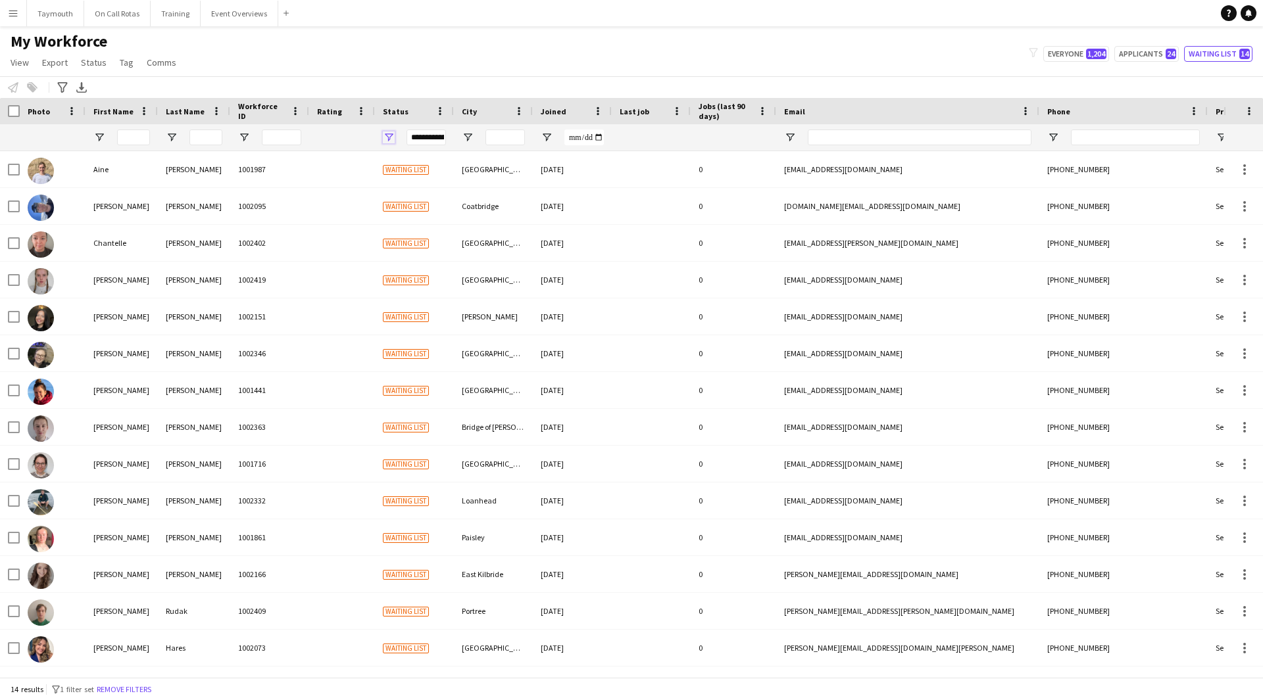
click at [385, 139] on span "Open Filter Menu" at bounding box center [389, 138] width 12 height 12
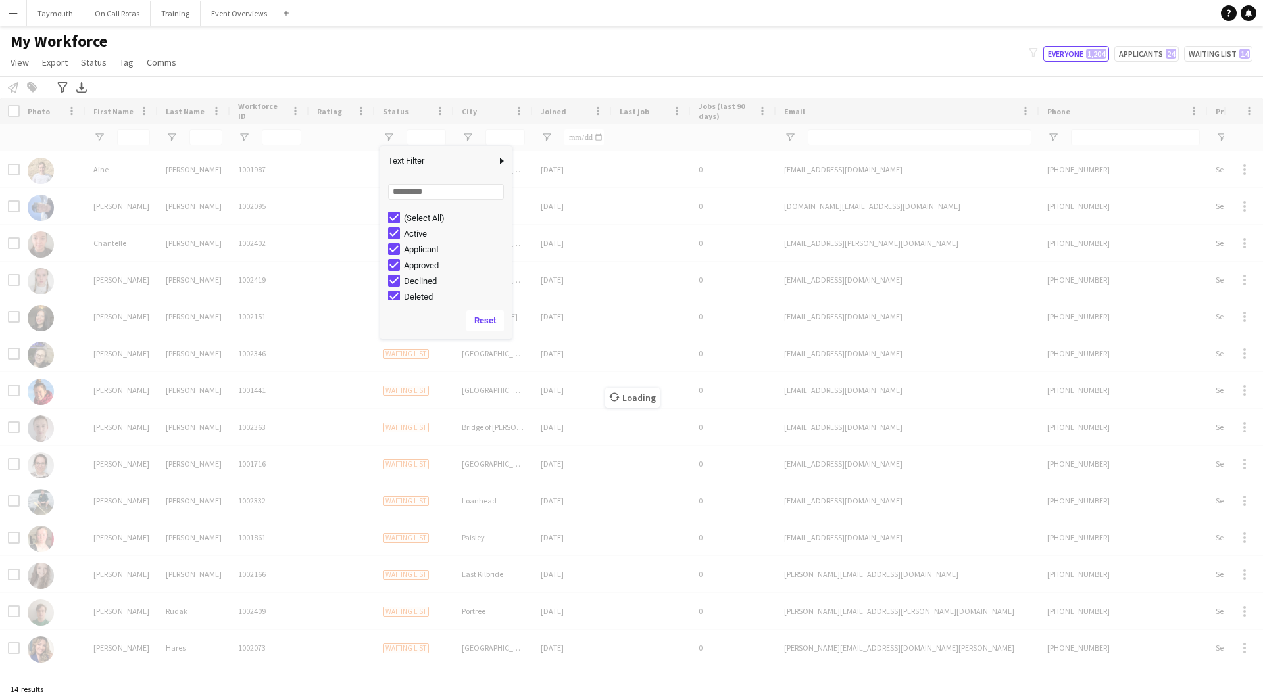
click at [147, 142] on div "Loading" at bounding box center [631, 387] width 1263 height 579
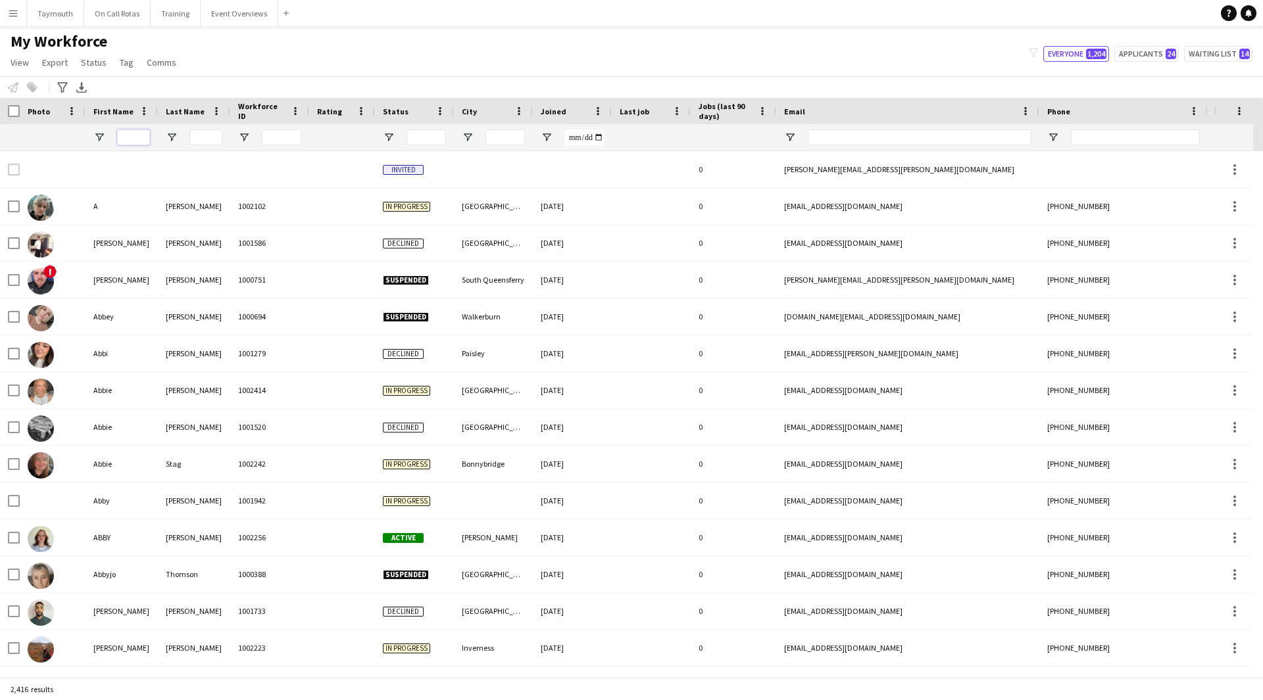
click at [141, 138] on input "First Name Filter Input" at bounding box center [133, 138] width 33 height 16
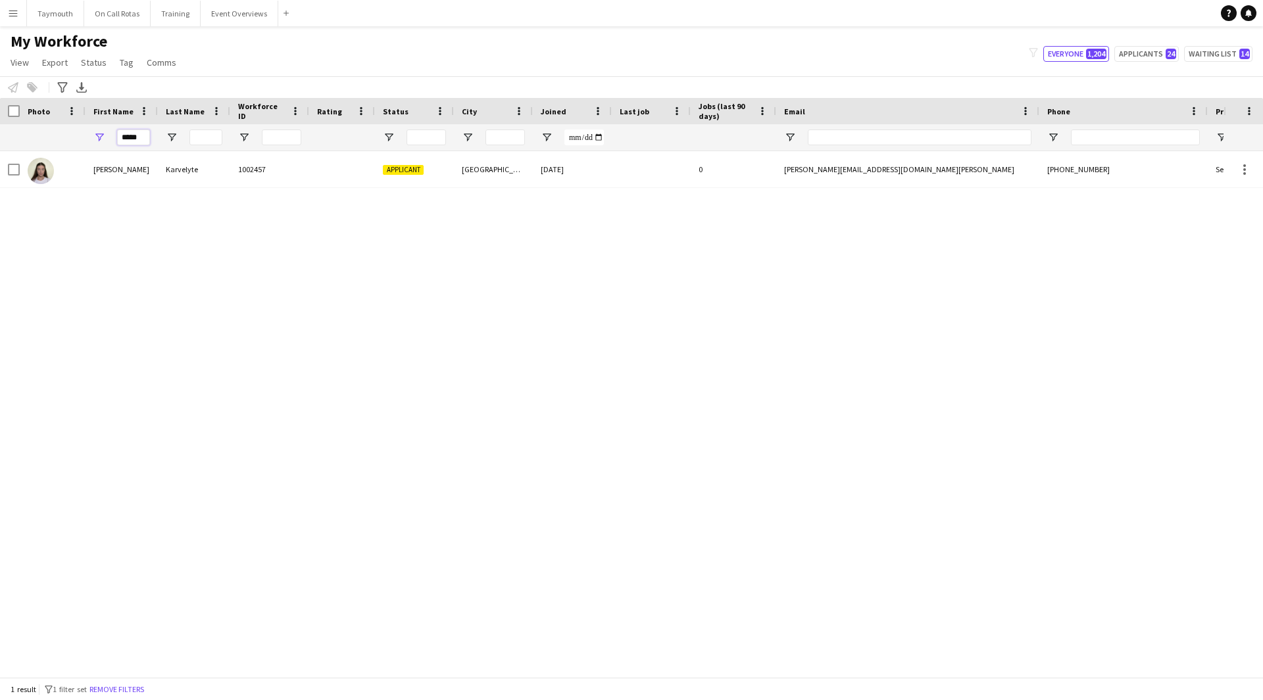
type input "*****"
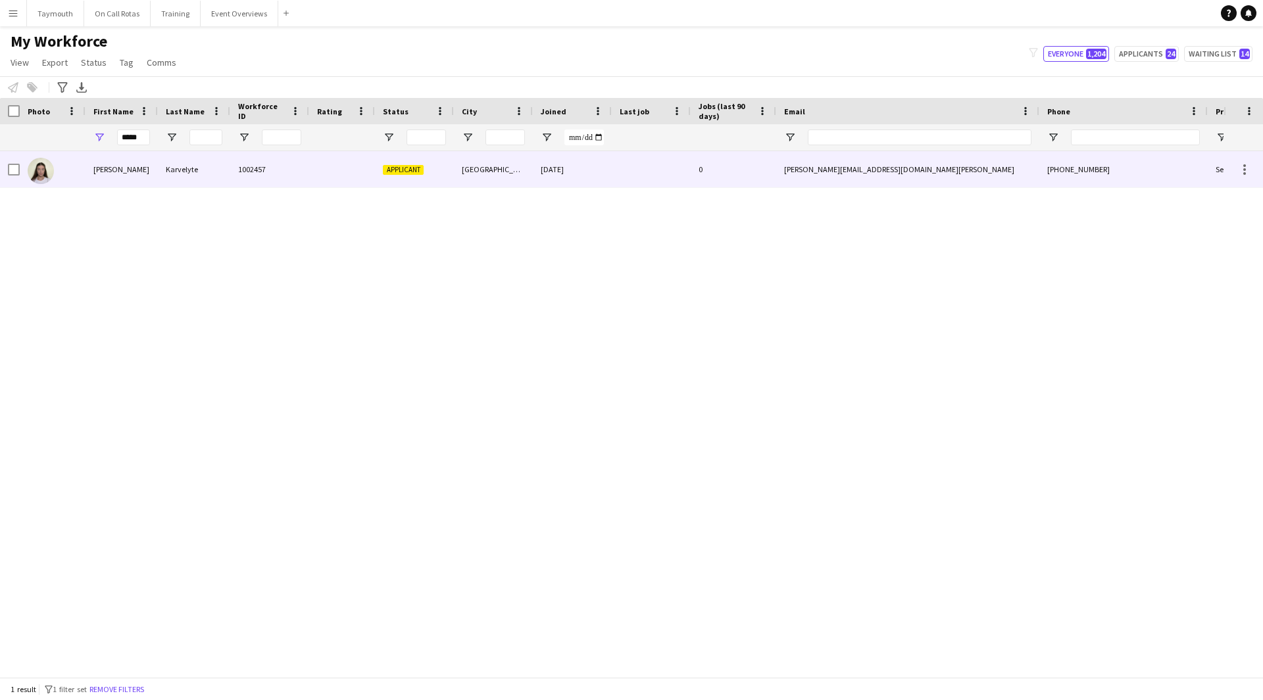
click at [202, 161] on div "Karvelyte" at bounding box center [194, 169] width 72 height 36
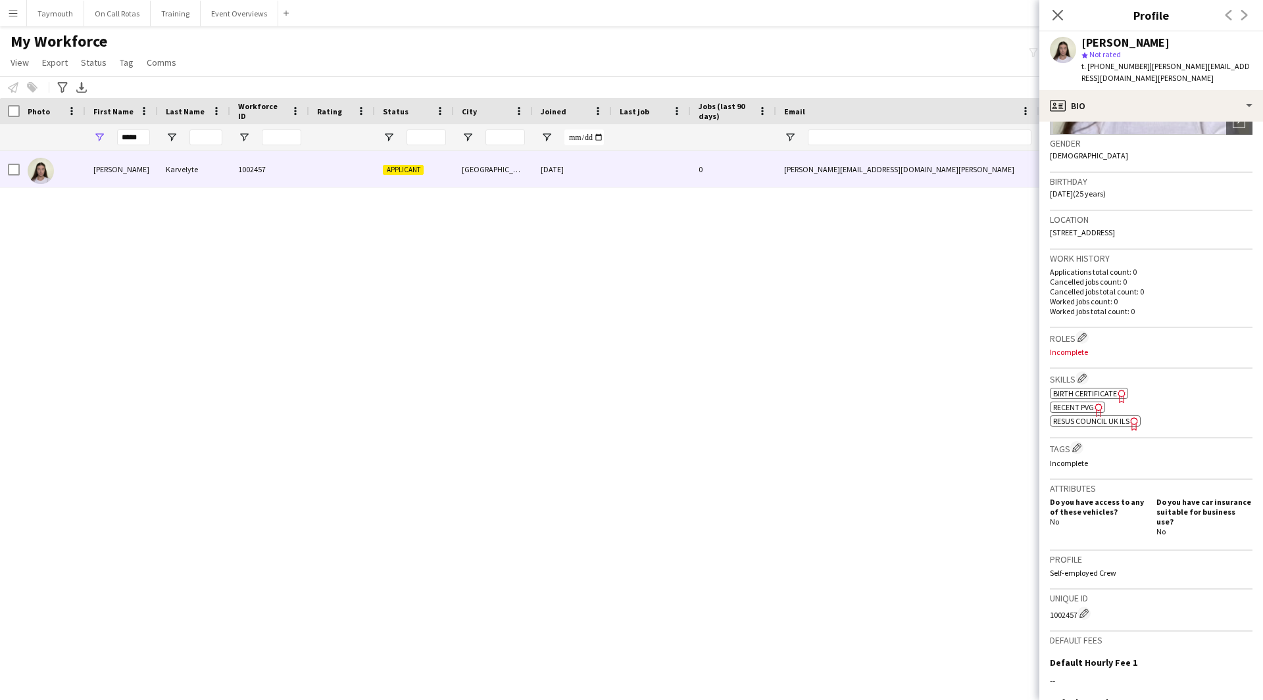
scroll to position [336, 0]
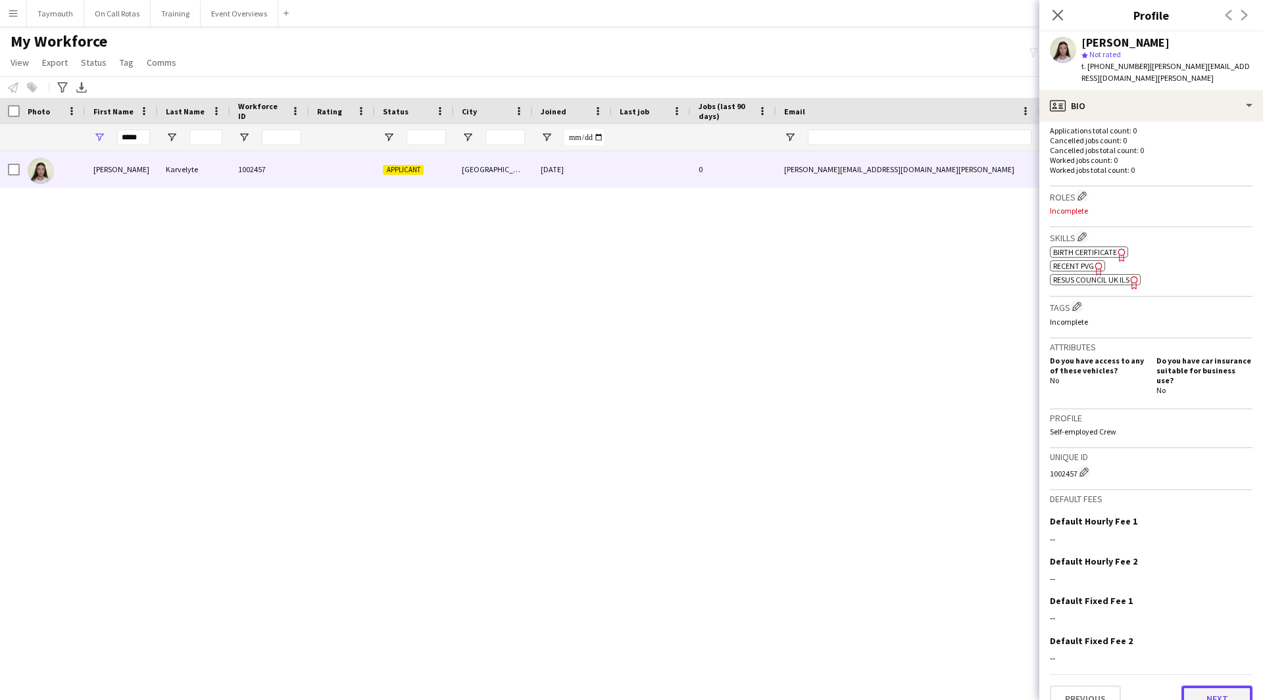
click at [1212, 686] on button "Next" at bounding box center [1216, 699] width 71 height 26
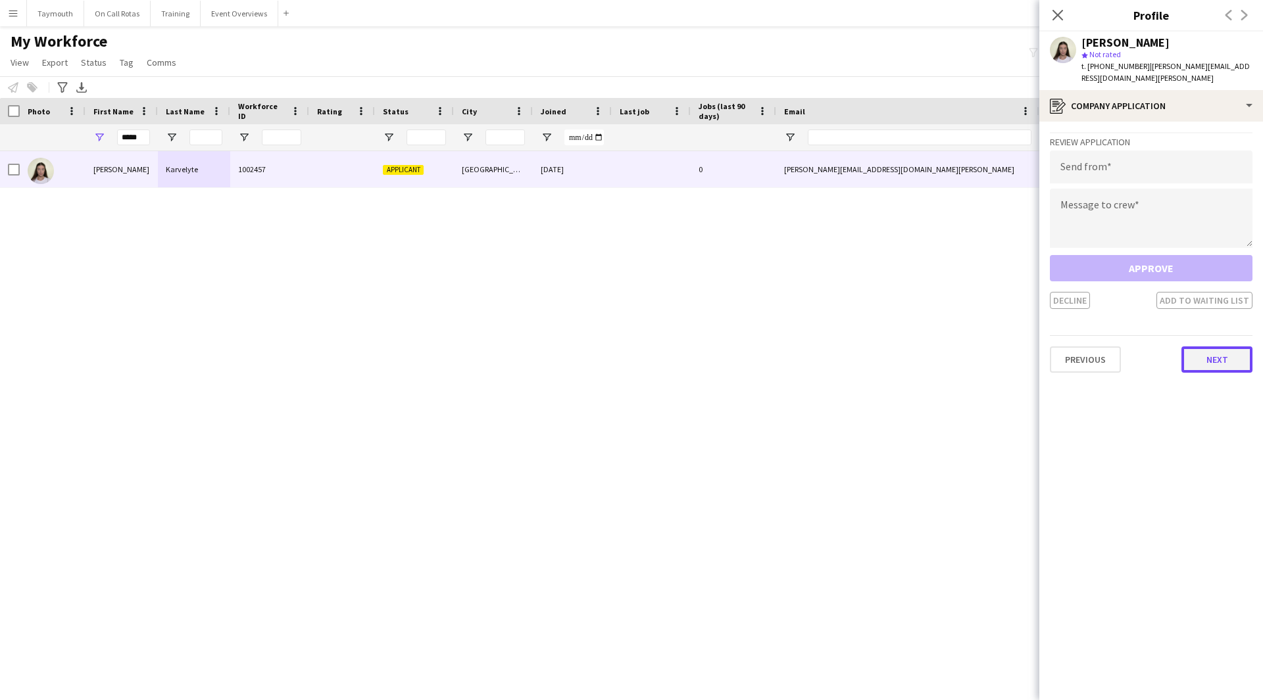
click at [1219, 356] on button "Next" at bounding box center [1216, 360] width 71 height 26
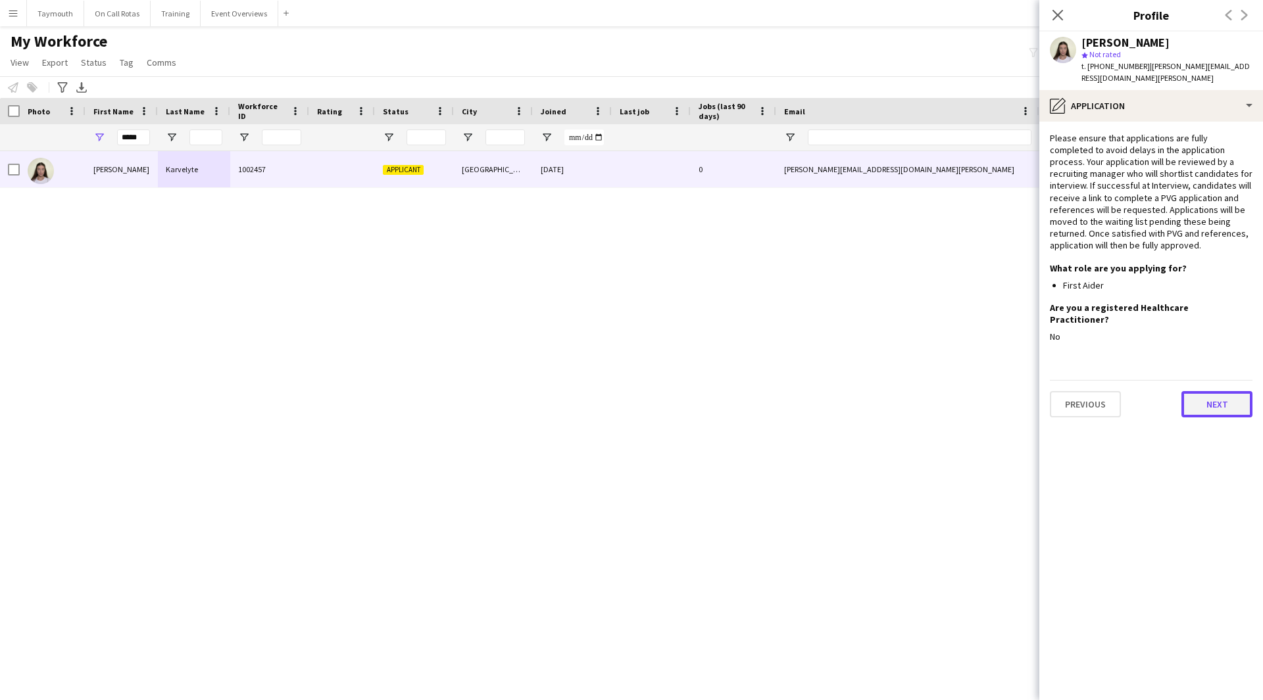
click at [1223, 391] on button "Next" at bounding box center [1216, 404] width 71 height 26
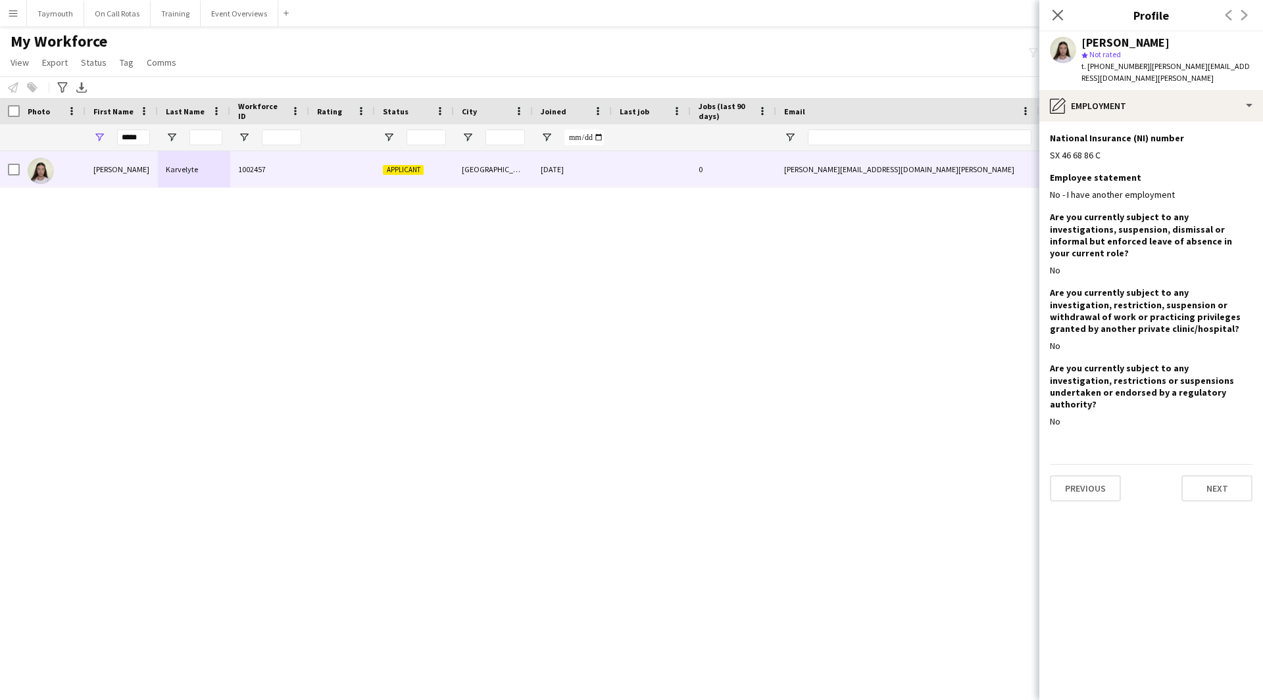
click at [1211, 475] on app-section-data-types "National Insurance (NI) number Edit this field SX 46 68 86 C Employee statement…" at bounding box center [1151, 411] width 224 height 579
click at [1211, 470] on app-section-data-types "National Insurance (NI) number Edit this field SX 46 68 86 C Employee statement…" at bounding box center [1151, 411] width 224 height 579
click at [1215, 475] on button "Next" at bounding box center [1216, 488] width 71 height 26
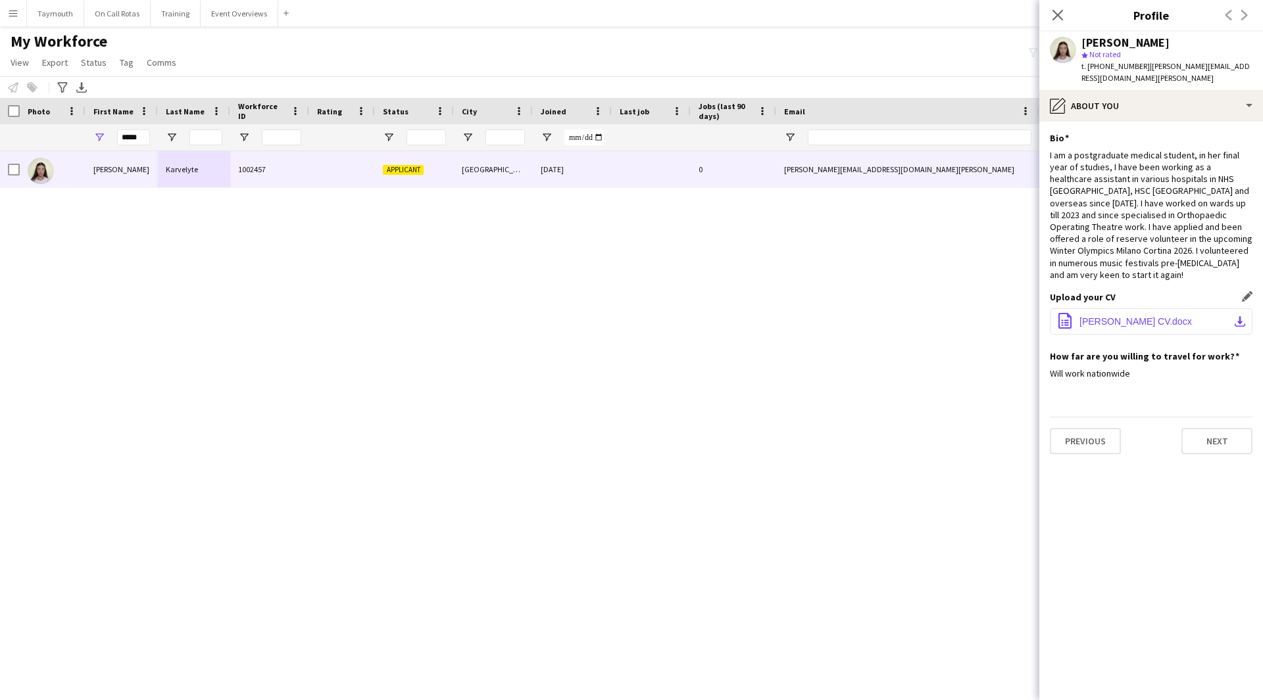
click at [1176, 308] on button "office-file-sheet [PERSON_NAME] CV.docx download-bottom" at bounding box center [1151, 321] width 203 height 26
click at [228, 16] on button "Event Overviews Close" at bounding box center [240, 14] width 78 height 26
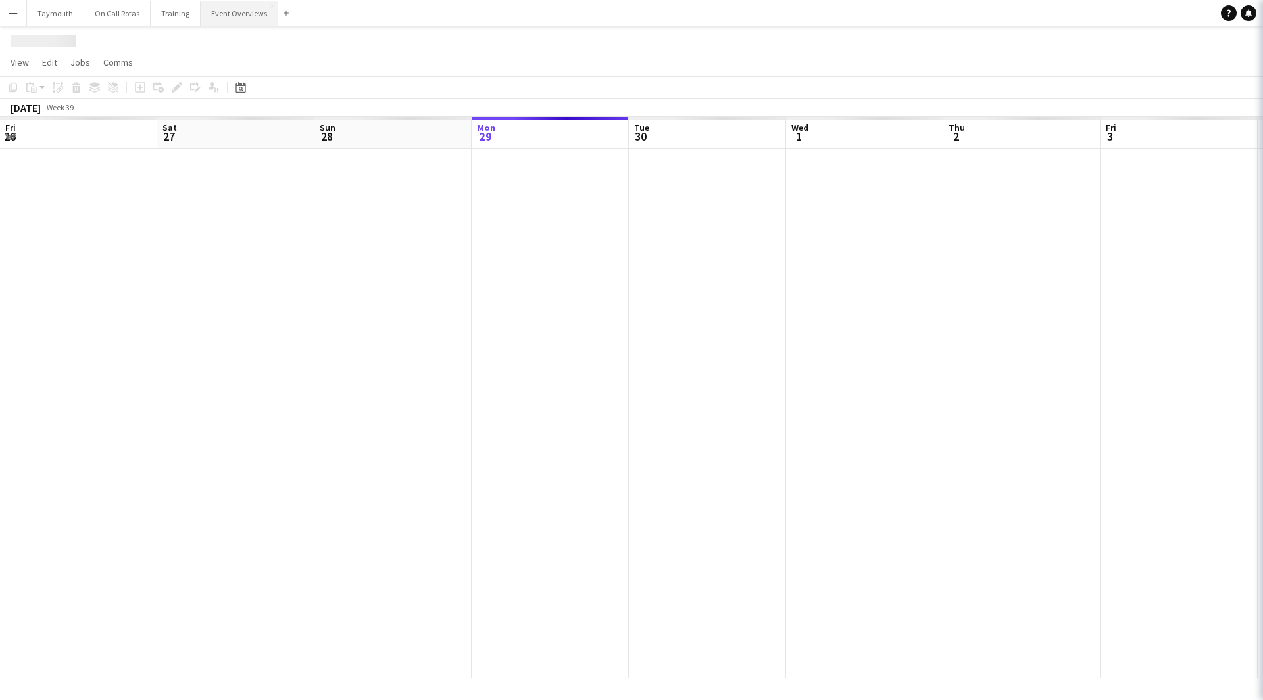
scroll to position [0, 314]
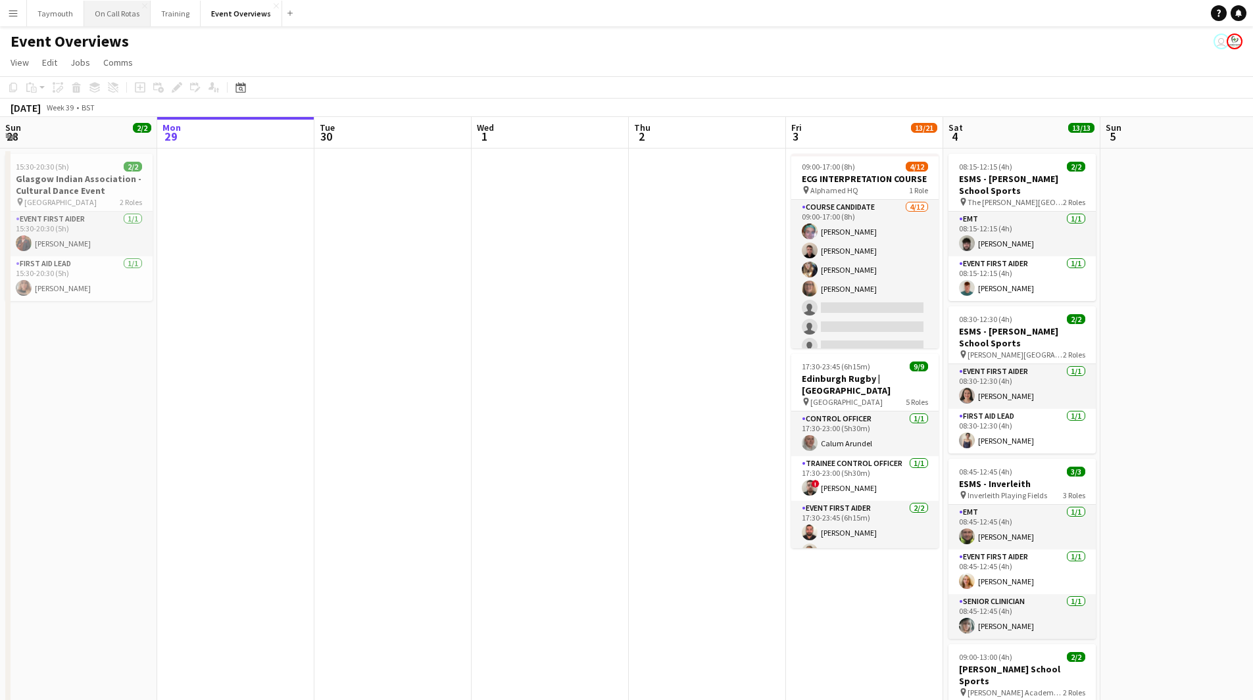
click at [120, 6] on button "On Call Rotas Close" at bounding box center [117, 14] width 66 height 26
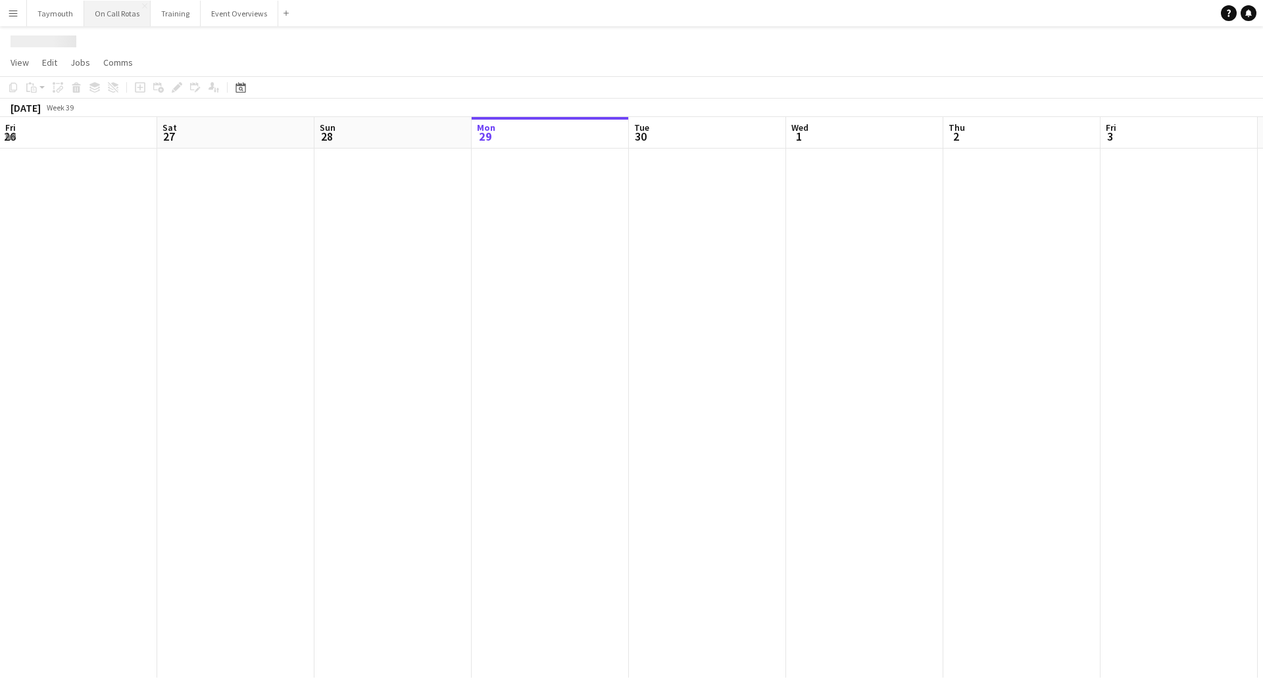
scroll to position [0, 314]
